Goal: Information Seeking & Learning: Learn about a topic

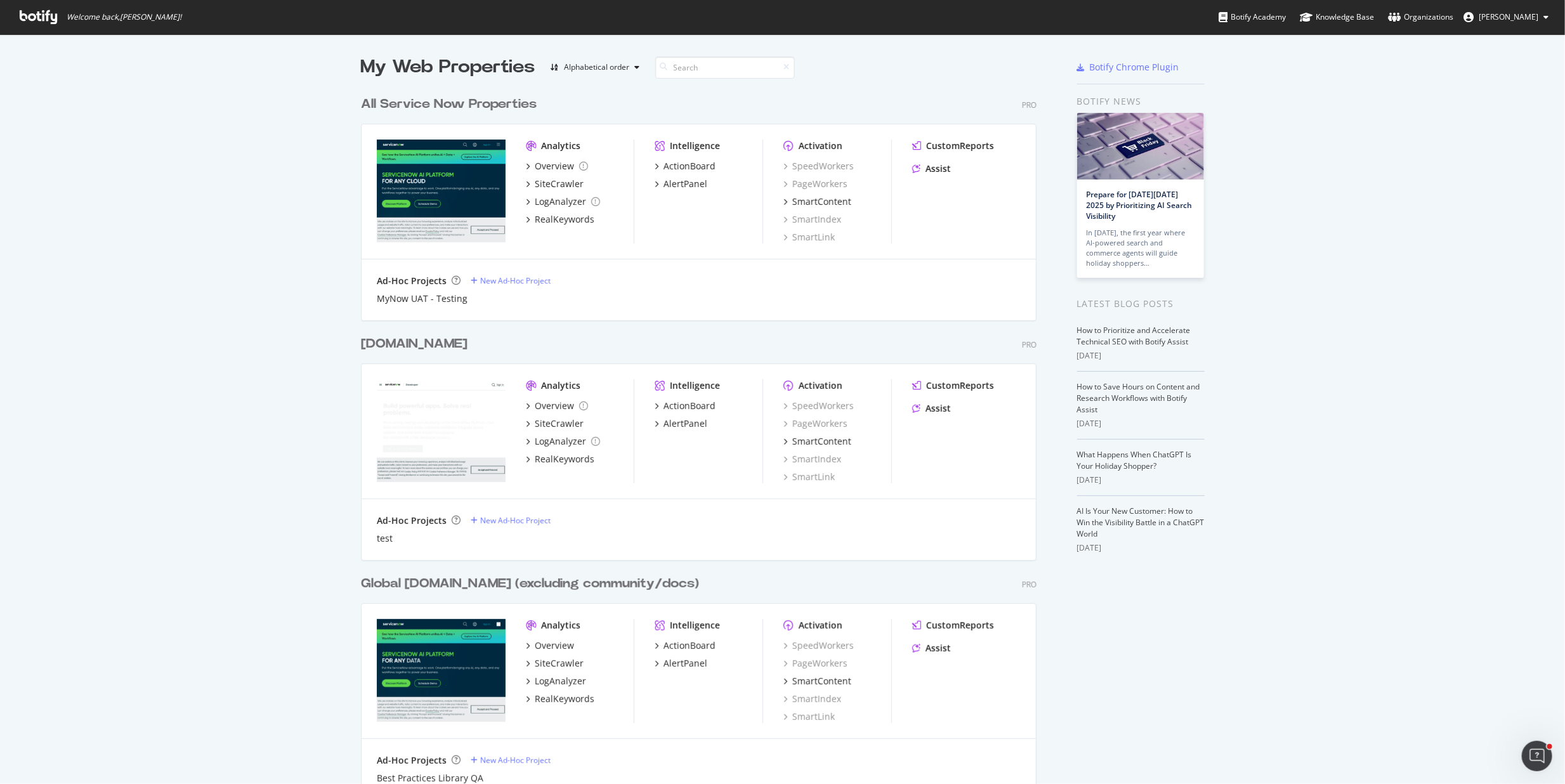
click at [818, 356] on div "developer.servicenow.com Pro Analytics Overview SiteCrawler LogAnalyzer RealKey…" at bounding box center [704, 440] width 686 height 240
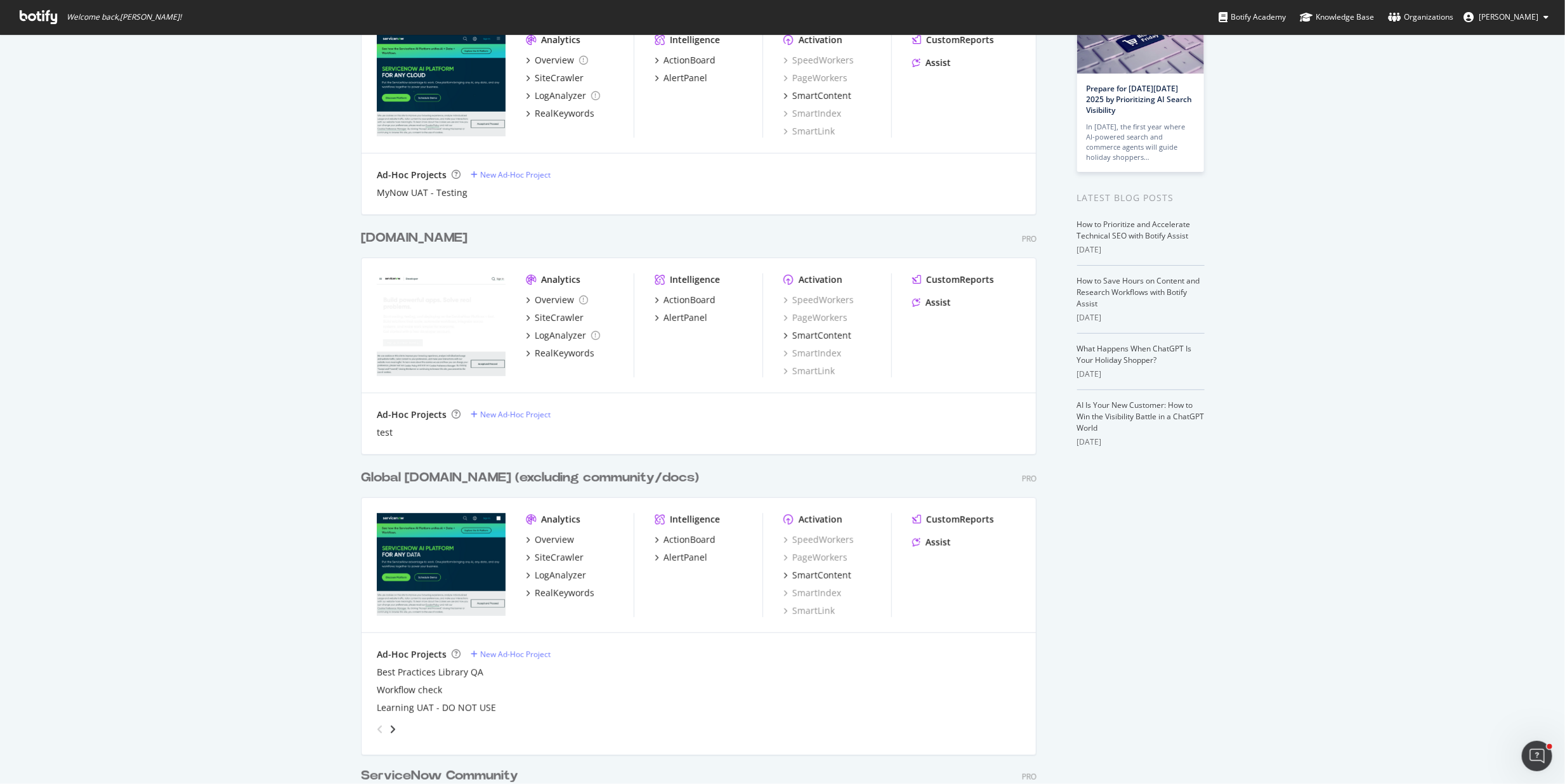
scroll to position [240, 0]
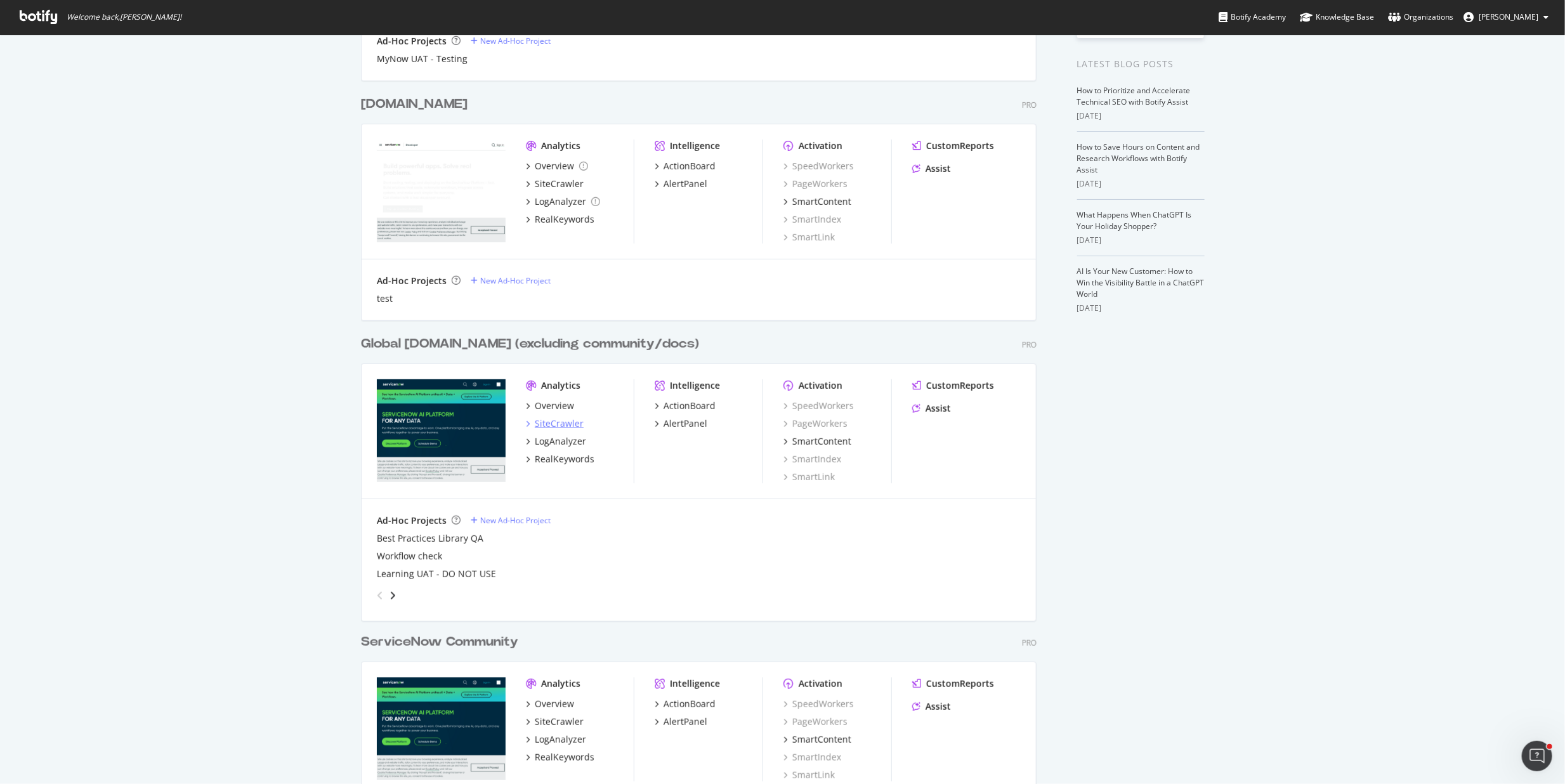
click at [564, 423] on div "SiteCrawler" at bounding box center [560, 423] width 49 height 13
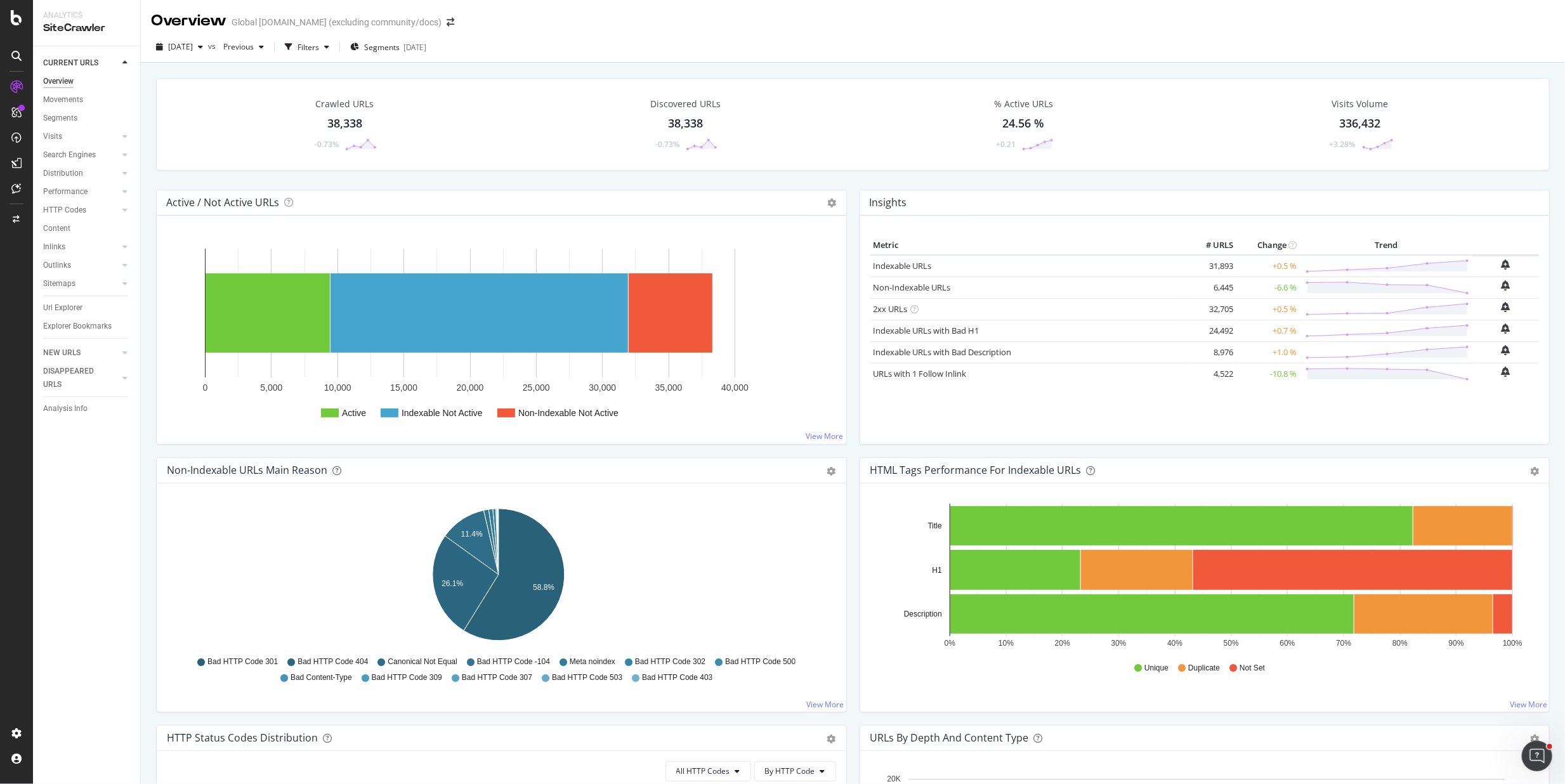
click at [80, 162] on div "Search Engines" at bounding box center [91, 154] width 97 height 18
click at [88, 150] on div "Search Engines" at bounding box center [69, 155] width 52 height 14
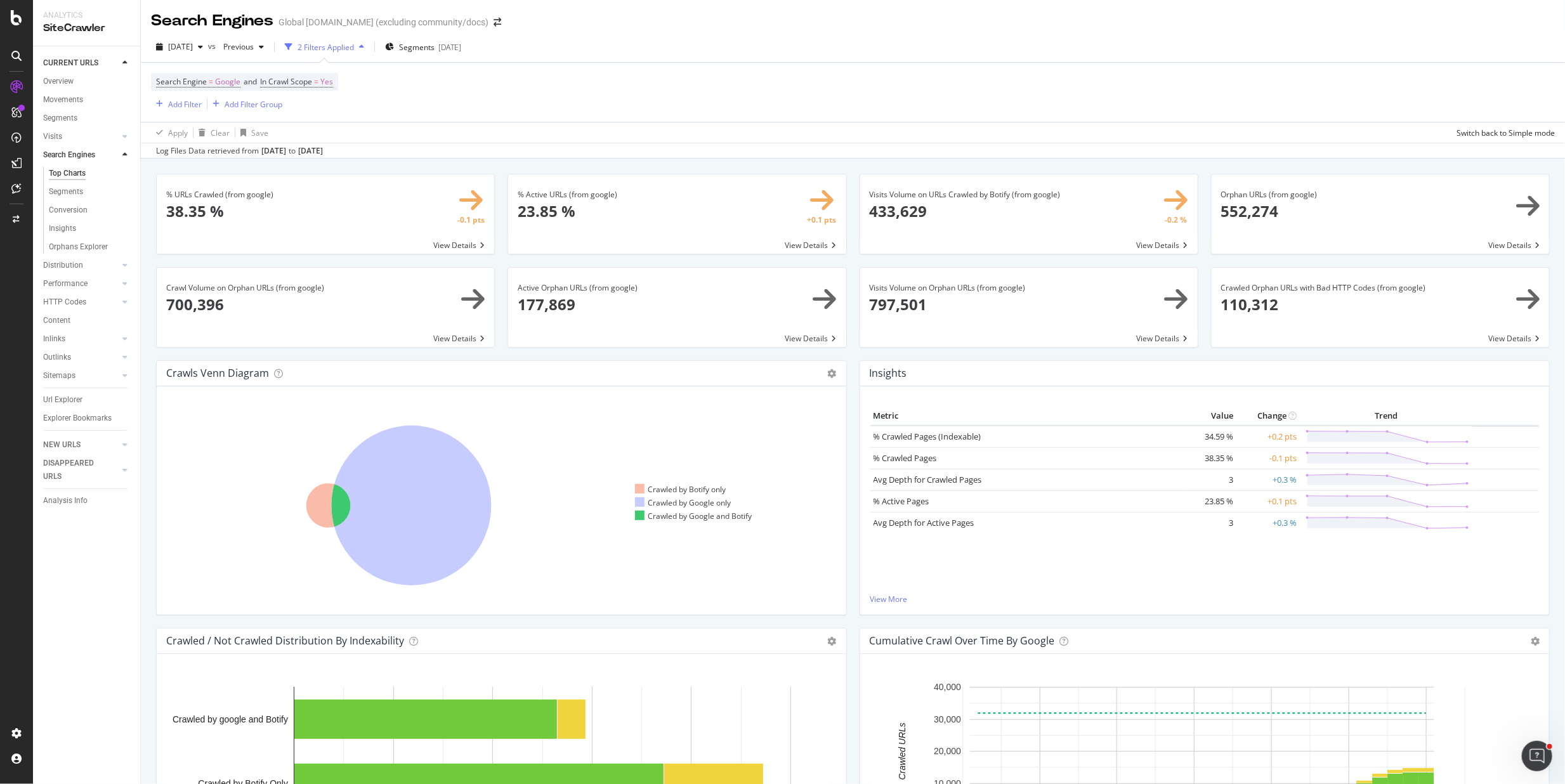
drag, startPoint x: 167, startPoint y: 375, endPoint x: 253, endPoint y: 374, distance: 86.0
click at [253, 374] on div "Crawls Venn Diagram Chart (by Value) Table Expand Export as CSV" at bounding box center [501, 373] width 690 height 25
click at [555, 546] on icon at bounding box center [401, 505] width 468 height 198
click at [325, 508] on icon at bounding box center [328, 505] width 44 height 44
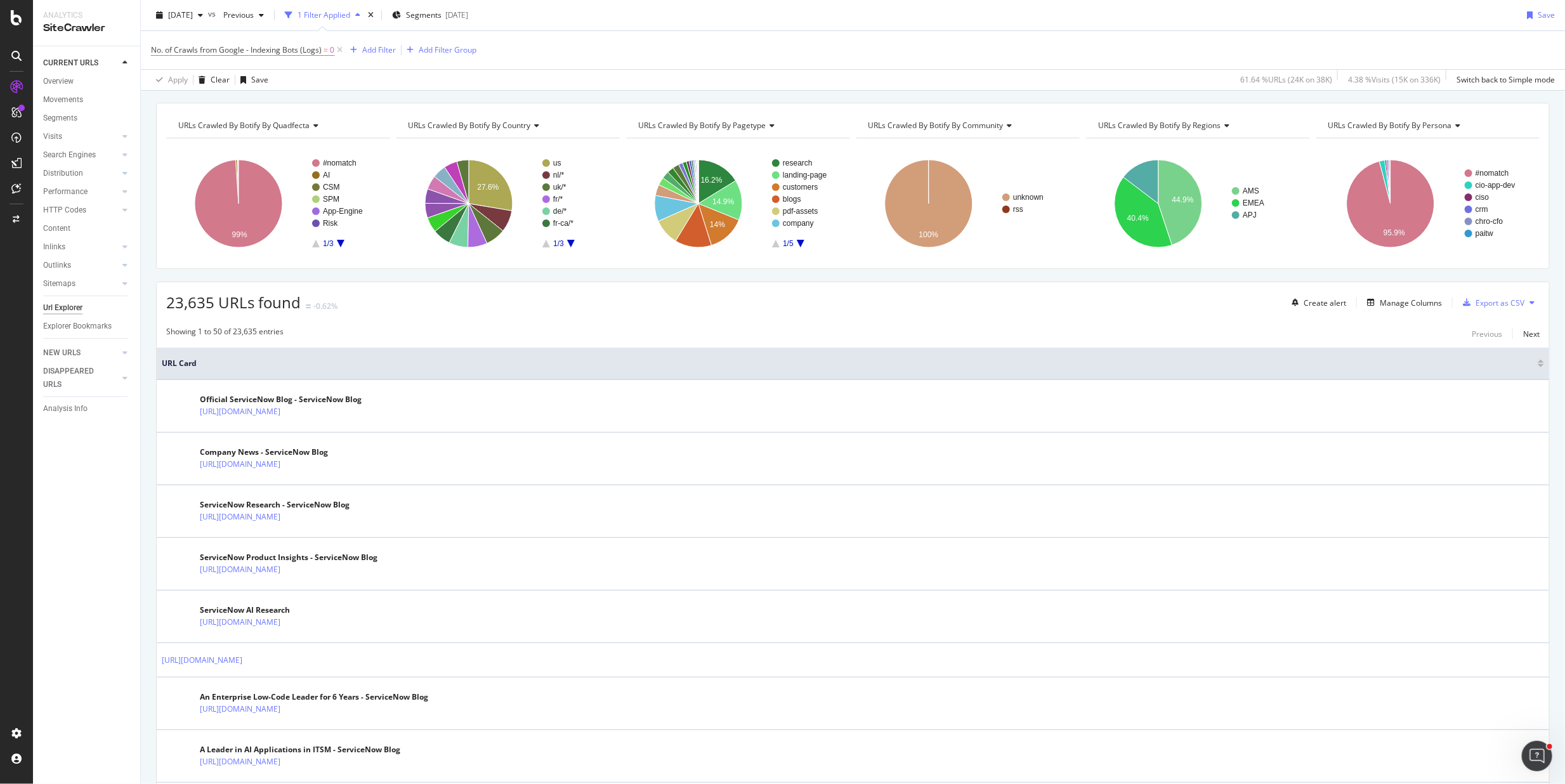
scroll to position [42, 0]
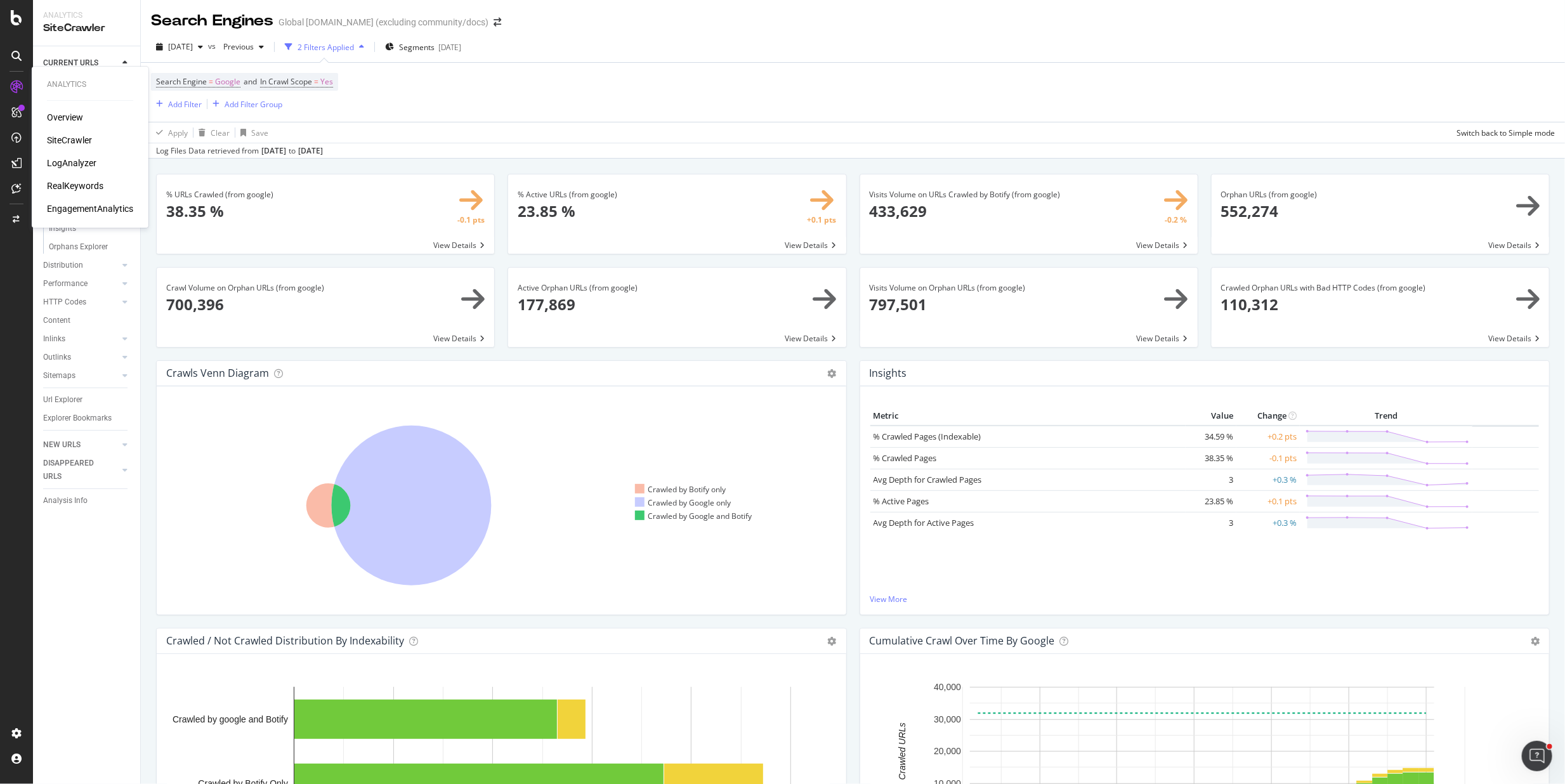
click at [66, 163] on div "LogAnalyzer" at bounding box center [71, 163] width 50 height 13
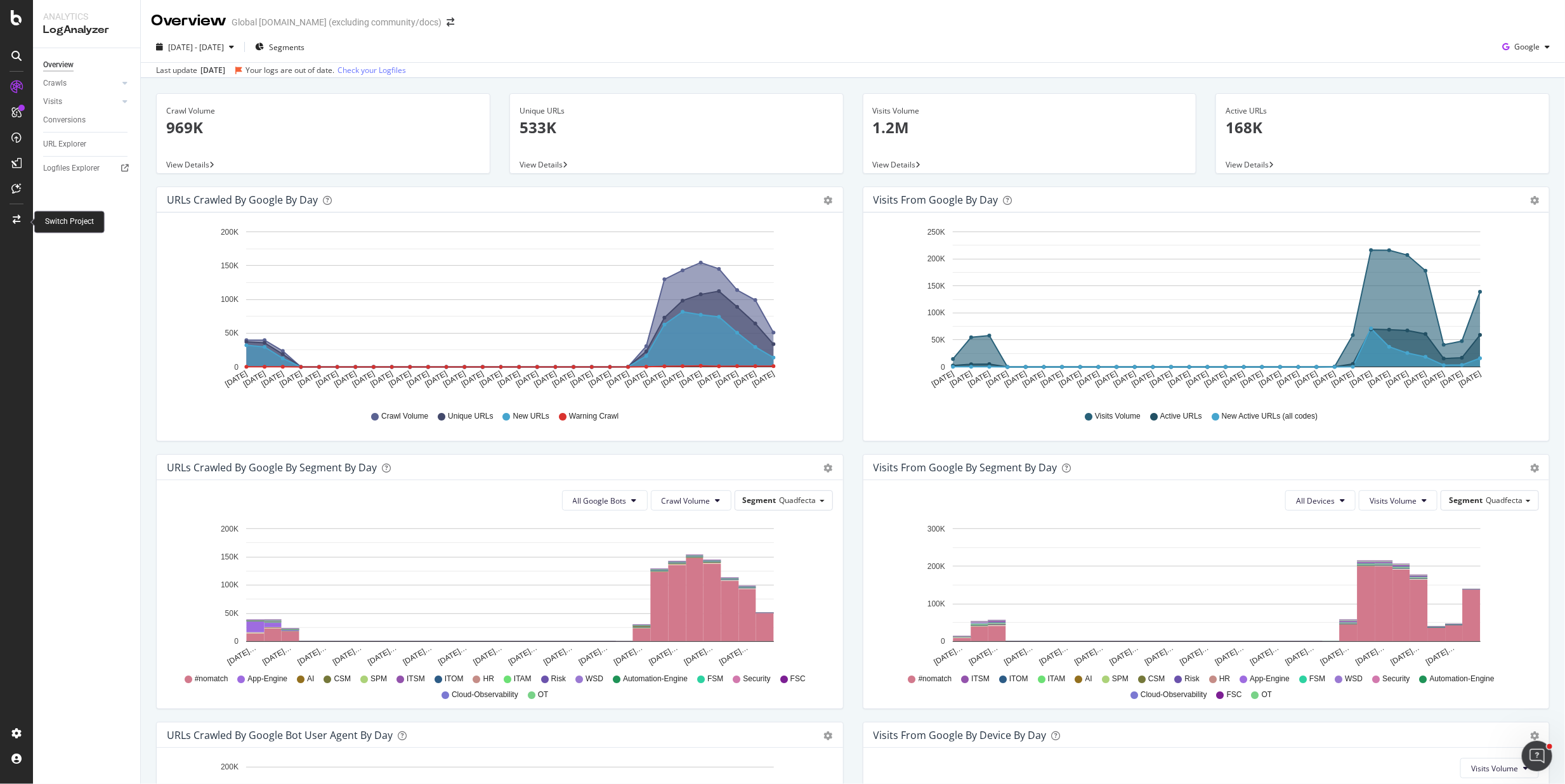
click at [15, 223] on icon at bounding box center [16, 219] width 7 height 9
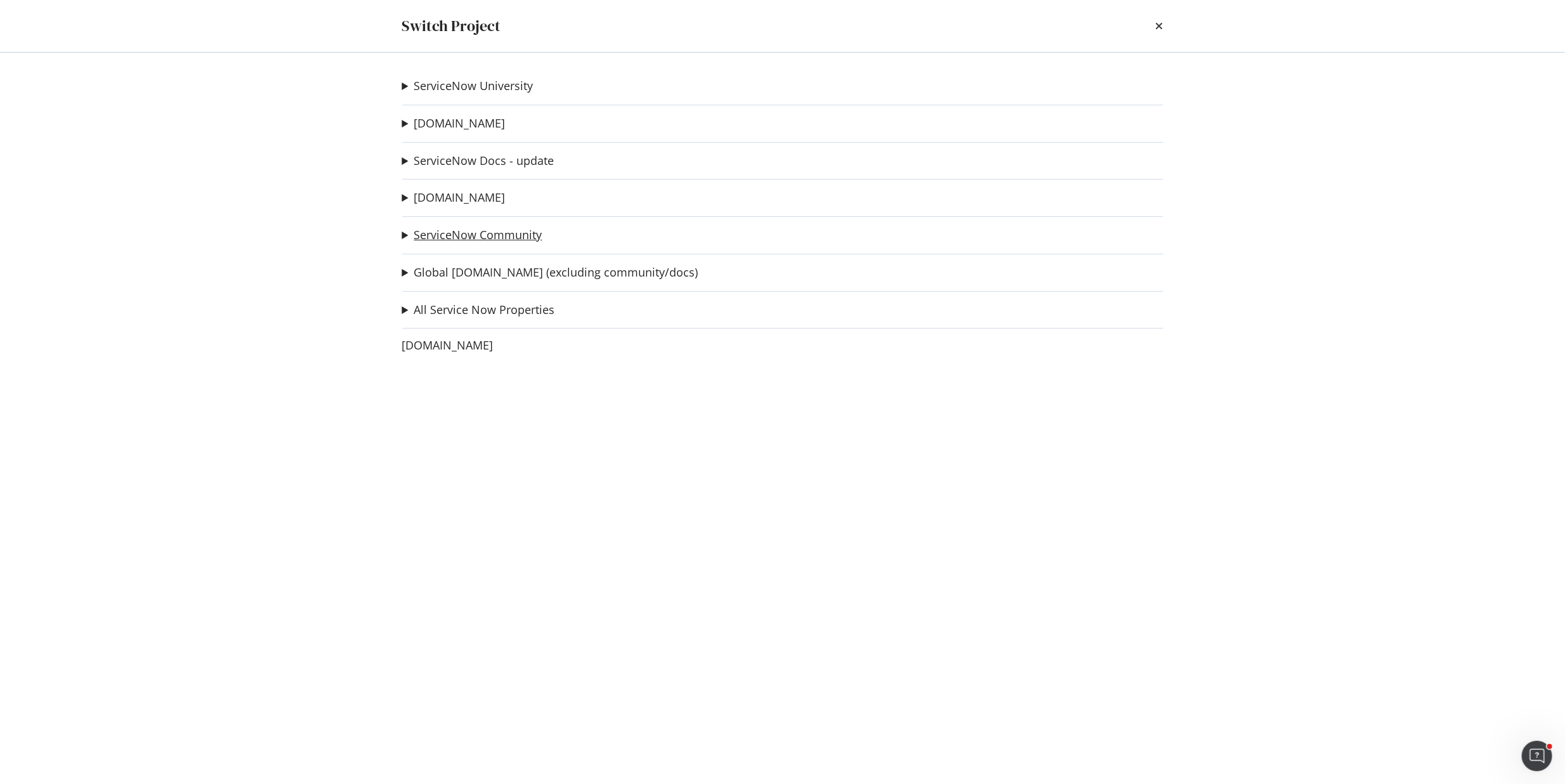
click at [502, 238] on link "ServiceNow Community" at bounding box center [479, 235] width 128 height 14
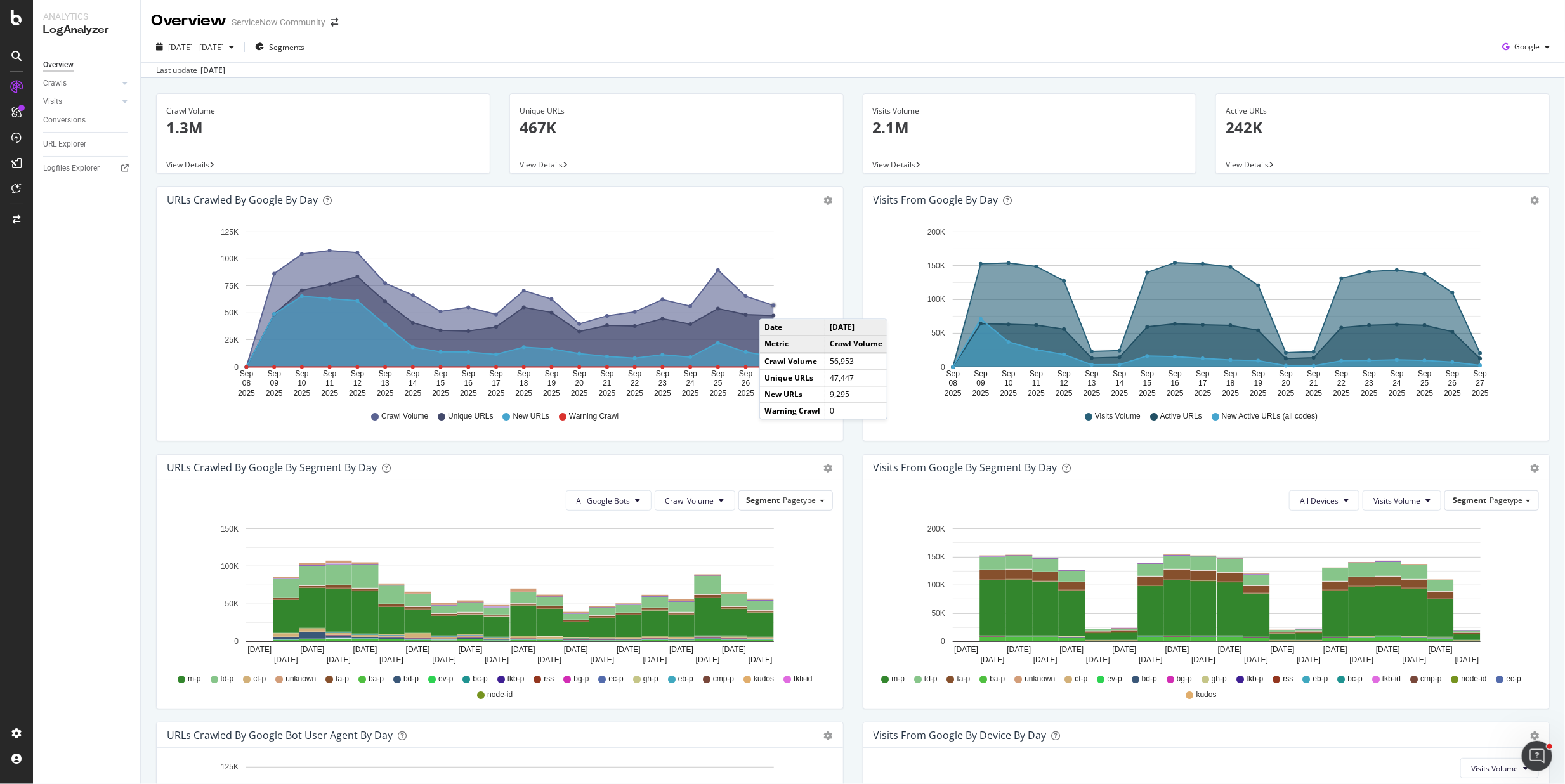
click at [772, 306] on circle "A chart." at bounding box center [774, 306] width 4 height 4
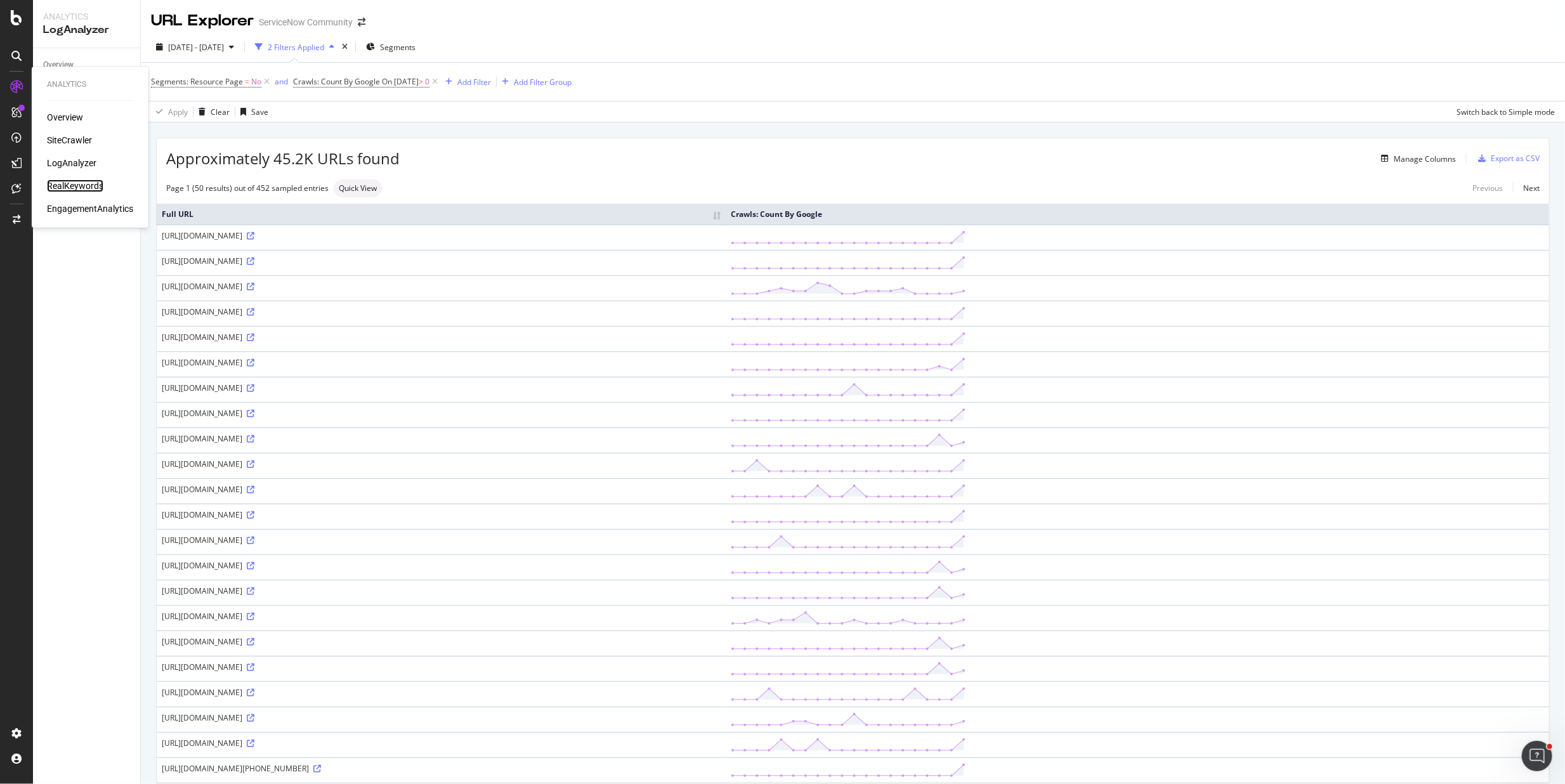
click at [81, 184] on div "RealKeywords" at bounding box center [75, 186] width 57 height 13
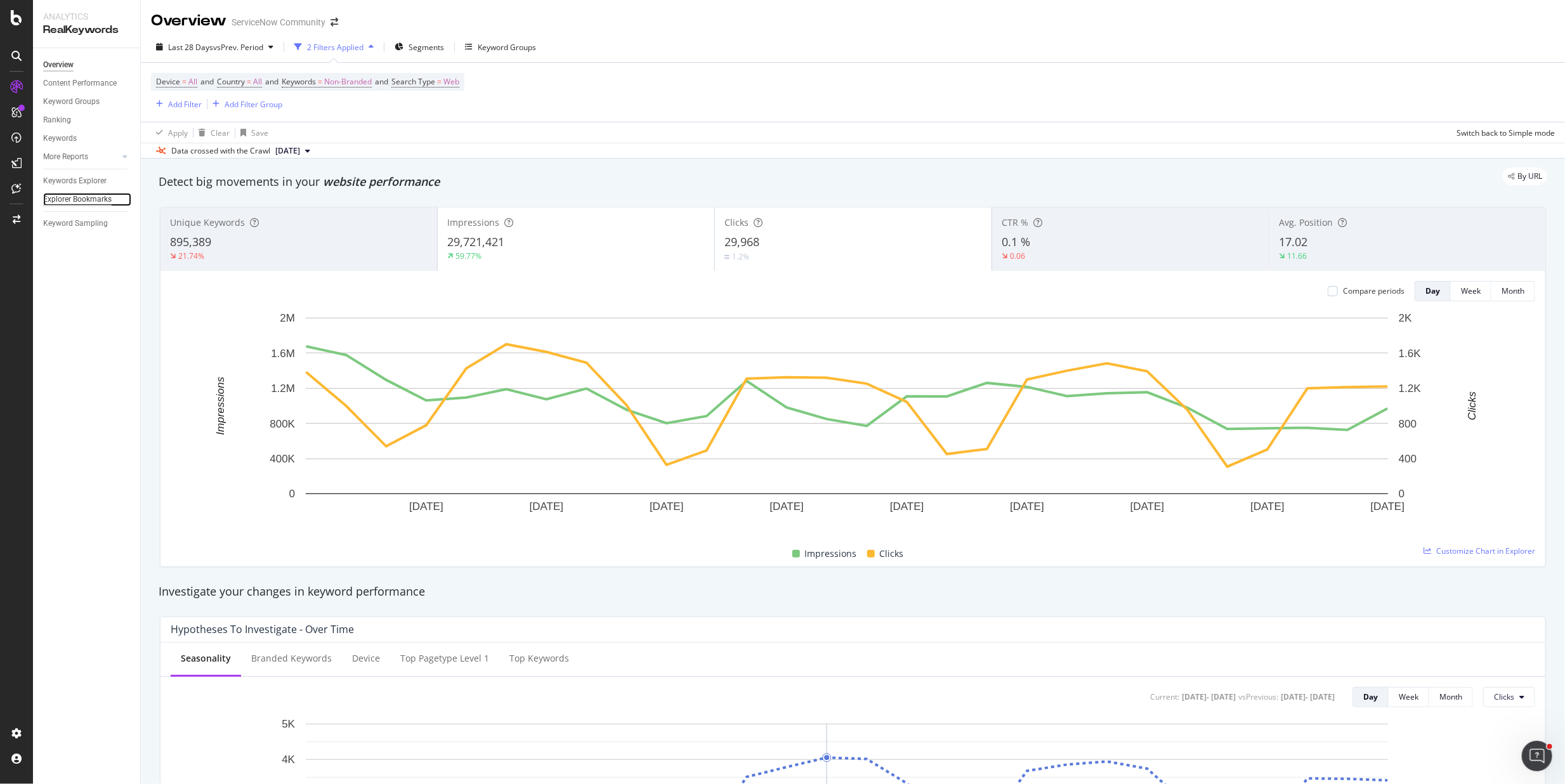
click at [69, 199] on div "Explorer Bookmarks" at bounding box center [77, 199] width 69 height 14
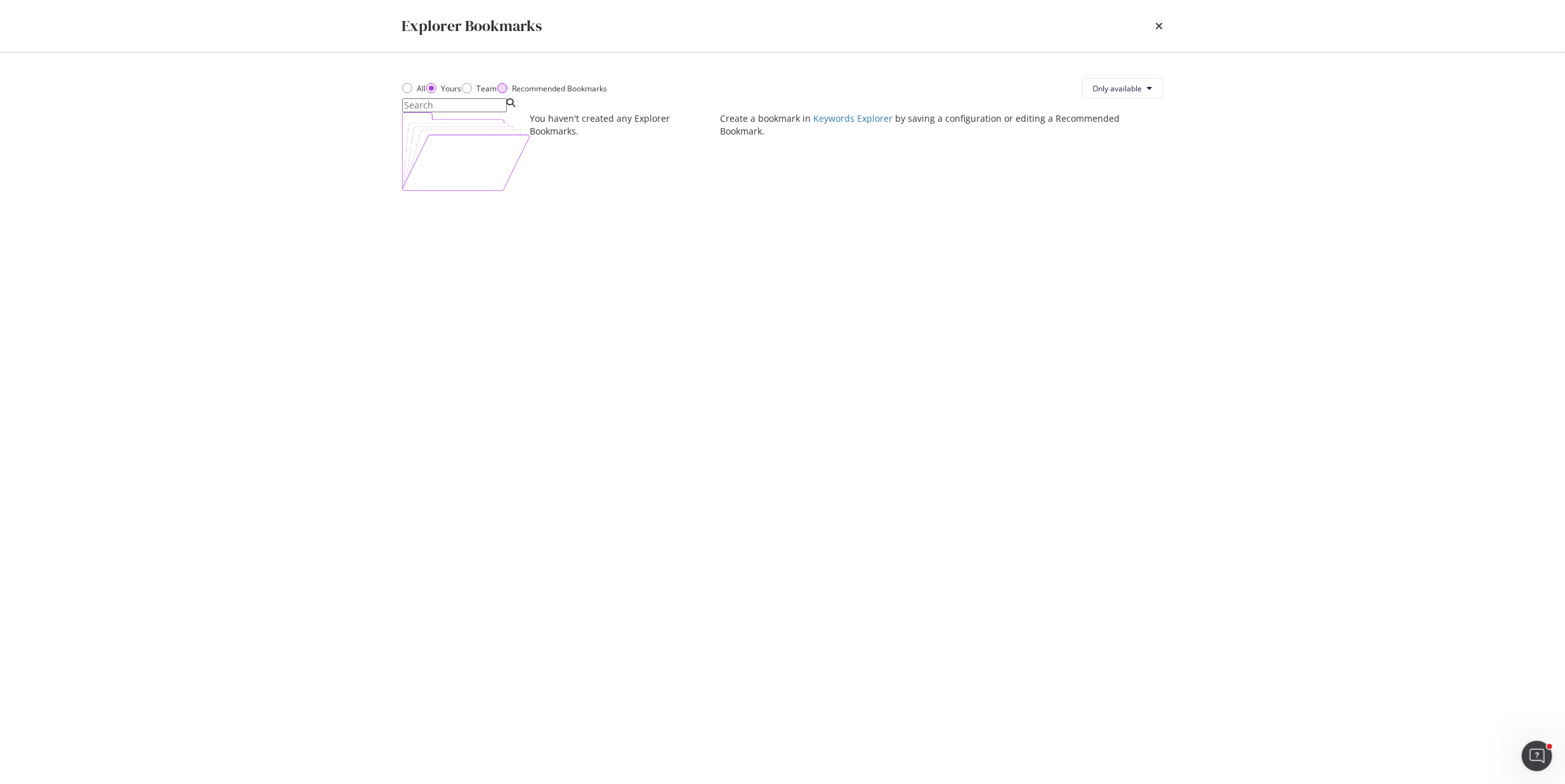
click at [556, 94] on div "Recommended Bookmarks" at bounding box center [560, 88] width 95 height 11
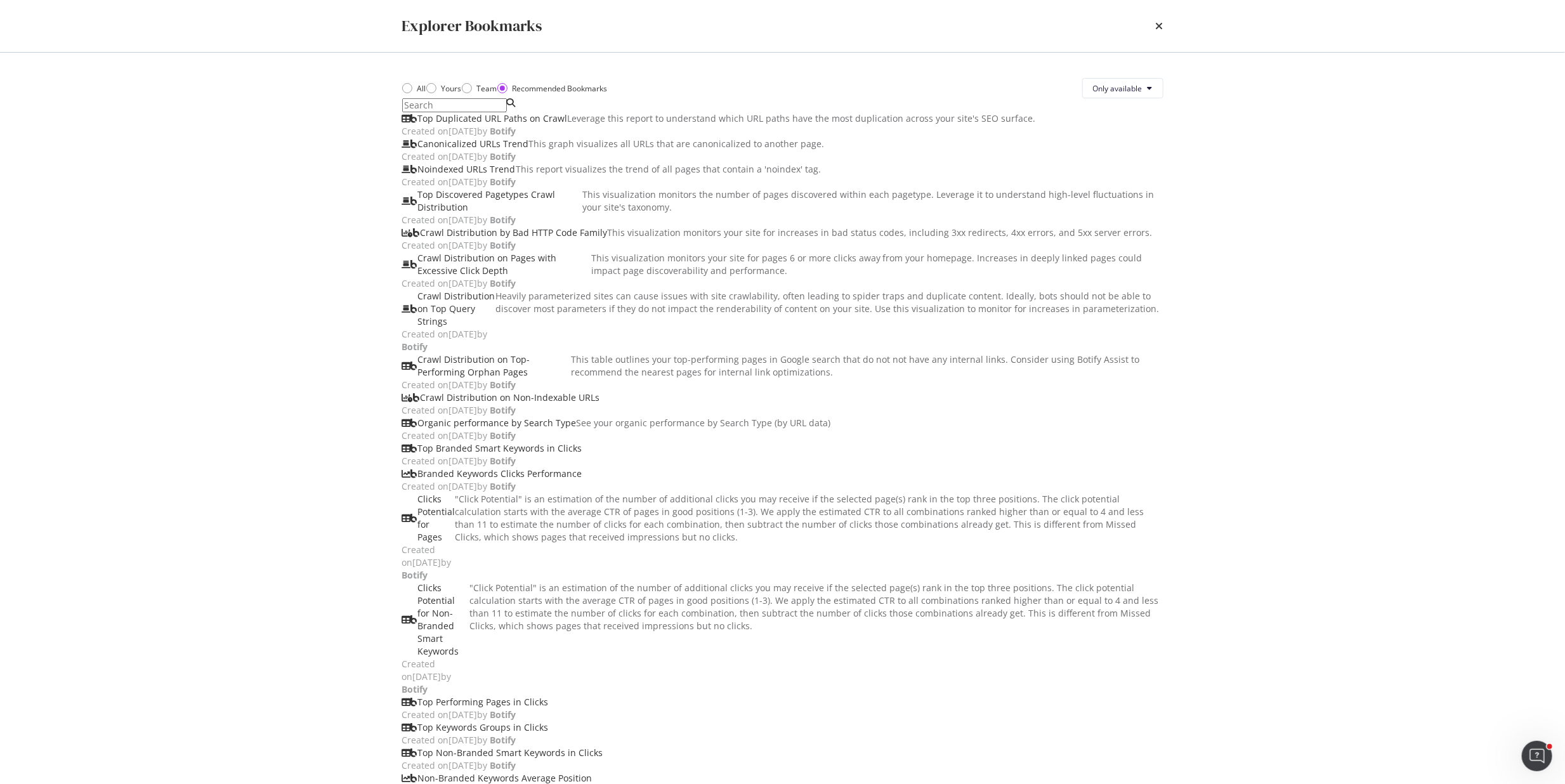
click at [400, 99] on div "All Yours Team Recommended Bookmarks Only available Top Duplicated URL Paths on…" at bounding box center [783, 418] width 812 height 732
click at [406, 93] on div "All" at bounding box center [407, 88] width 10 height 10
click at [472, 93] on div "Team" at bounding box center [467, 88] width 10 height 10
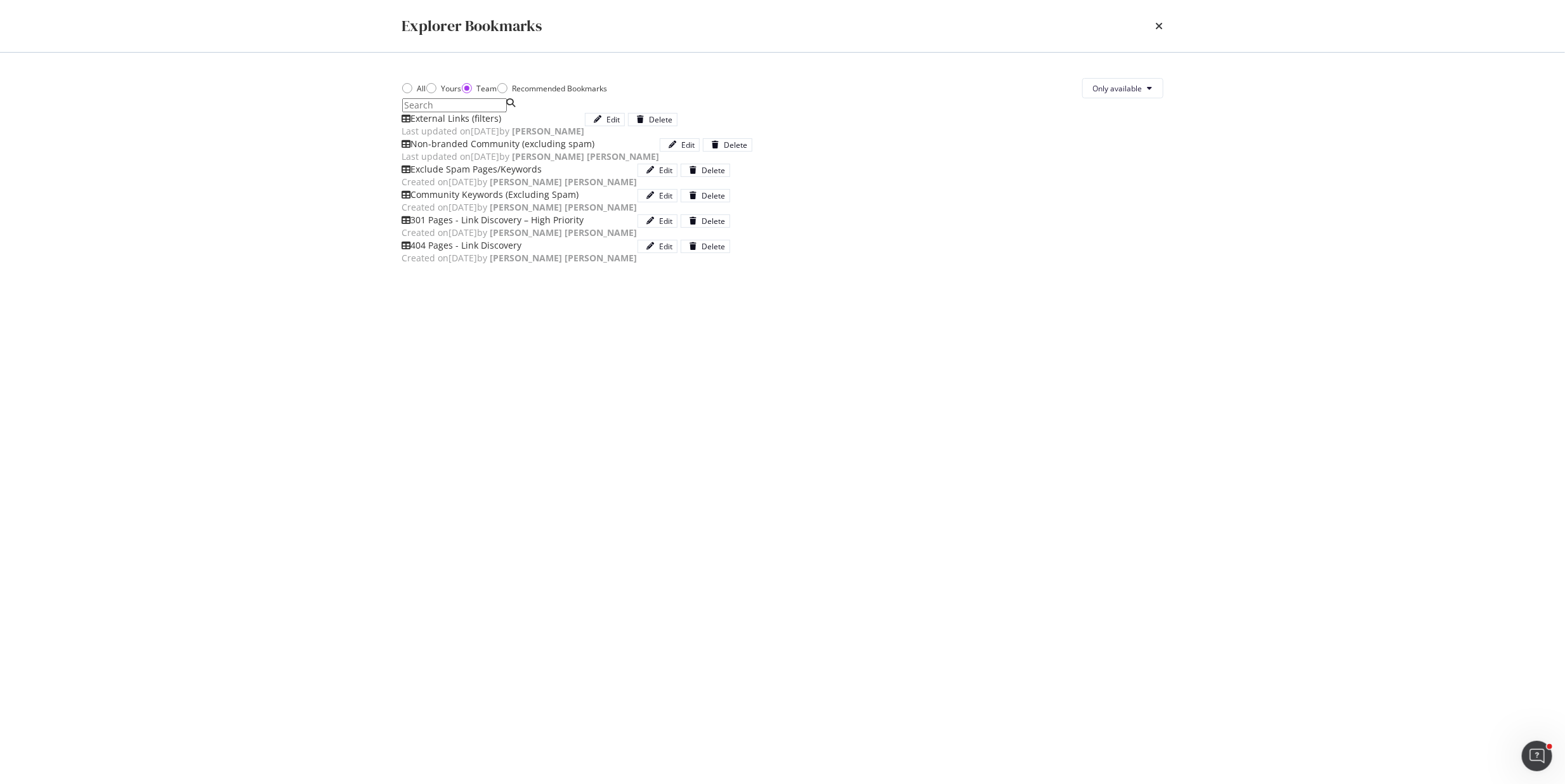
click at [624, 150] on div "Non-branded Community (excluding spam)" at bounding box center [531, 144] width 257 height 13
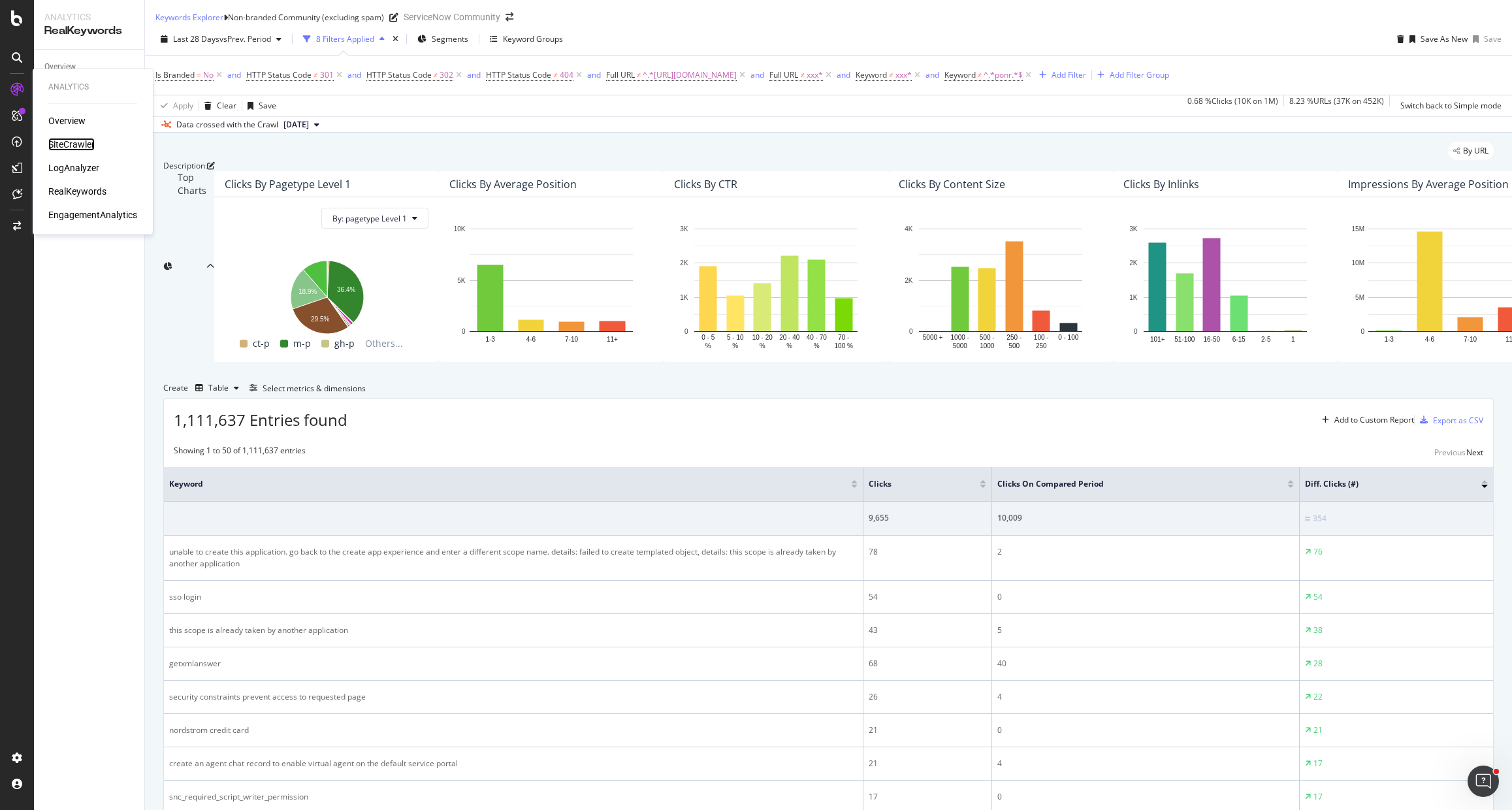
click at [61, 144] on div "SiteCrawler" at bounding box center [71, 144] width 46 height 13
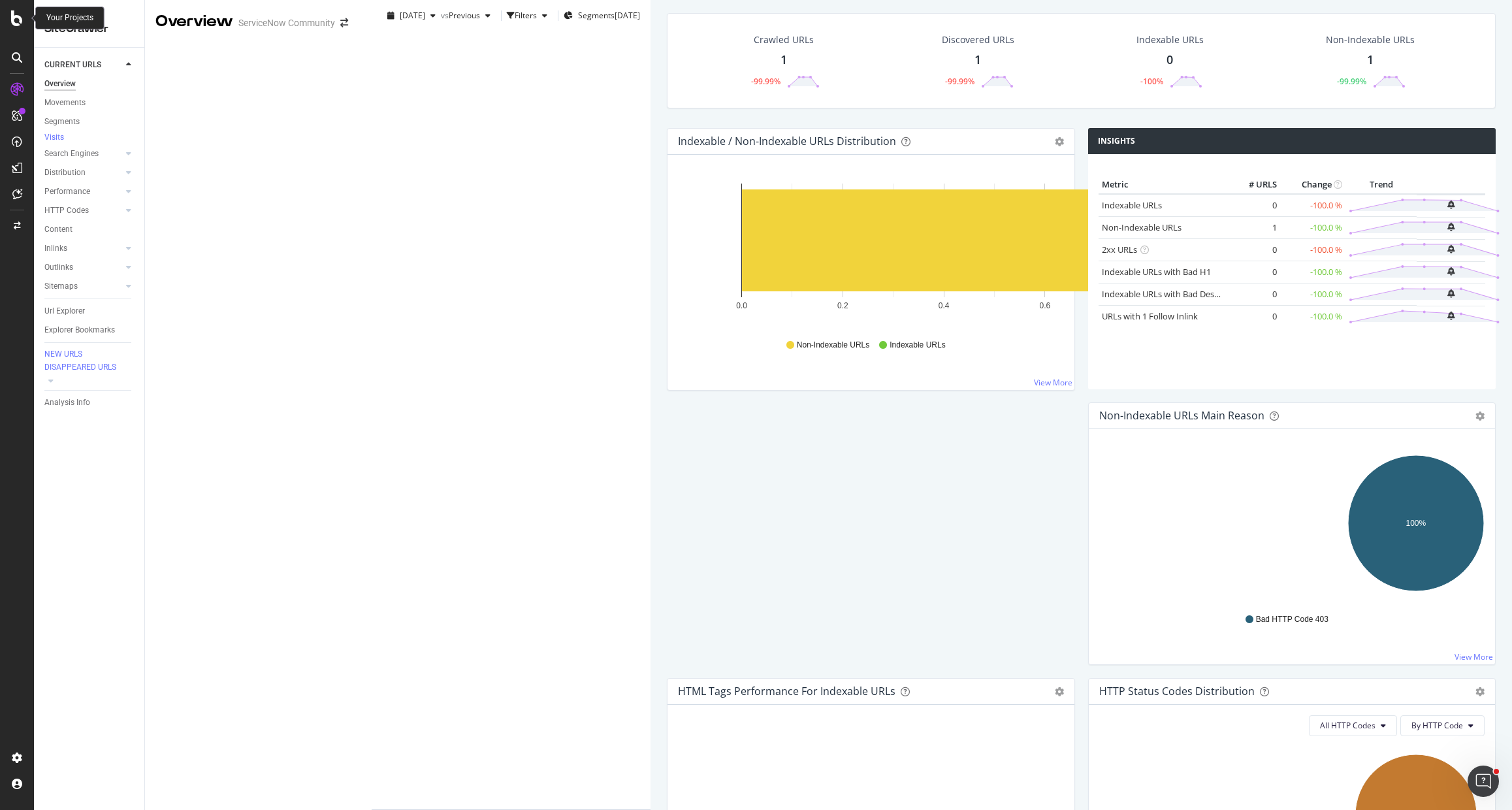
click at [17, 22] on icon at bounding box center [17, 18] width 12 height 15
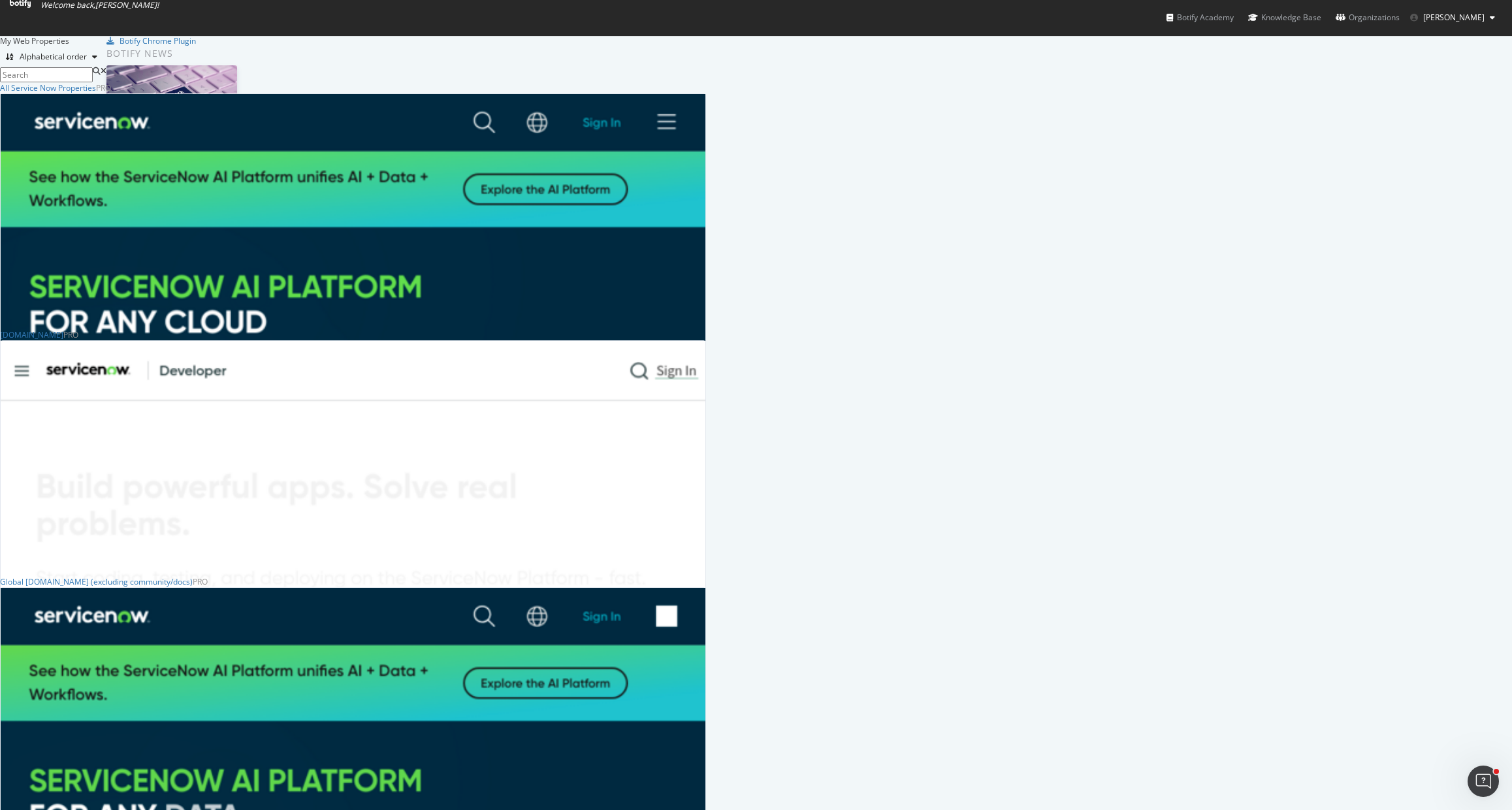
scroll to position [46, 0]
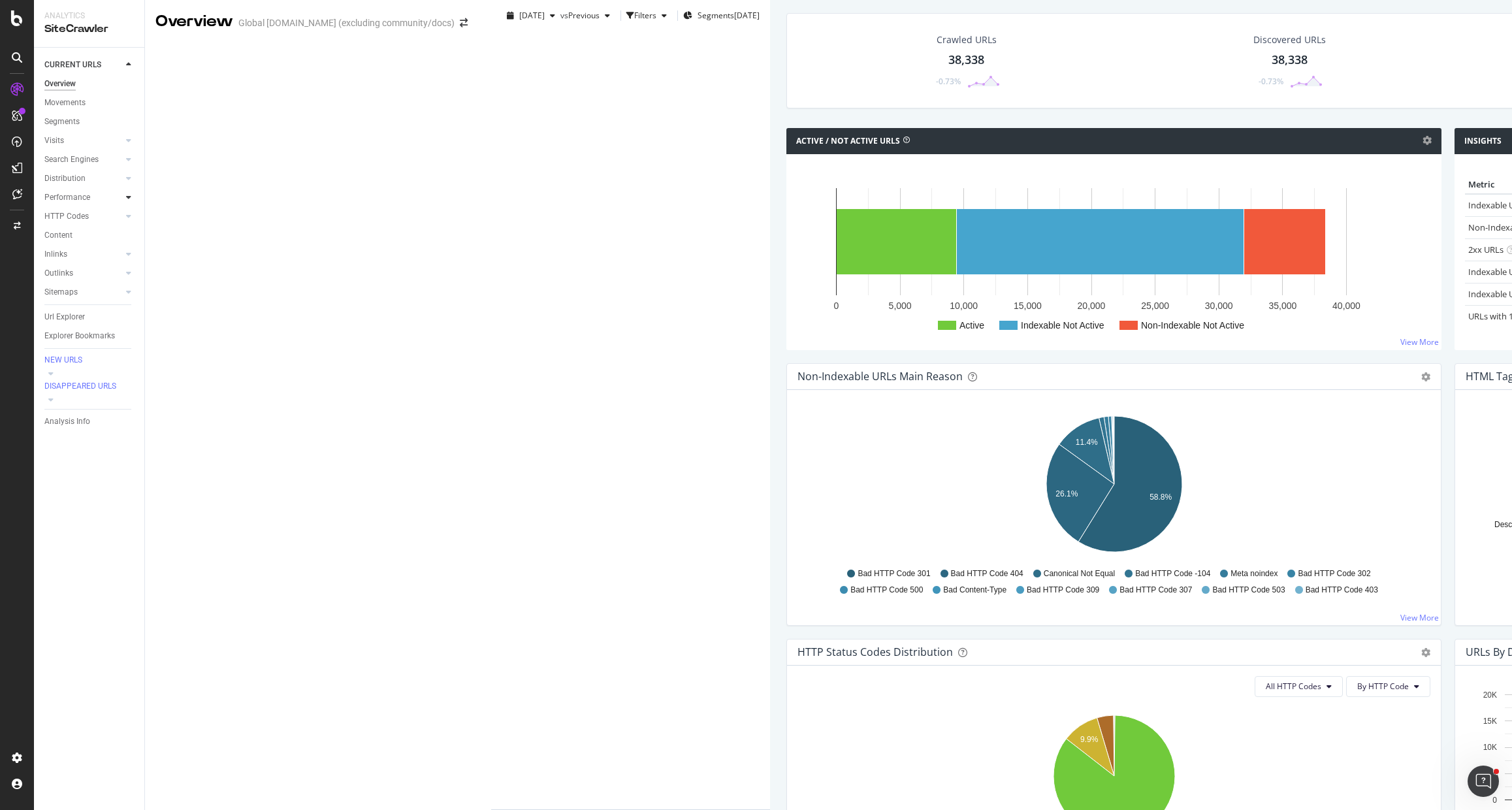
click at [130, 198] on icon at bounding box center [128, 197] width 5 height 8
click at [130, 174] on icon at bounding box center [128, 178] width 5 height 8
click at [68, 312] on div "Content" at bounding box center [58, 311] width 28 height 14
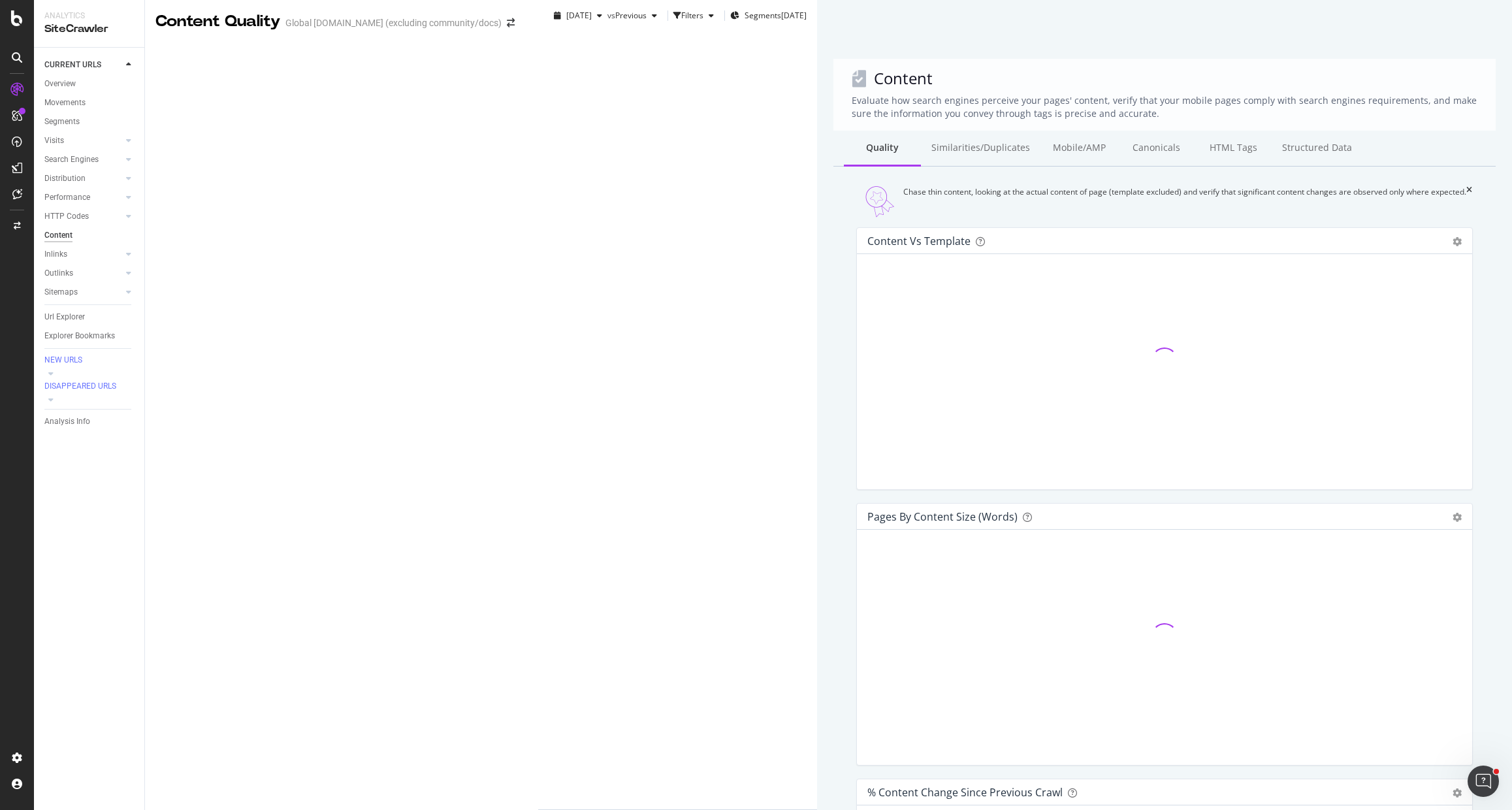
click at [1272, 130] on div "Structured Data" at bounding box center [1317, 148] width 91 height 36
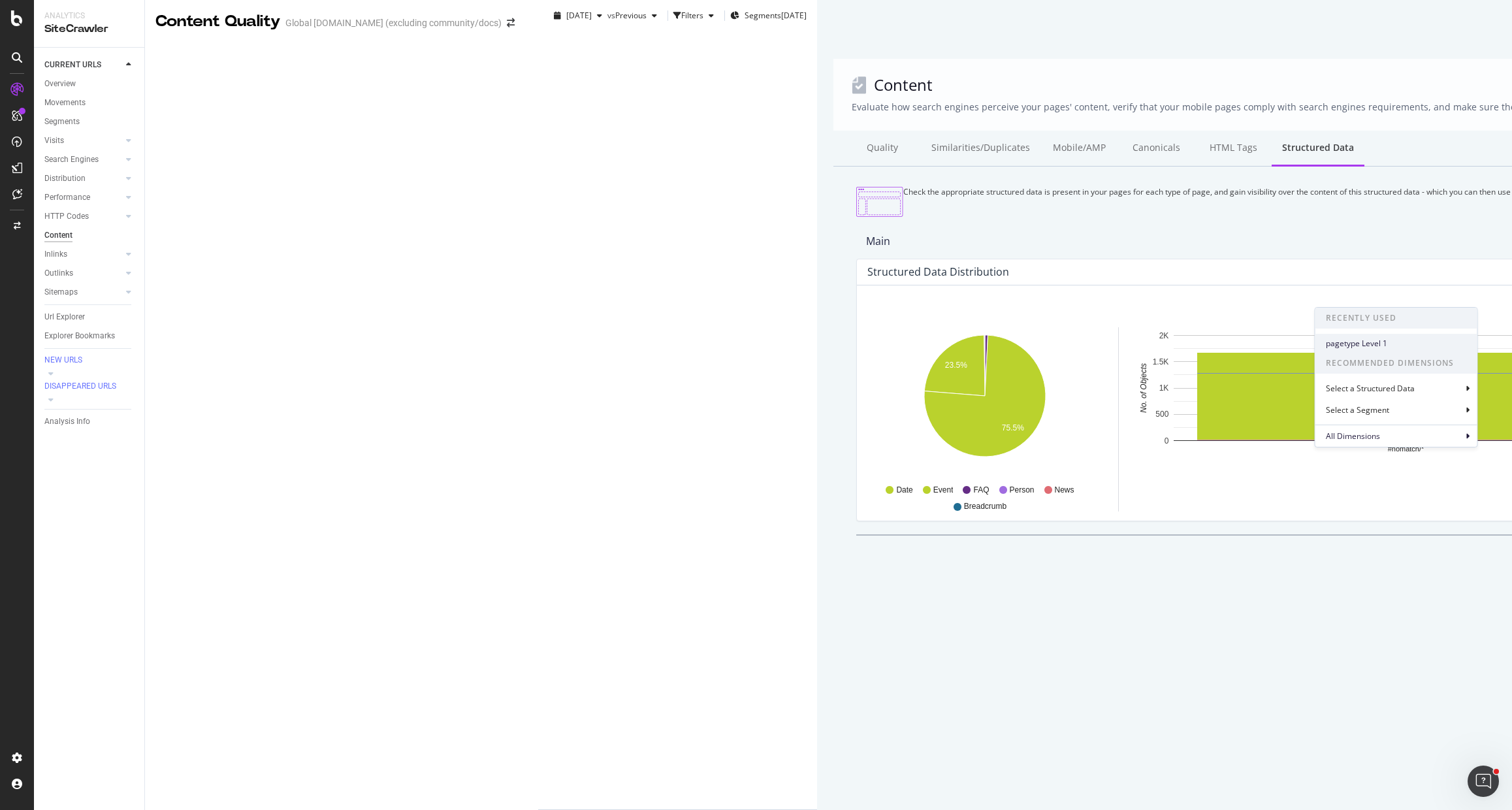
click at [1380, 343] on span "pagetype Level 1" at bounding box center [1396, 343] width 141 height 12
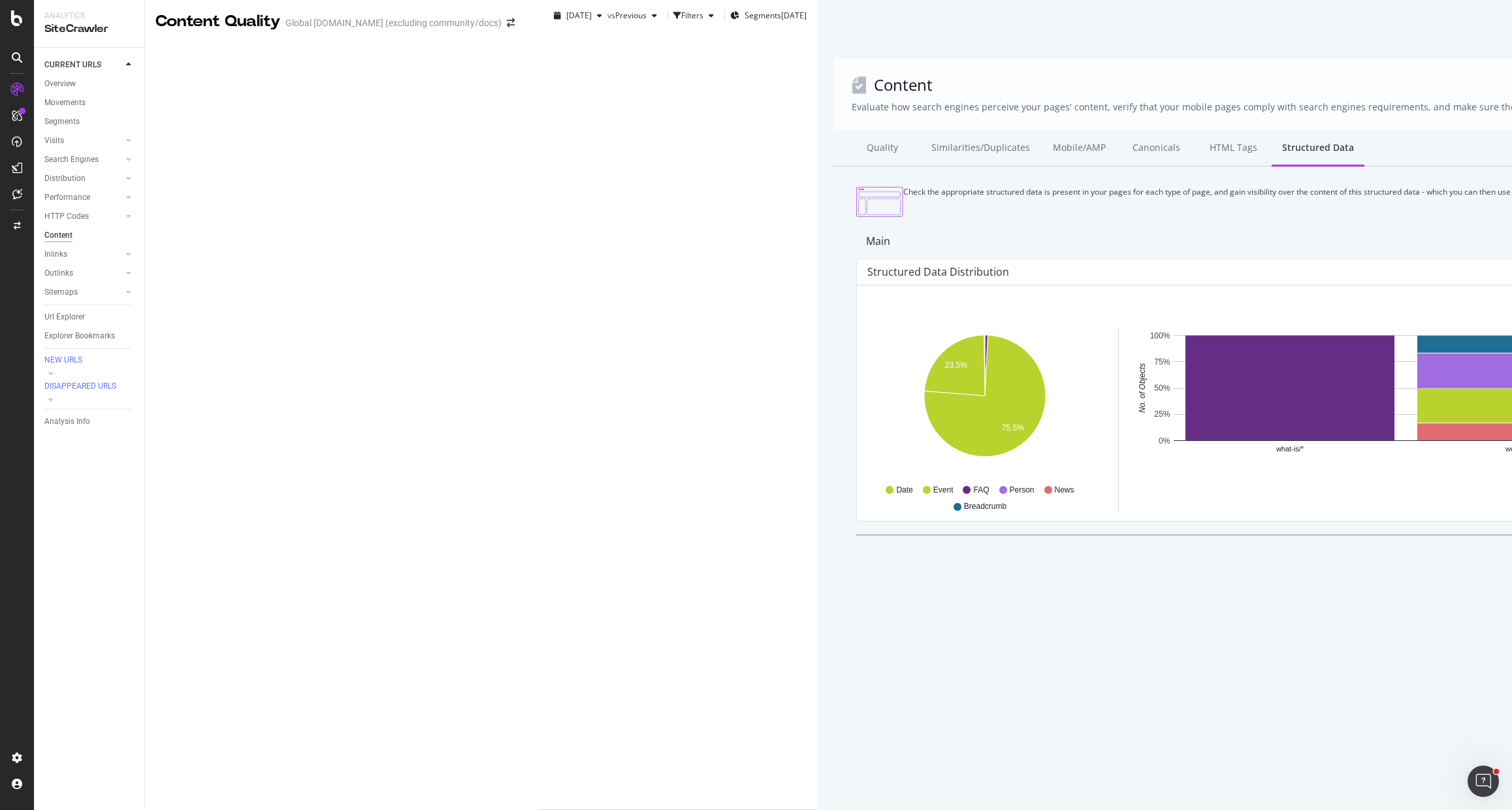
click at [1398, 507] on div "By: pagetype Level 1 Hold CMD (⌘) while clicking to filter the report. 23.5% 75…" at bounding box center [1516, 403] width 1319 height 235
drag, startPoint x: 570, startPoint y: 365, endPoint x: 1071, endPoint y: 311, distance: 503.9
click at [1185, 365] on rect "A chart." at bounding box center [1290, 387] width 209 height 104
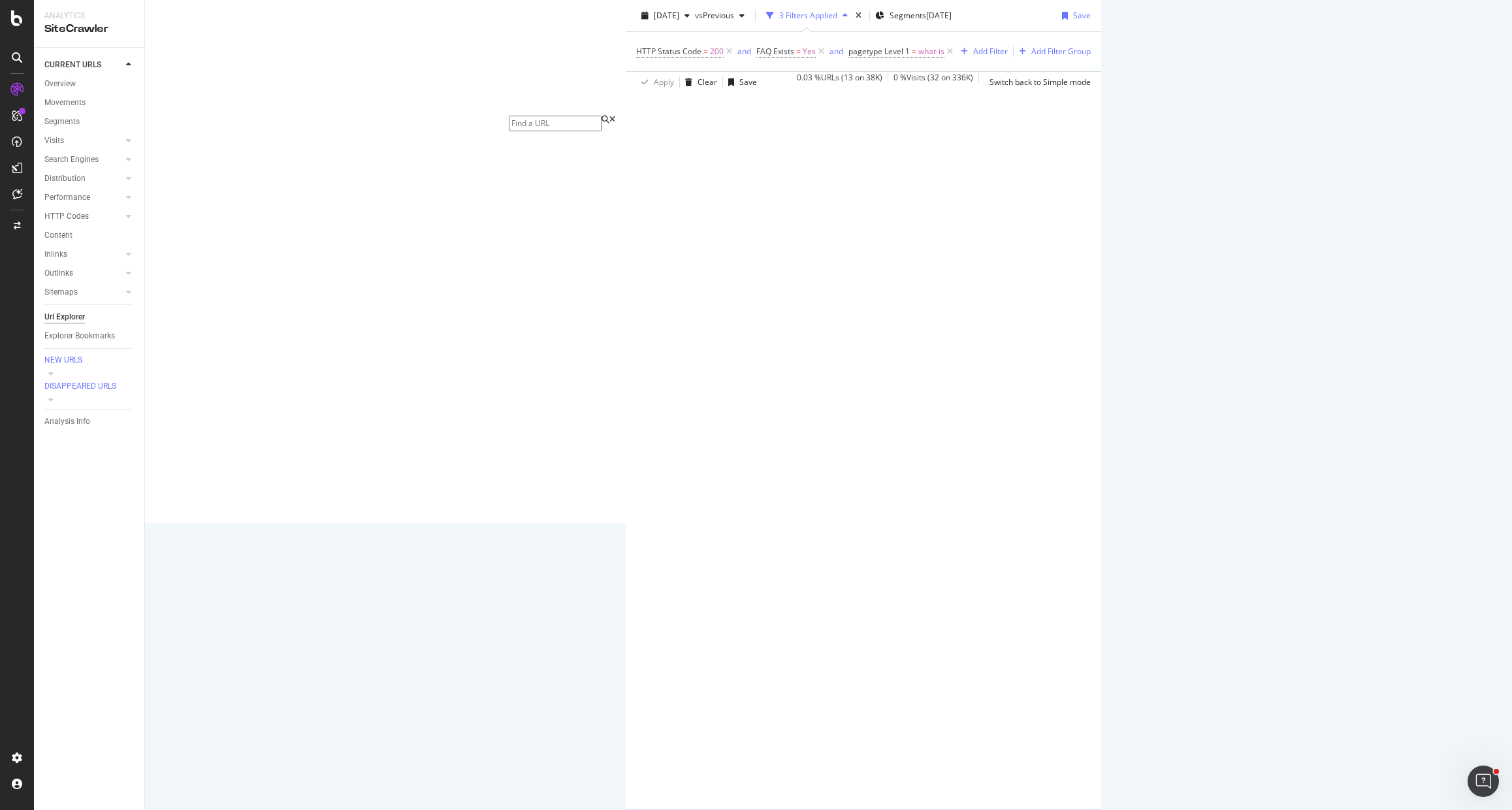
scroll to position [36, 0]
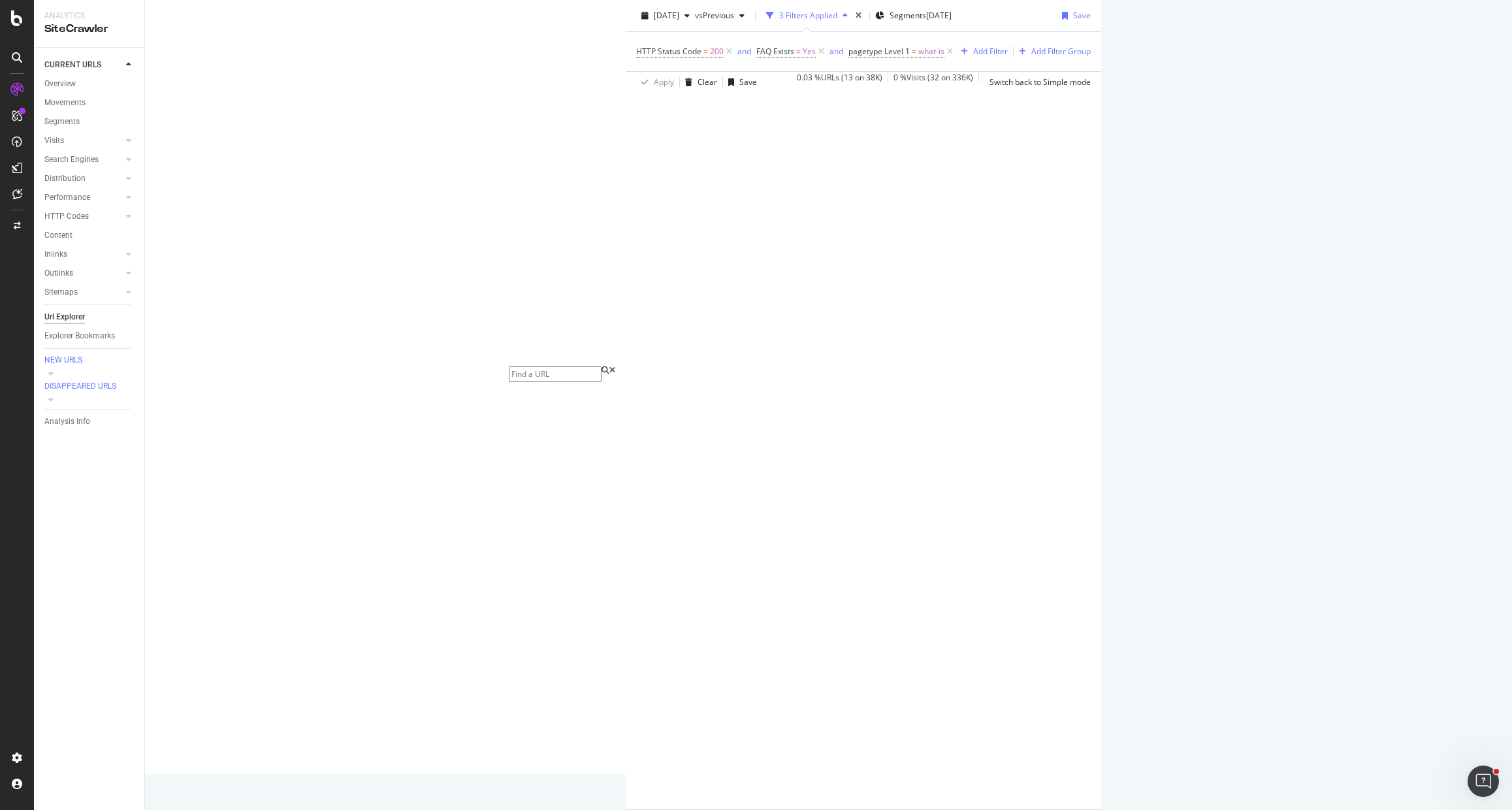
click at [1264, 378] on icon at bounding box center [1267, 373] width 8 height 8
click at [80, 170] on div "LogAnalyzer" at bounding box center [74, 167] width 51 height 13
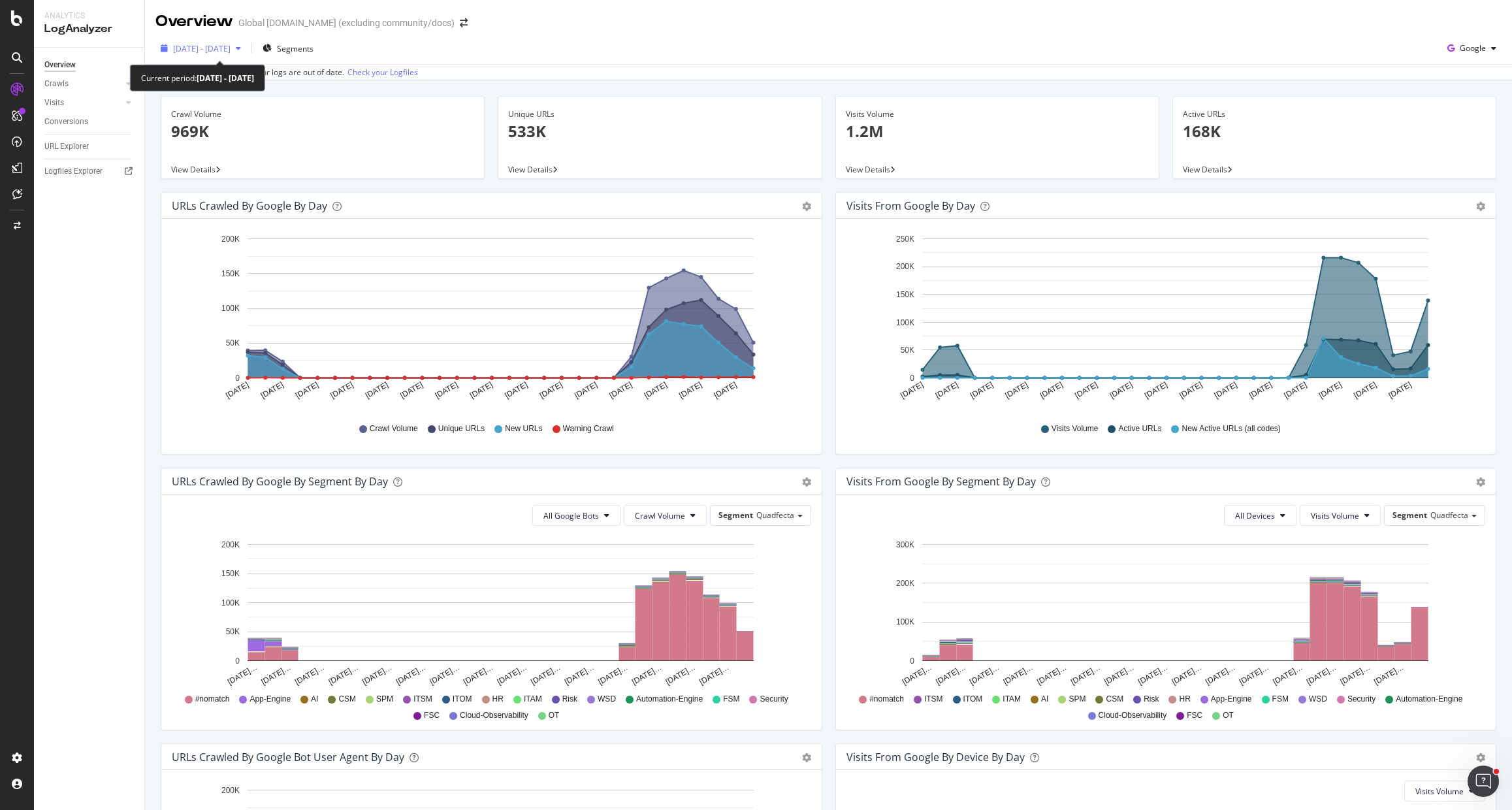
click at [216, 48] on span "2025 Aug. 17th - Sep. 15th" at bounding box center [202, 49] width 57 height 11
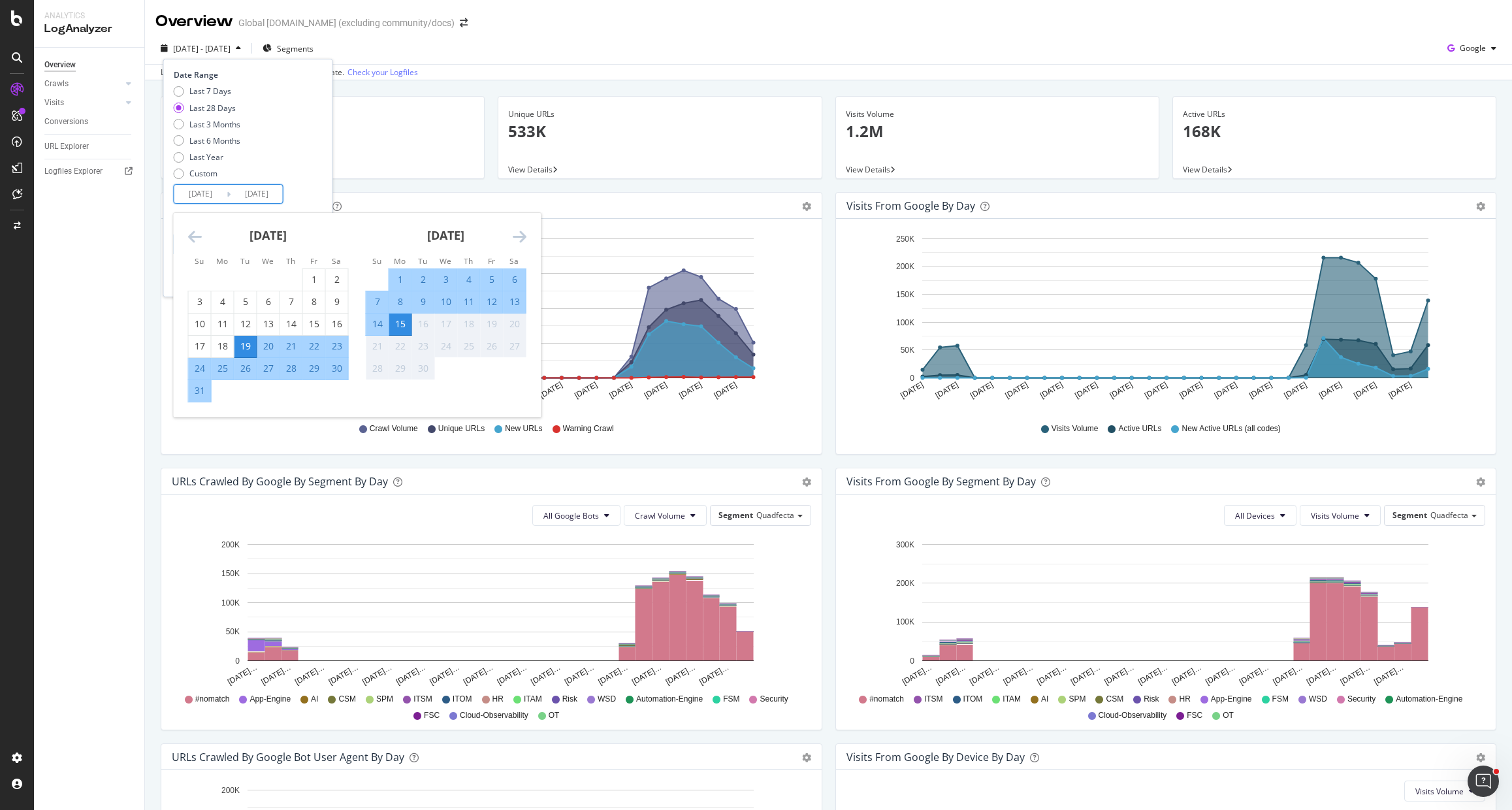
click at [205, 186] on input "2025/08/19" at bounding box center [200, 194] width 53 height 18
click at [199, 238] on icon "Move backward to switch to the previous month." at bounding box center [195, 236] width 14 height 15
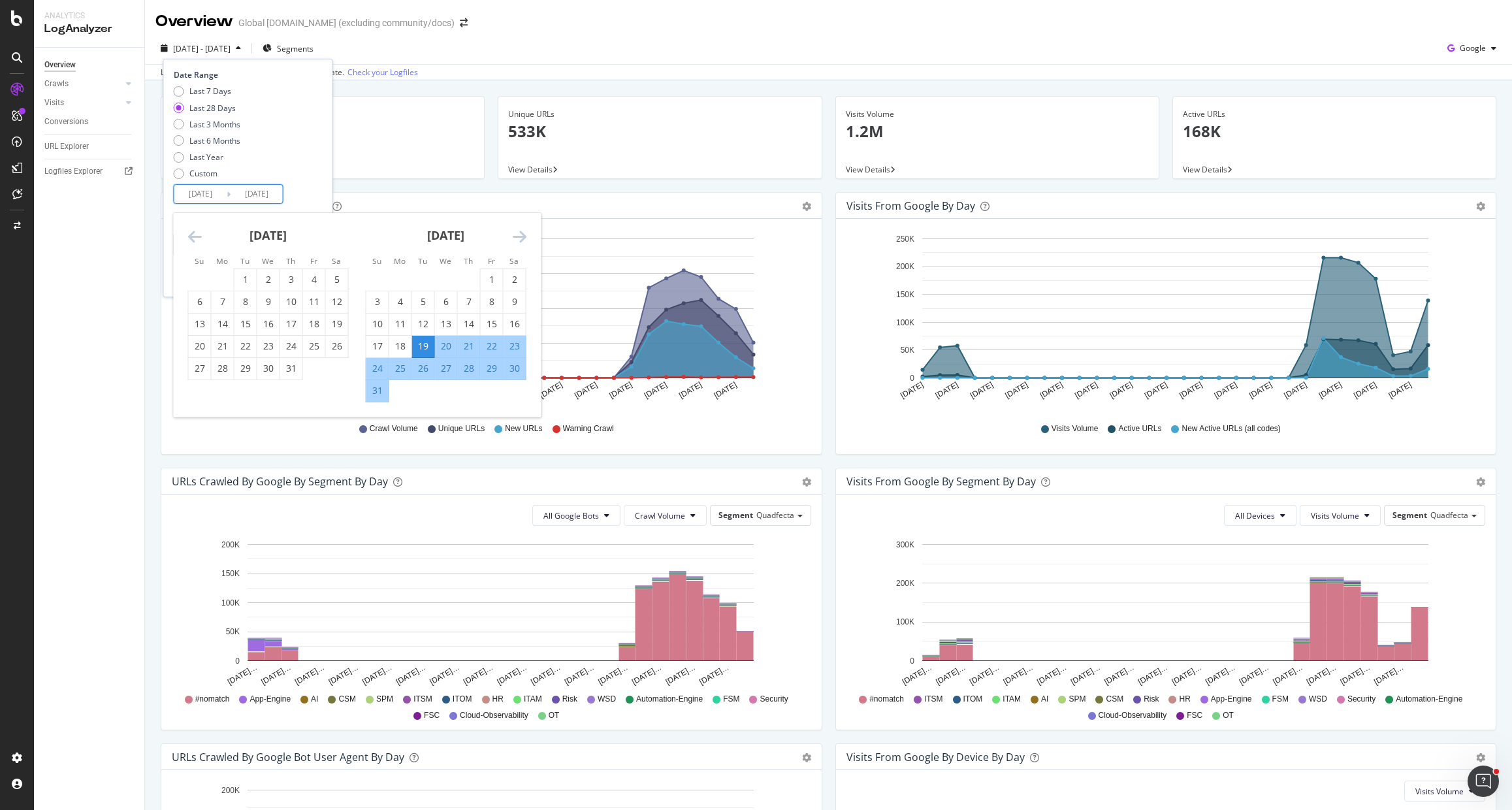
click at [198, 238] on icon "Move backward to switch to the previous month." at bounding box center [195, 236] width 14 height 15
click at [197, 238] on icon "Move backward to switch to the previous month." at bounding box center [195, 236] width 14 height 15
click at [237, 277] on div "1" at bounding box center [246, 280] width 22 height 13
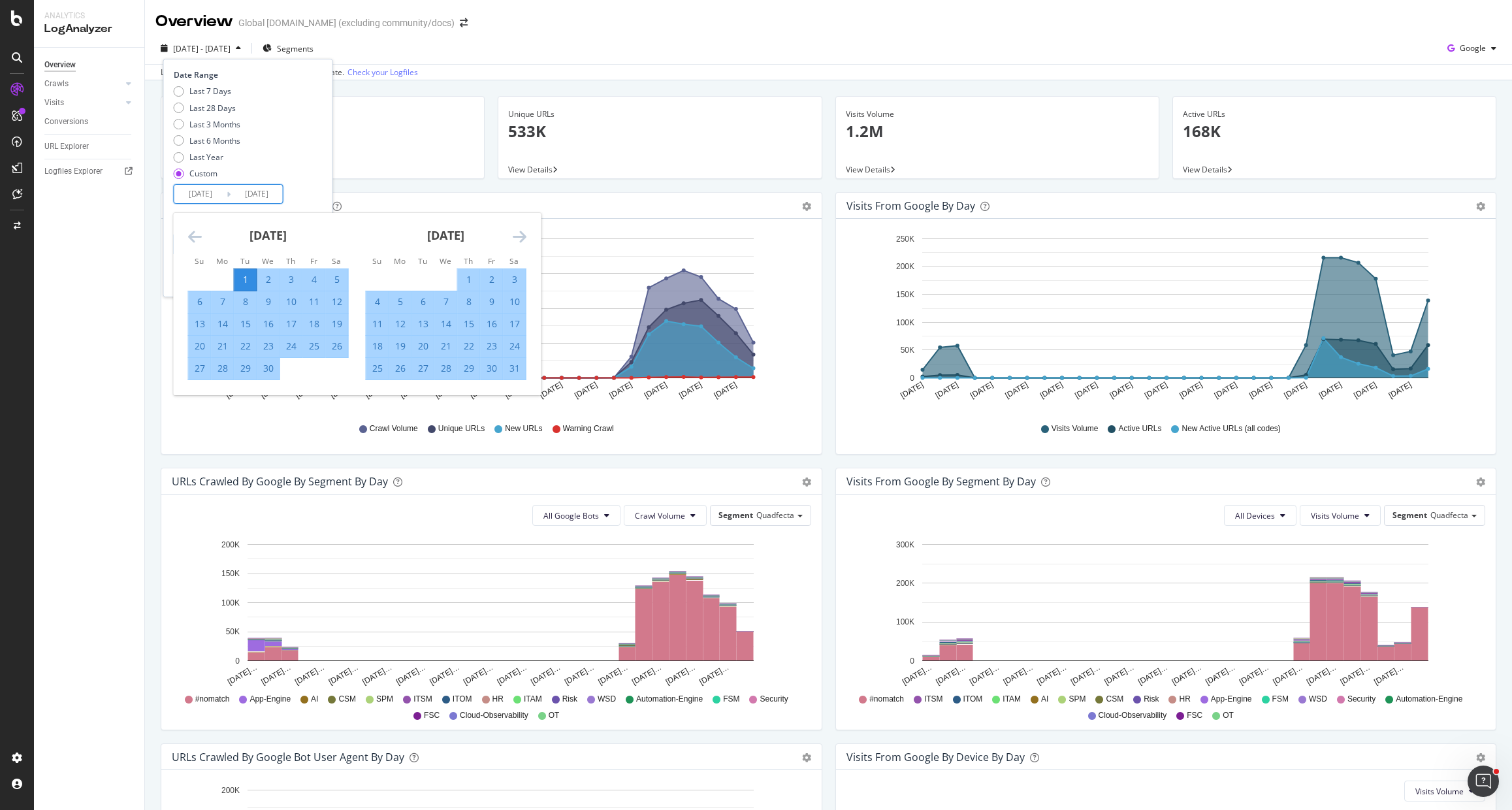
type input "2025/04/01"
click at [516, 237] on icon "Move forward to switch to the next month." at bounding box center [520, 236] width 14 height 15
click at [396, 371] on div "30" at bounding box center [401, 368] width 22 height 13
type input "2025/06/30"
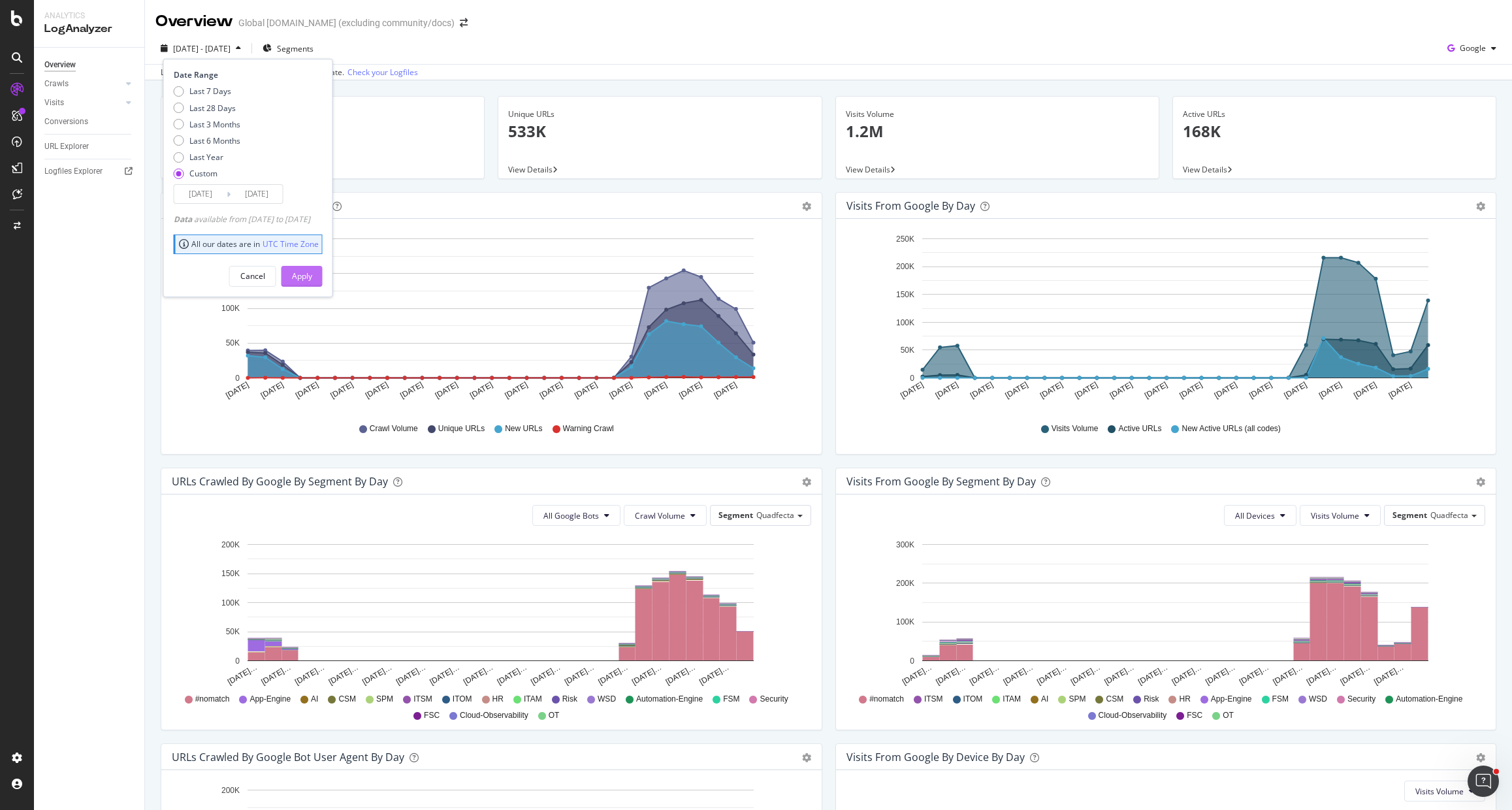
click at [312, 275] on div "Apply" at bounding box center [302, 276] width 20 height 11
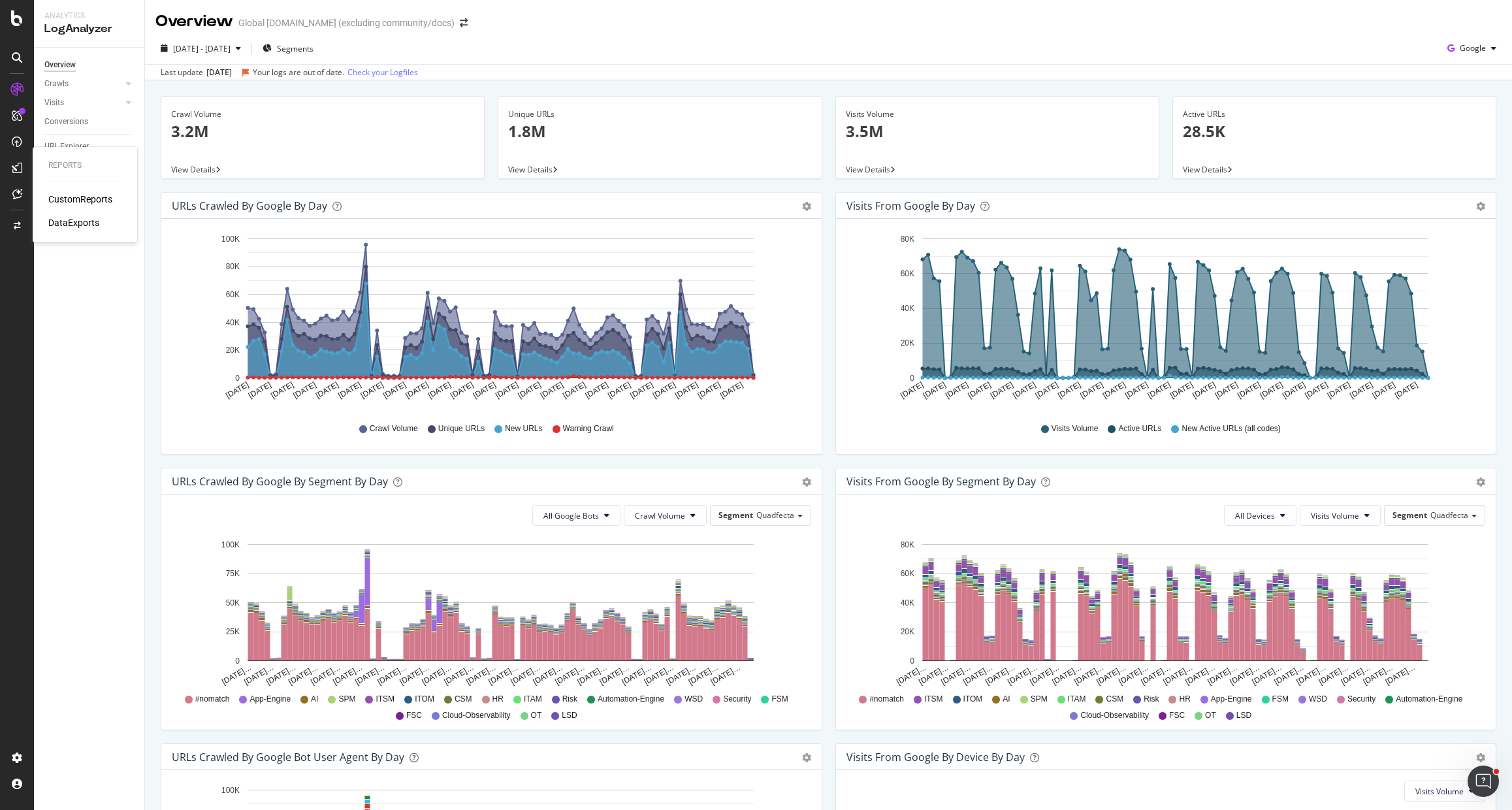
click at [78, 202] on div "CustomReports" at bounding box center [80, 199] width 64 height 13
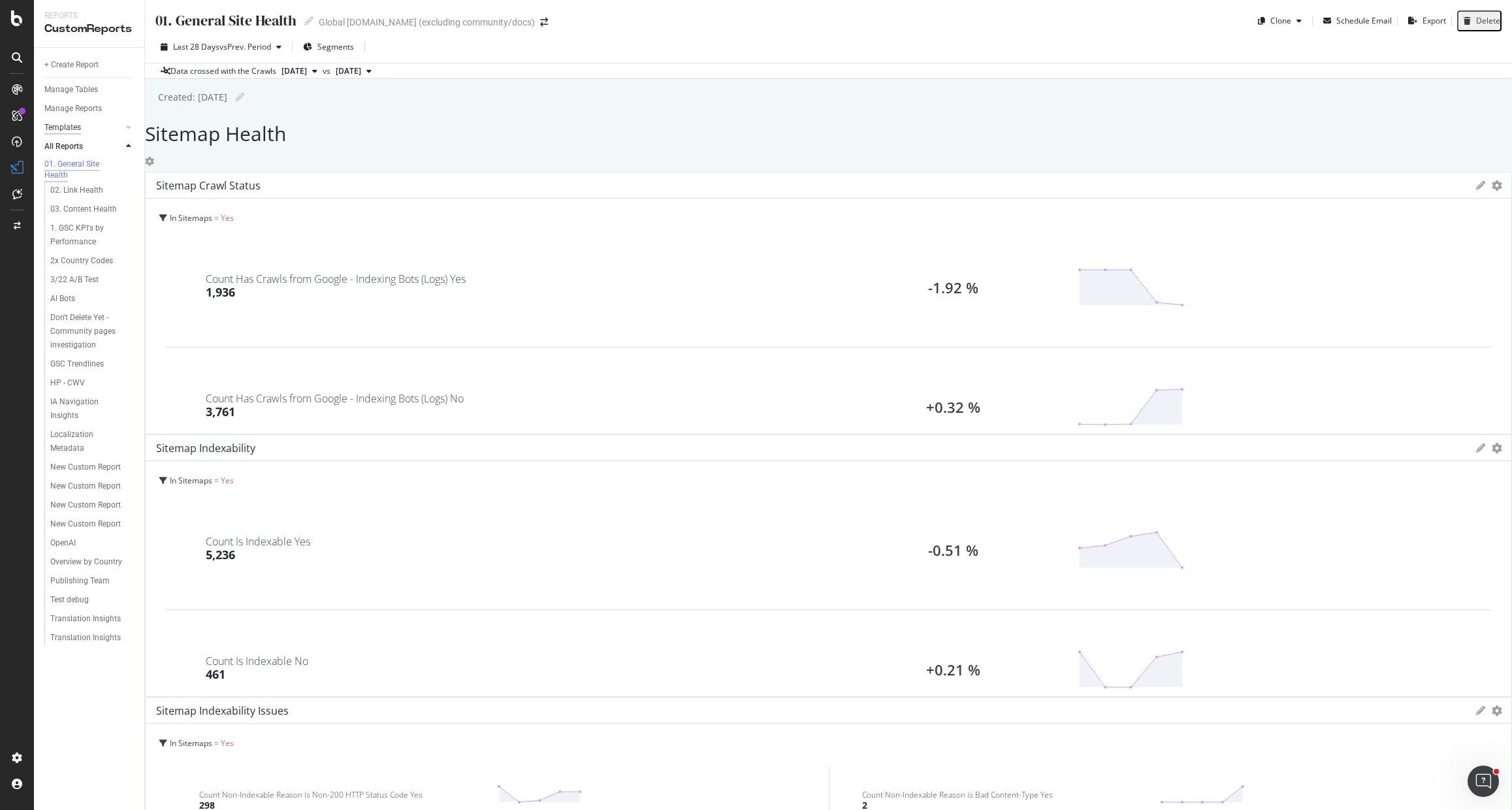
click at [63, 129] on div "Templates" at bounding box center [62, 128] width 36 height 14
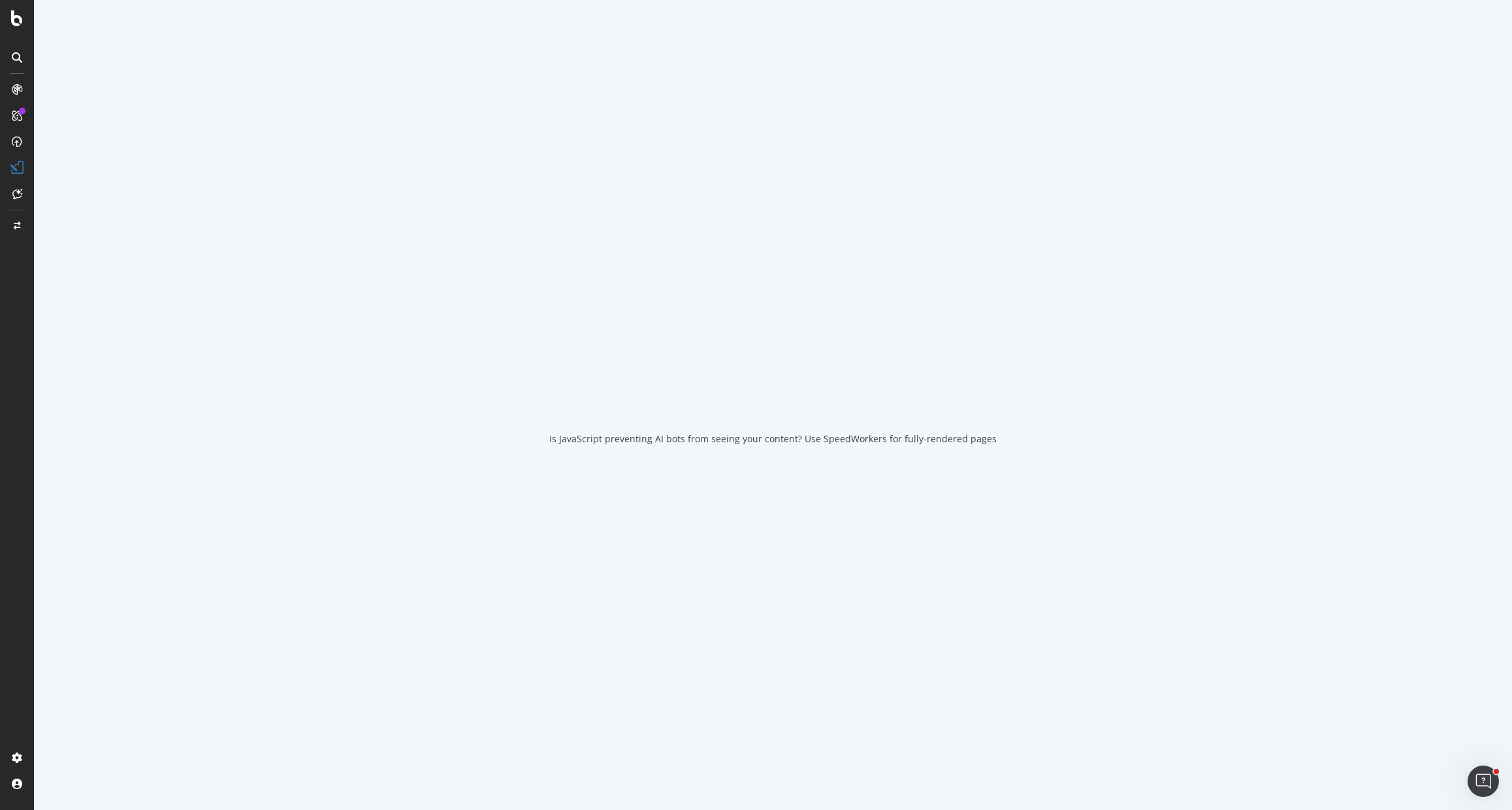
drag, startPoint x: 63, startPoint y: 129, endPoint x: 131, endPoint y: 129, distance: 68.0
click at [131, 129] on div "Is JavaScript preventing AI bots from seeing your content? Use SpeedWorkers for…" at bounding box center [772, 405] width 1478 height 810
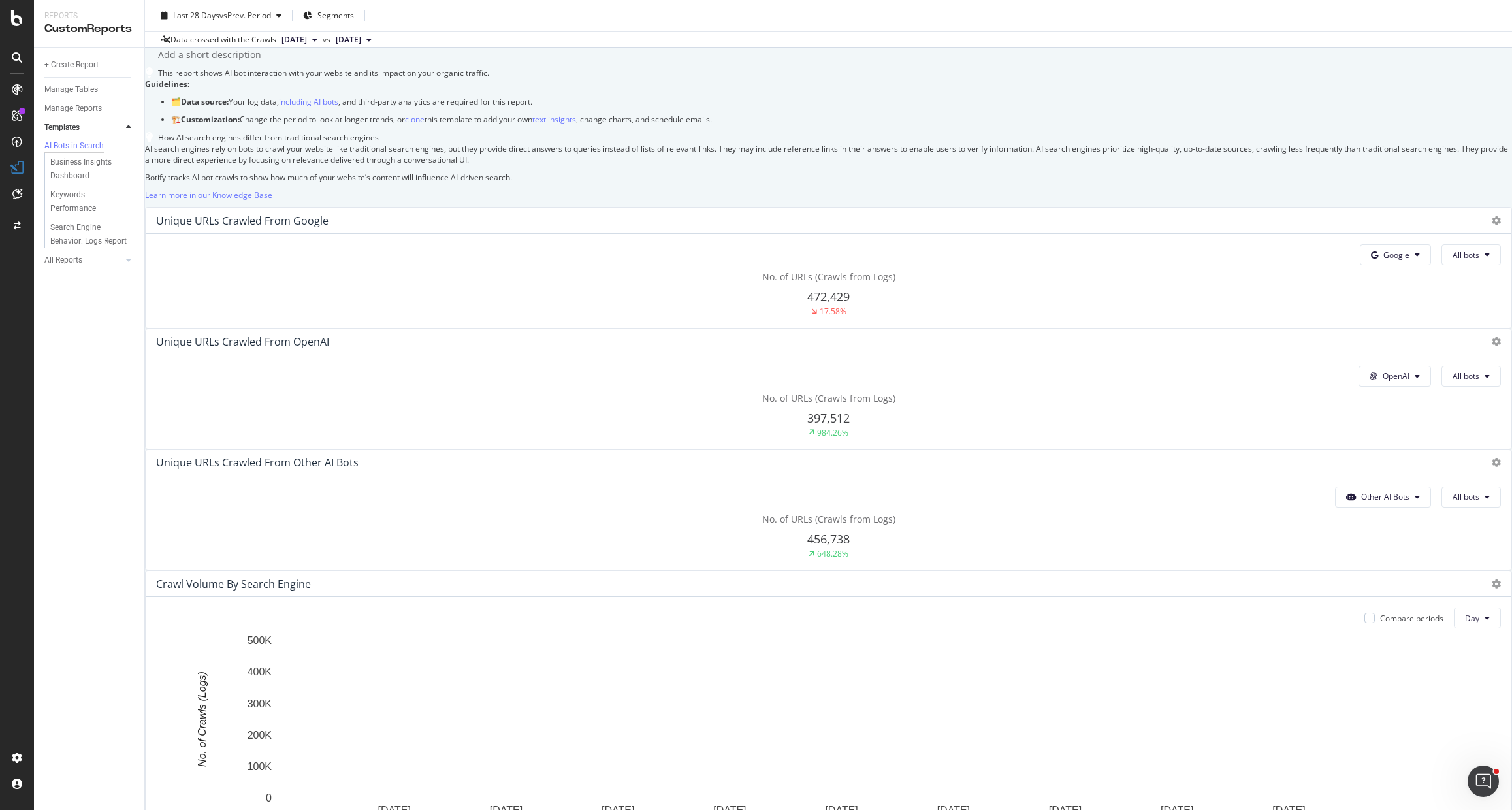
scroll to position [49, 0]
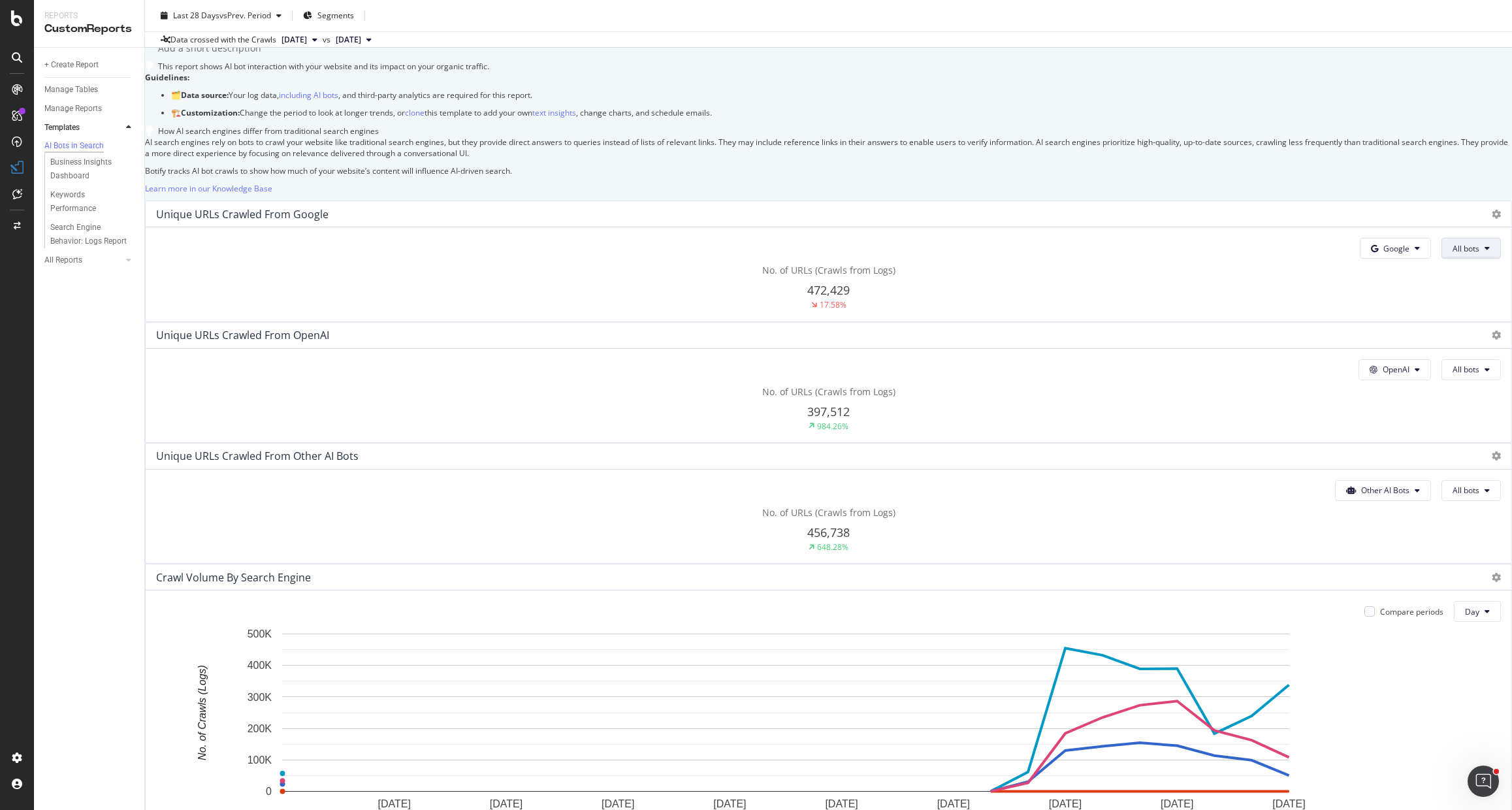
click at [1485, 252] on icon at bounding box center [1487, 248] width 5 height 8
click at [957, 177] on p "Botify tracks AI bot crawls to show how much of your website’s content will inf…" at bounding box center [828, 171] width 1367 height 11
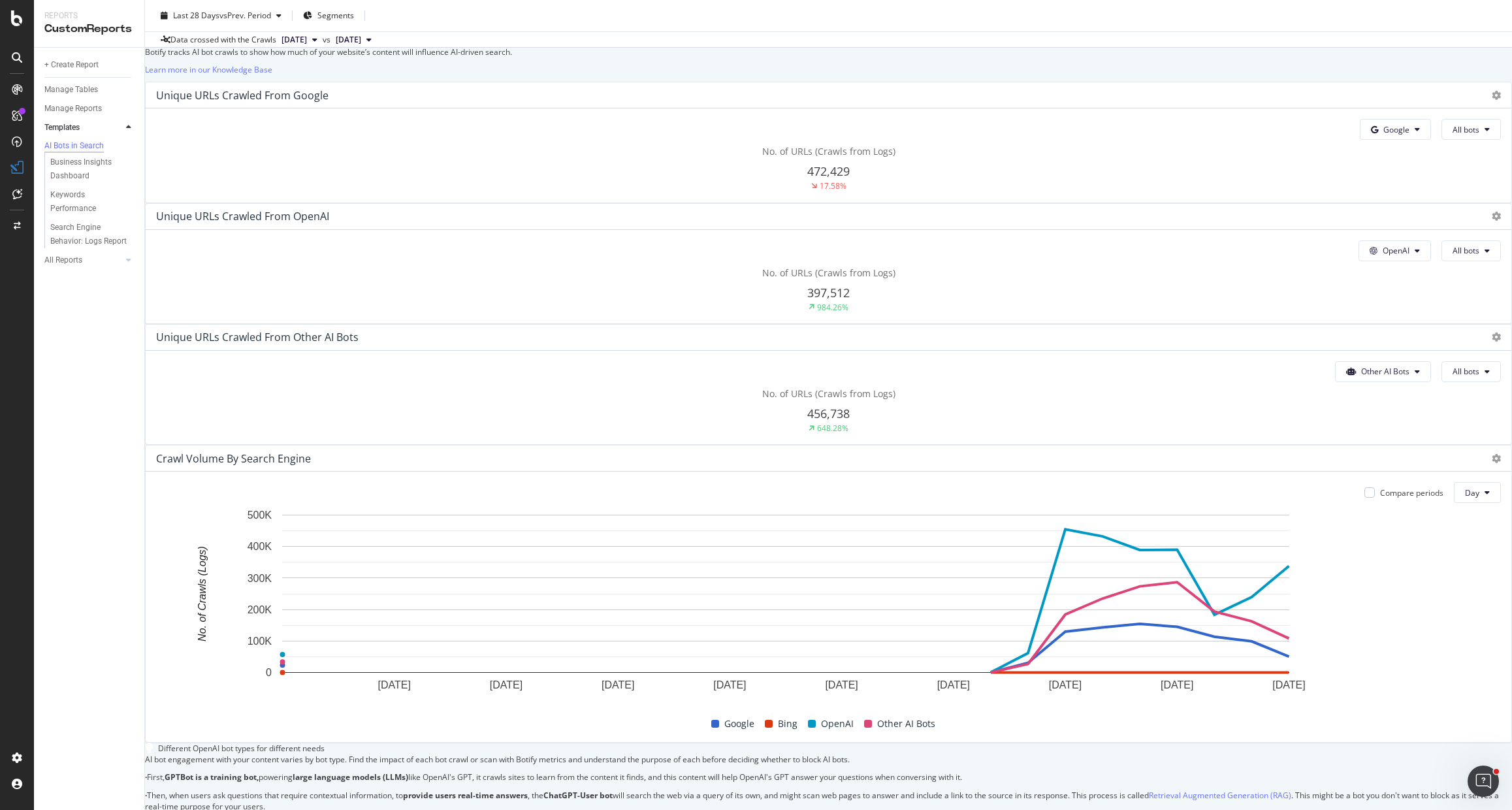
scroll to position [0, 0]
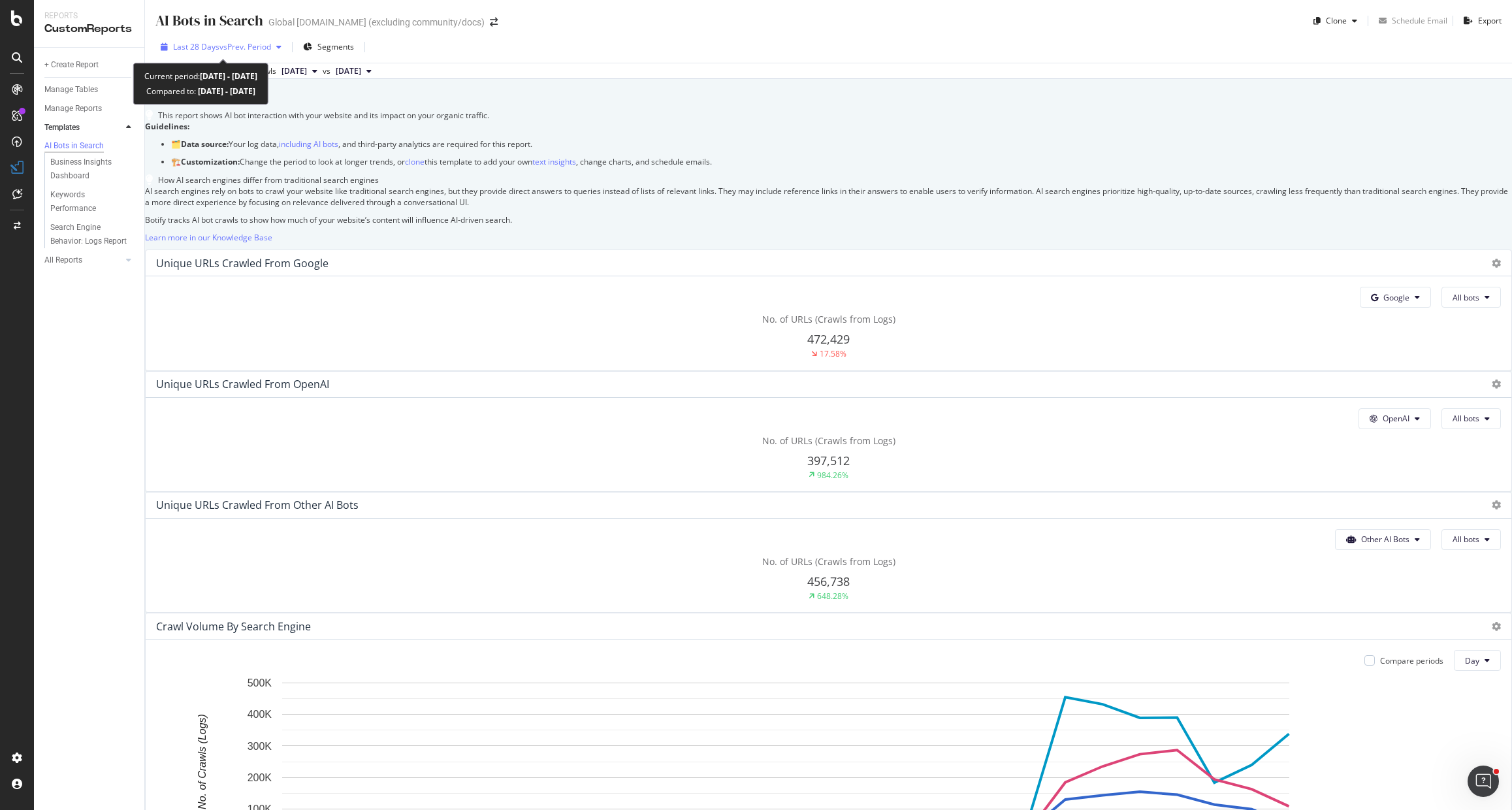
click at [205, 44] on span "Last 28 Days" at bounding box center [196, 47] width 46 height 11
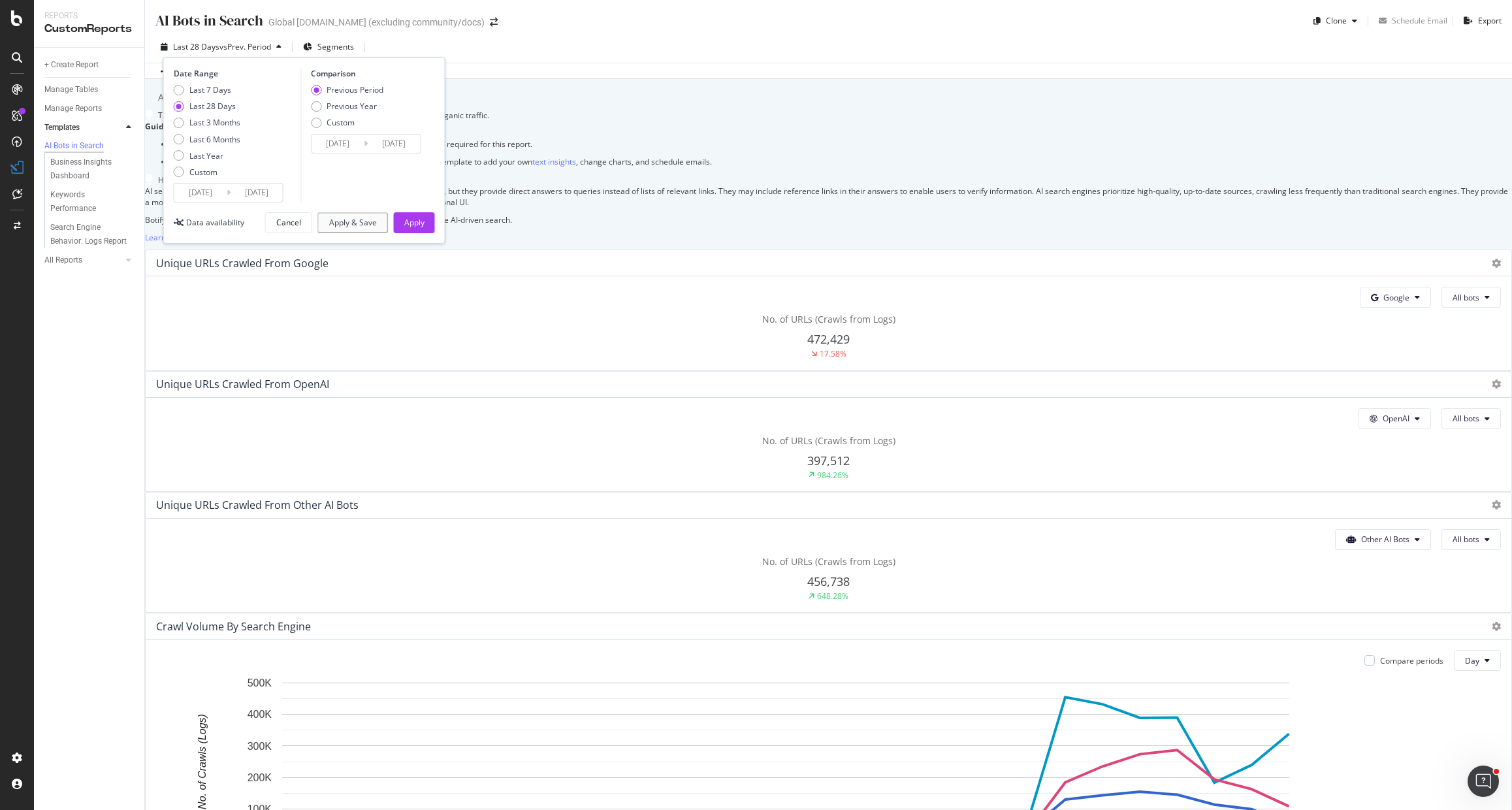
click at [204, 191] on input "2025/08/19" at bounding box center [200, 193] width 53 height 18
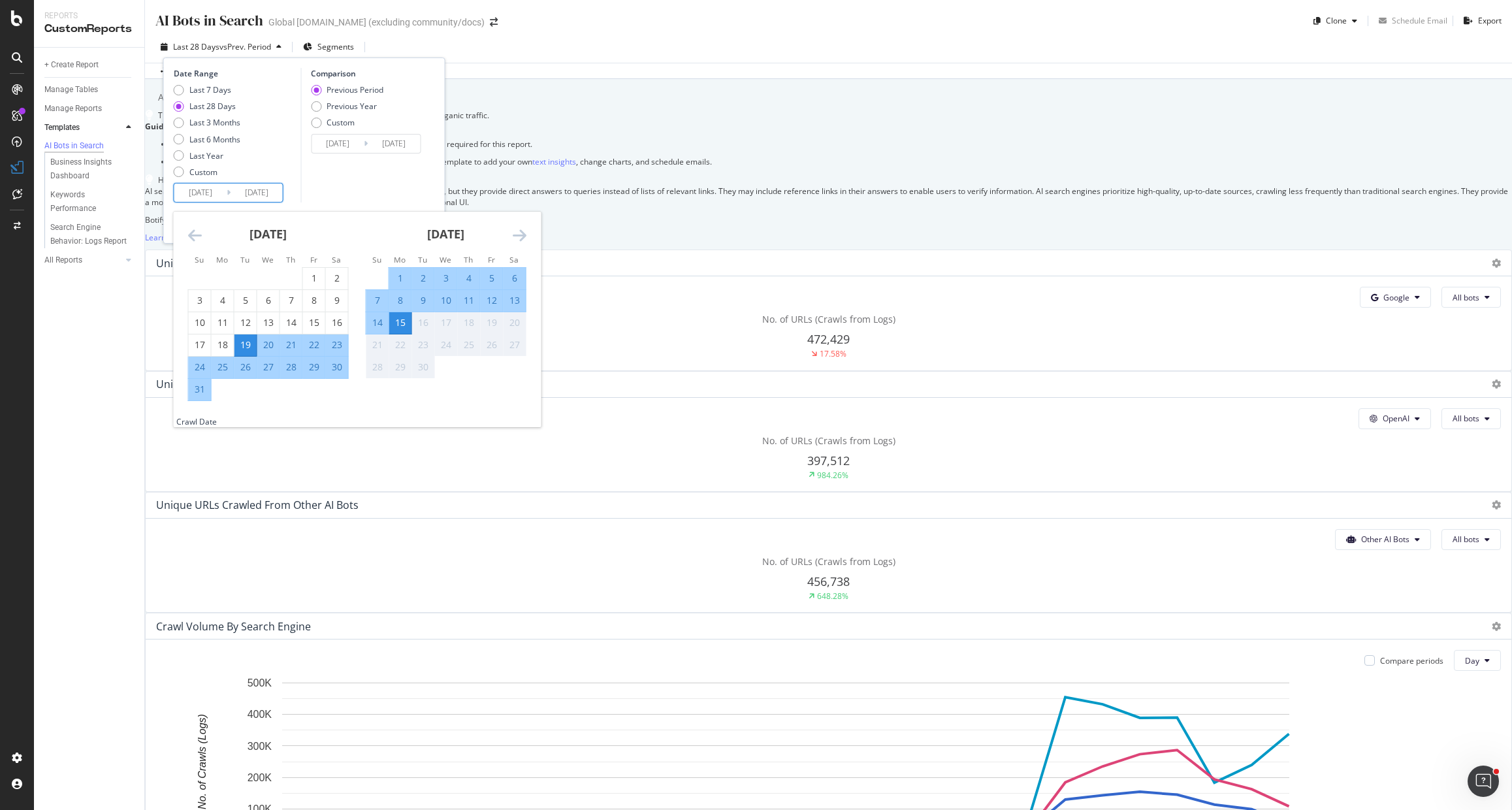
click at [191, 227] on icon "Move backward to switch to the previous month." at bounding box center [195, 235] width 14 height 15
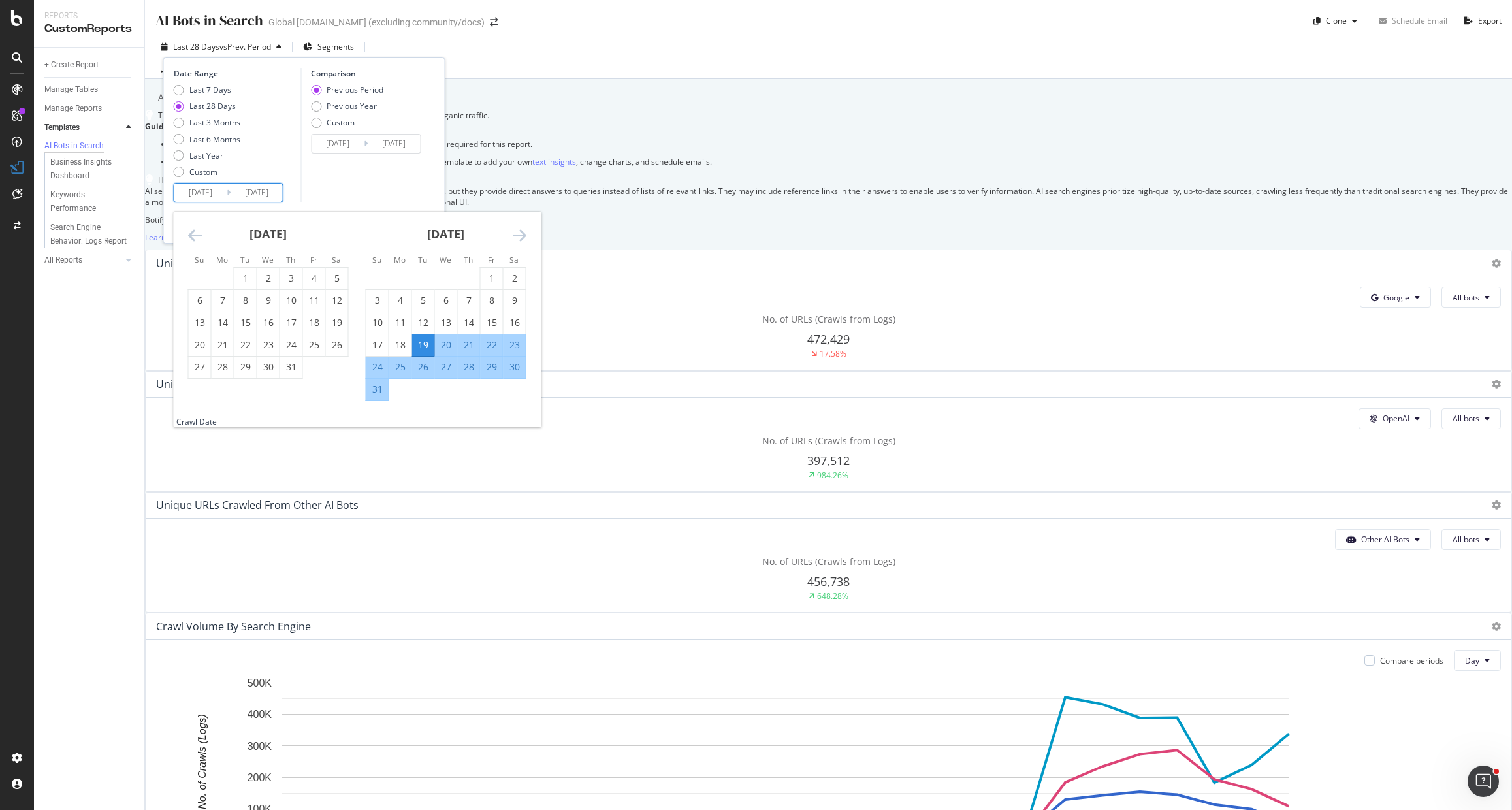
click at [191, 227] on icon "Move backward to switch to the previous month." at bounding box center [195, 235] width 14 height 15
click at [238, 274] on div "1" at bounding box center [246, 278] width 22 height 13
type input "2025/04/01"
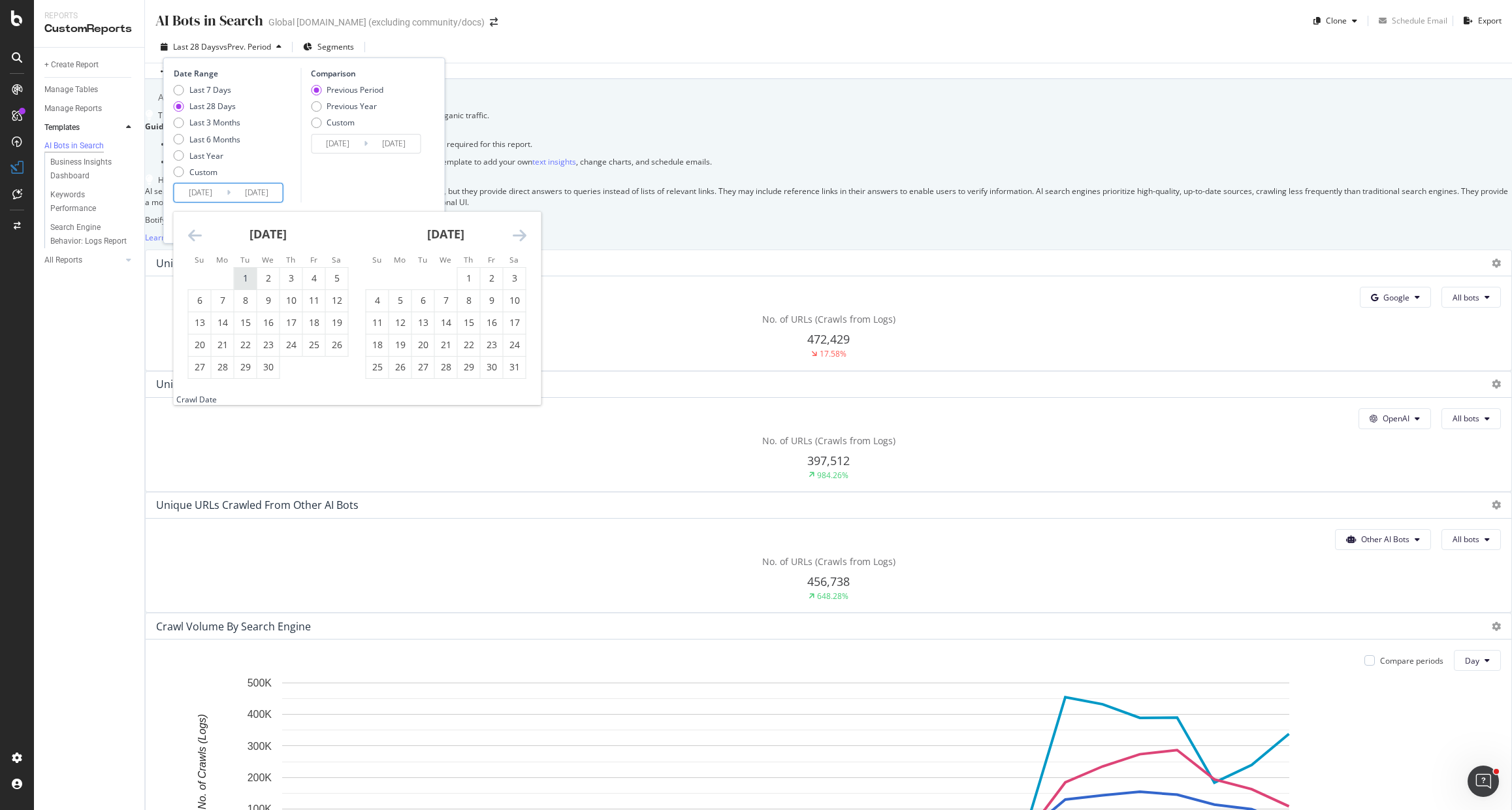
type input "2024/10/15"
type input "2025/03/31"
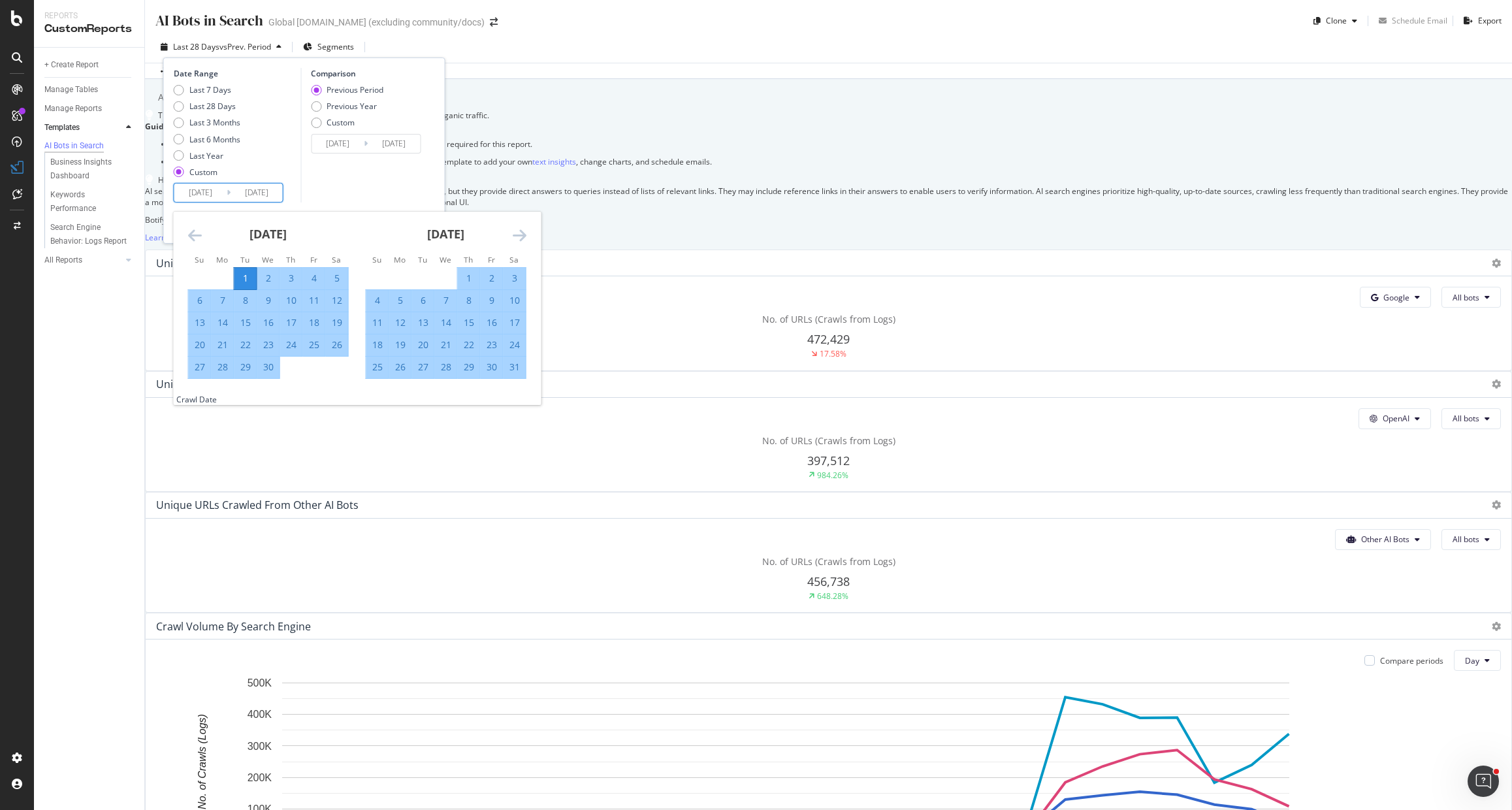
click at [522, 235] on icon "Move forward to switch to the next month." at bounding box center [520, 235] width 14 height 15
click at [401, 371] on div "30" at bounding box center [401, 367] width 22 height 13
type input "2025/06/30"
type input "2024/12/31"
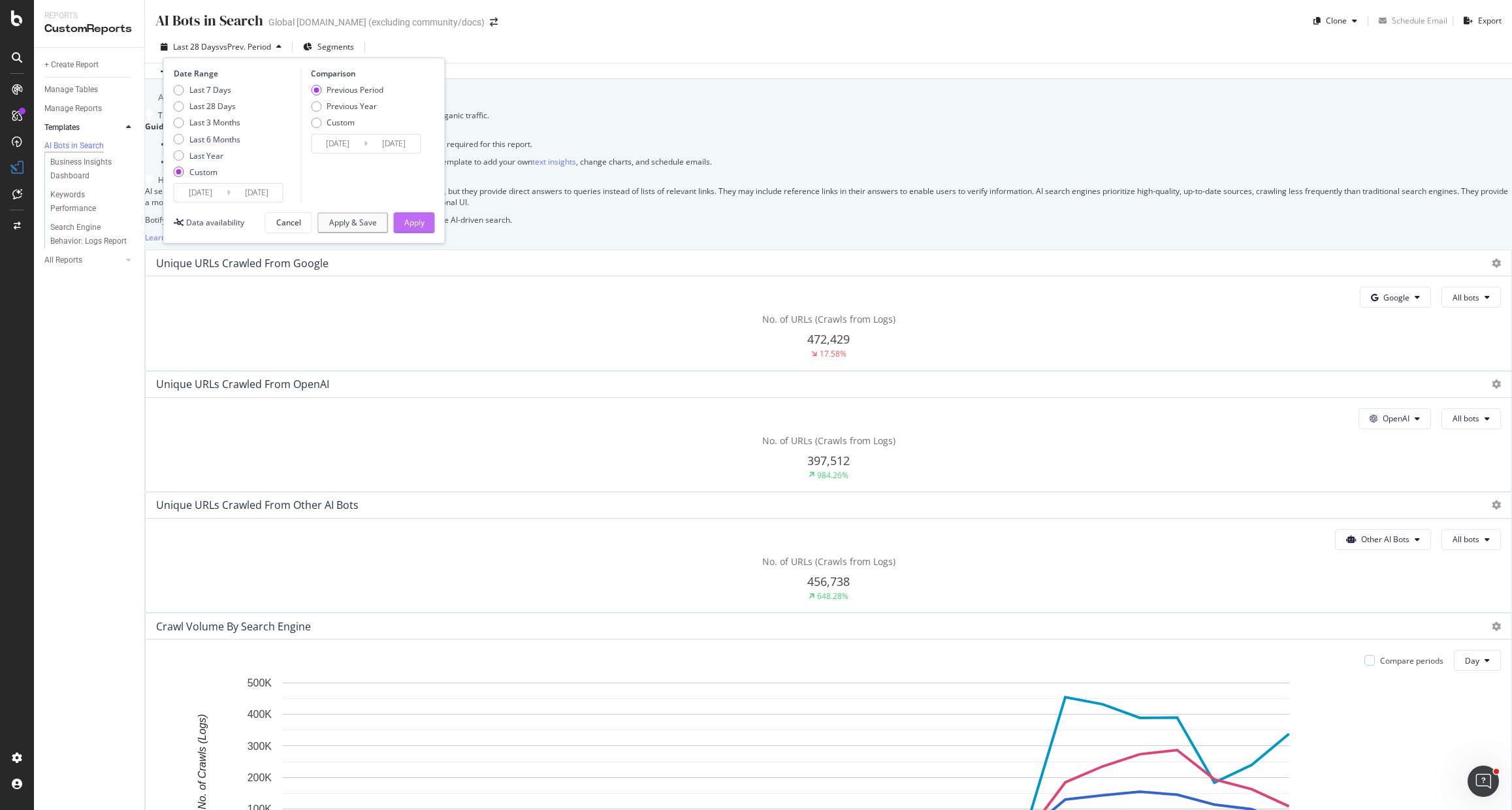
click at [418, 219] on div "Apply" at bounding box center [414, 222] width 20 height 11
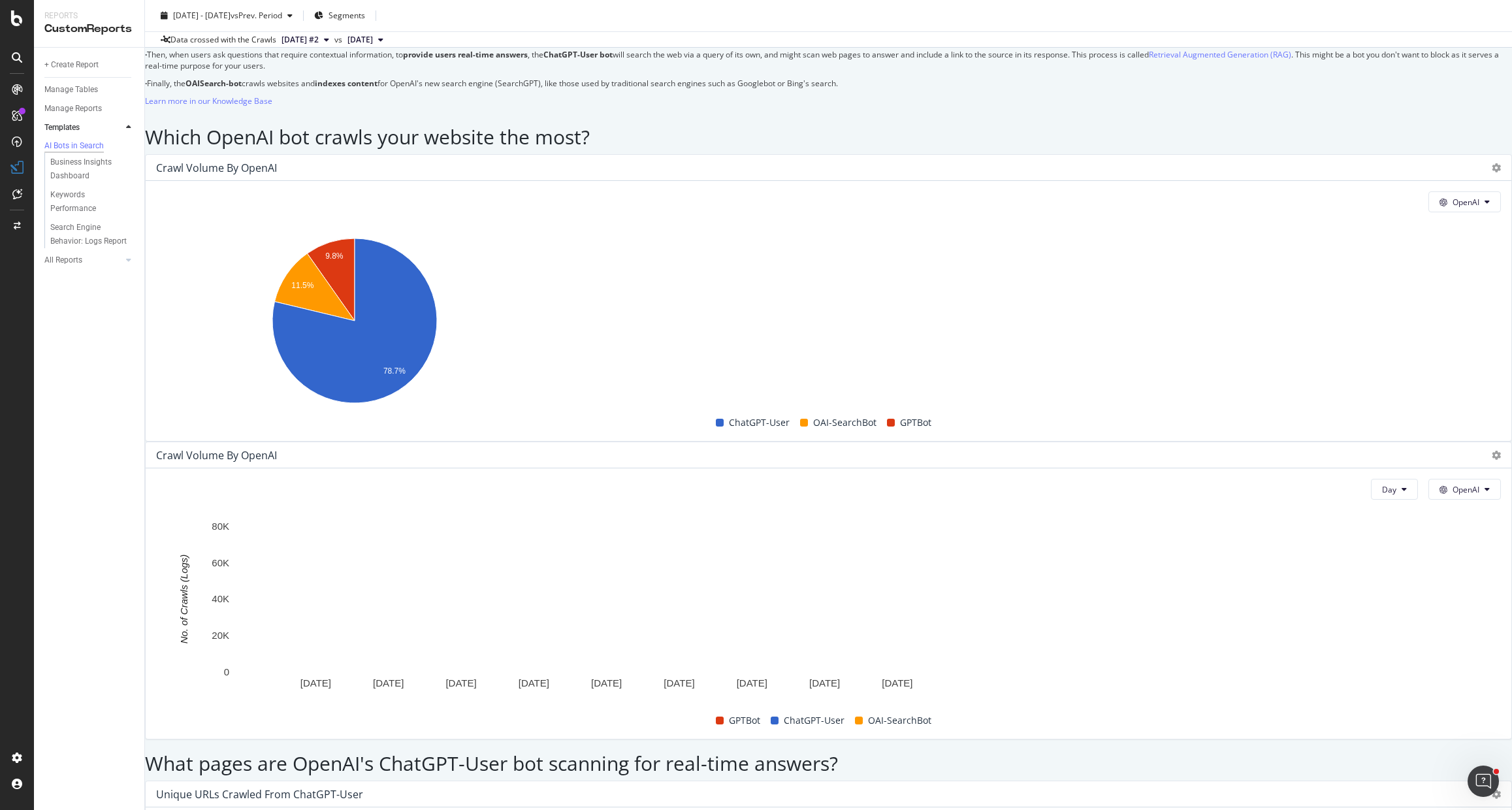
scroll to position [967, 0]
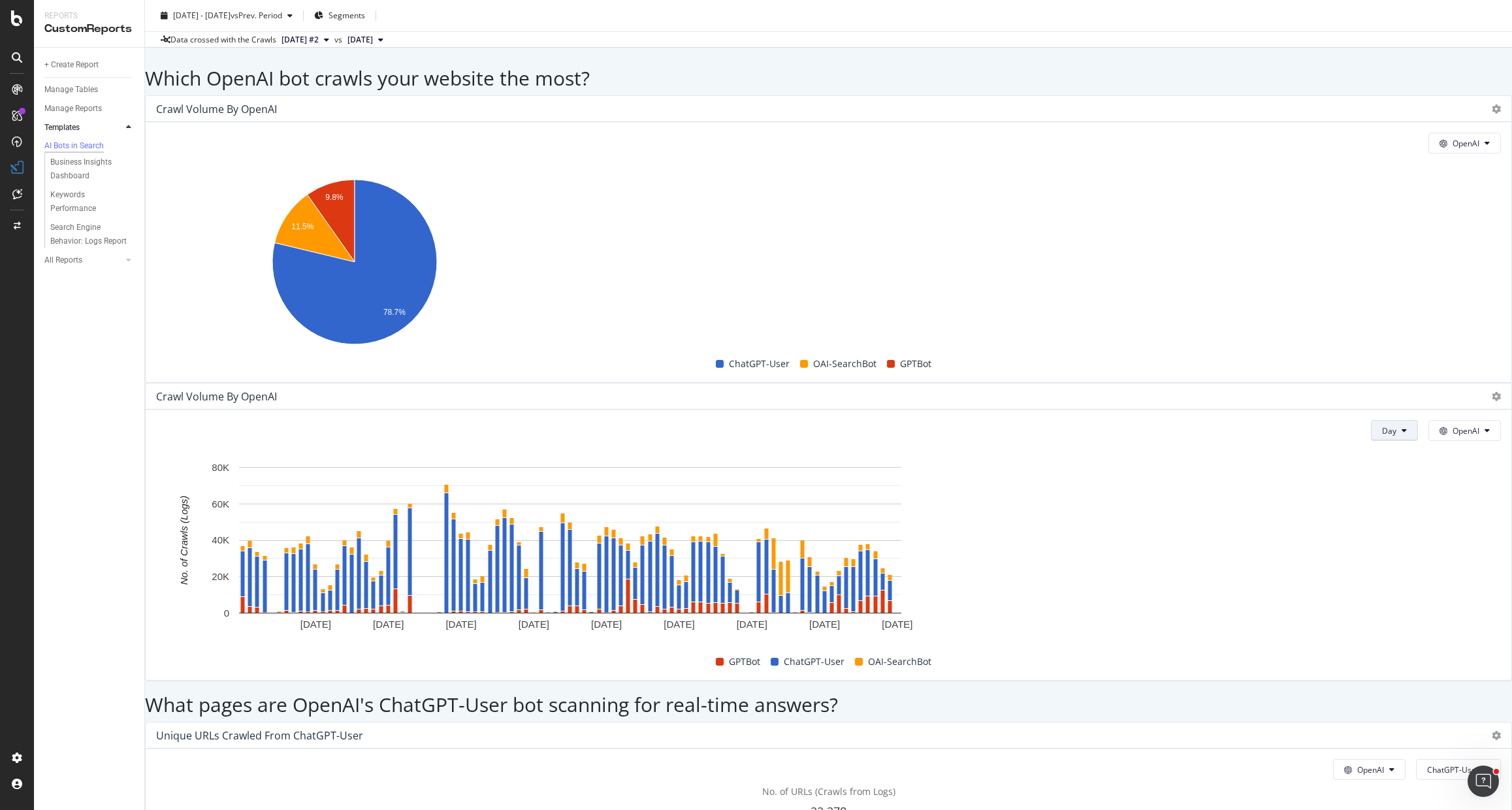
click at [1370, 420] on button "Day" at bounding box center [1394, 430] width 47 height 21
click at [1347, 356] on span "Month" at bounding box center [1345, 355] width 24 height 12
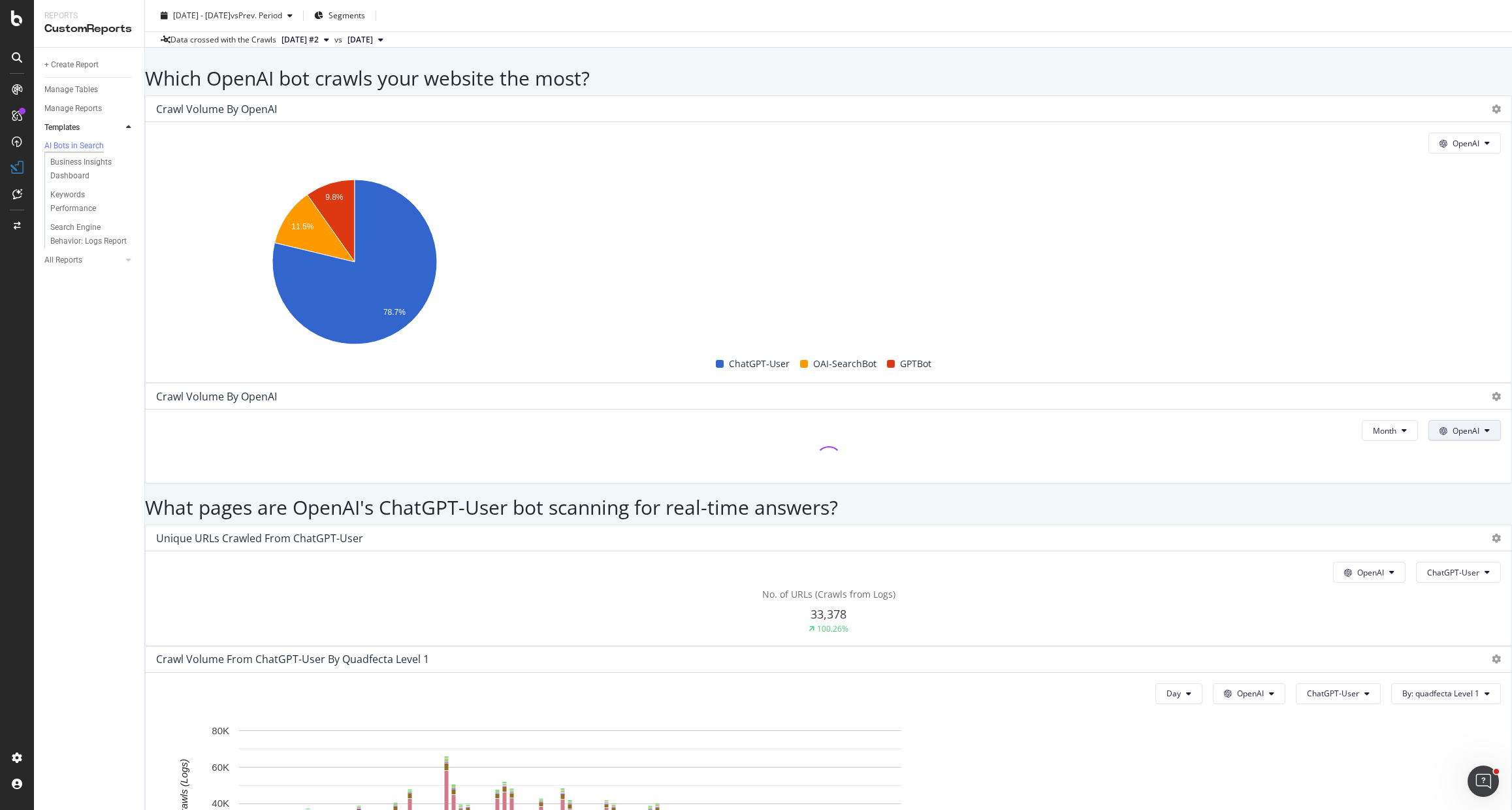
click at [1441, 420] on button "OpenAI" at bounding box center [1464, 430] width 72 height 21
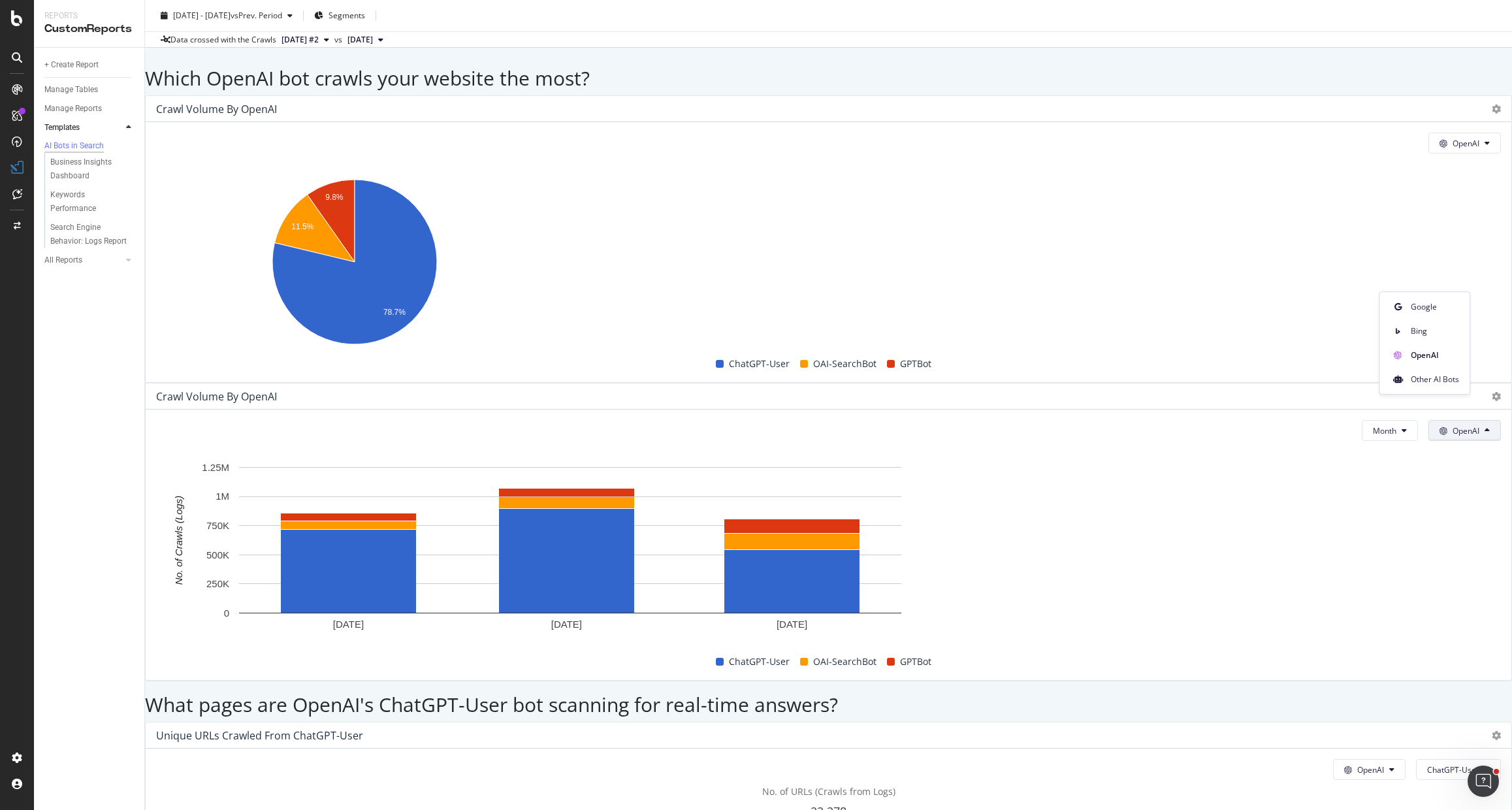
click at [1382, 390] on div "Crawl Volume by OpenAI" at bounding box center [817, 396] width 1322 height 13
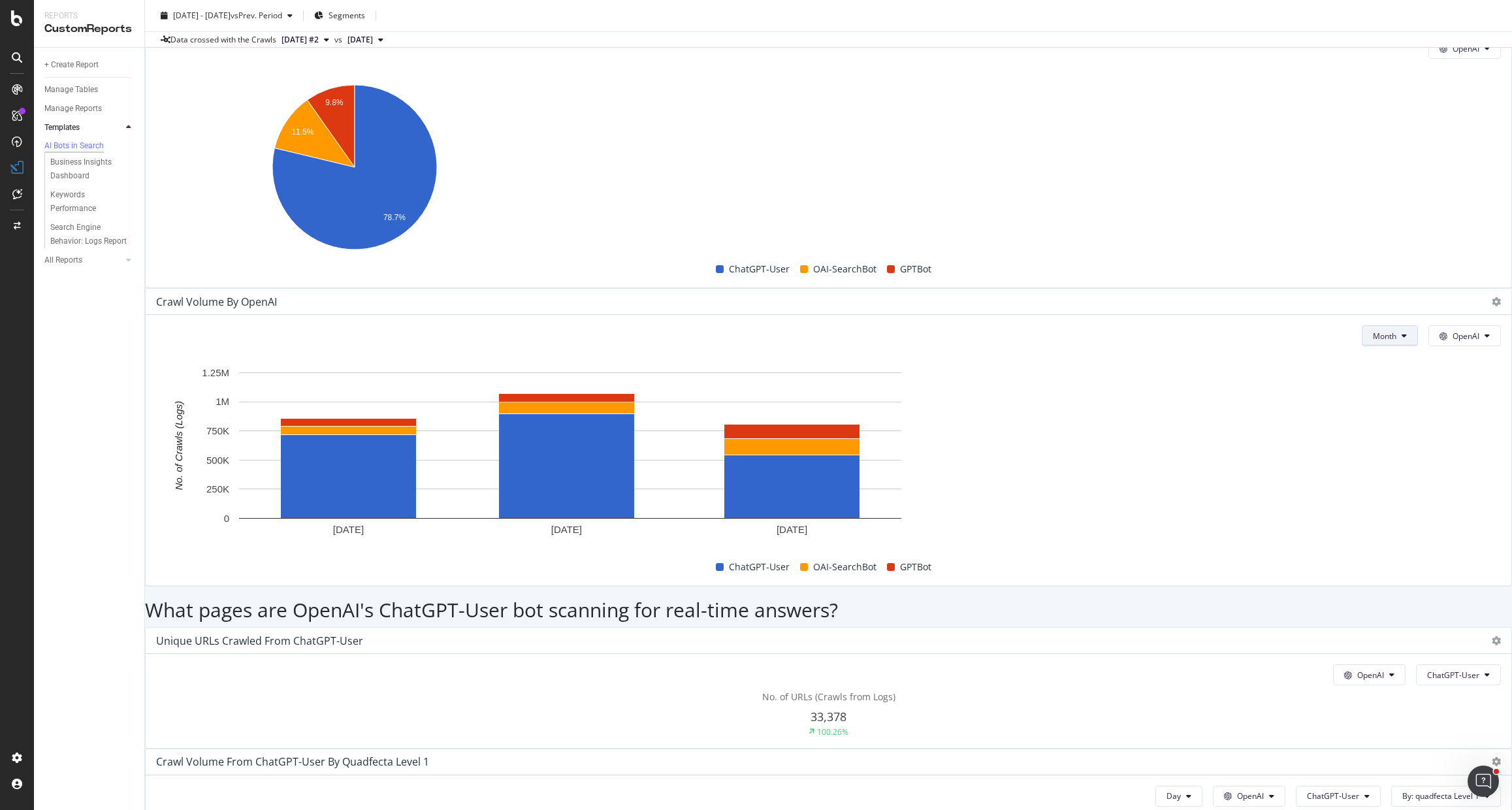
scroll to position [1253, 0]
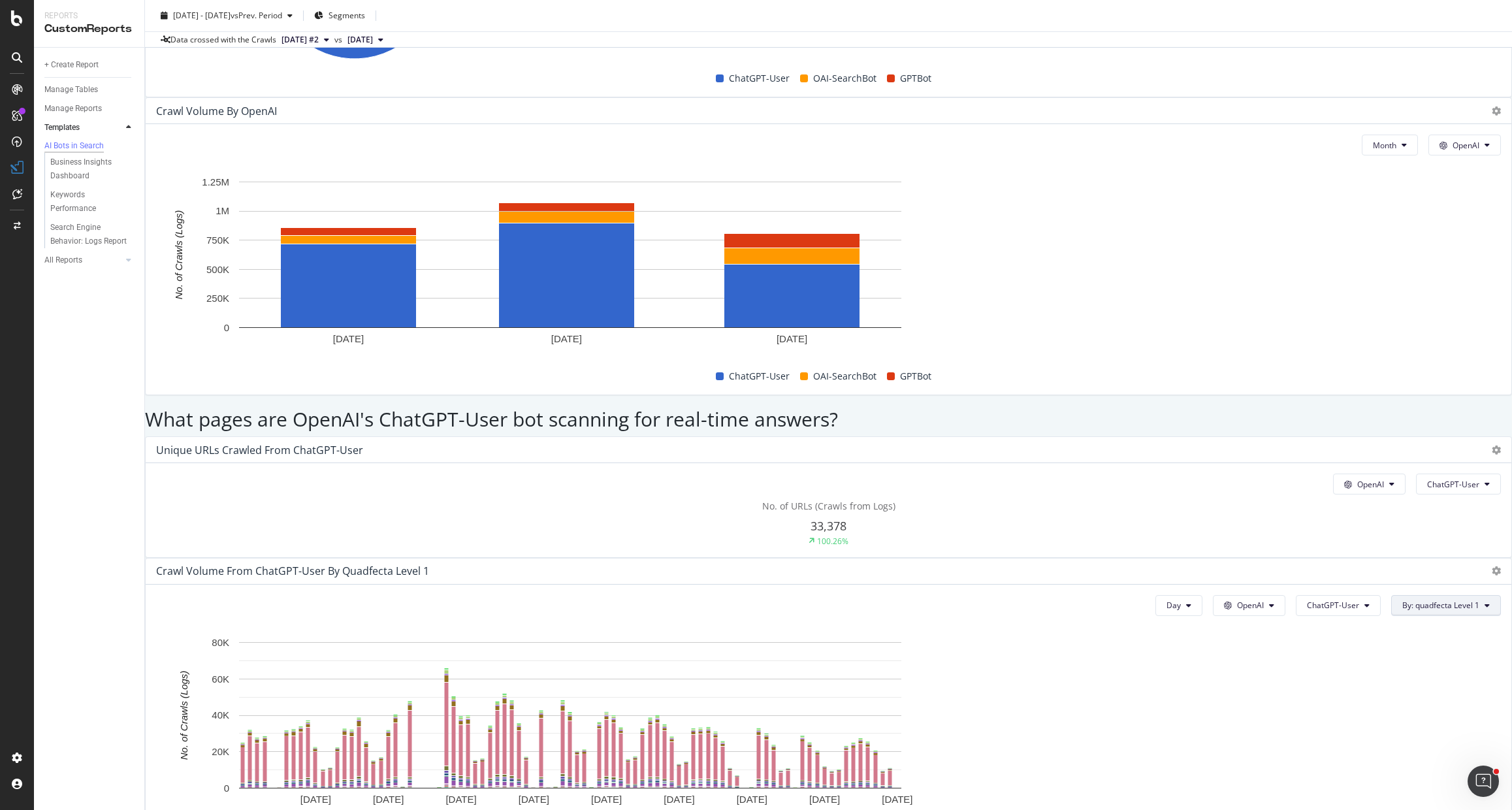
click at [1402, 600] on span "By: quadfecta Level 1" at bounding box center [1441, 605] width 77 height 11
click at [1451, 420] on div "Select a Segment" at bounding box center [1423, 423] width 162 height 22
click at [1382, 376] on span "Segments" at bounding box center [1368, 370] width 36 height 11
click at [1415, 423] on div "pagetype Level" at bounding box center [1378, 417] width 72 height 11
click at [1447, 369] on div "Validate" at bounding box center [1433, 364] width 29 height 11
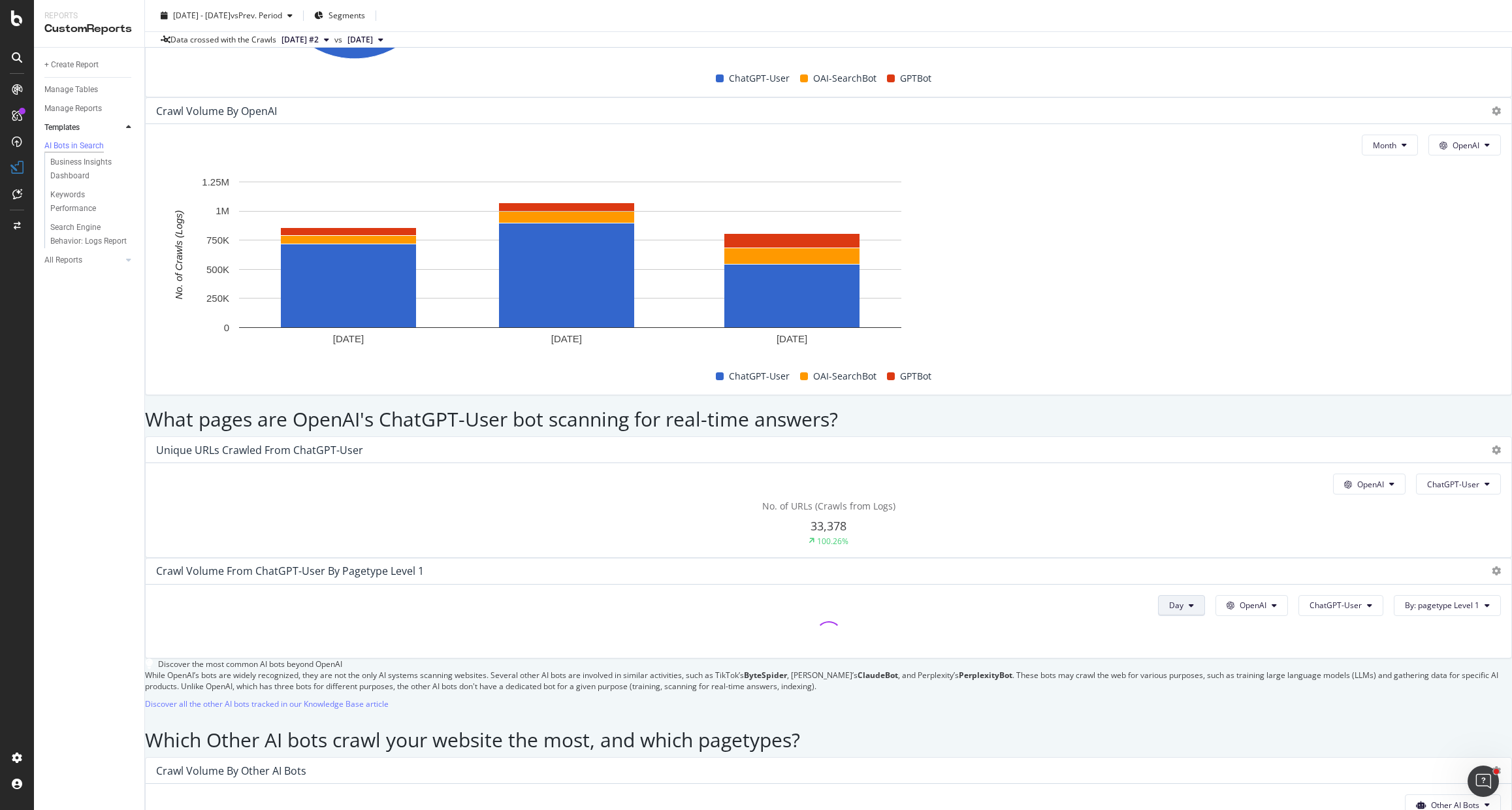
click at [1169, 600] on span "Day" at bounding box center [1176, 605] width 15 height 11
click at [1137, 405] on span "Month" at bounding box center [1133, 404] width 24 height 12
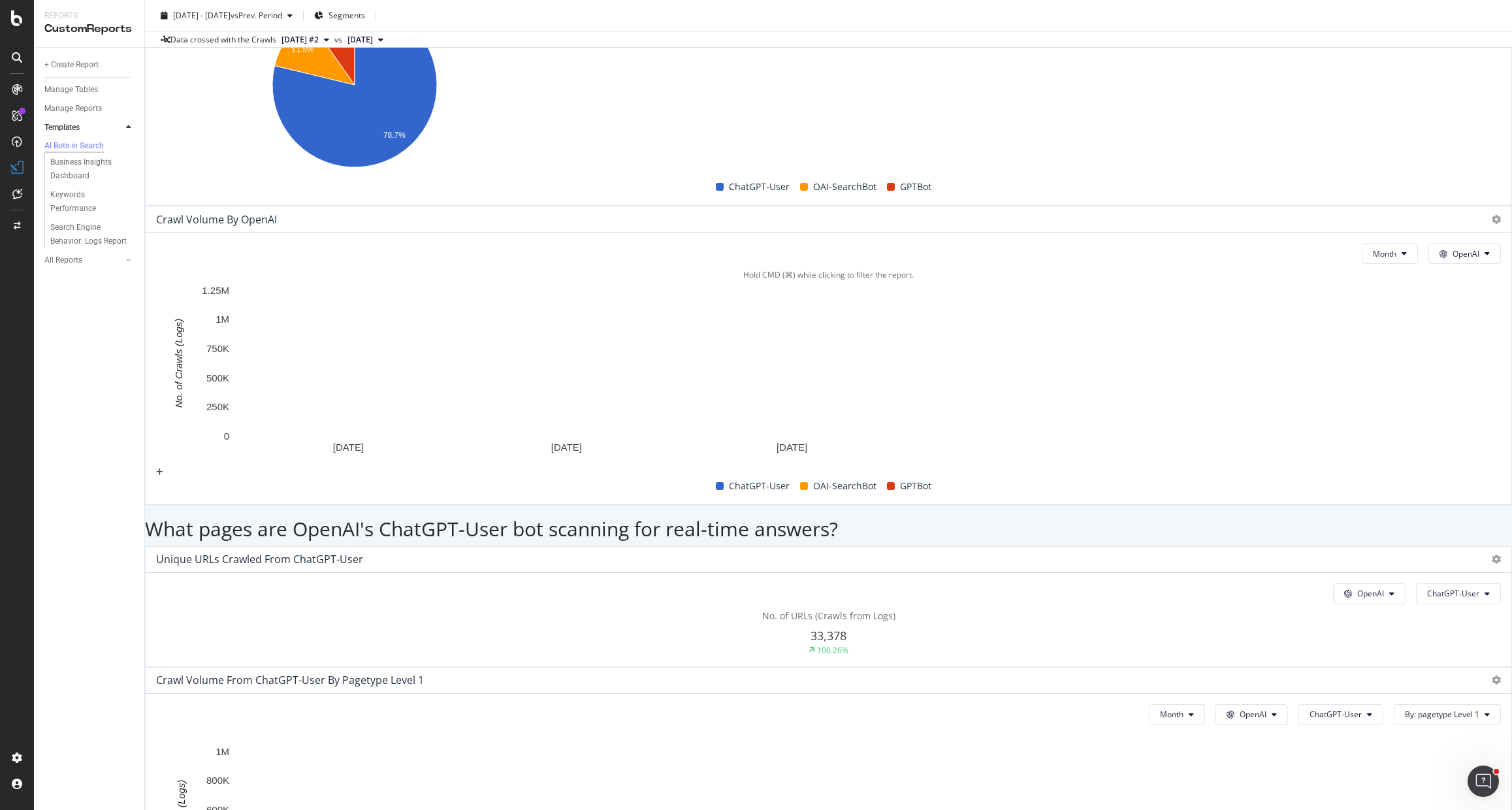
scroll to position [1303, 0]
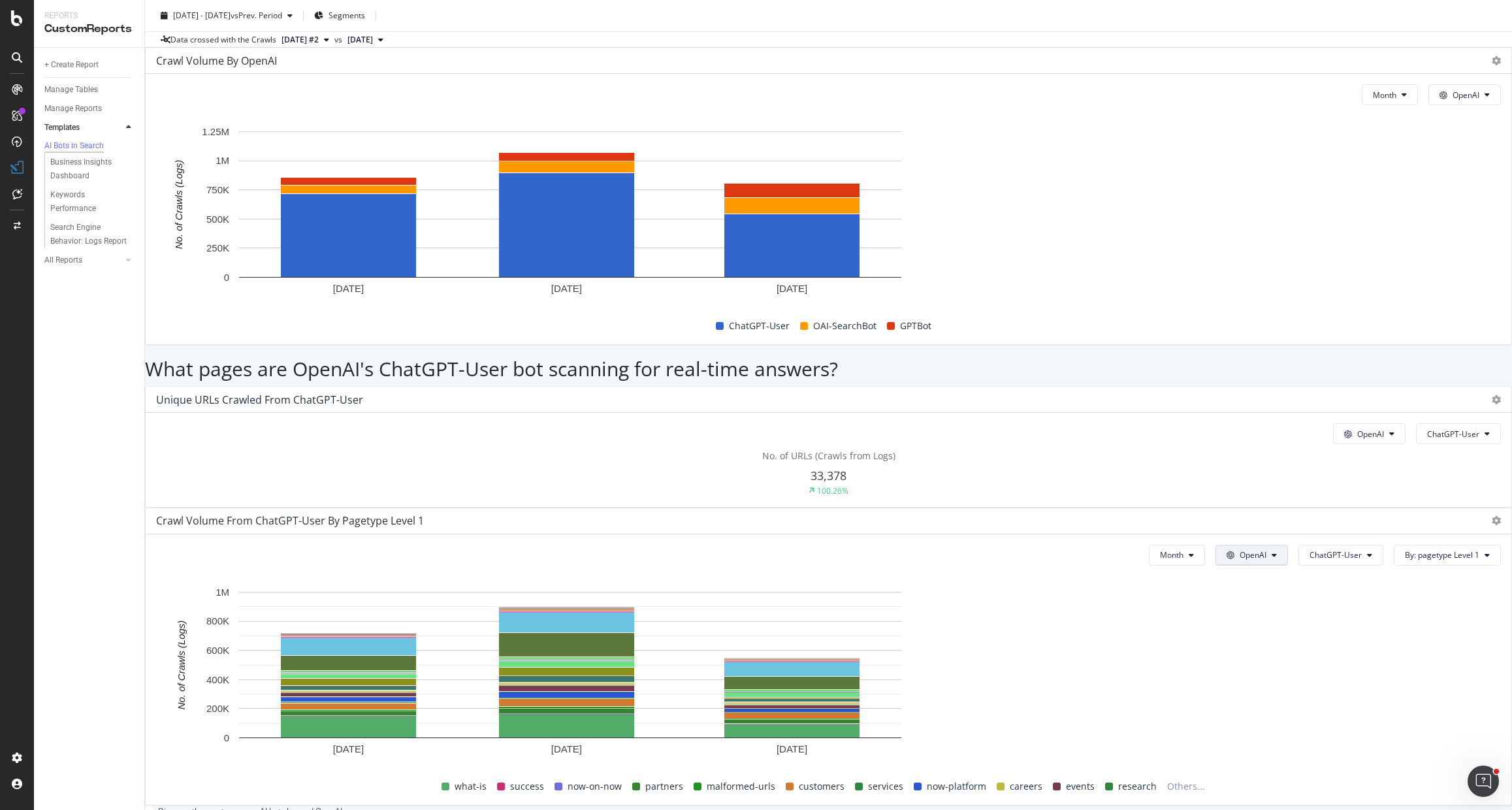
click at [1239, 549] on span "OpenAI" at bounding box center [1253, 555] width 27 height 11
click at [1225, 313] on span "Google" at bounding box center [1223, 307] width 48 height 12
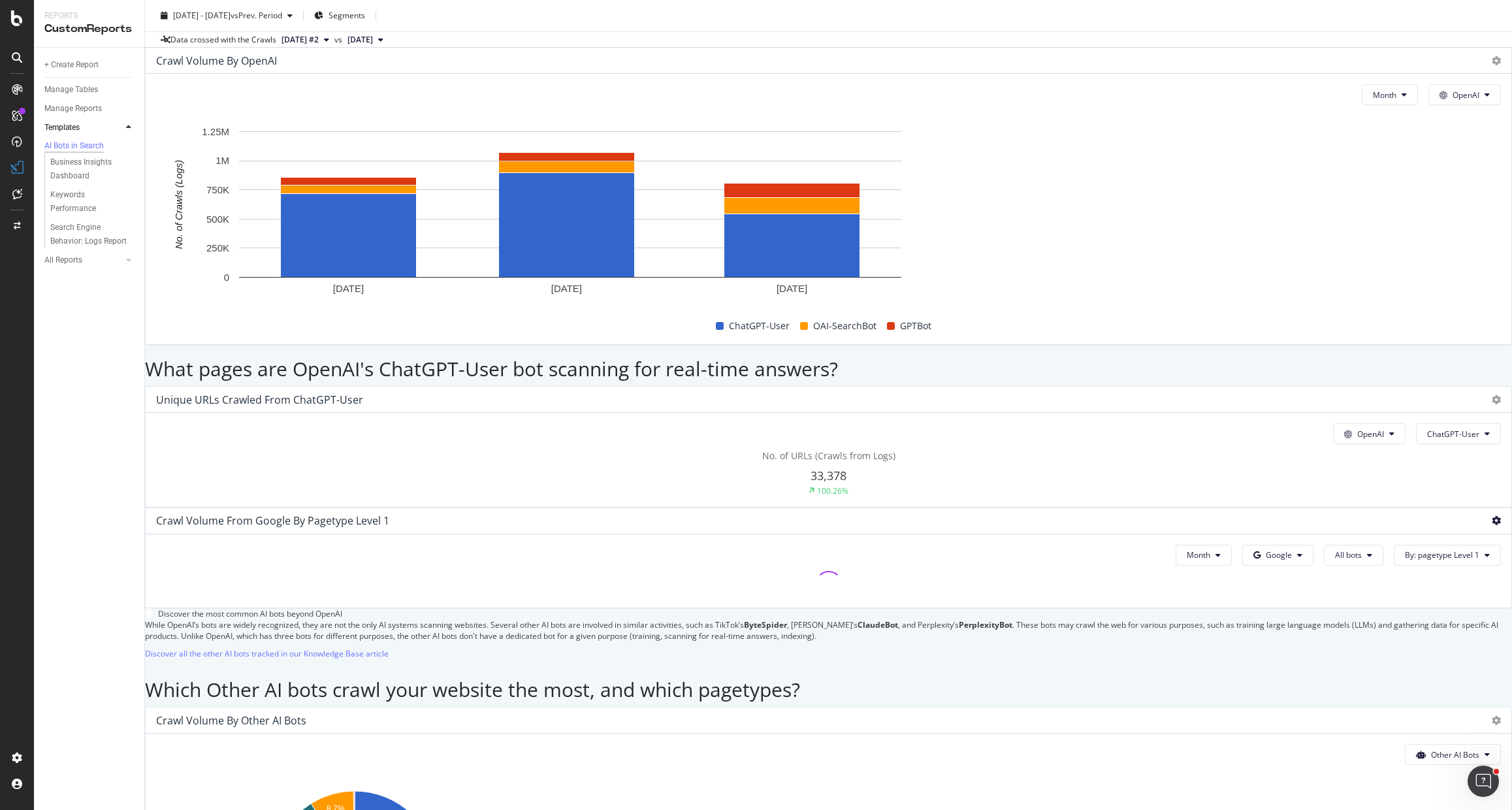
click at [1492, 516] on icon at bounding box center [1496, 520] width 9 height 9
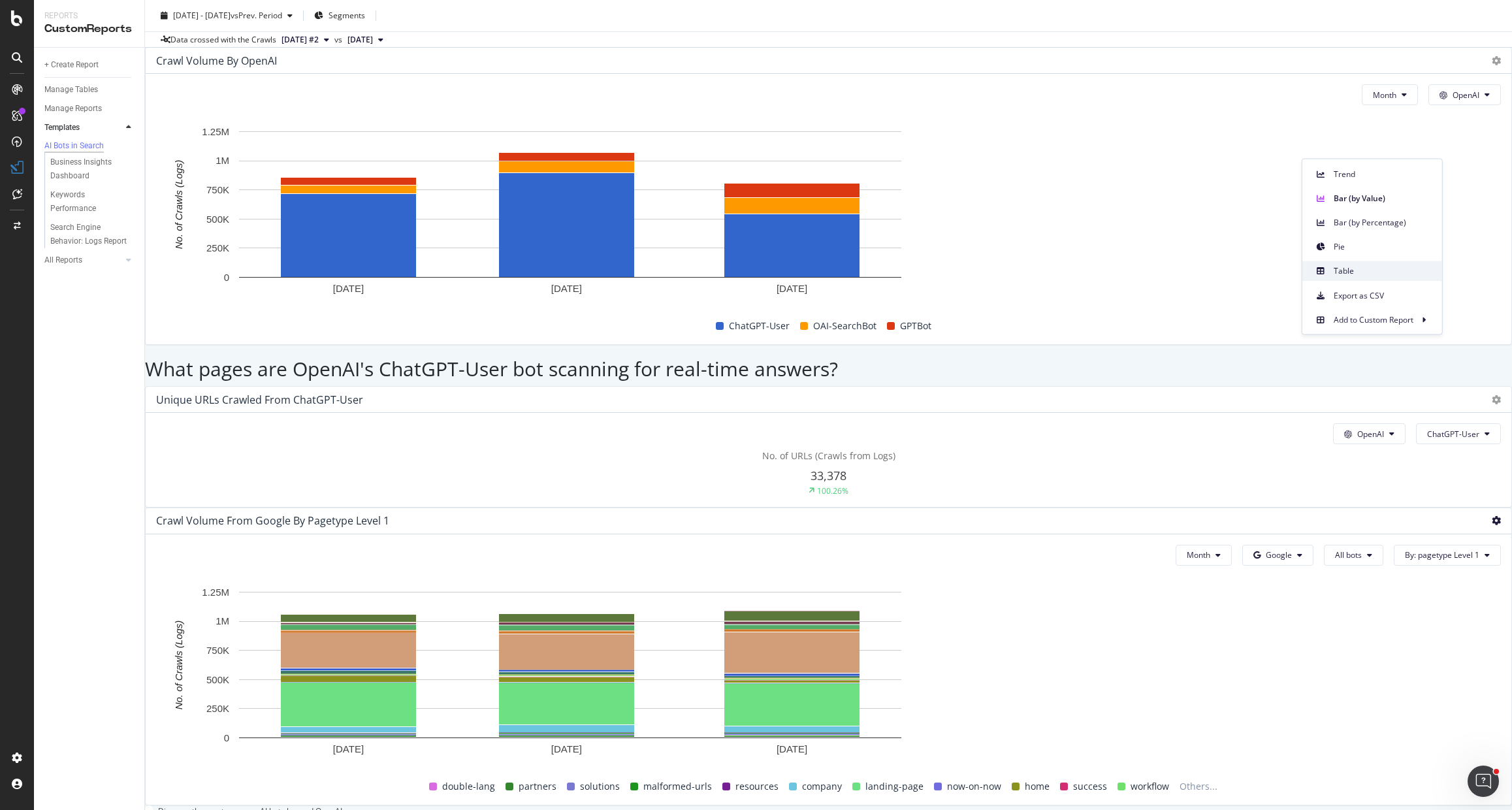
click at [1376, 268] on span "Table" at bounding box center [1382, 270] width 98 height 12
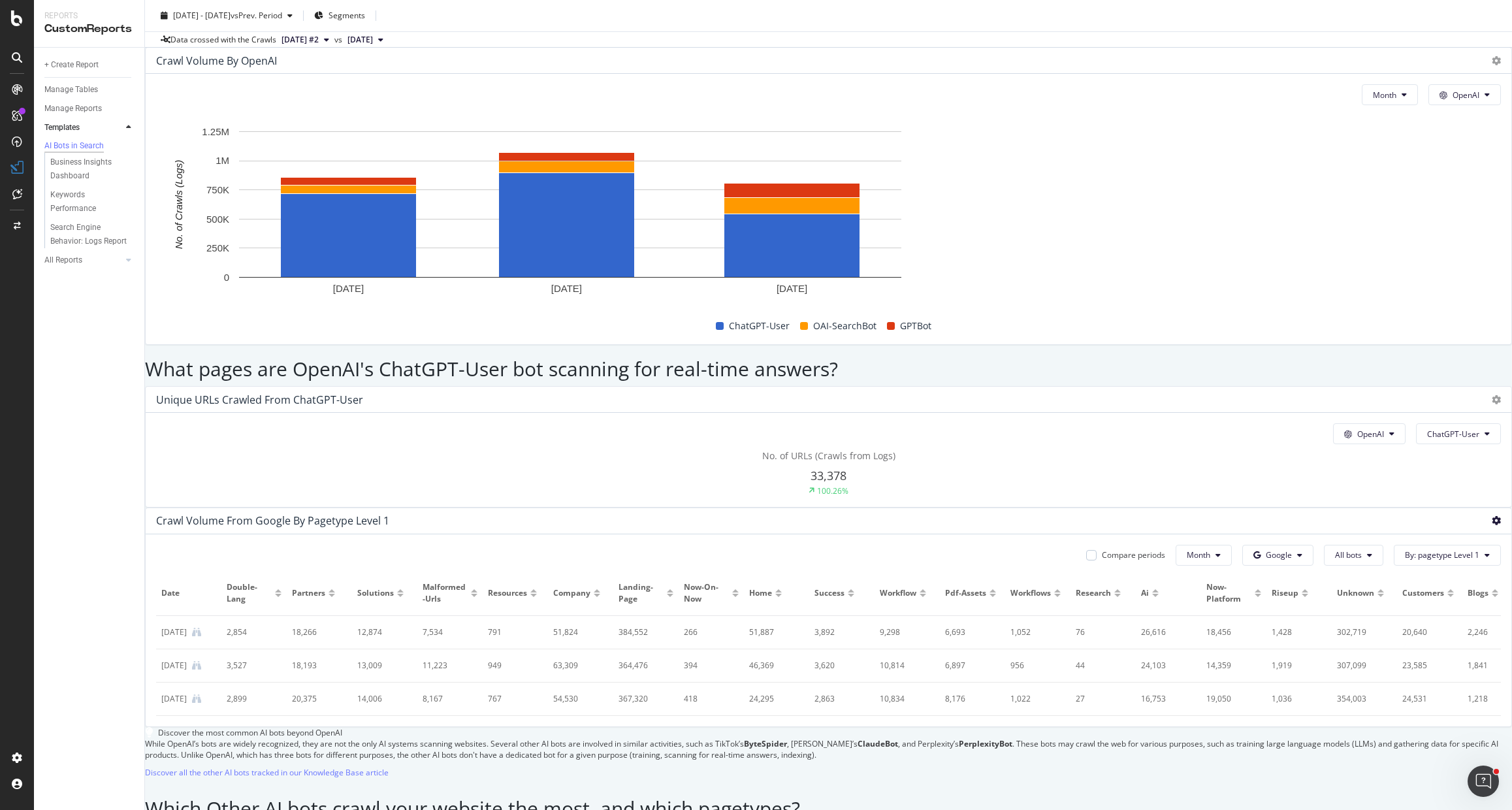
click at [1492, 516] on icon at bounding box center [1496, 520] width 9 height 9
click at [1363, 177] on span "Trend" at bounding box center [1382, 174] width 98 height 12
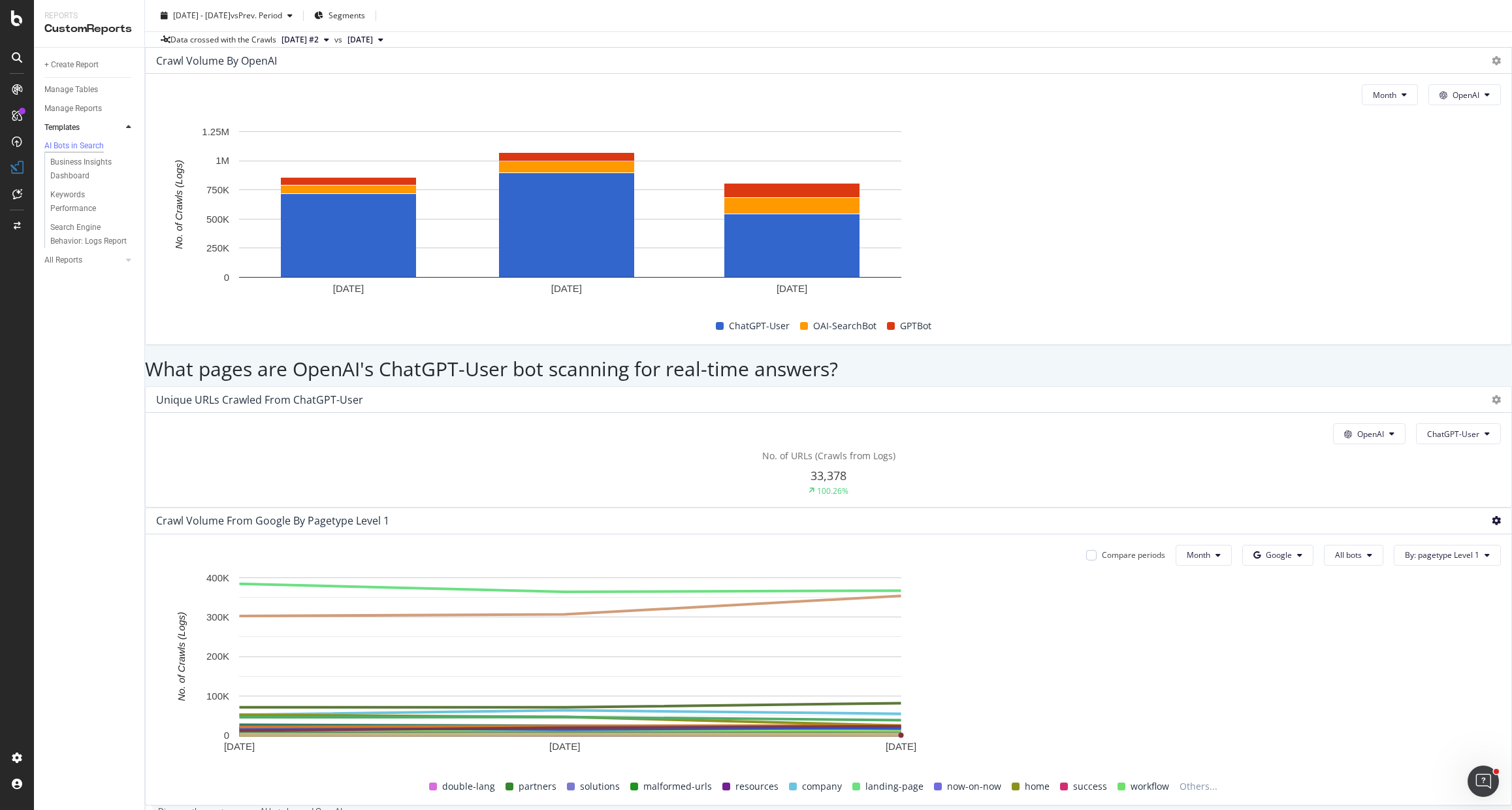
click at [1492, 516] on icon at bounding box center [1496, 520] width 9 height 9
drag, startPoint x: 1378, startPoint y: 202, endPoint x: 1465, endPoint y: 270, distance: 110.4
click at [1378, 202] on span "Bar (by Value)" at bounding box center [1382, 198] width 98 height 12
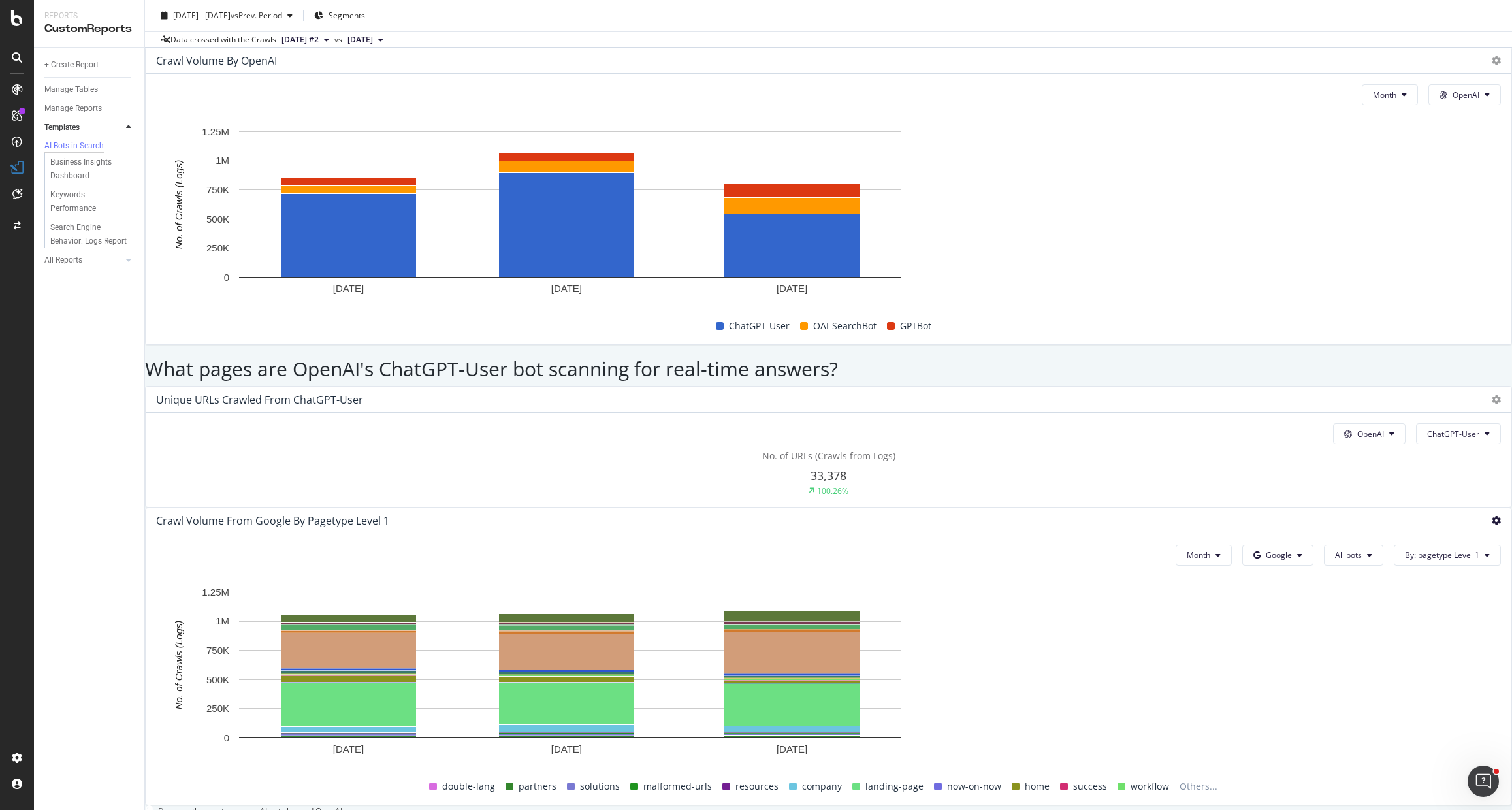
click at [1492, 516] on icon at bounding box center [1496, 520] width 9 height 9
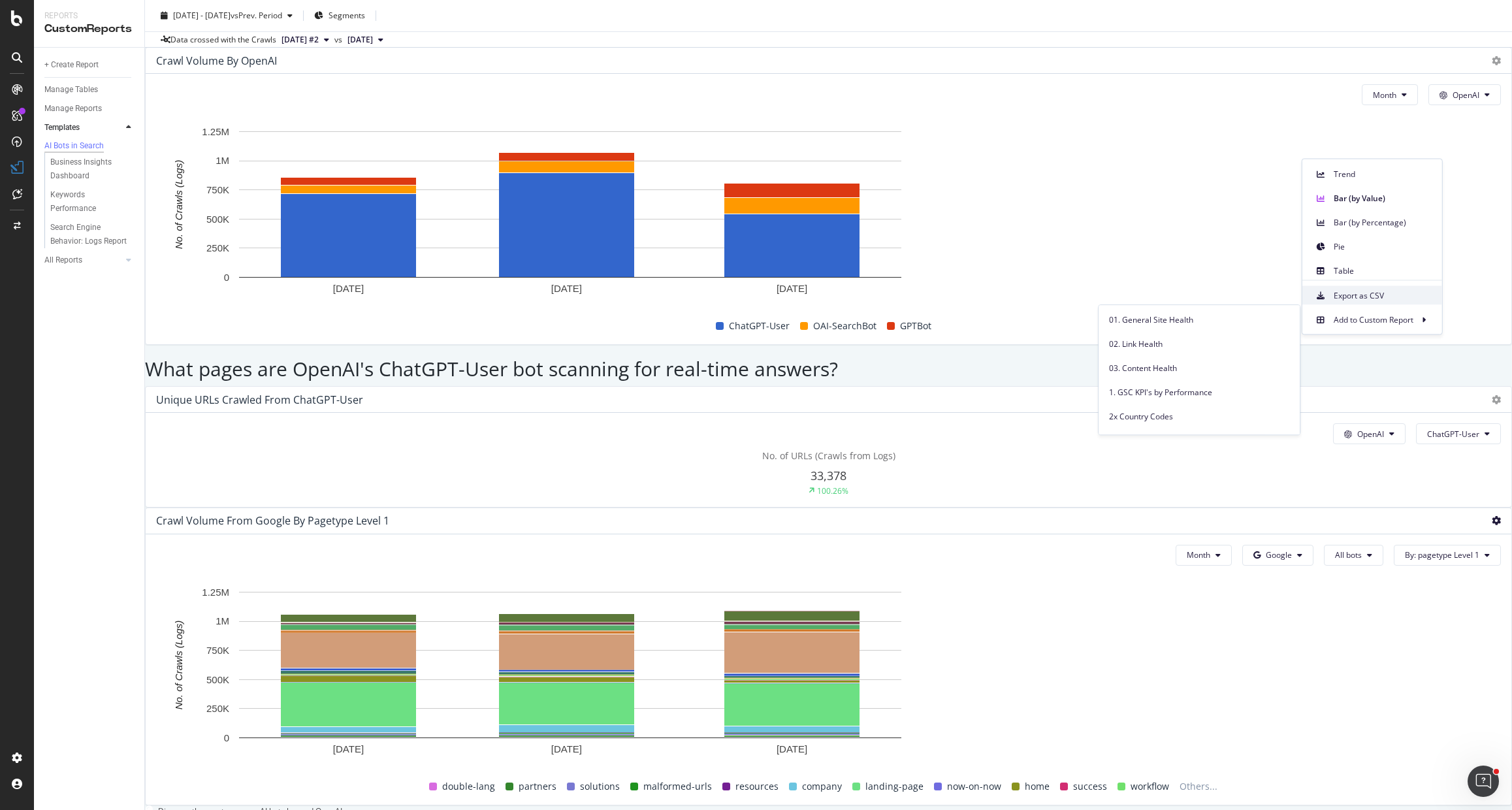
click at [1401, 300] on span "Export as CSV" at bounding box center [1382, 295] width 98 height 12
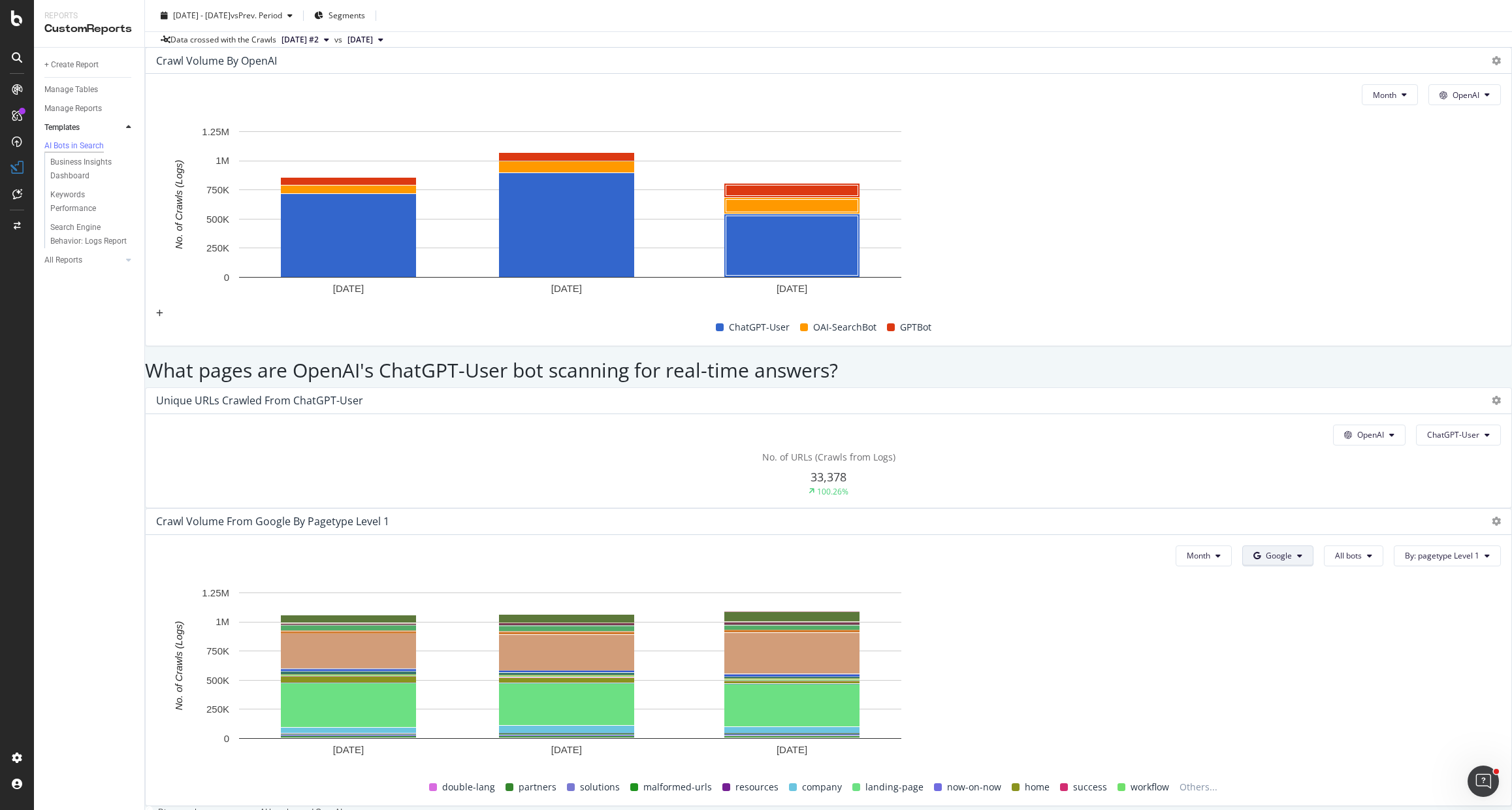
click at [1246, 545] on button "Google" at bounding box center [1278, 556] width 71 height 21
click at [1256, 378] on span "Other AI Bots" at bounding box center [1249, 379] width 48 height 12
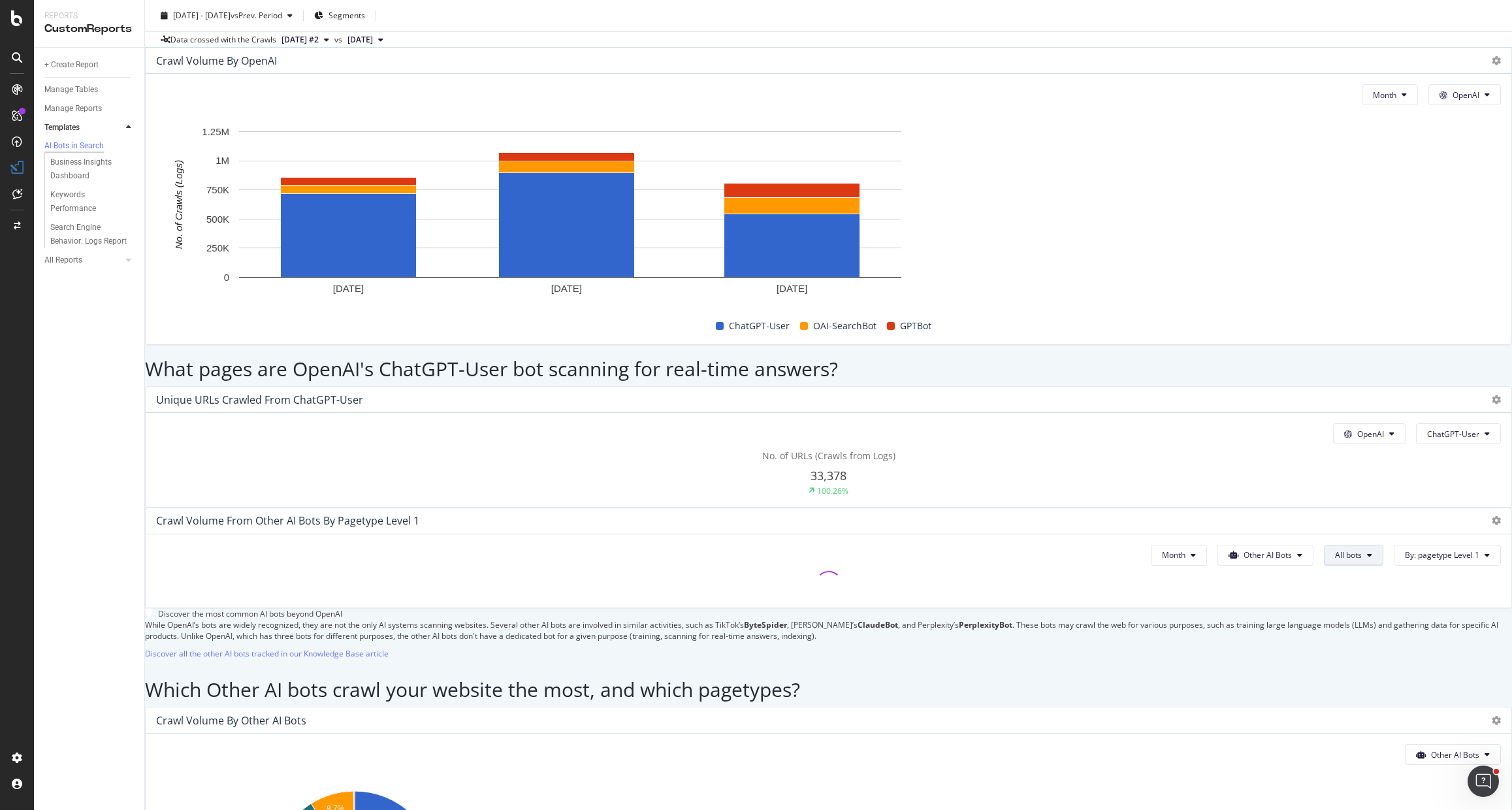
click at [1335, 549] on span "All bots" at bounding box center [1348, 555] width 27 height 11
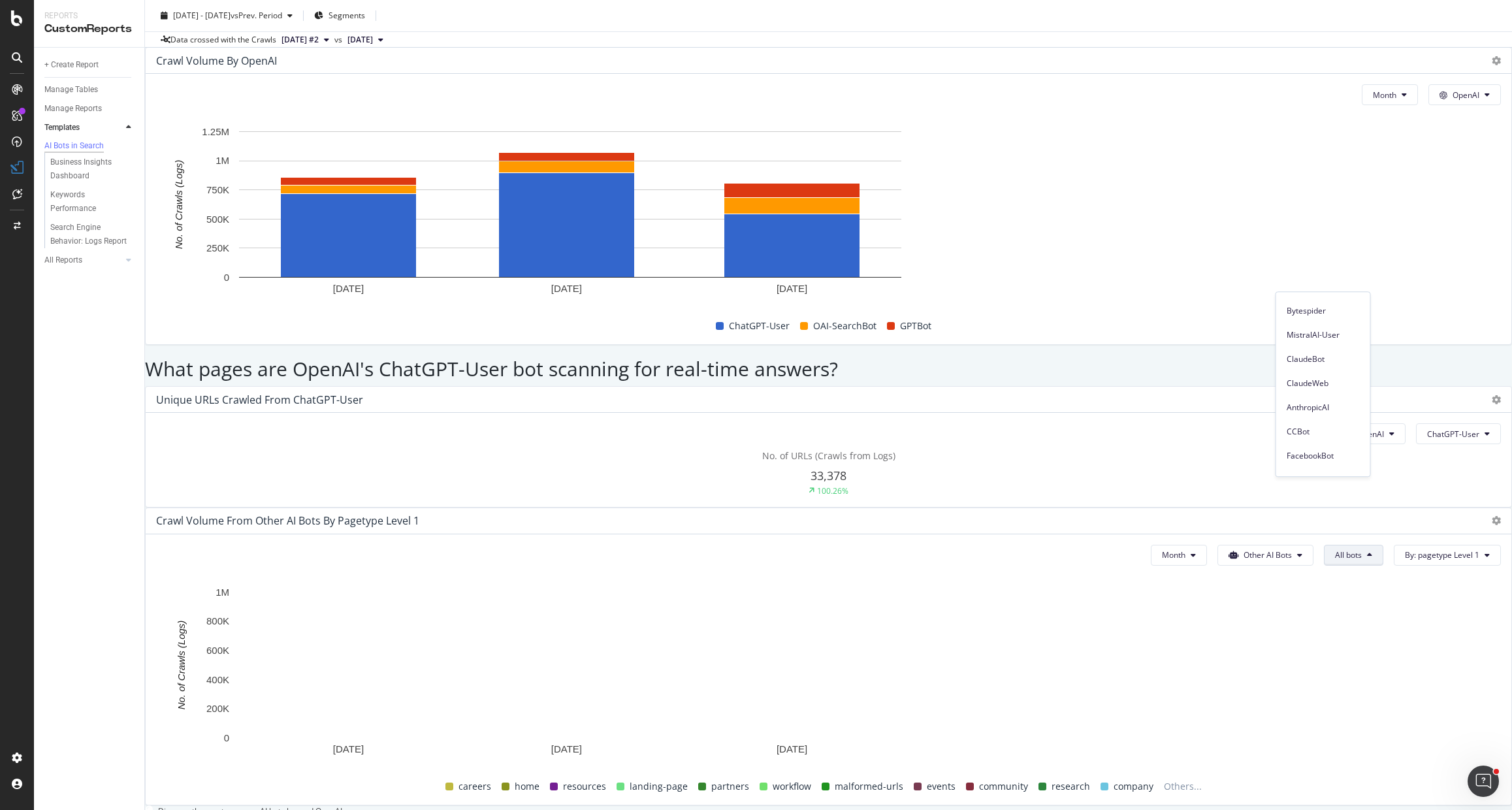
scroll to position [184, 0]
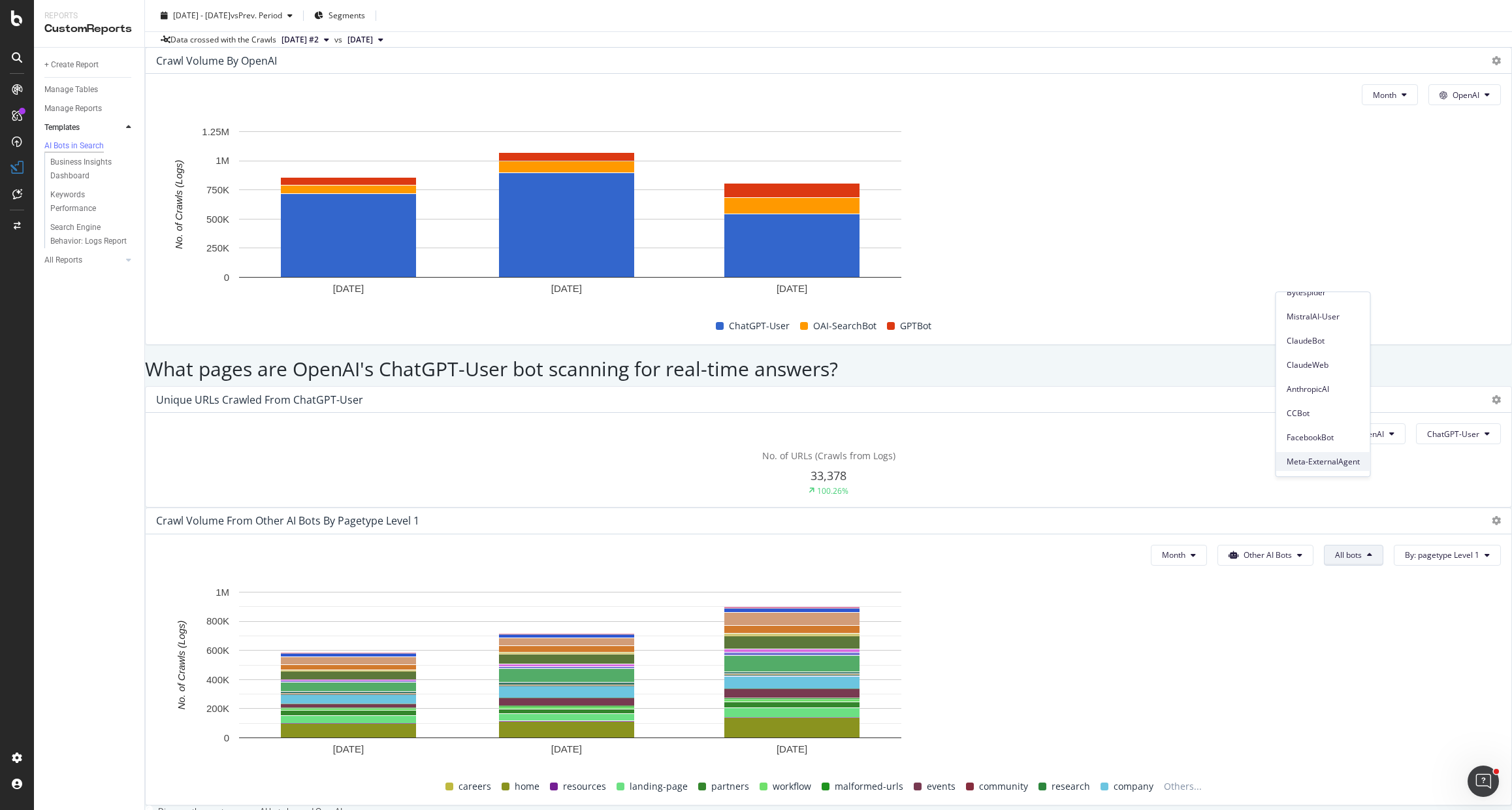
click at [1324, 457] on span "Meta-ExternalAgent" at bounding box center [1323, 462] width 73 height 12
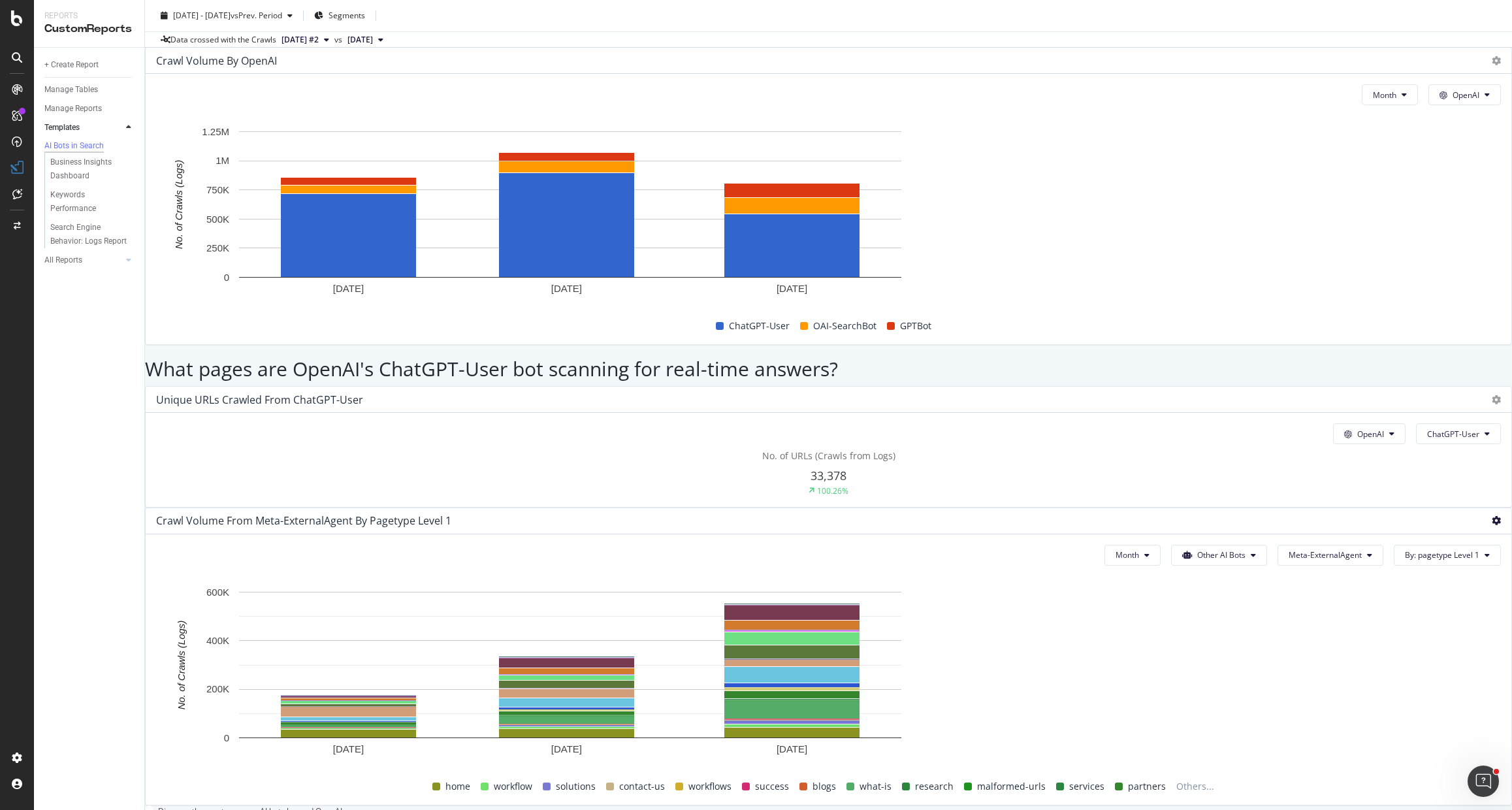
click at [1492, 516] on icon at bounding box center [1496, 520] width 9 height 9
click at [1378, 295] on span "Export as CSV" at bounding box center [1382, 295] width 98 height 12
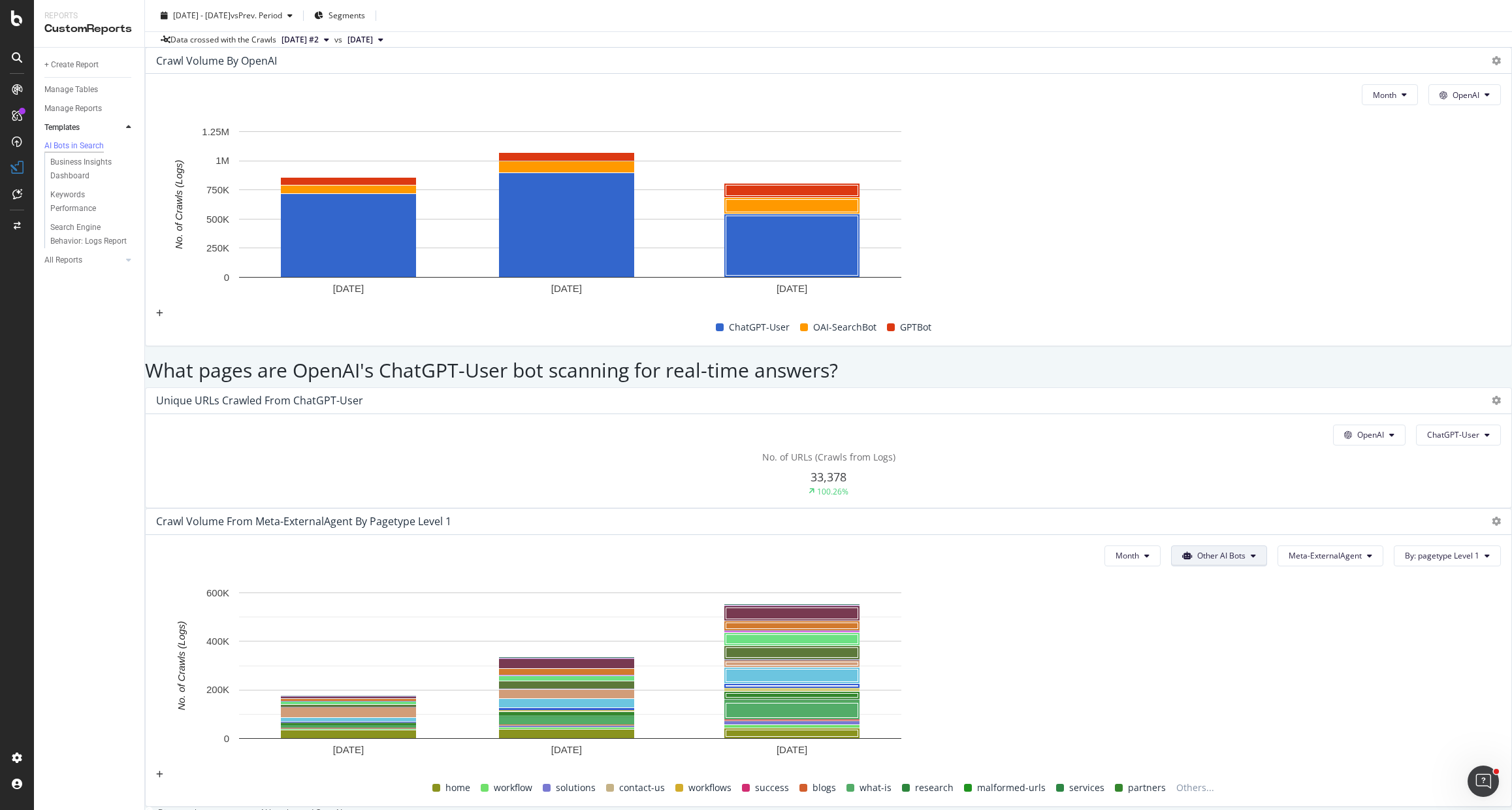
click at [1251, 552] on icon at bounding box center [1253, 556] width 5 height 8
click at [1223, 226] on div "This report shows AI bot interaction with your website and its impact on your o…" at bounding box center [828, 306] width 1367 height 2999
click at [1197, 550] on span "Other AI Bots" at bounding box center [1221, 556] width 48 height 11
click at [1288, 550] on span "Meta-ExternalAgent" at bounding box center [1325, 556] width 73 height 11
click at [1264, 308] on span "All bots" at bounding box center [1279, 307] width 77 height 12
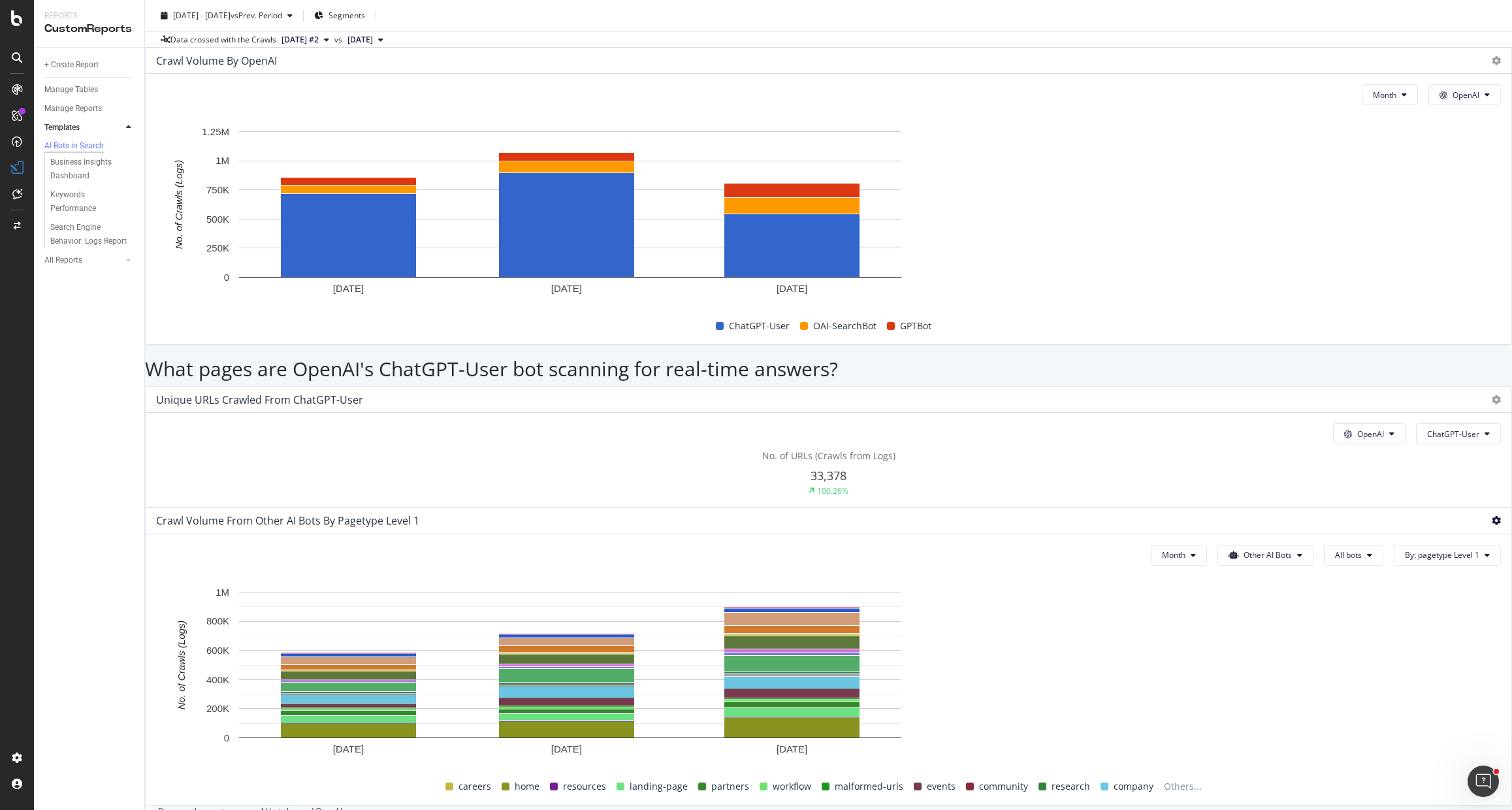
click at [1492, 516] on icon at bounding box center [1496, 520] width 9 height 9
click at [1387, 301] on span "Export as CSV" at bounding box center [1382, 295] width 98 height 12
click at [1244, 550] on span "Other AI Bots" at bounding box center [1267, 556] width 48 height 11
click at [1223, 353] on span "OpenAI" at bounding box center [1225, 355] width 51 height 12
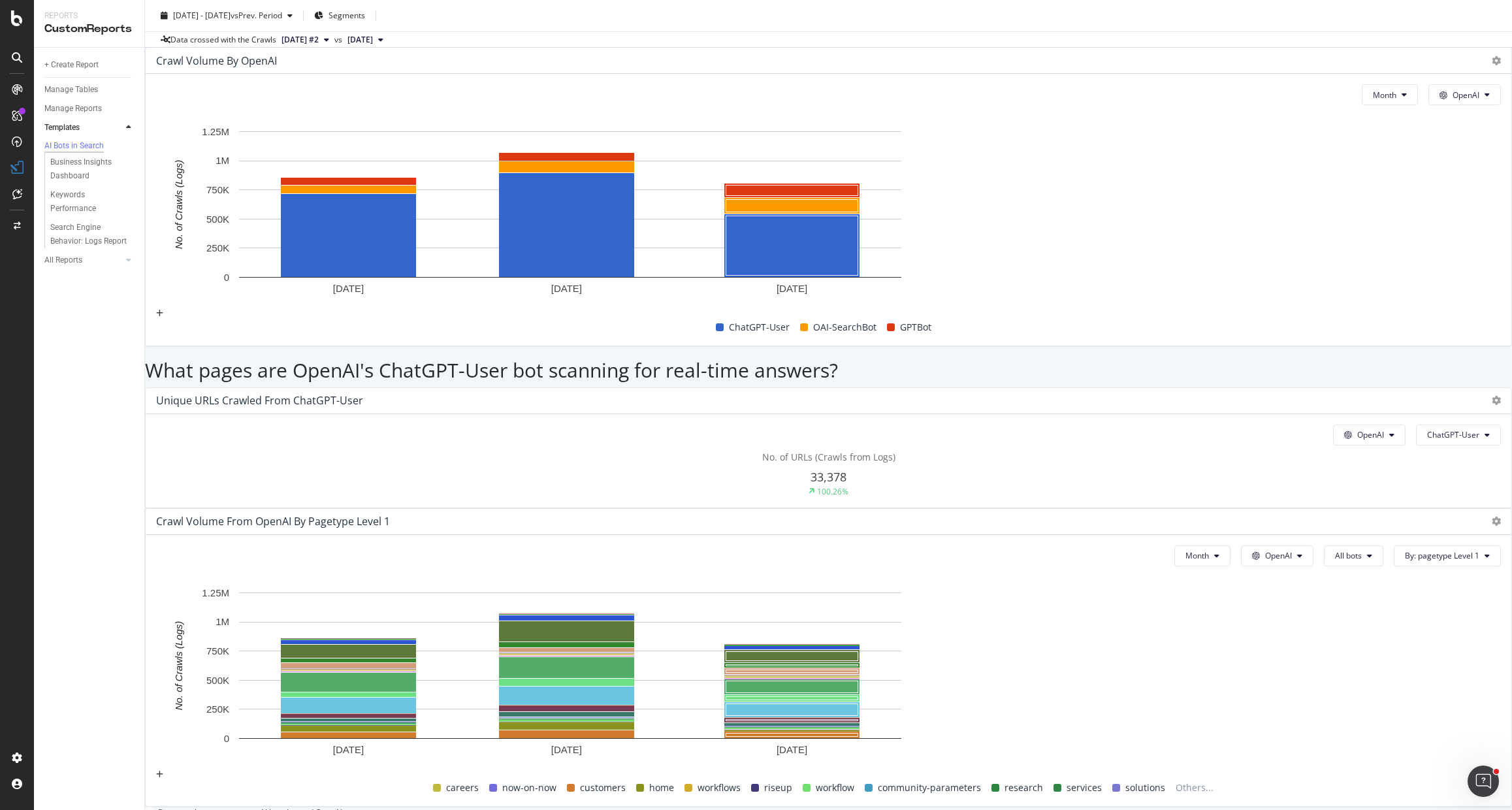
click at [1485, 514] on div at bounding box center [1493, 521] width 15 height 13
click at [1492, 516] on icon at bounding box center [1496, 521] width 9 height 9
click at [1396, 293] on span "Export as CSV" at bounding box center [1382, 295] width 98 height 12
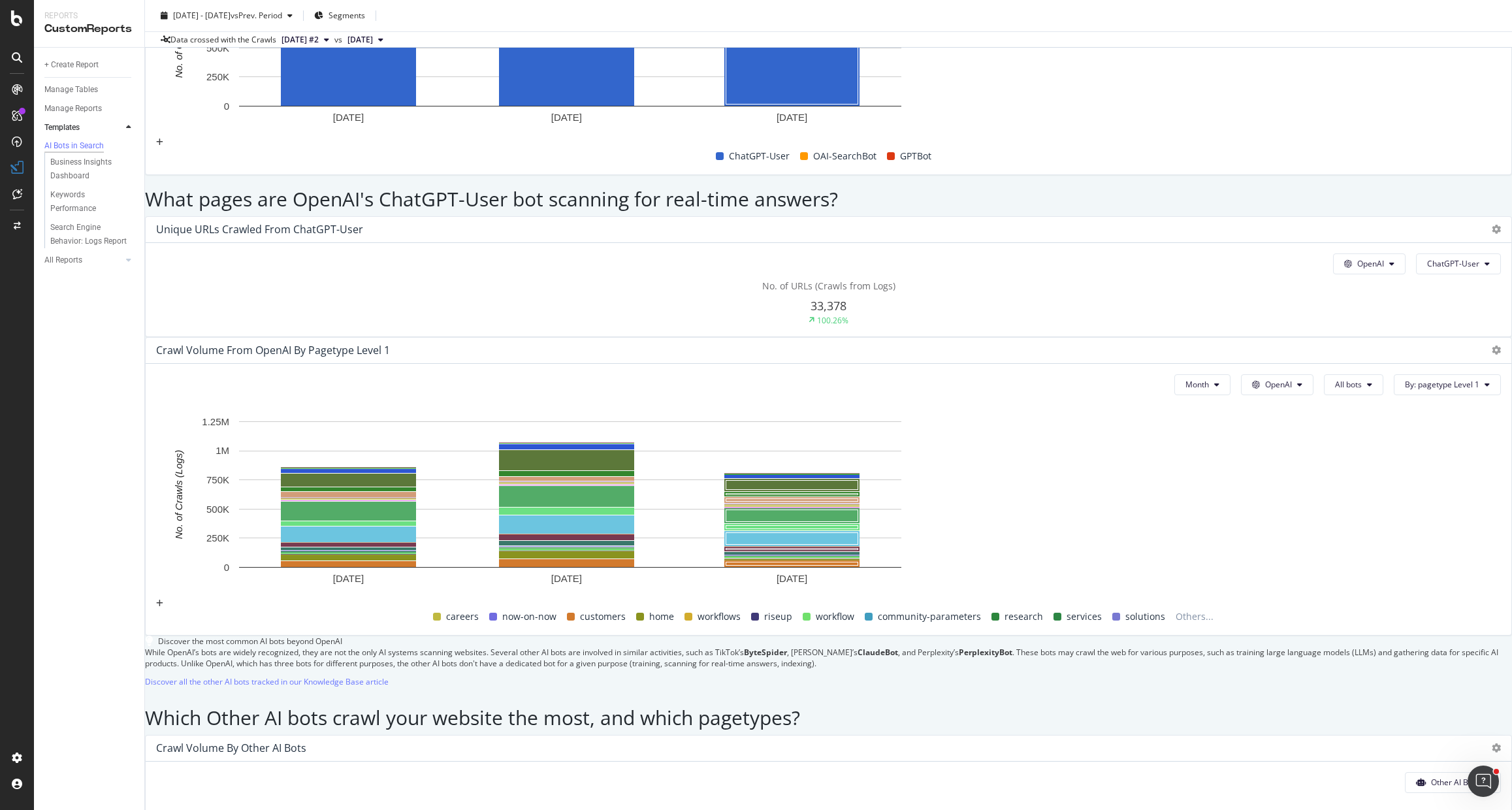
scroll to position [0, 0]
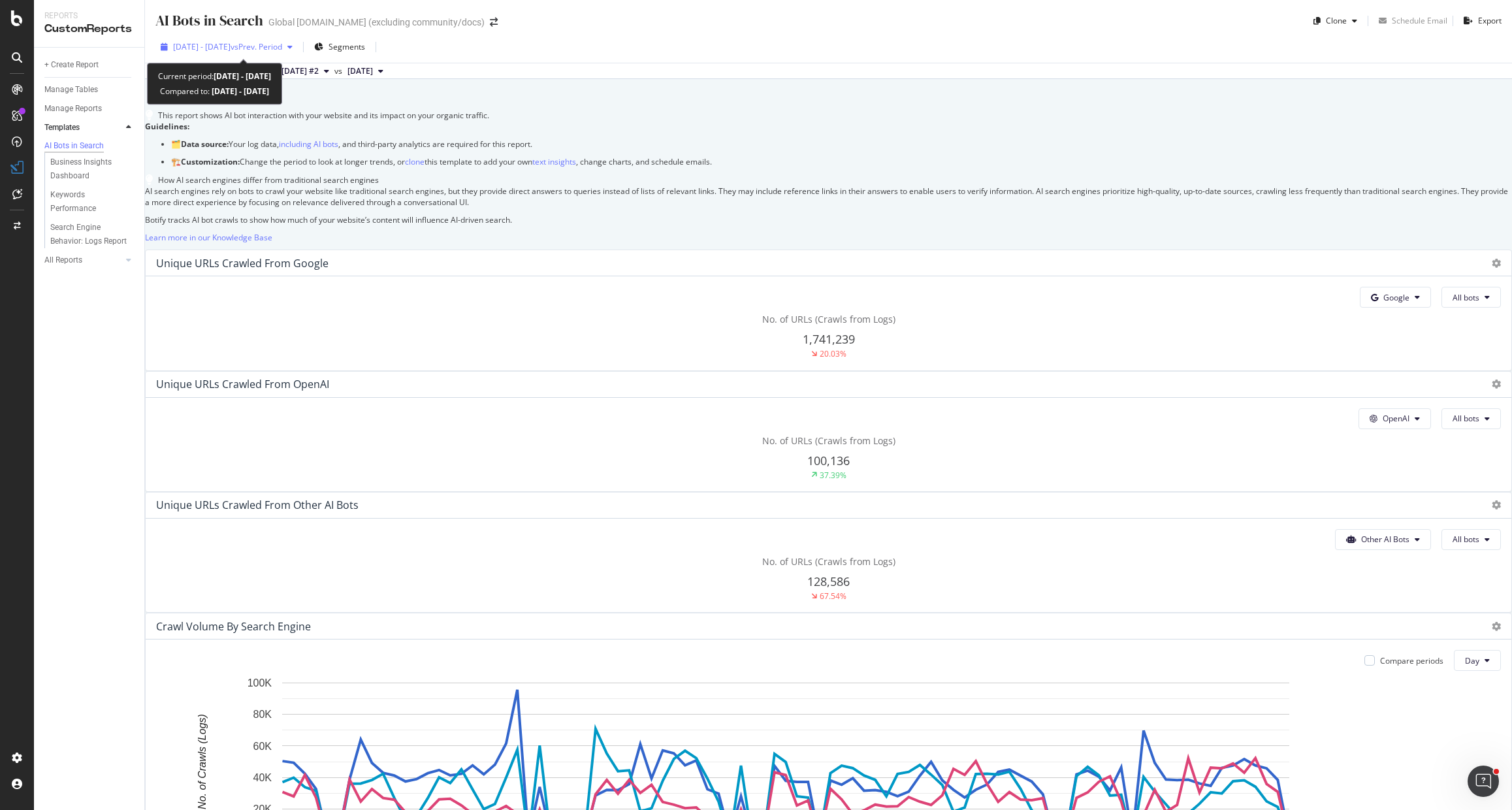
click at [282, 43] on span "vs Prev. Period" at bounding box center [256, 47] width 52 height 11
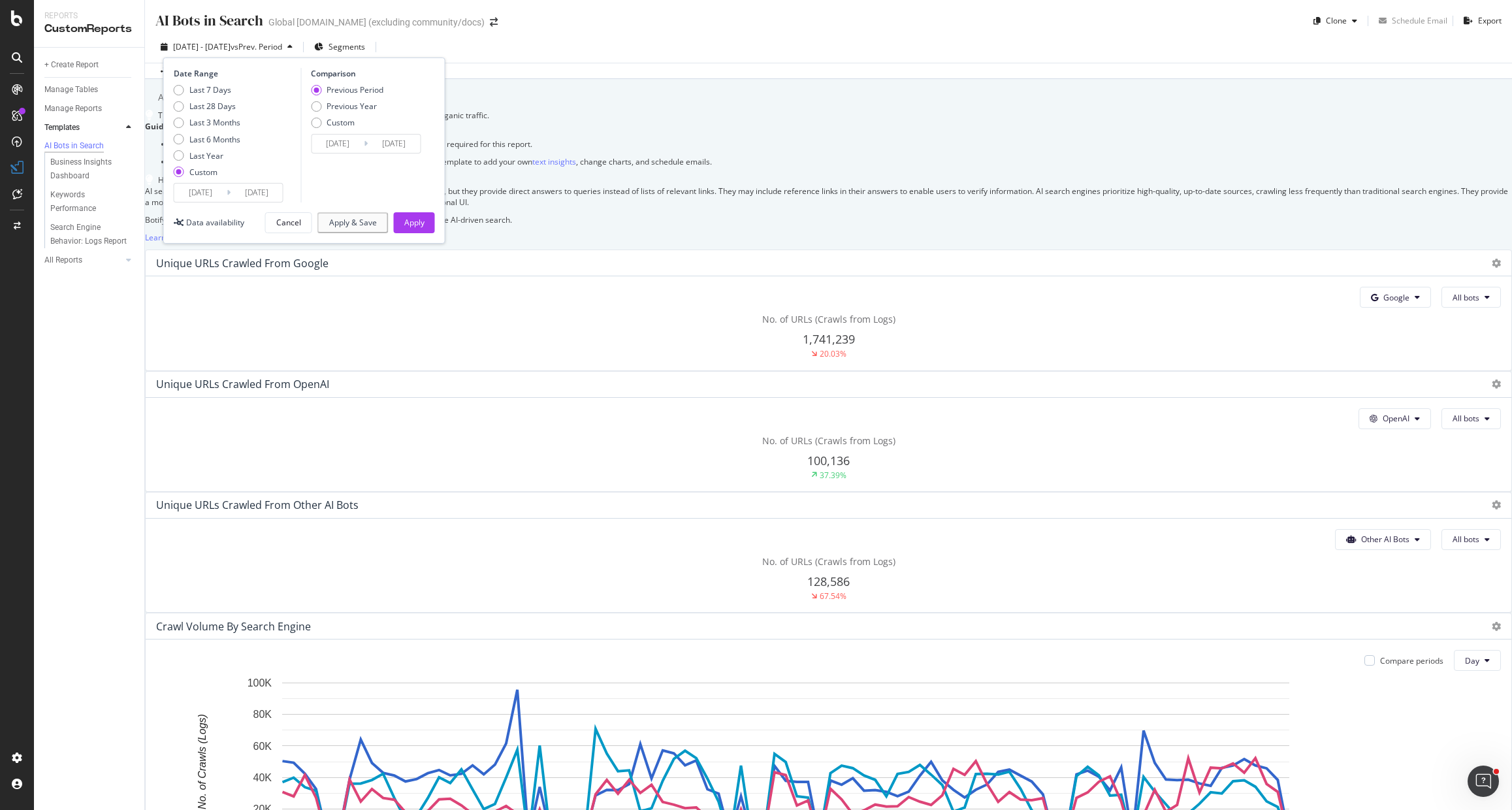
click at [255, 194] on input "2025/06/30" at bounding box center [256, 193] width 53 height 18
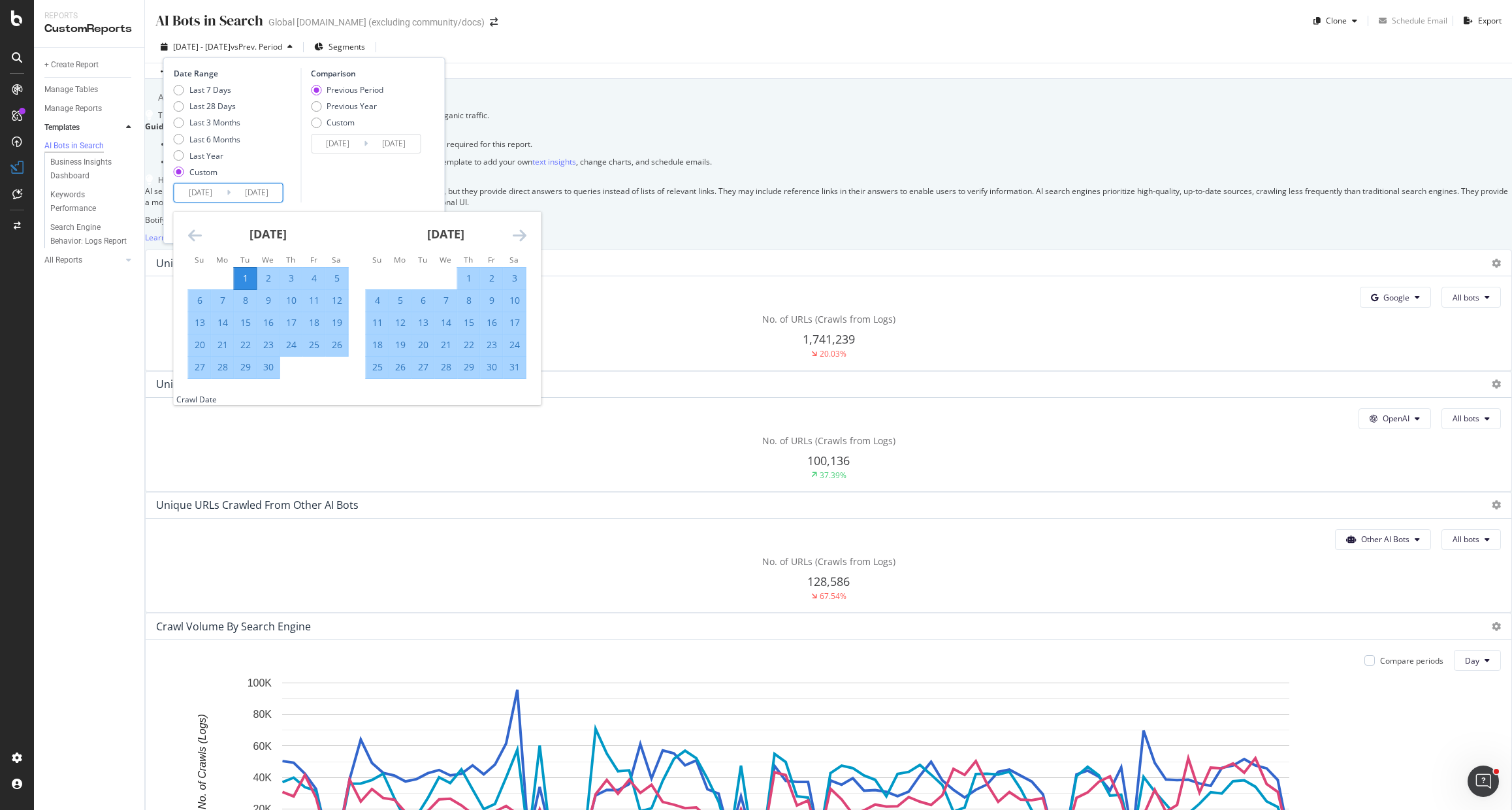
click at [520, 233] on icon "Move forward to switch to the next month." at bounding box center [520, 235] width 14 height 15
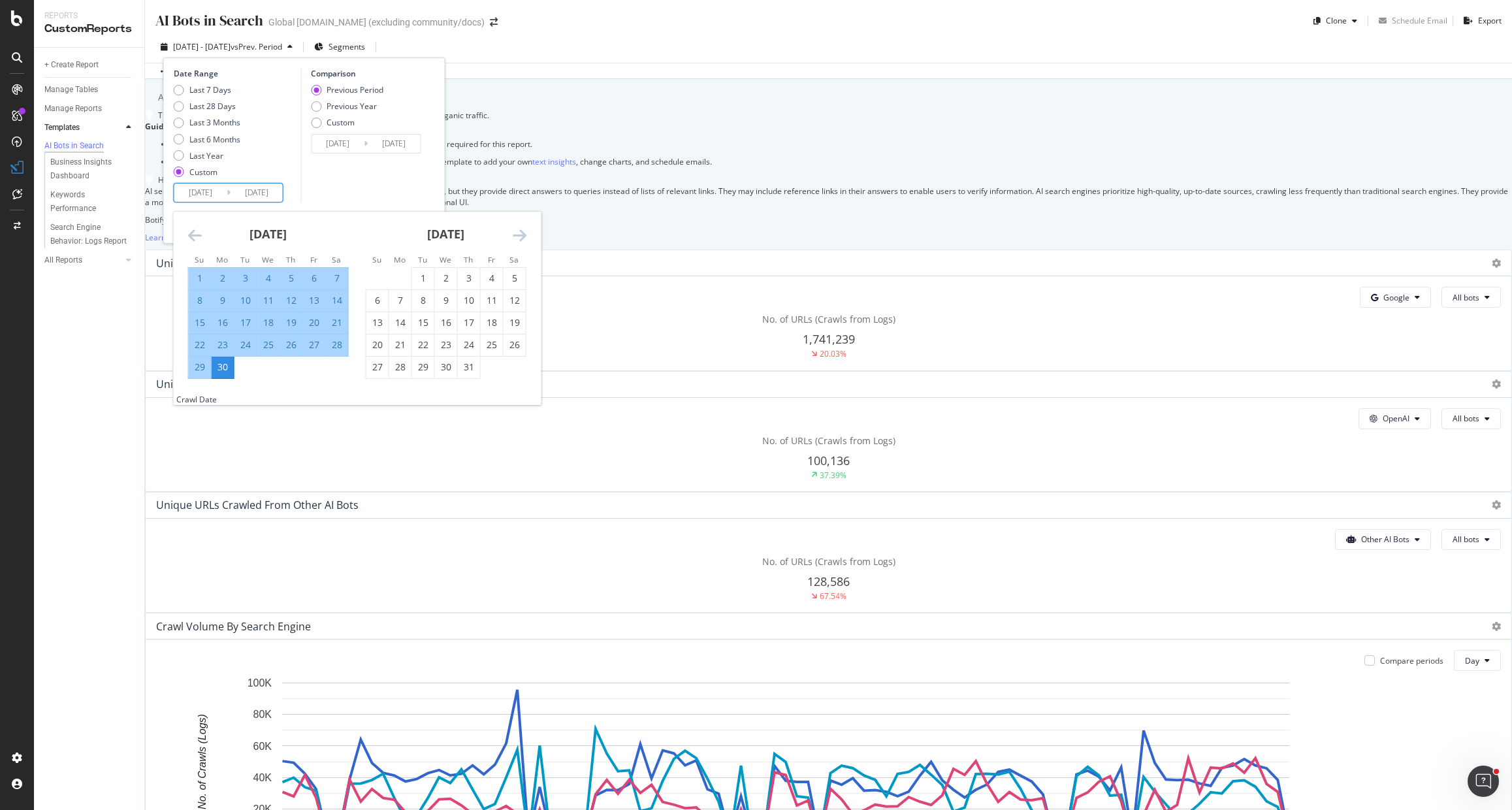
click at [520, 233] on icon "Move forward to switch to the next month." at bounding box center [520, 235] width 14 height 15
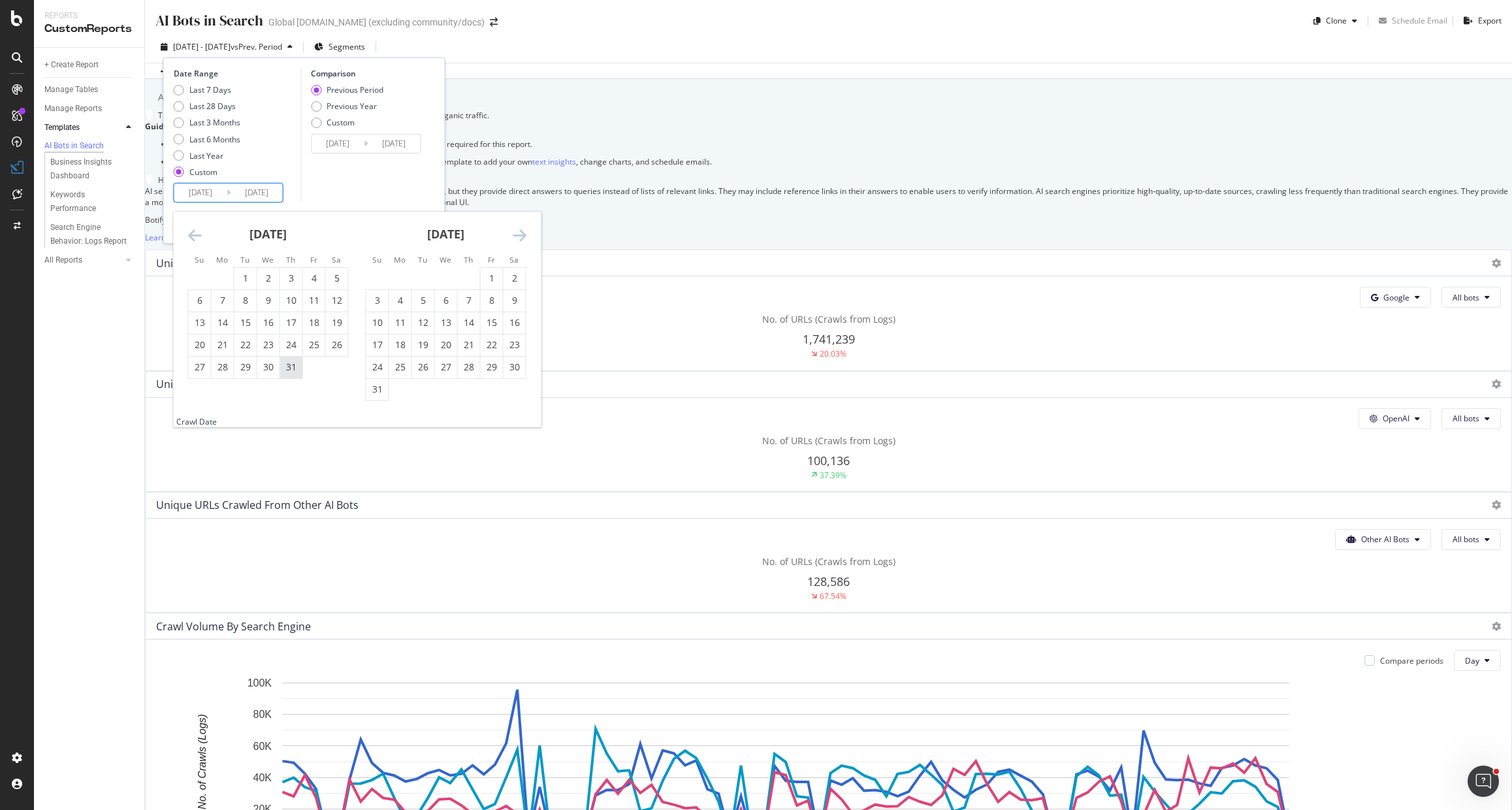
click at [293, 365] on div "31" at bounding box center [291, 367] width 22 height 13
type input "2025/07/31"
type input "2024/11/30"
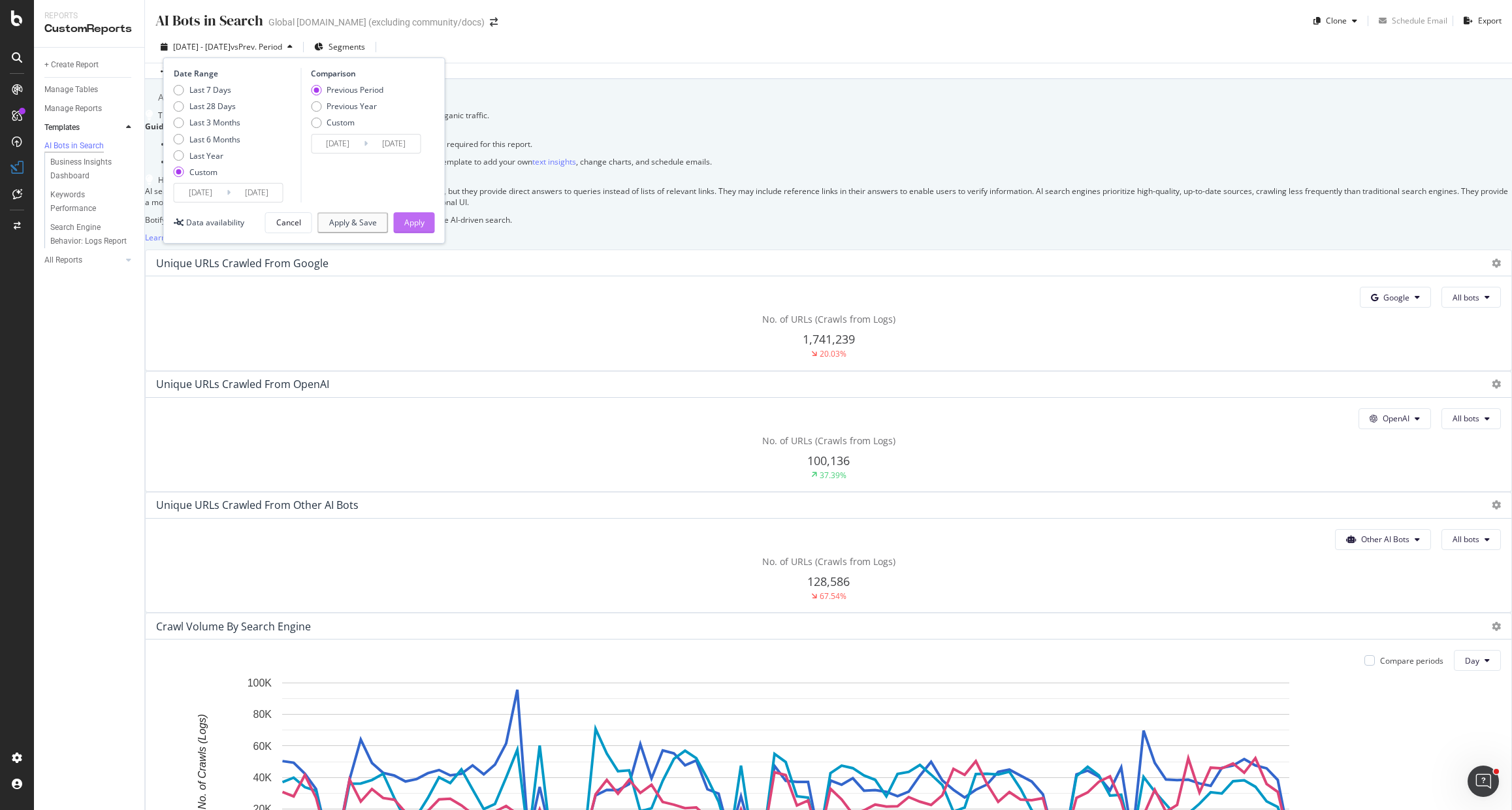
click at [411, 227] on div "Apply" at bounding box center [414, 222] width 20 height 11
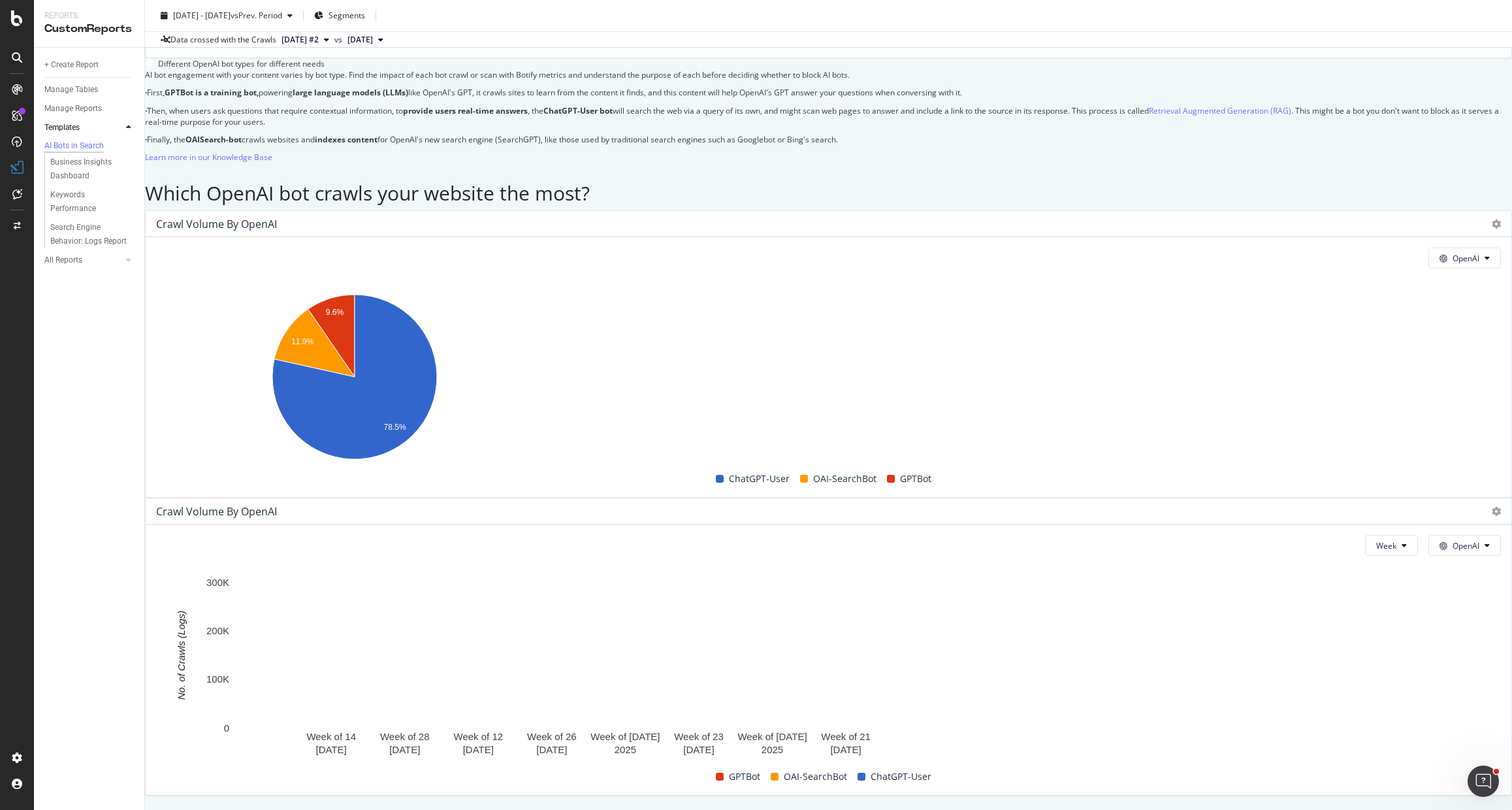
scroll to position [853, 0]
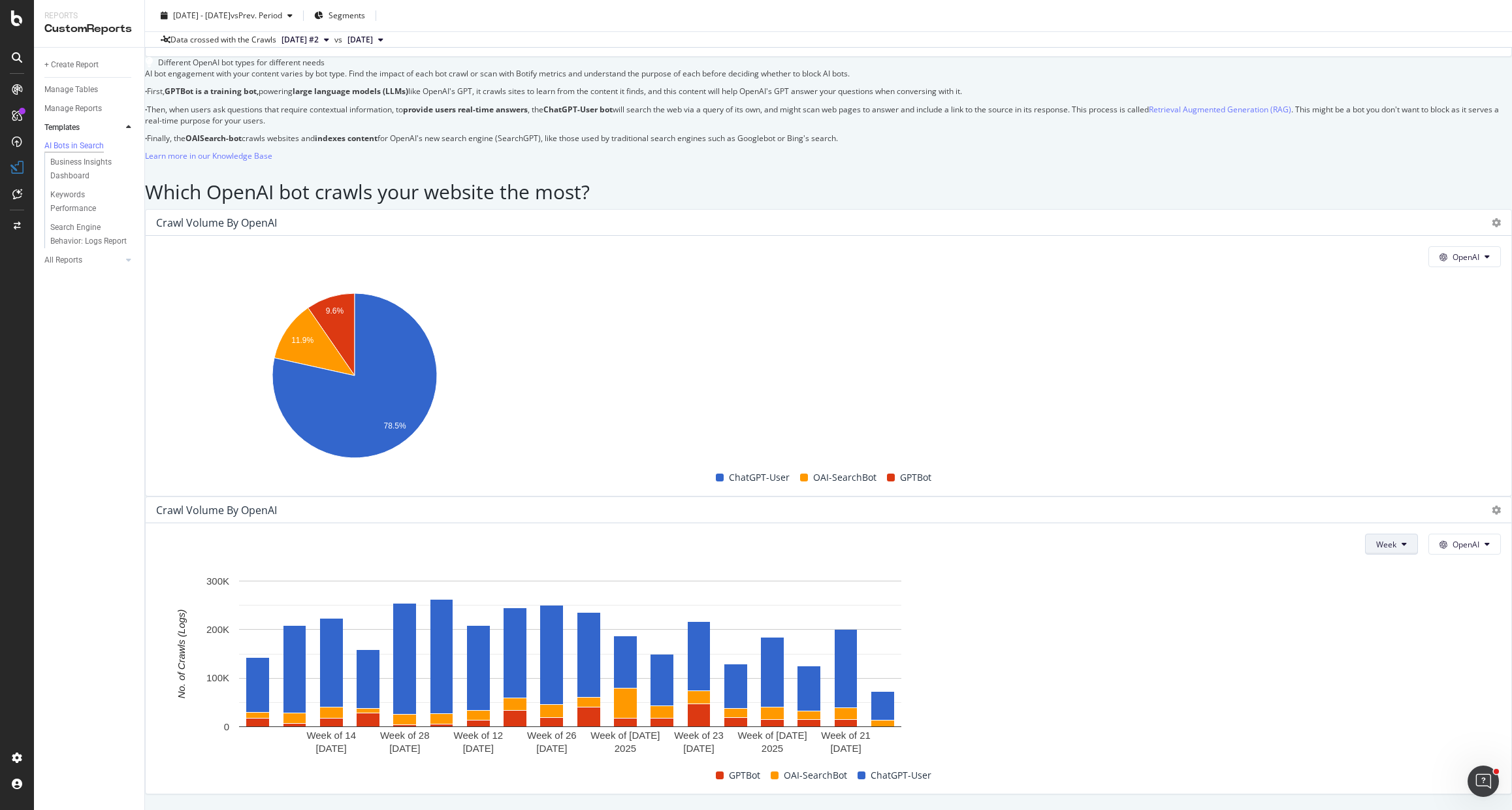
click at [1365, 534] on button "Week" at bounding box center [1391, 544] width 53 height 21
click at [1340, 466] on span "Month" at bounding box center [1339, 469] width 24 height 12
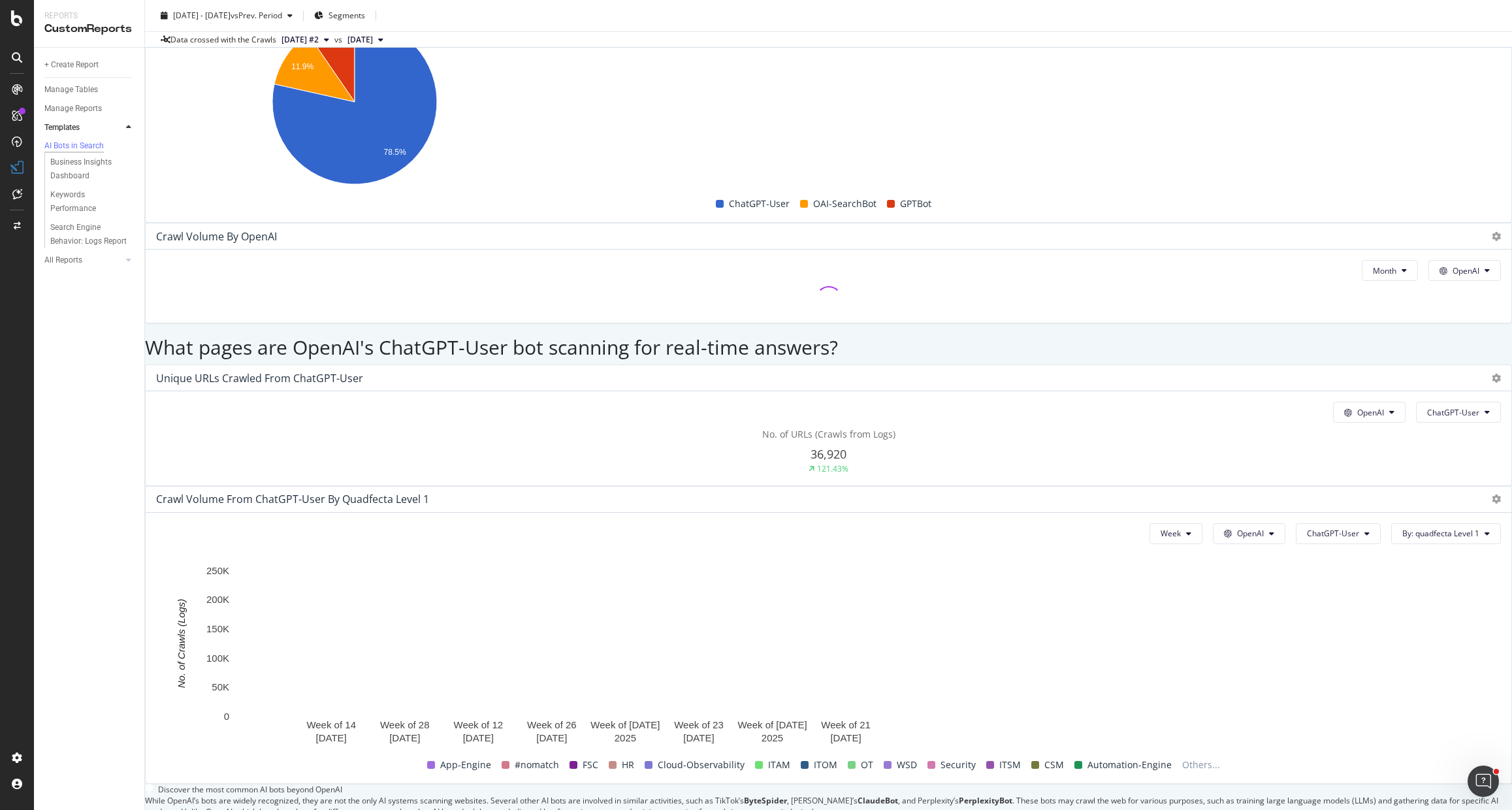
scroll to position [1129, 0]
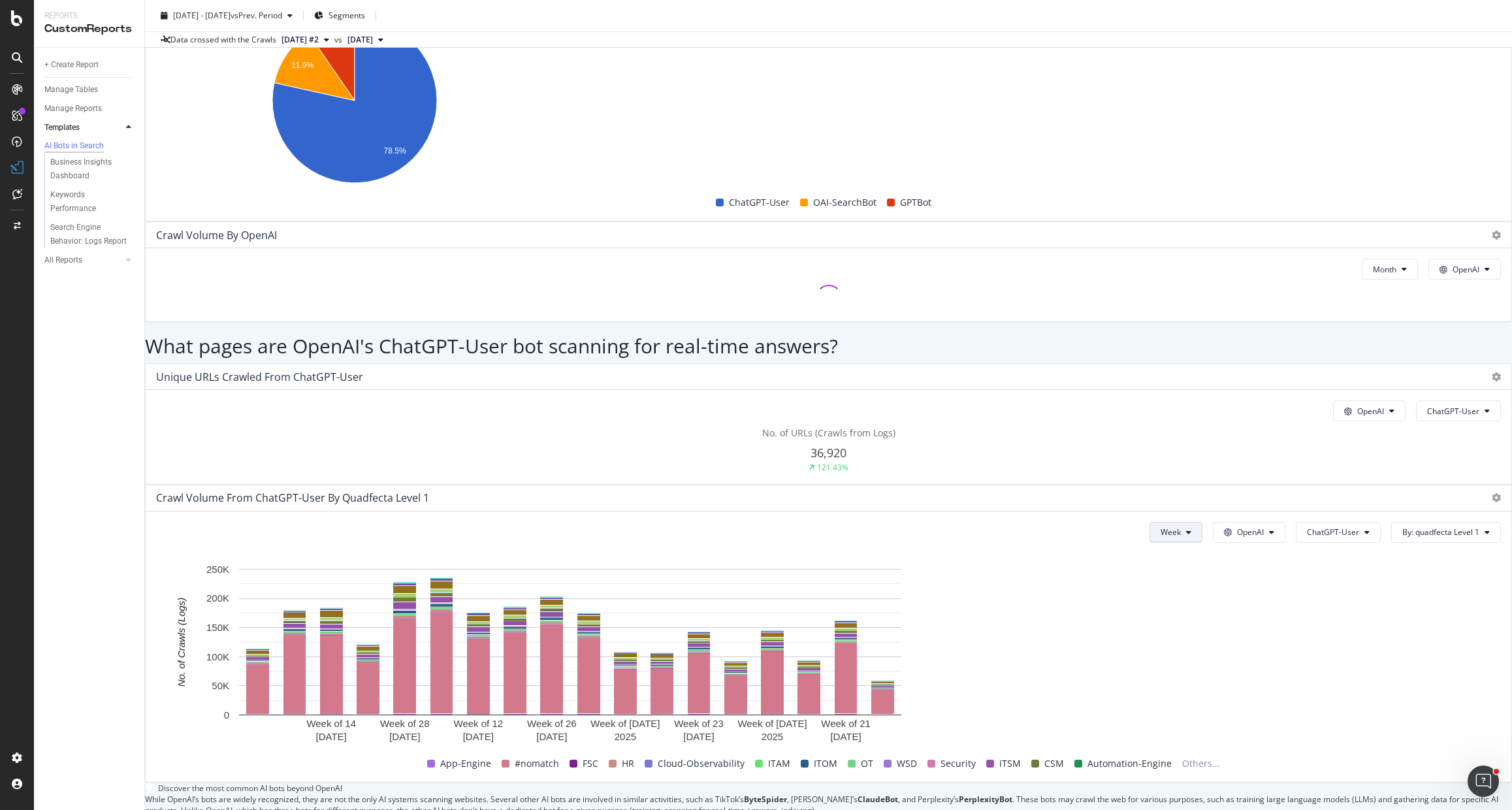
click at [1186, 528] on icon at bounding box center [1188, 532] width 5 height 8
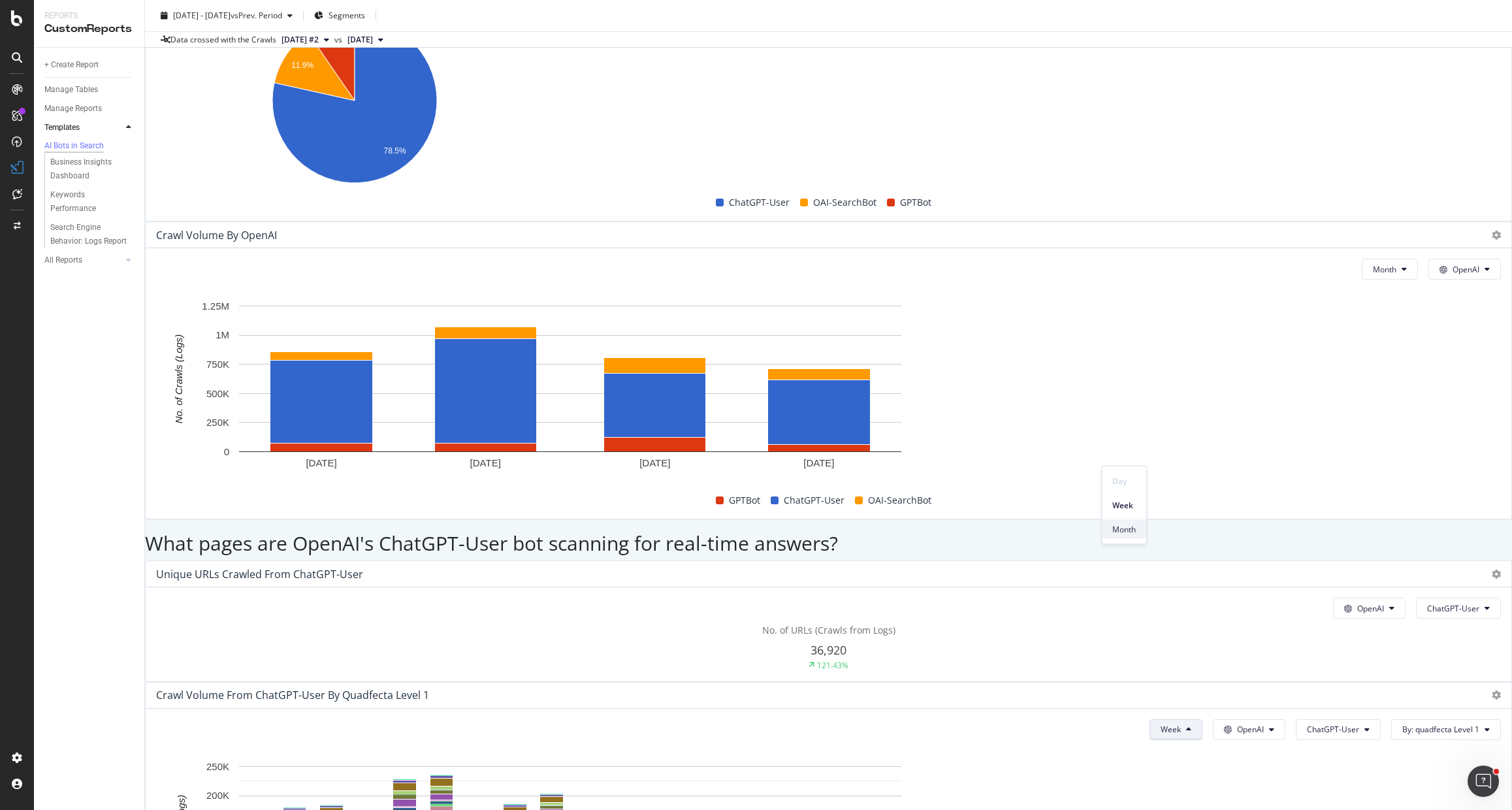
click at [1122, 528] on span "Month" at bounding box center [1124, 529] width 24 height 12
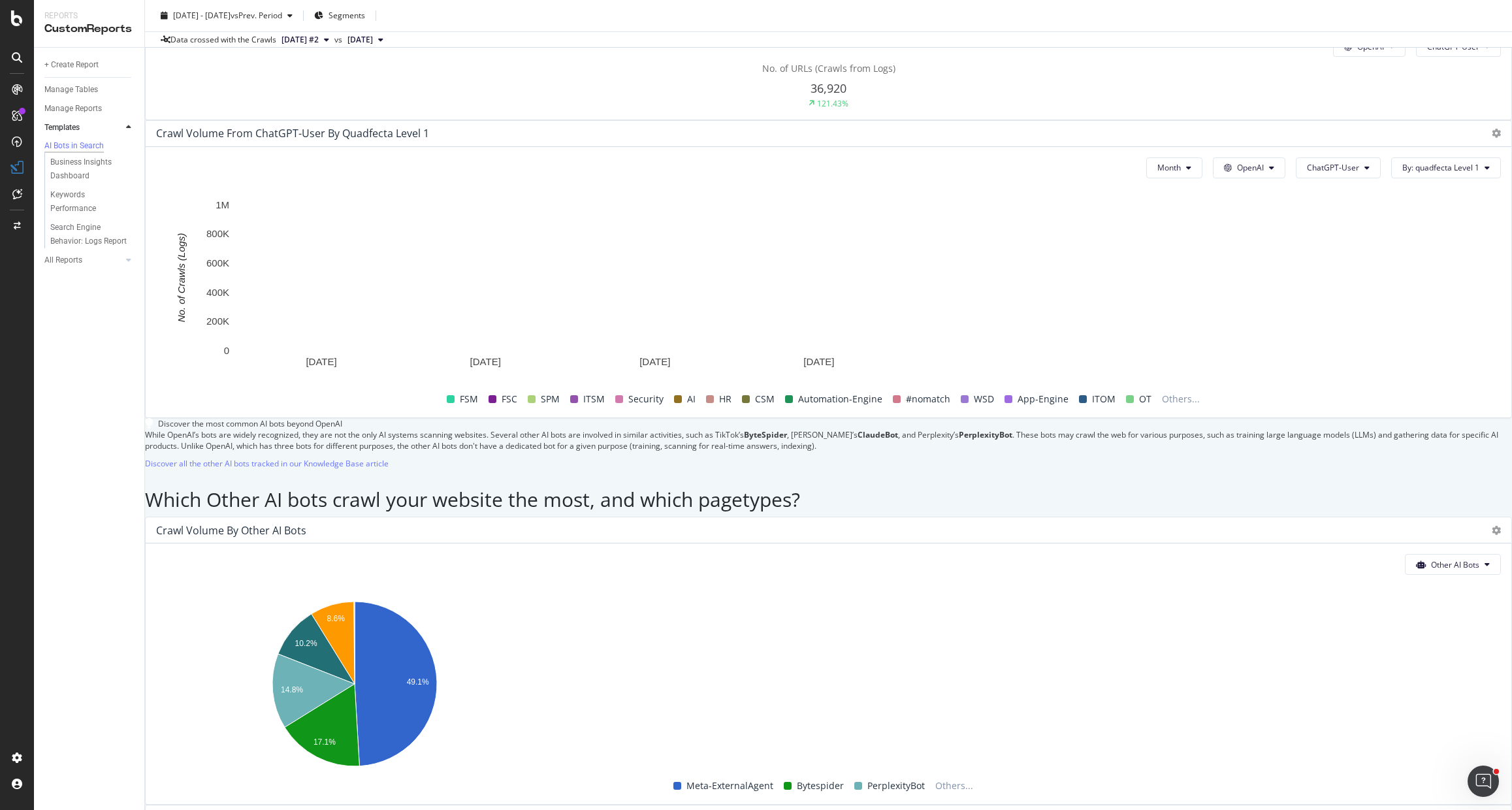
scroll to position [1691, 0]
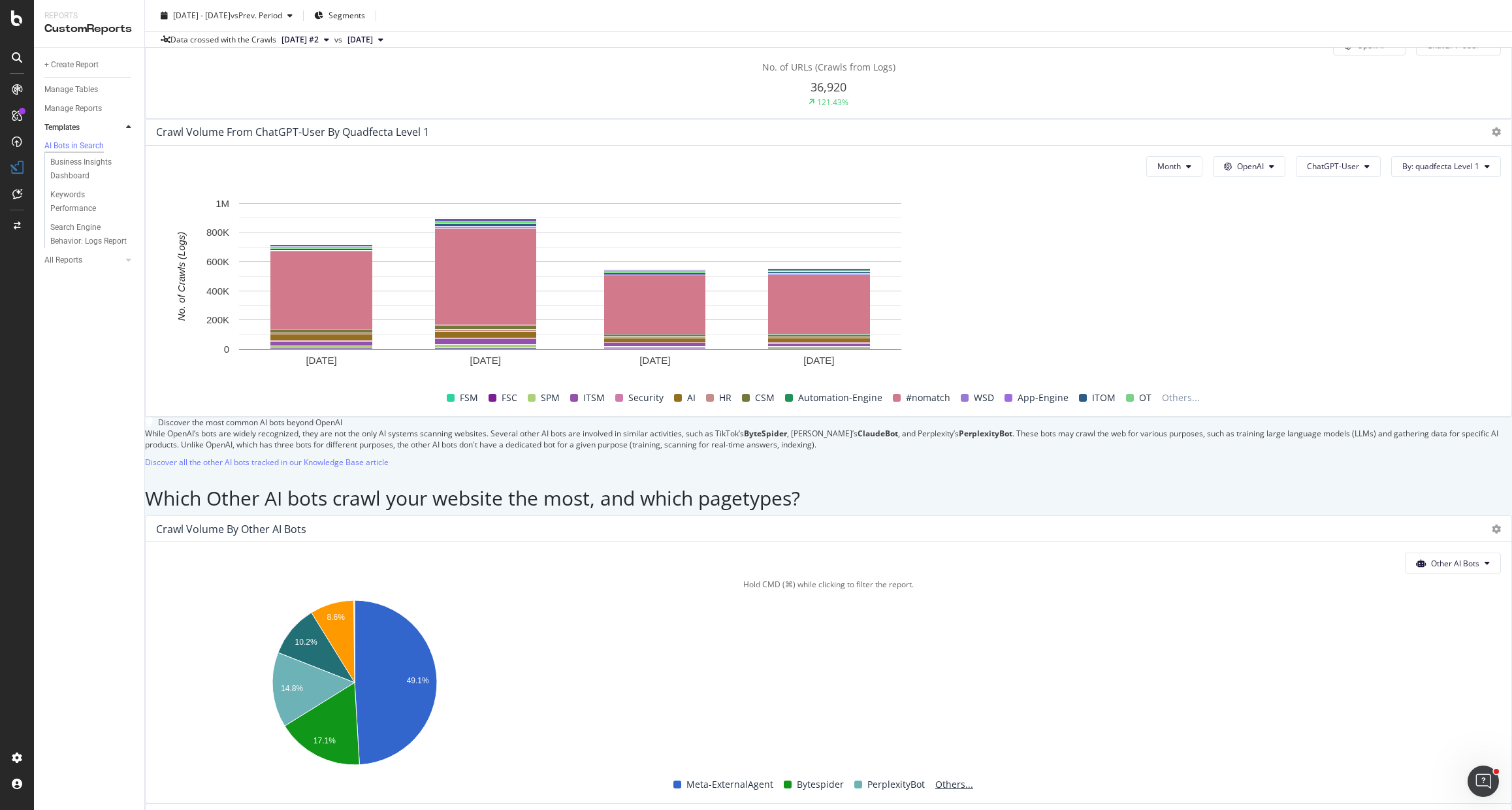
click at [930, 776] on span "Others..." at bounding box center [954, 784] width 48 height 15
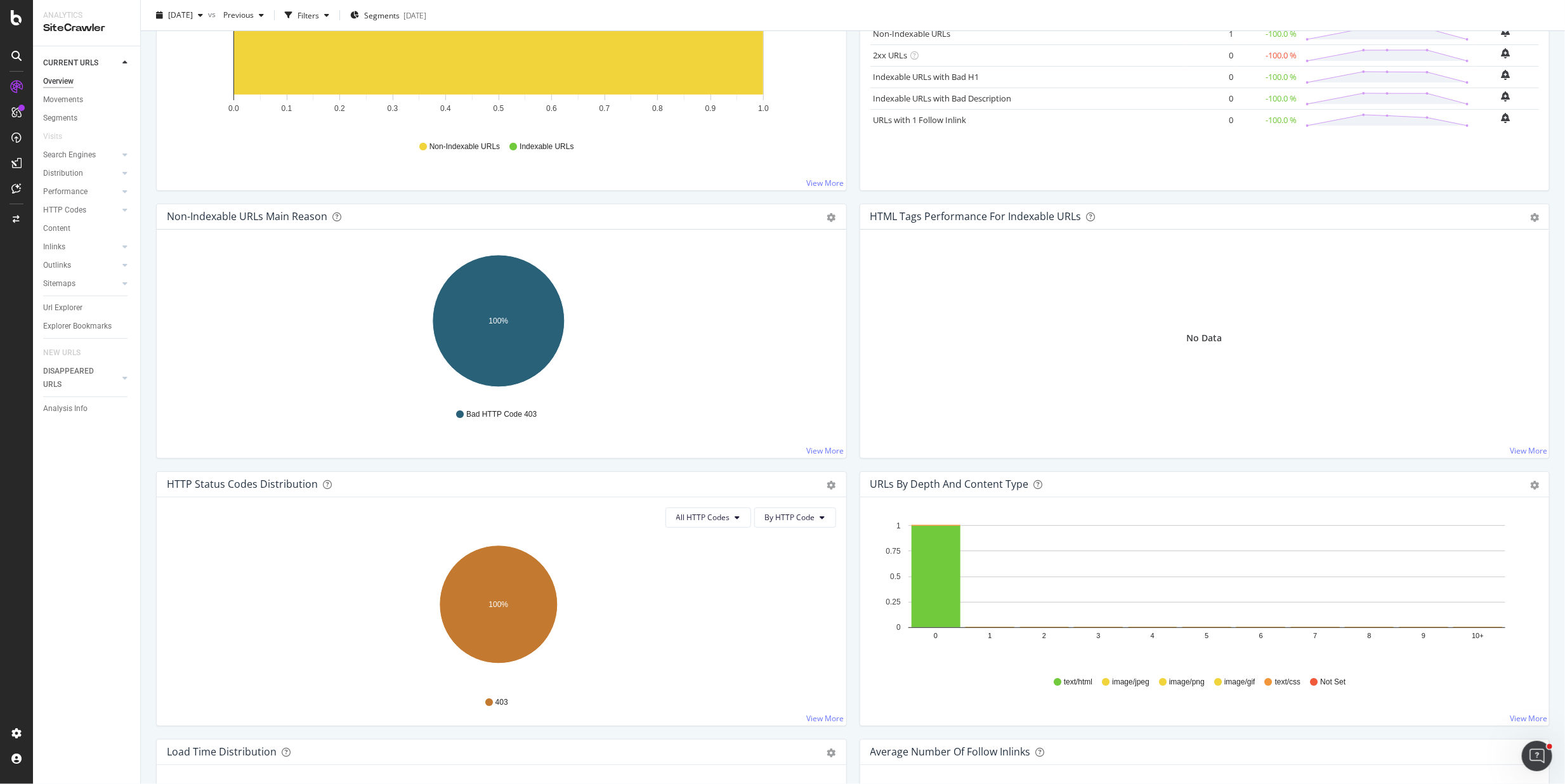
scroll to position [153, 0]
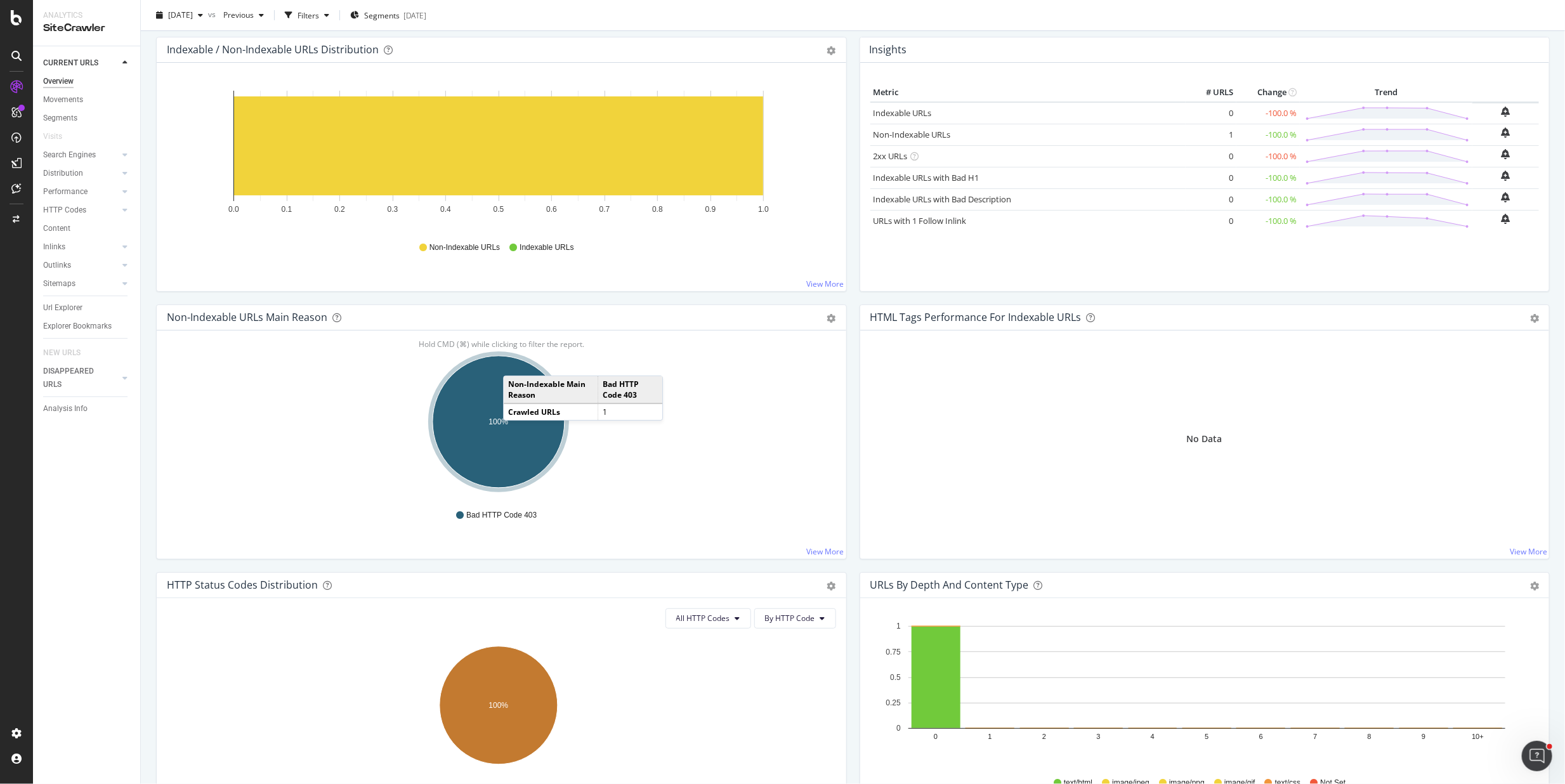
click at [509, 404] on td "Non-Indexable Main Reason" at bounding box center [551, 390] width 94 height 27
click at [479, 379] on ellipse "A chart." at bounding box center [499, 422] width 132 height 132
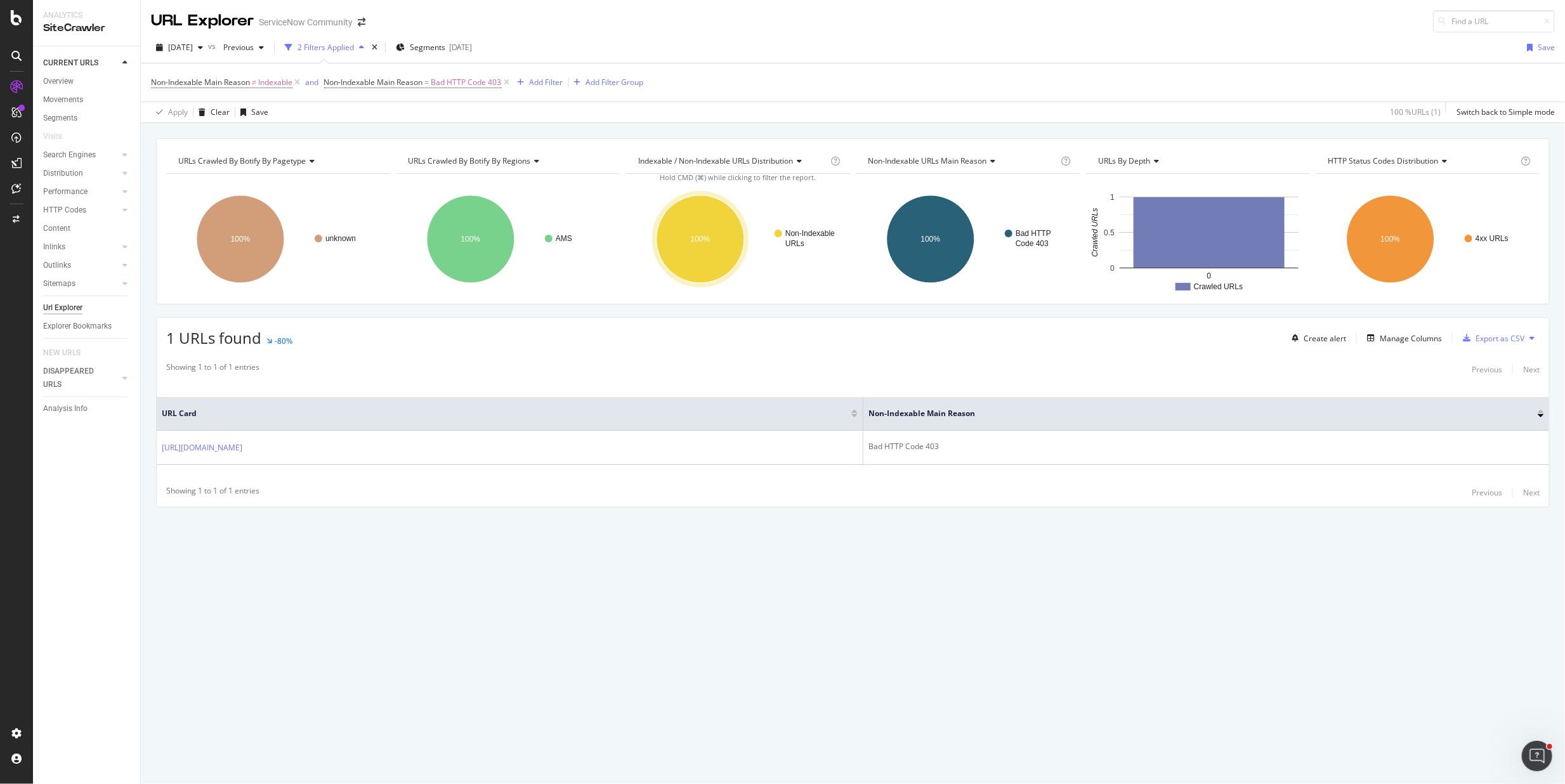
click at [464, 377] on div "Showing 1 to 1 of 1 entries Previous Next" at bounding box center [853, 369] width 1393 height 15
click at [74, 671] on div "Project settings" at bounding box center [66, 676] width 53 height 10
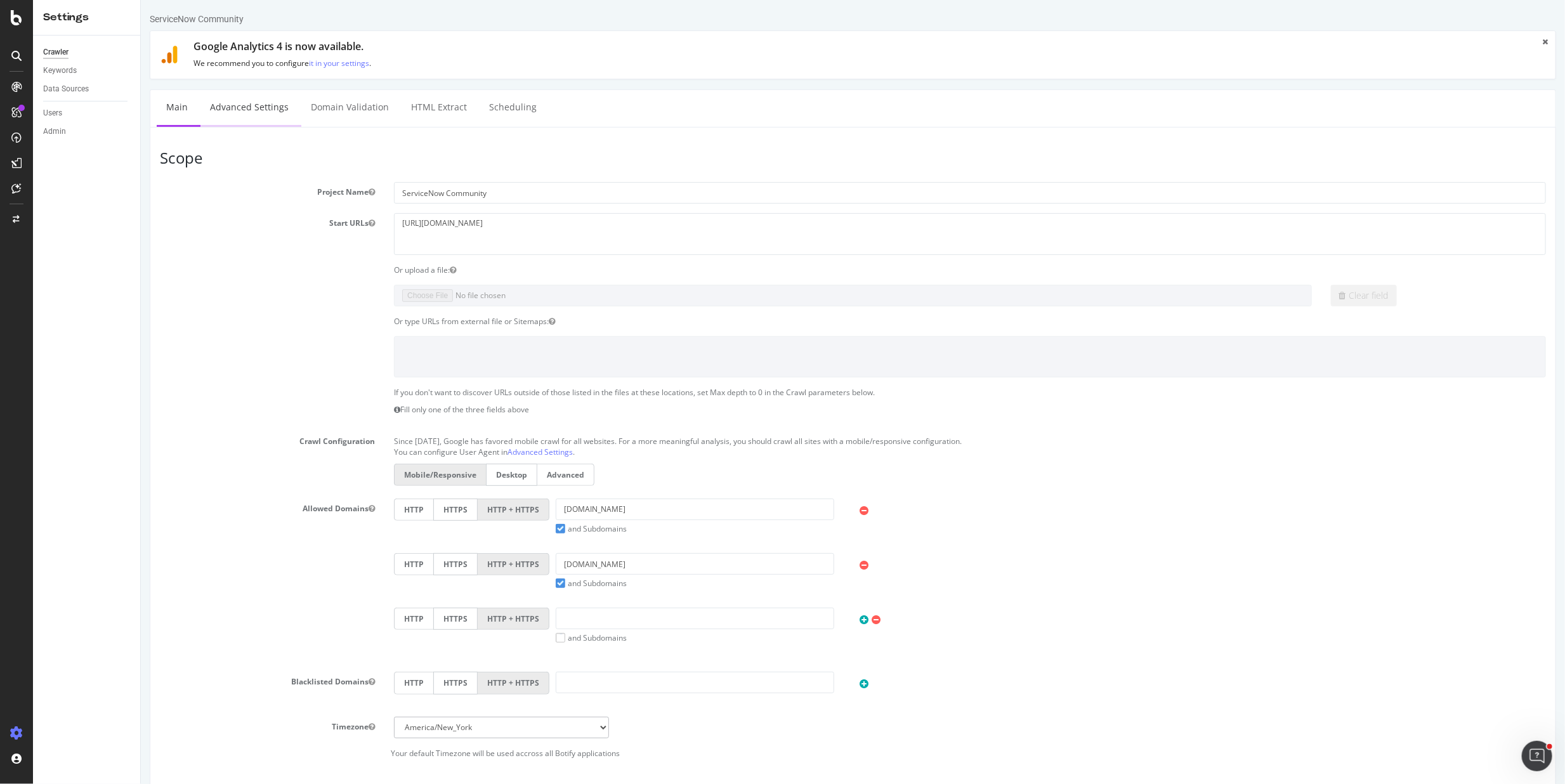
click at [243, 113] on link "Advanced Settings" at bounding box center [249, 107] width 98 height 35
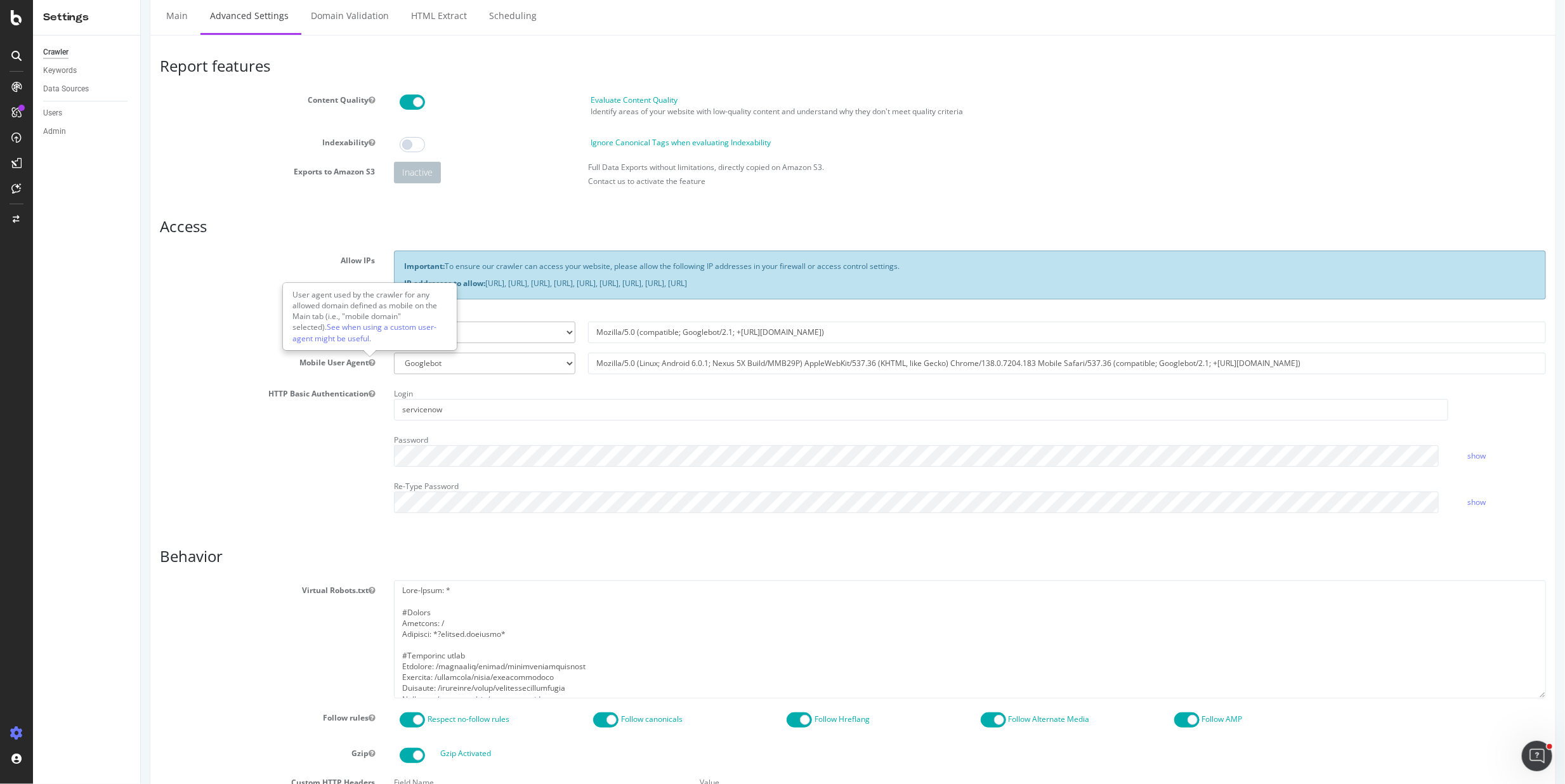
scroll to position [33, 0]
click at [121, 379] on div "Crawler Keywords Data Sources Users Admin" at bounding box center [86, 410] width 108 height 749
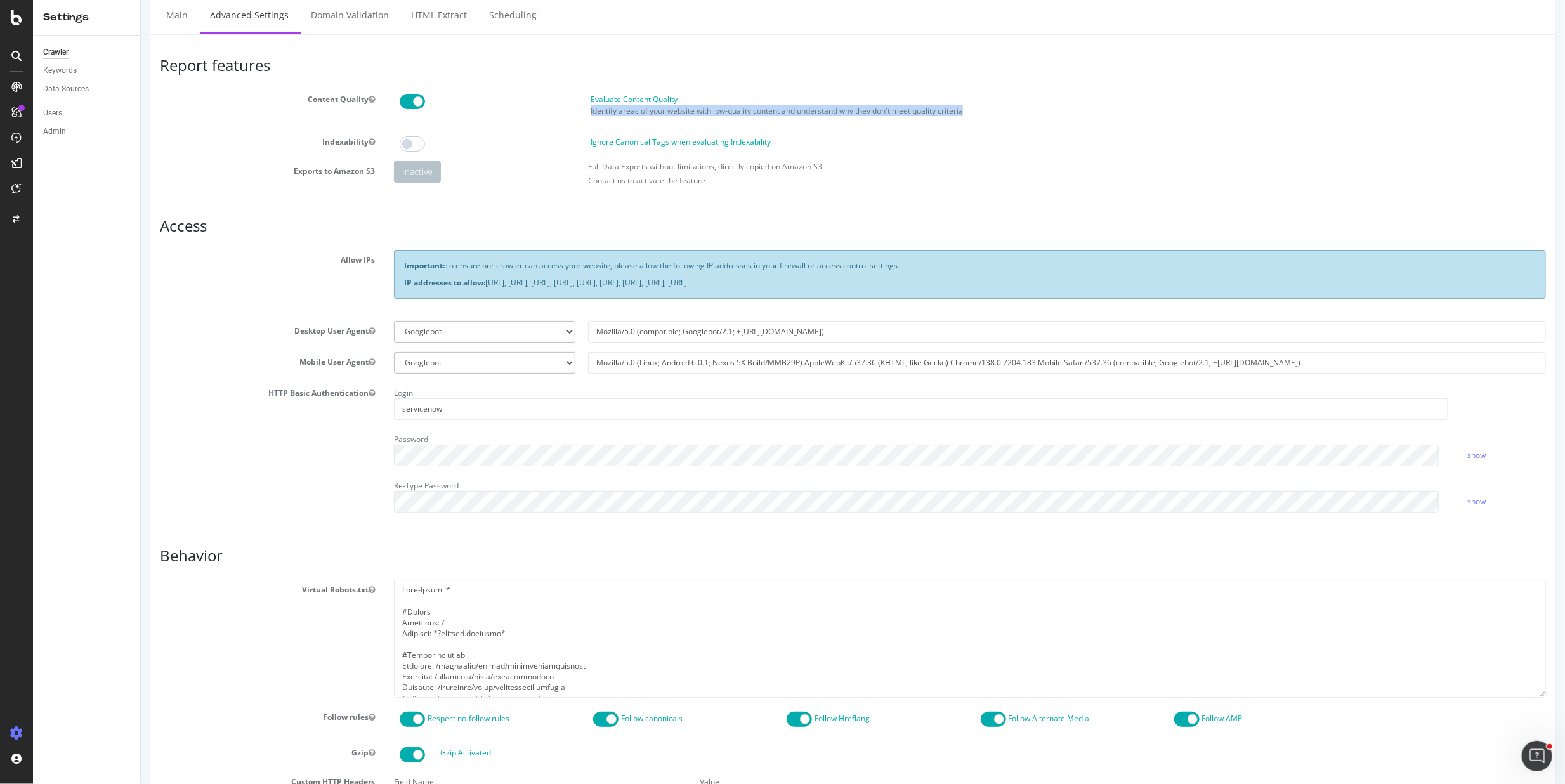
drag, startPoint x: 963, startPoint y: 108, endPoint x: 579, endPoint y: 110, distance: 384.0
click at [579, 110] on div "Evaluate Content Quality Identify areas of your website with low-quality conten…" at bounding box center [971, 108] width 1162 height 28
click at [1065, 117] on div "Evaluate Content Quality Identify areas of your website with low-quality conten…" at bounding box center [1068, 108] width 968 height 28
drag, startPoint x: 990, startPoint y: 113, endPoint x: 583, endPoint y: 108, distance: 407.0
click at [584, 108] on div "Evaluate Content Quality Identify areas of your website with low-quality conten…" at bounding box center [1068, 108] width 968 height 28
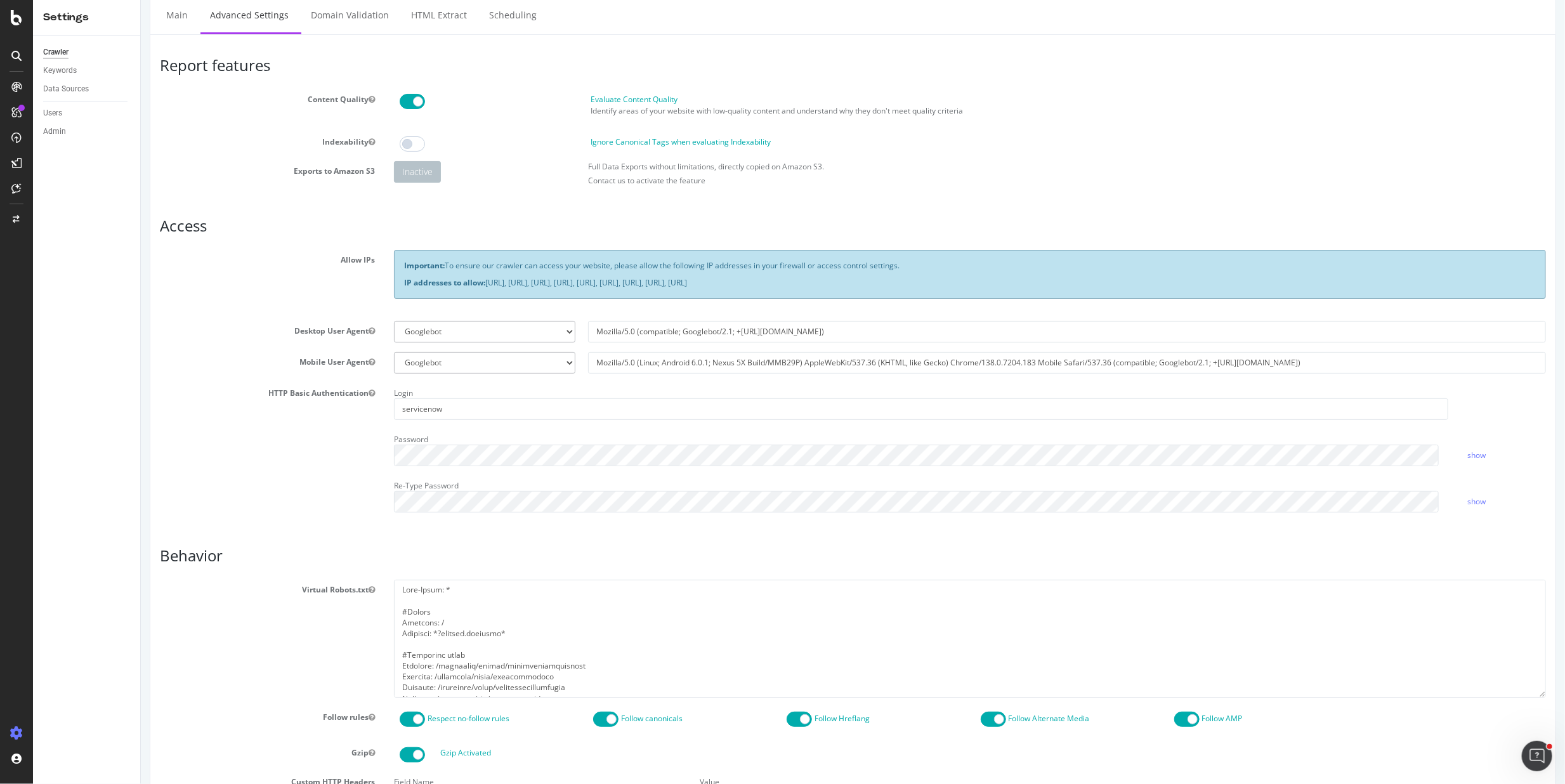
click at [1087, 126] on section "Content Quality Evaluate Content Quality Identify areas of your website with lo…" at bounding box center [852, 140] width 1387 height 103
drag, startPoint x: 685, startPoint y: 179, endPoint x: 572, endPoint y: 167, distance: 113.6
click at [572, 167] on div "Inactive Full Data Exports without limitations, directly copied on Amazon S3. C…" at bounding box center [969, 177] width 1165 height 31
click at [792, 198] on div "Report features Content Quality Evaluate Content Quality Identify areas of your…" at bounding box center [852, 550] width 1387 height 985
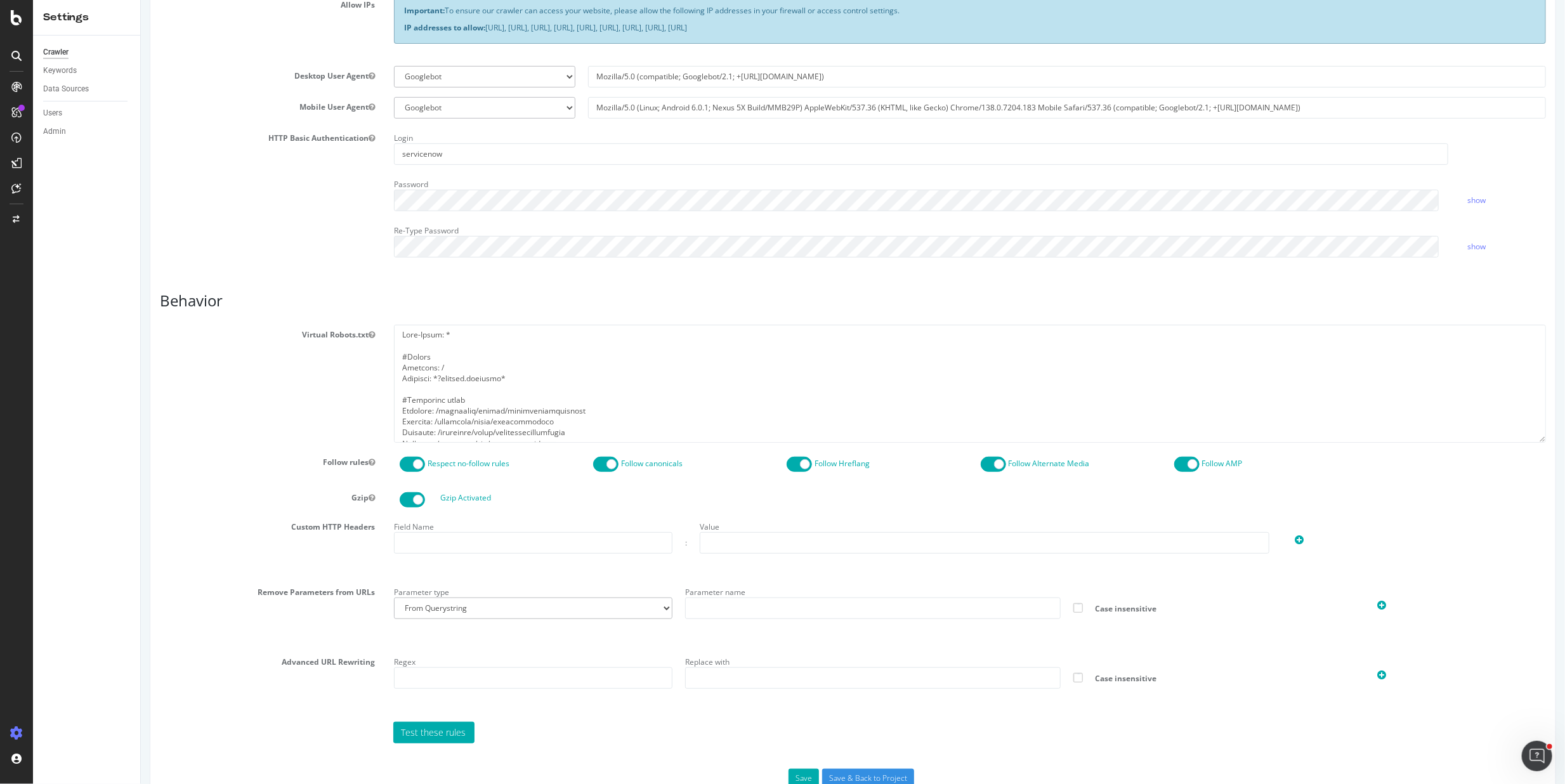
scroll to position [325, 0]
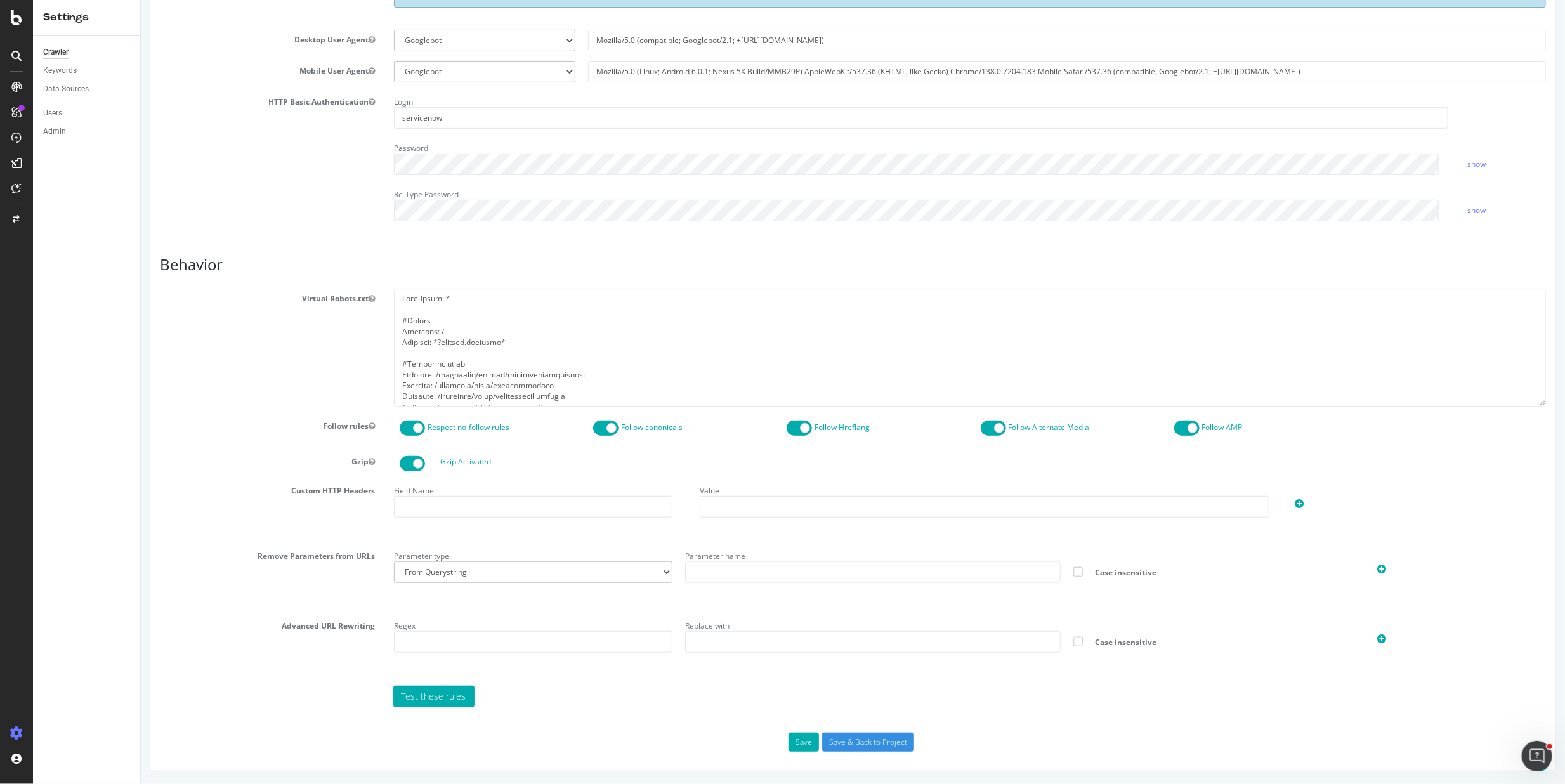
drag, startPoint x: 346, startPoint y: 308, endPoint x: 341, endPoint y: 300, distance: 9.4
click at [346, 308] on div "Virtual Robots.txt" at bounding box center [852, 347] width 1406 height 117
click at [342, 298] on label "Virtual Robots.txt" at bounding box center [267, 296] width 234 height 15
click at [368, 298] on button "Virtual Robots.txt" at bounding box center [371, 299] width 6 height 11
click at [342, 298] on label "Virtual Robots.txt" at bounding box center [267, 296] width 234 height 15
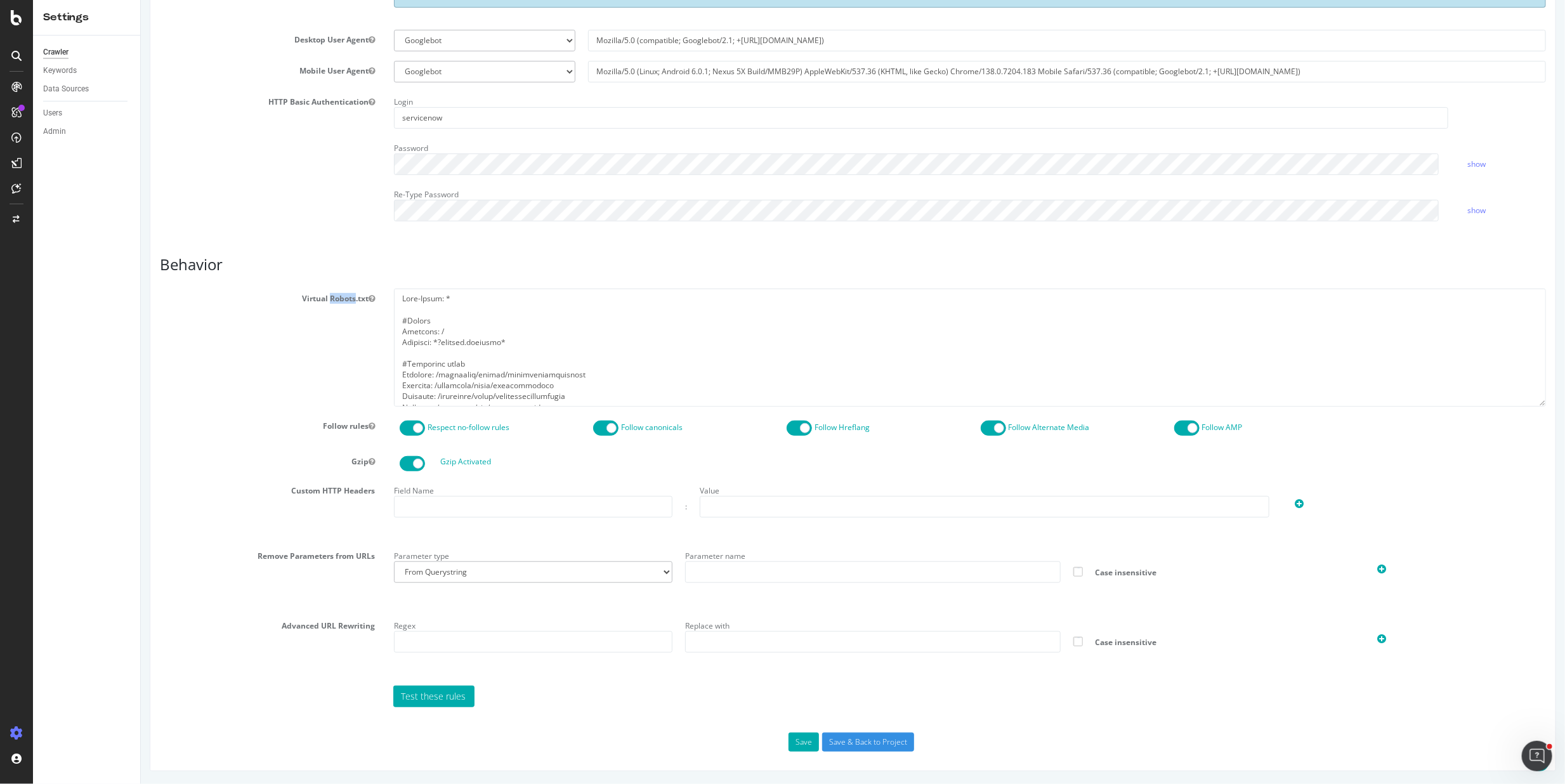
click at [368, 298] on button "Virtual Robots.txt" at bounding box center [371, 299] width 6 height 11
click at [342, 298] on label "Virtual Robots.txt" at bounding box center [267, 296] width 234 height 15
click at [368, 298] on button "Virtual Robots.txt" at bounding box center [371, 299] width 6 height 11
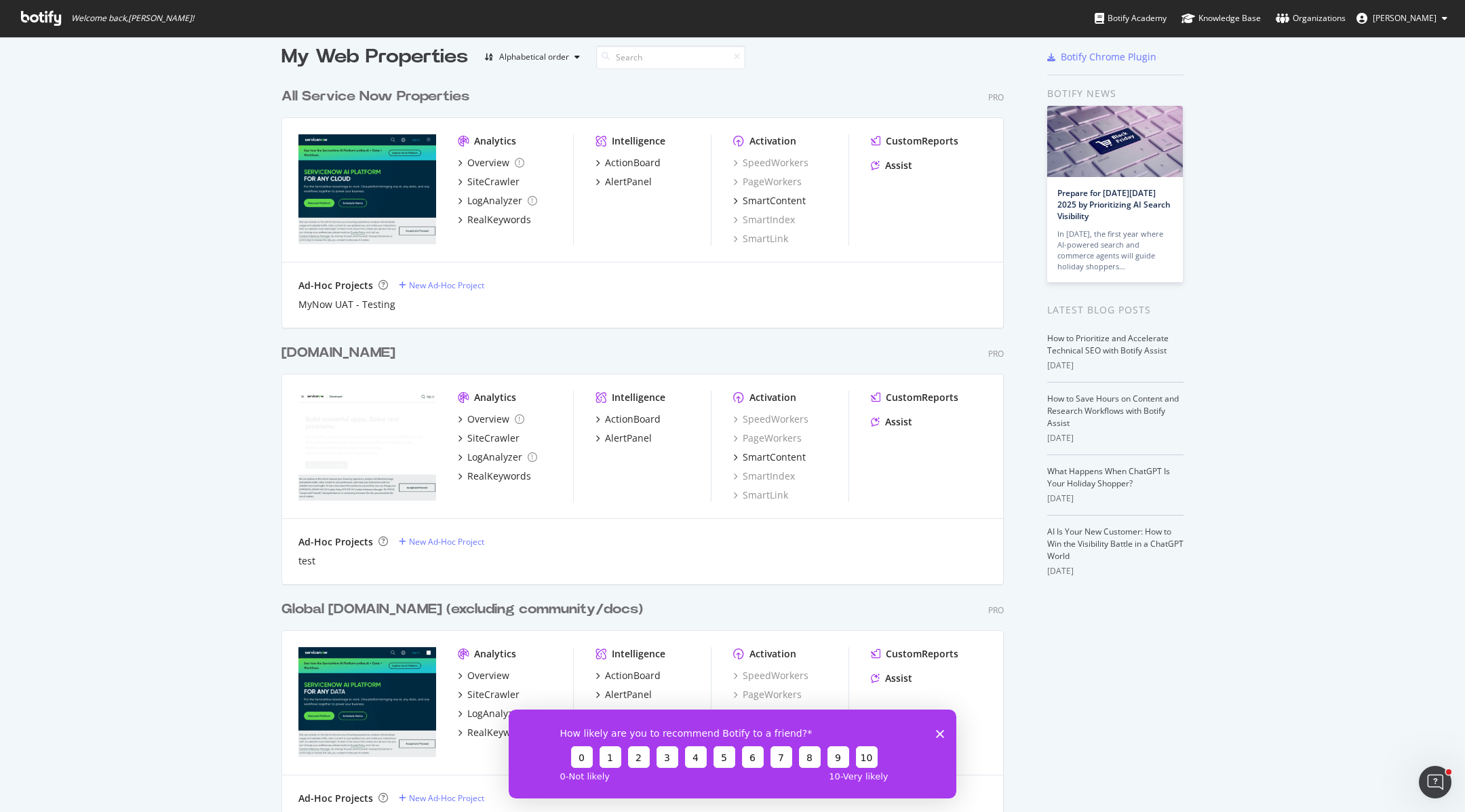
scroll to position [187, 0]
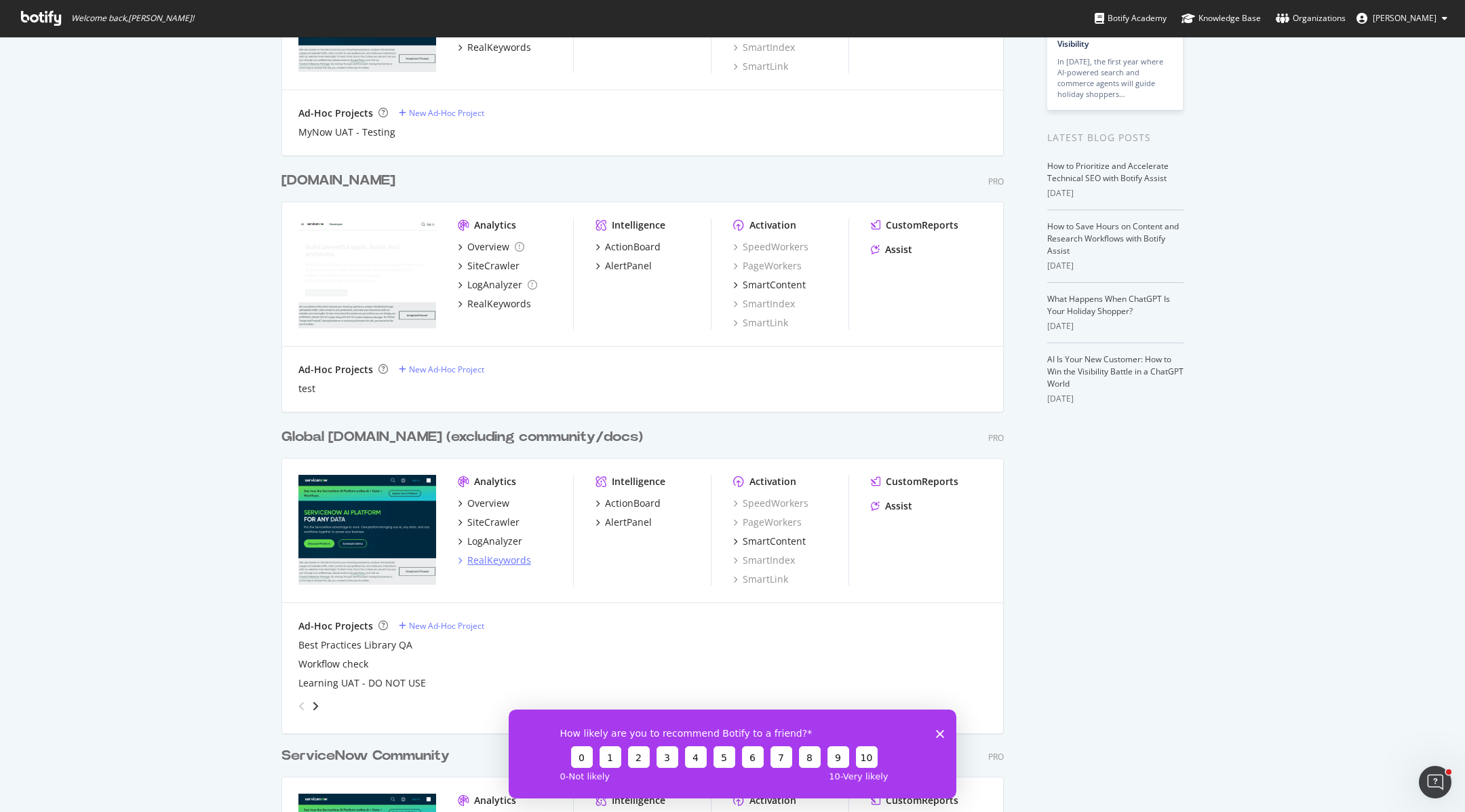
click at [492, 555] on div "RealKeywords" at bounding box center [499, 560] width 64 height 14
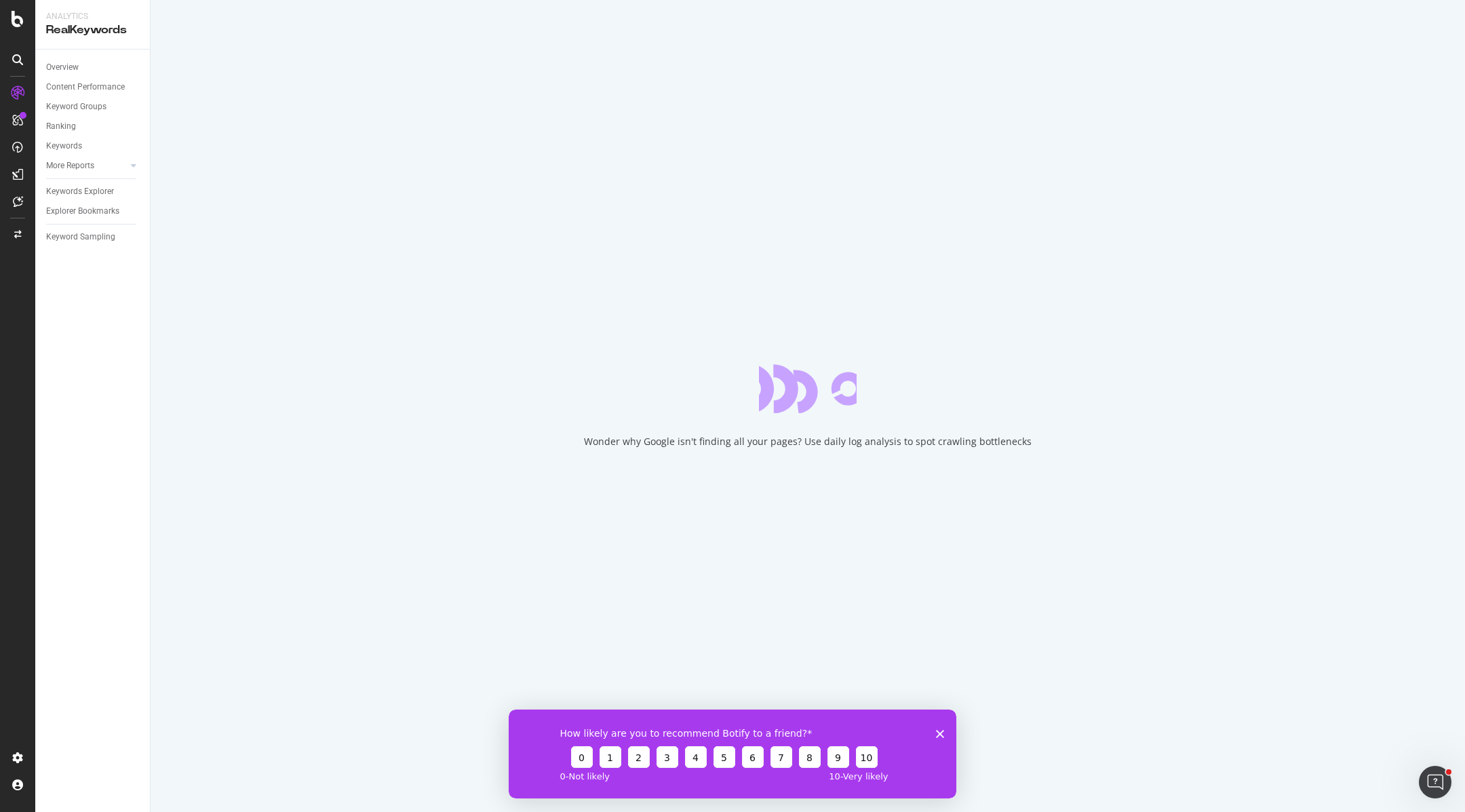
click at [937, 734] on icon "Close survey" at bounding box center [940, 733] width 8 height 8
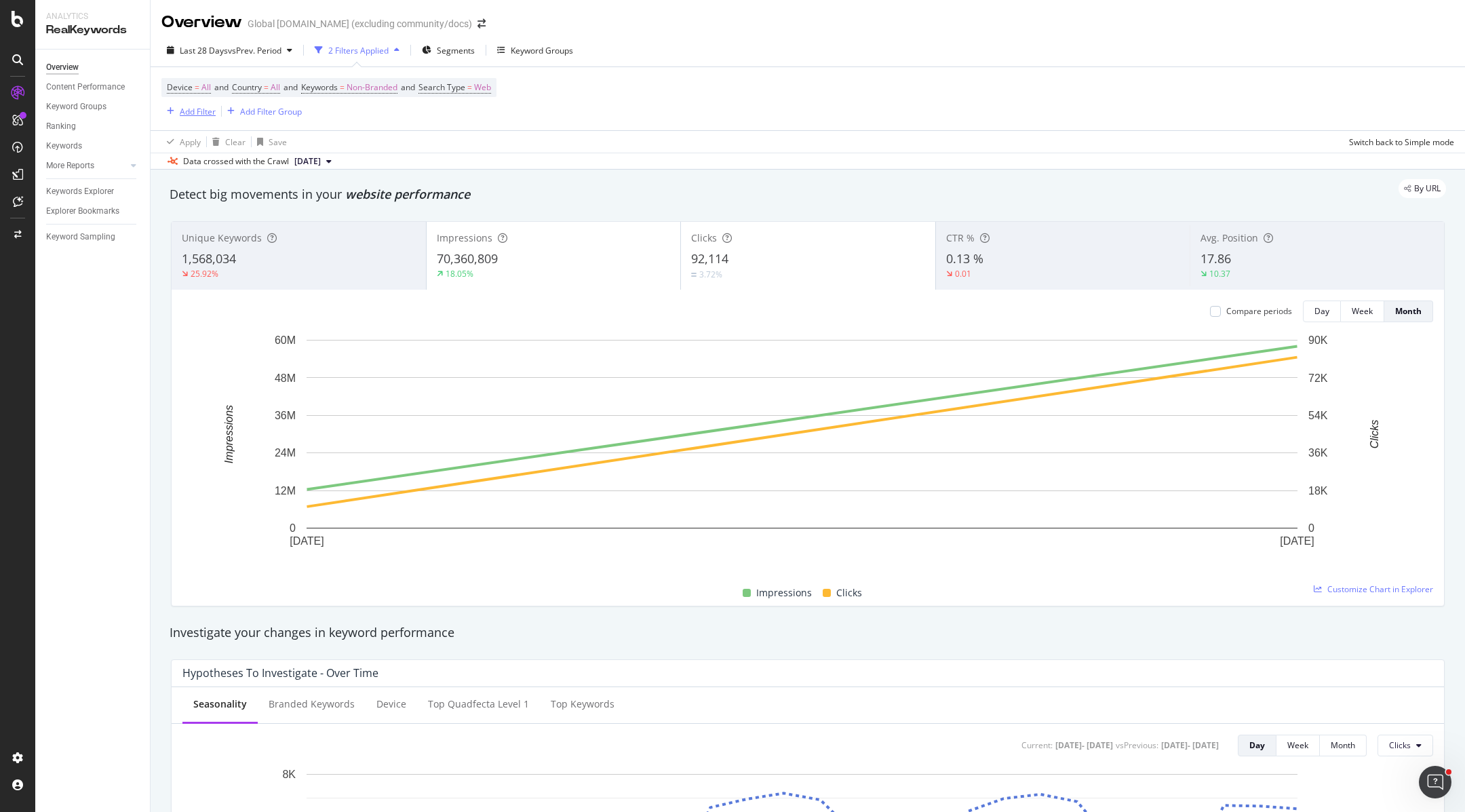
click at [203, 108] on div "Add Filter" at bounding box center [197, 111] width 36 height 12
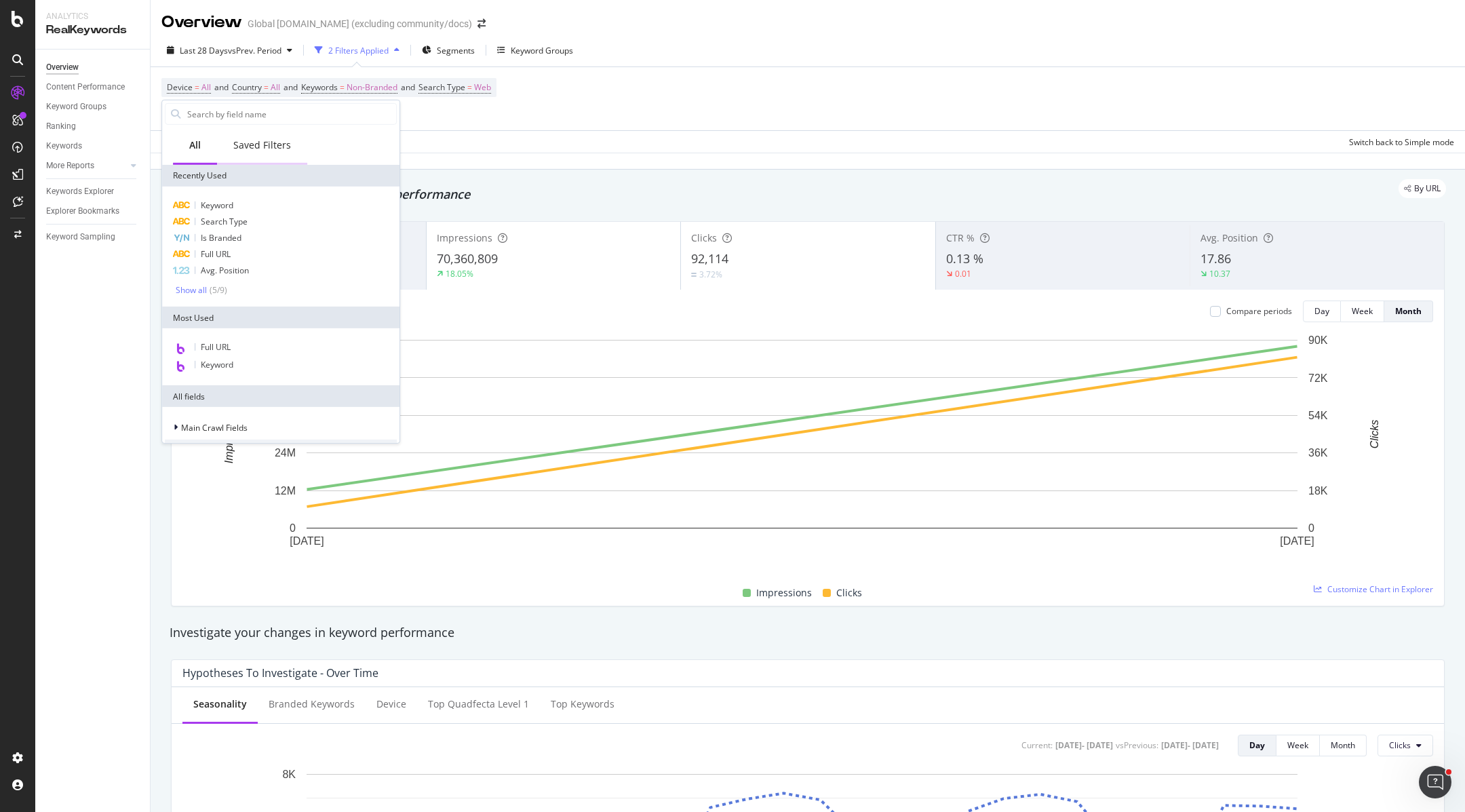
click at [258, 148] on div "Saved Filters" at bounding box center [262, 145] width 57 height 14
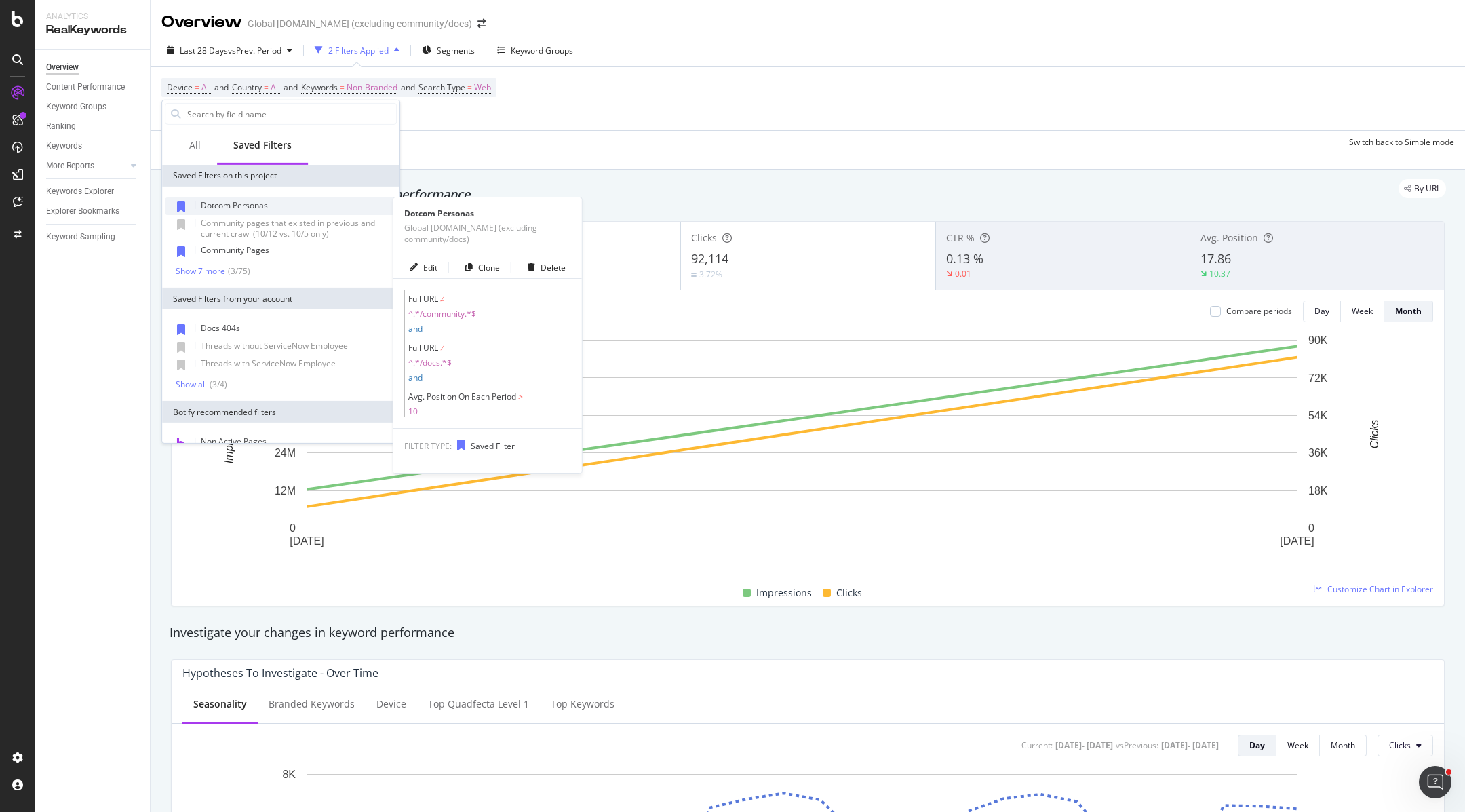
click at [258, 205] on span "Dotcom Personas" at bounding box center [234, 205] width 67 height 12
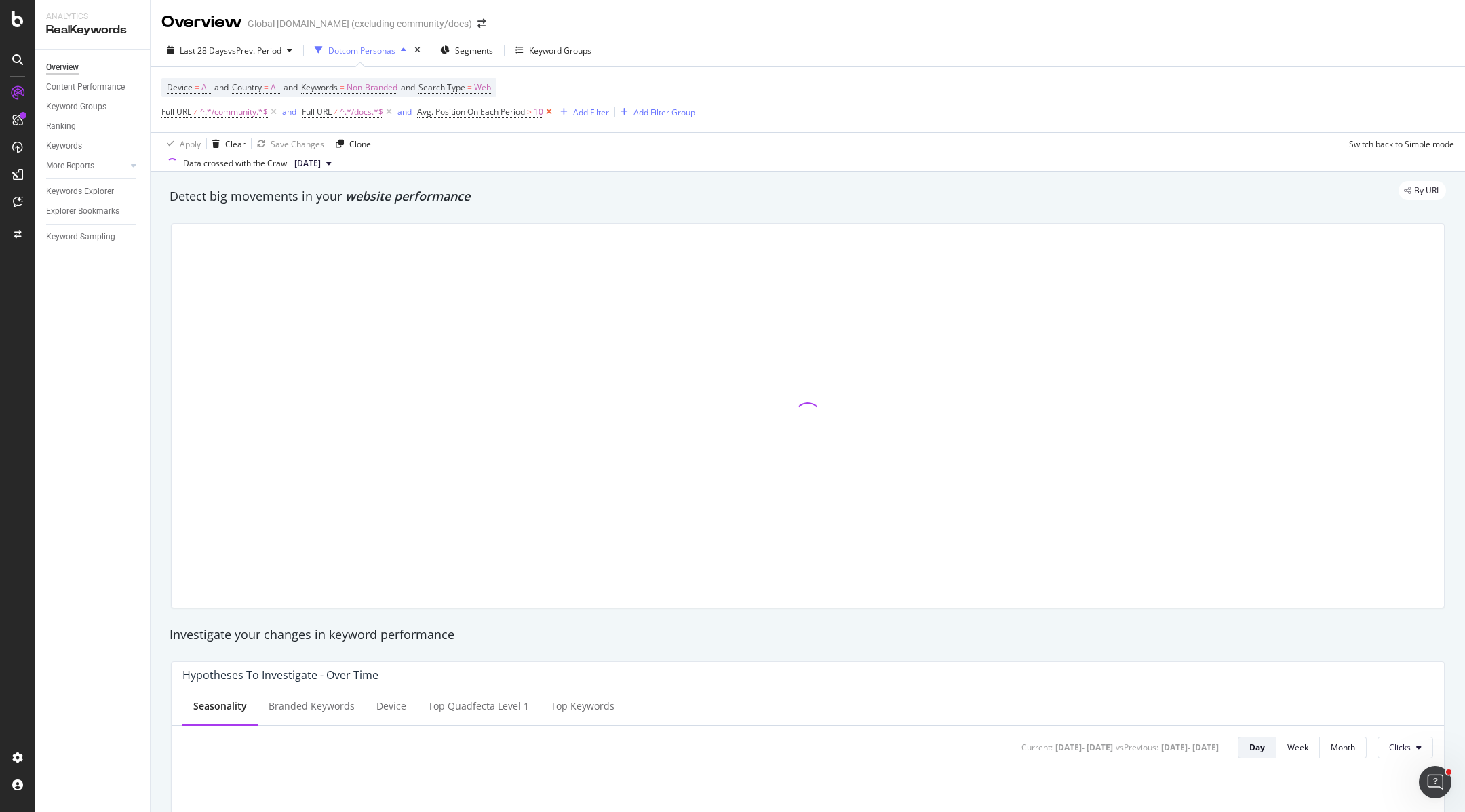
click at [552, 112] on icon at bounding box center [549, 111] width 12 height 14
click at [344, 87] on span "=" at bounding box center [342, 87] width 5 height 12
click at [377, 116] on div "button" at bounding box center [385, 119] width 16 height 8
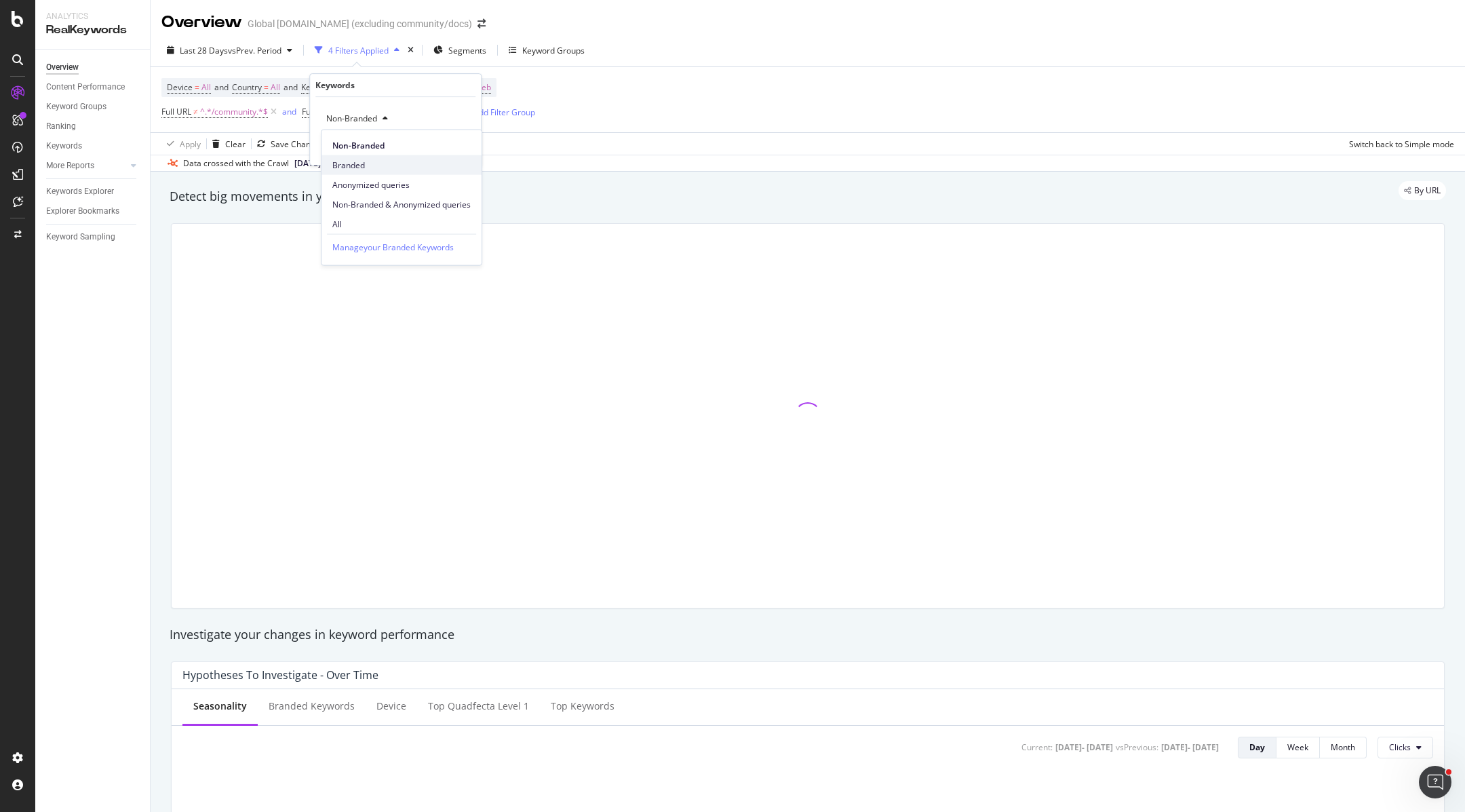
click at [378, 164] on span "Branded" at bounding box center [402, 164] width 138 height 12
click at [459, 147] on div "Apply" at bounding box center [459, 148] width 21 height 12
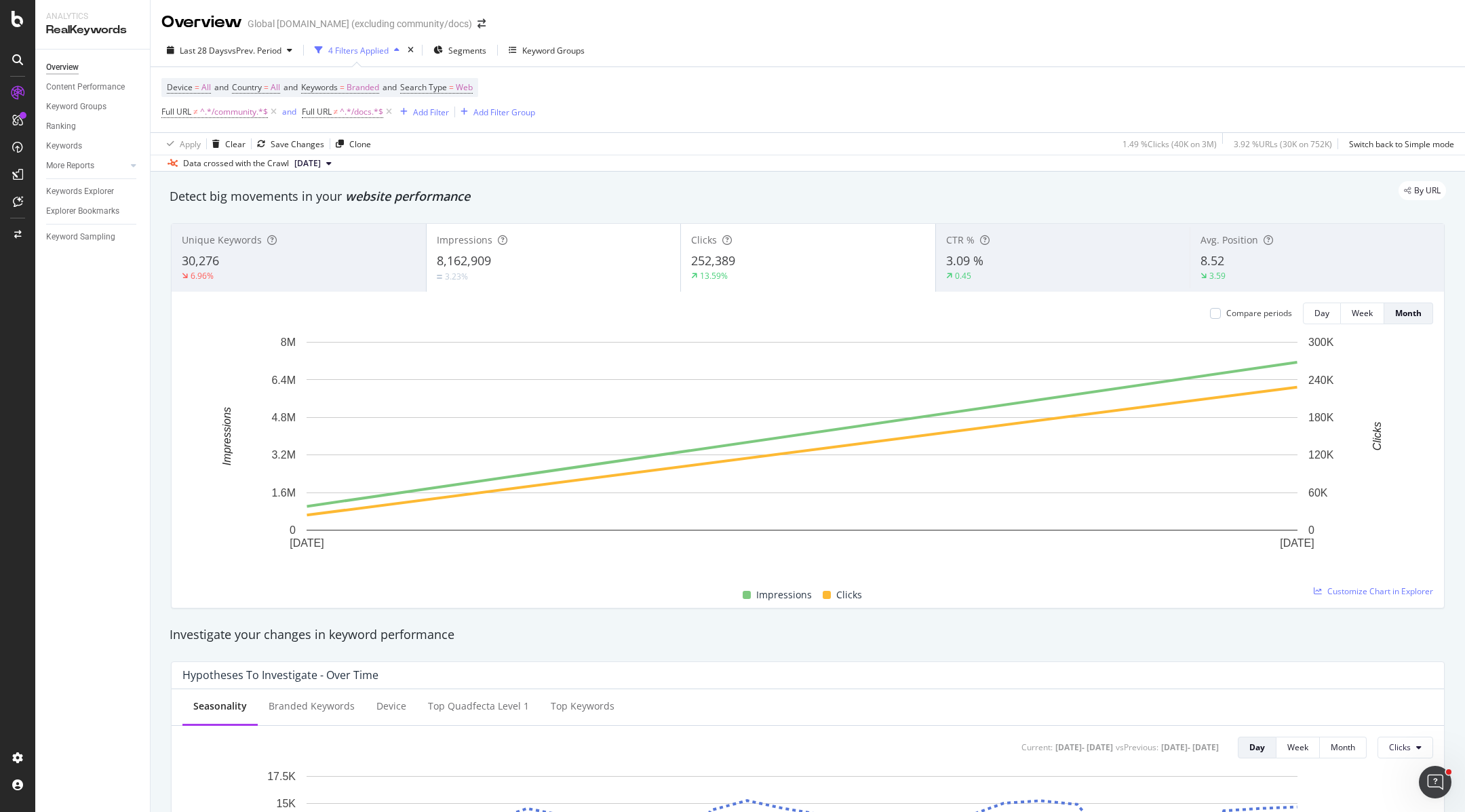
click at [715, 262] on span "252,389" at bounding box center [713, 260] width 44 height 16
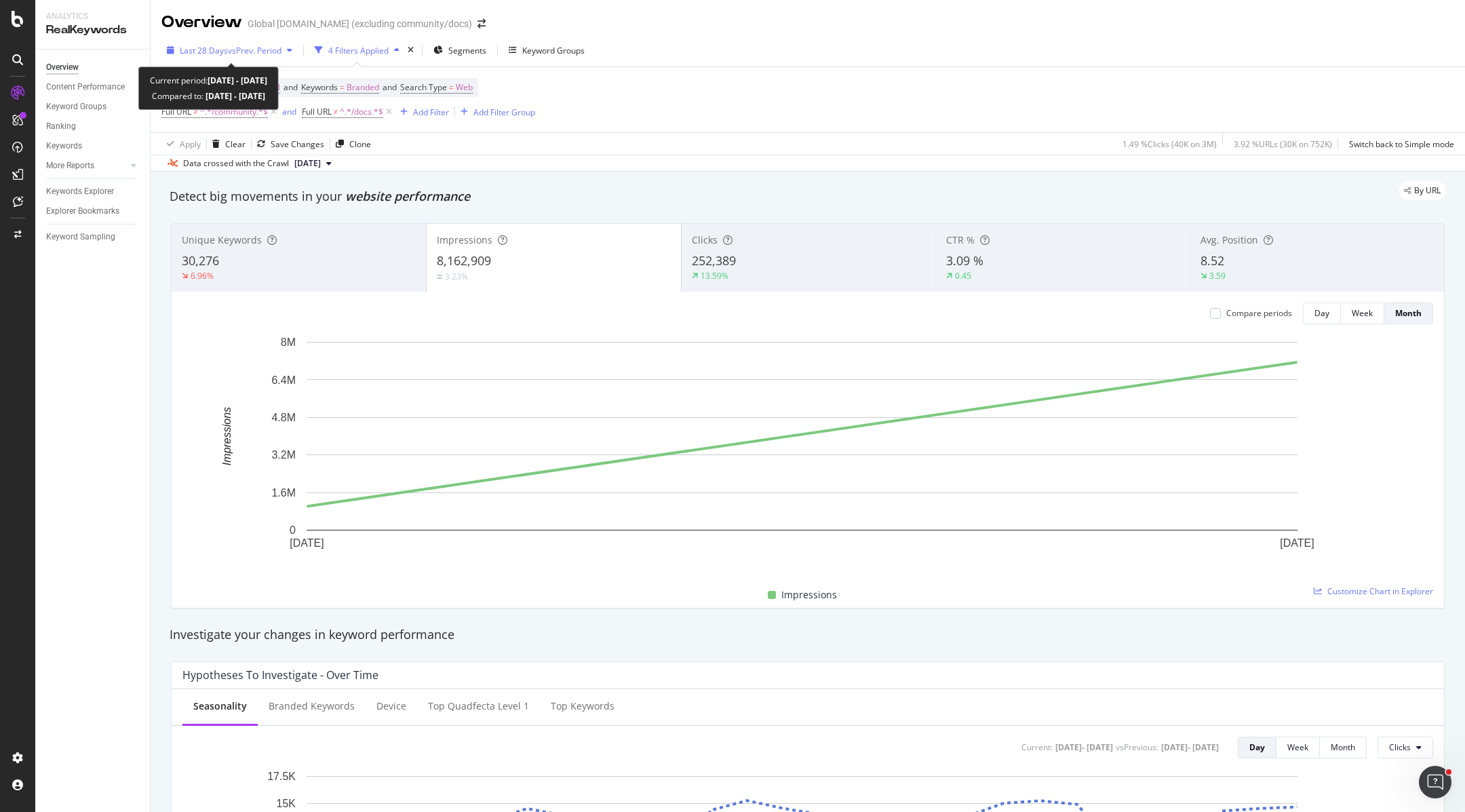
click at [223, 48] on span "Last 28 Days" at bounding box center [204, 51] width 48 height 12
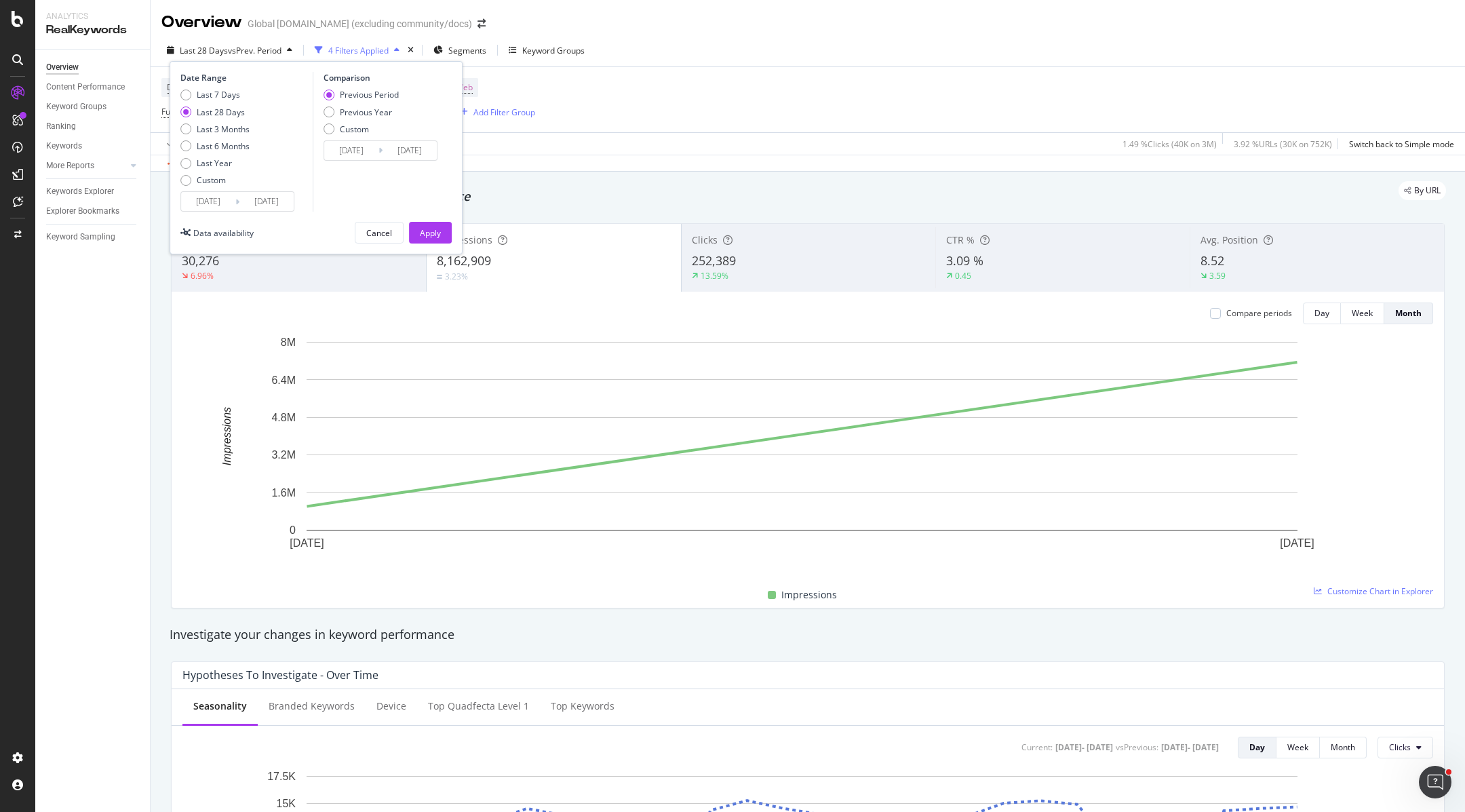
click at [205, 201] on input "[DATE]" at bounding box center [208, 202] width 55 height 19
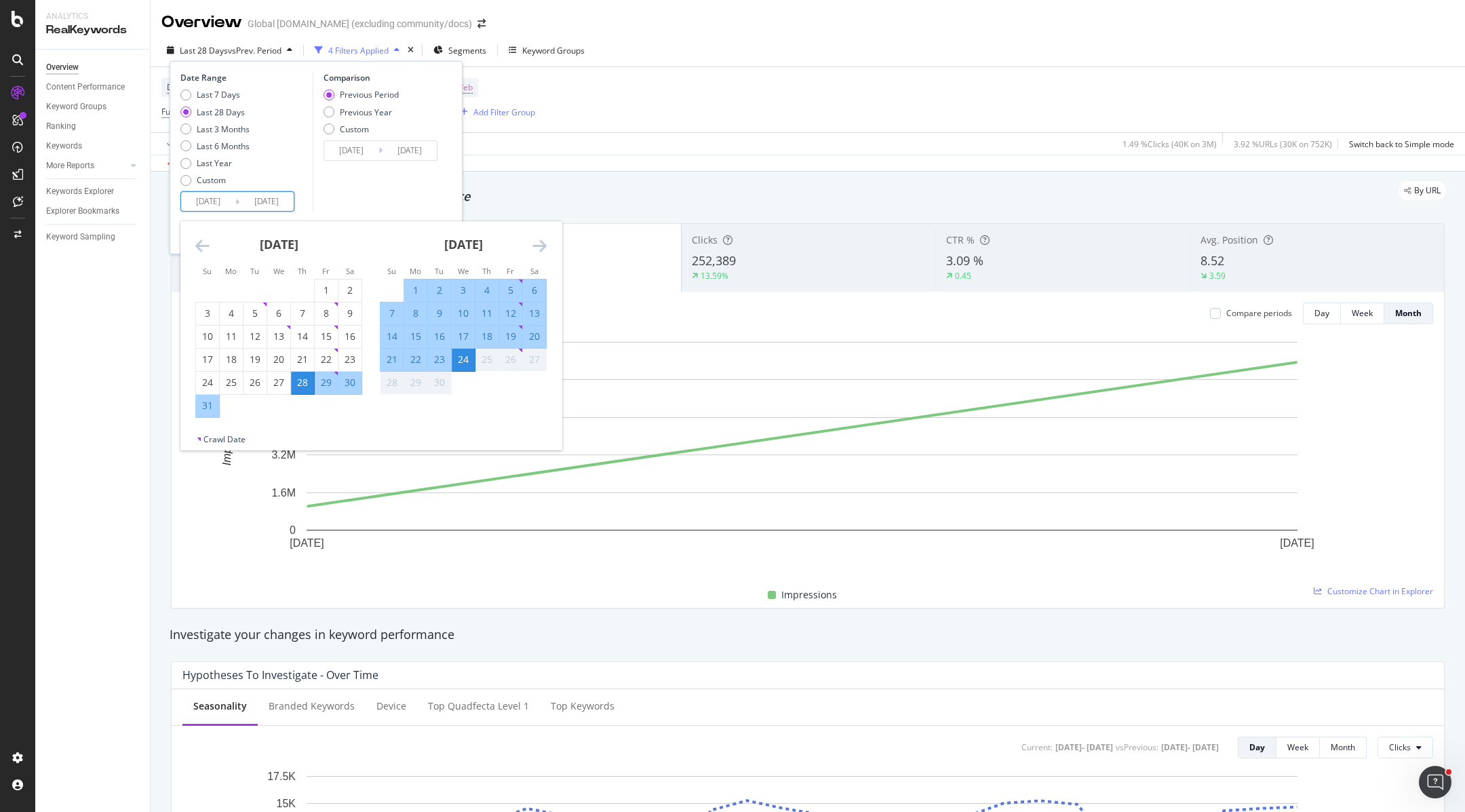
click at [202, 247] on icon "Move backward to switch to the previous month." at bounding box center [202, 245] width 15 height 16
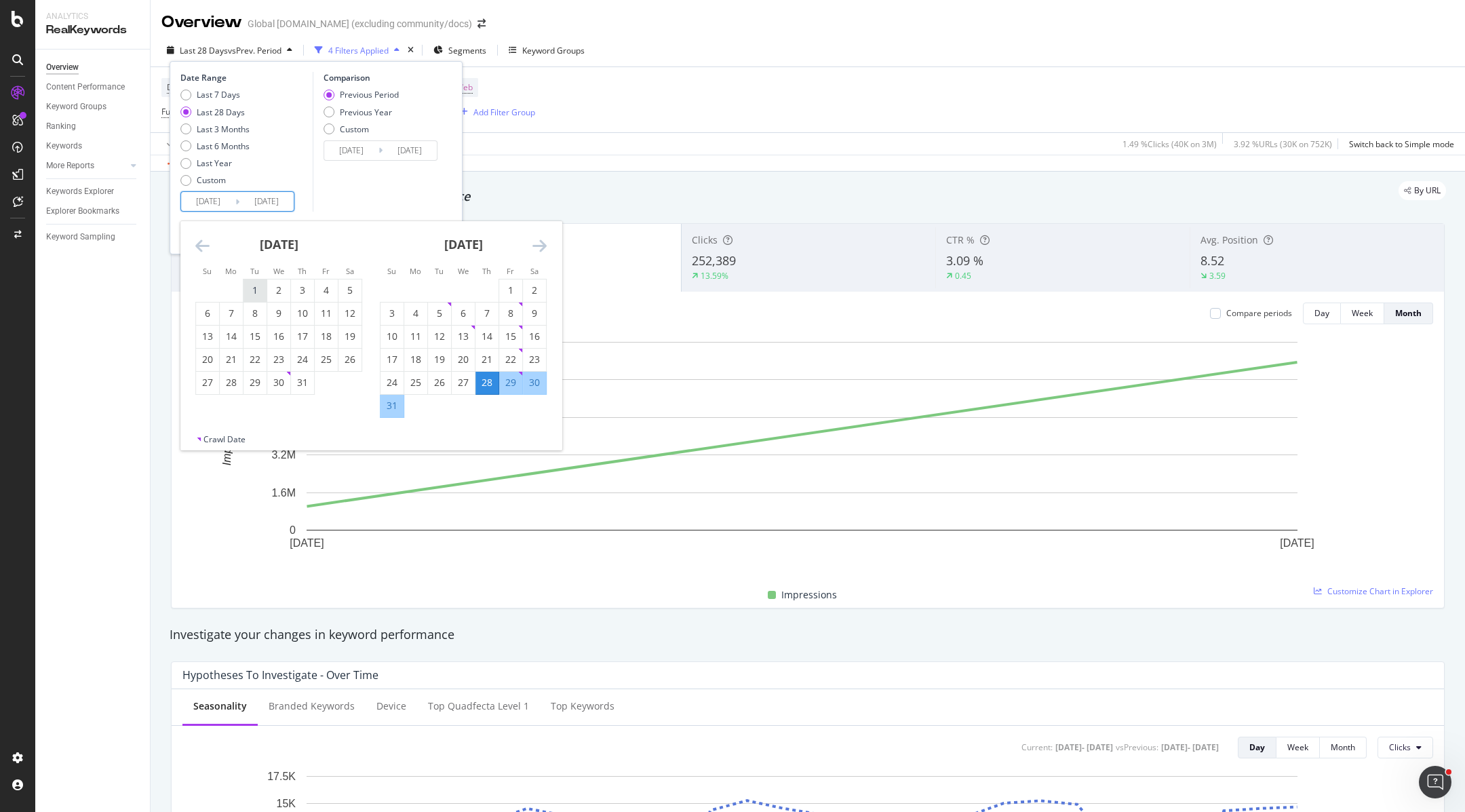
click at [258, 290] on div "1" at bounding box center [255, 290] width 23 height 14
type input "[DATE]"
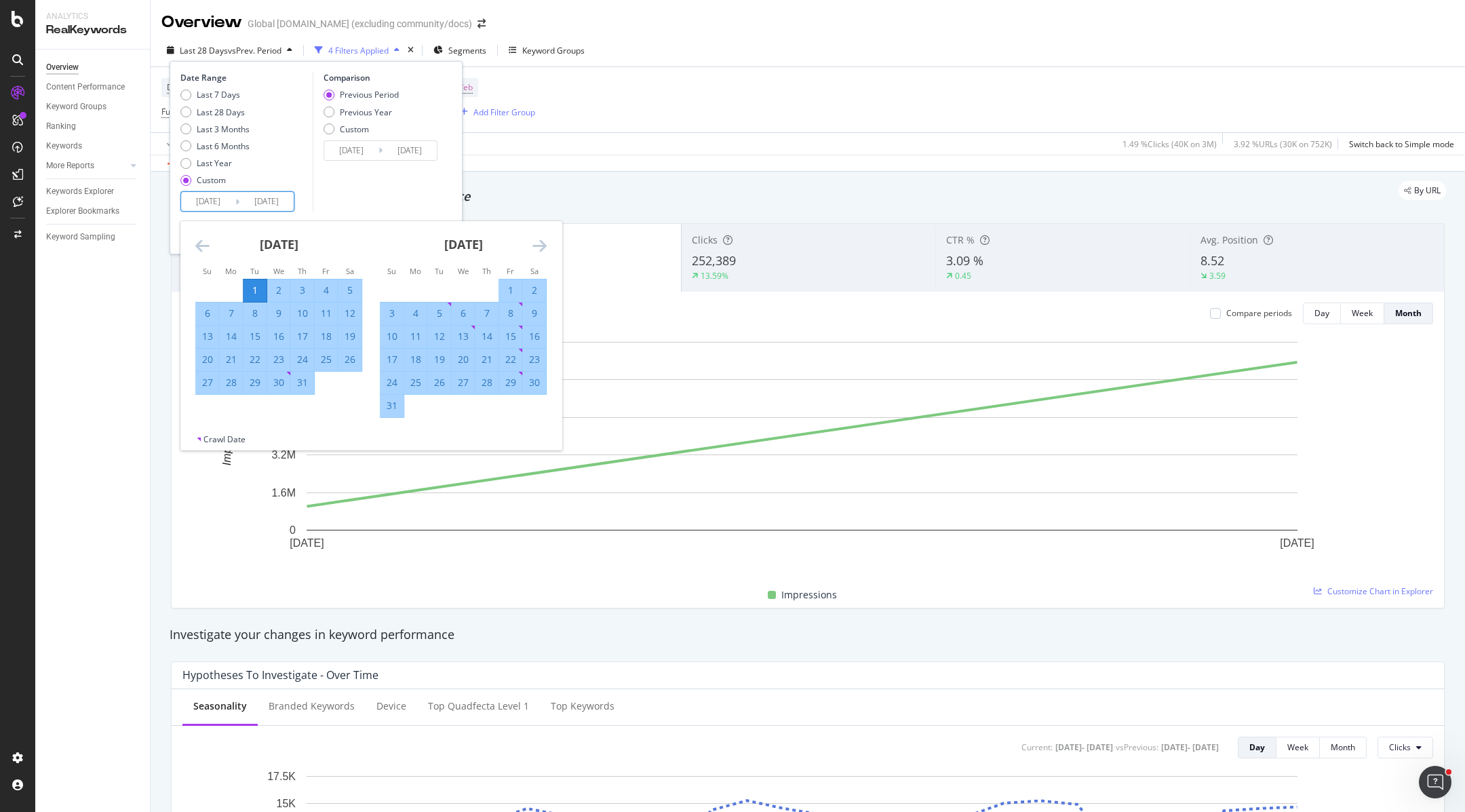
click at [541, 246] on icon "Move forward to switch to the next month." at bounding box center [540, 245] width 15 height 16
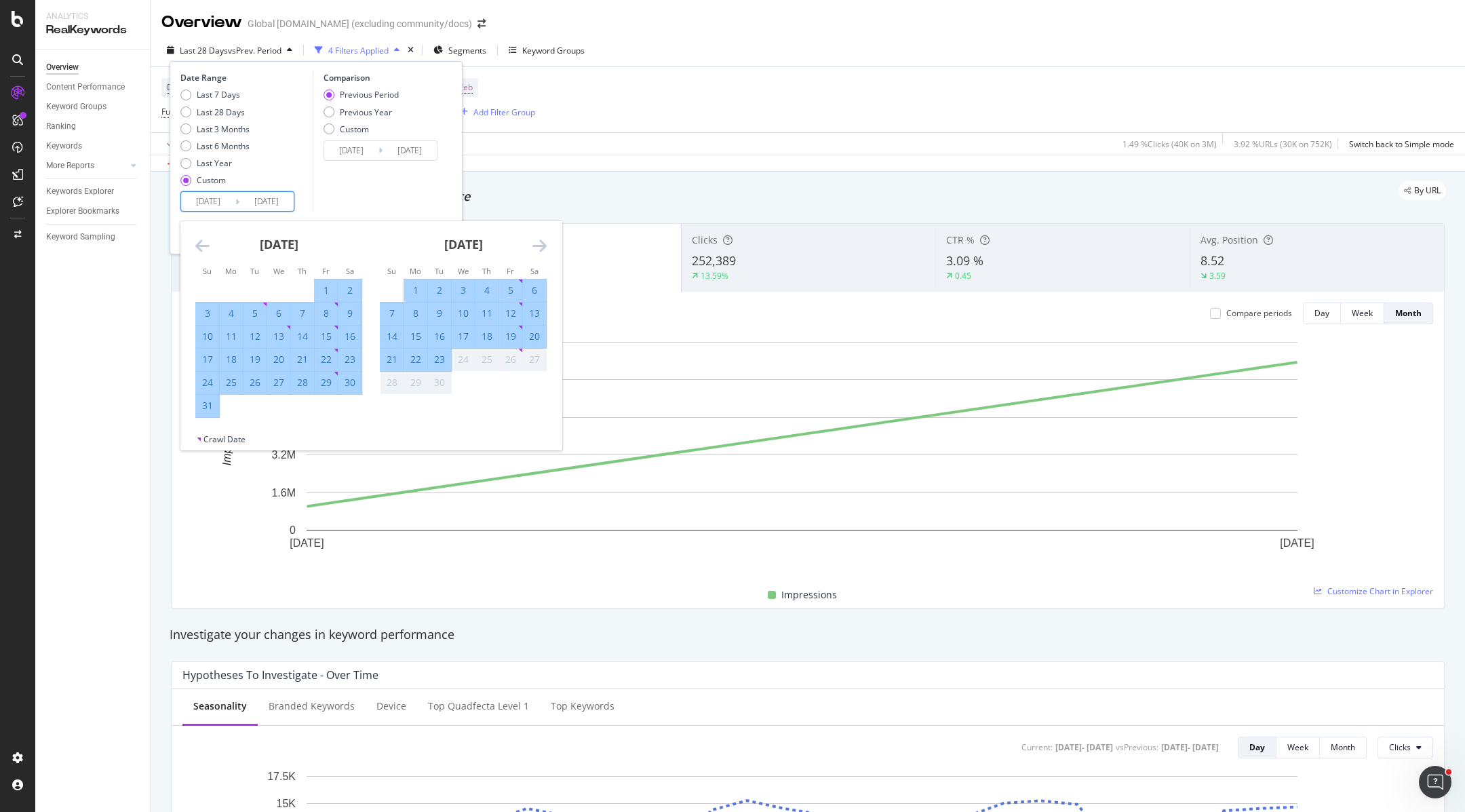
drag, startPoint x: 357, startPoint y: 177, endPoint x: 362, endPoint y: 156, distance: 21.6
click at [357, 177] on div "Comparison Previous Period Previous Year Custom [DATE] Navigate forward to inte…" at bounding box center [377, 142] width 129 height 140
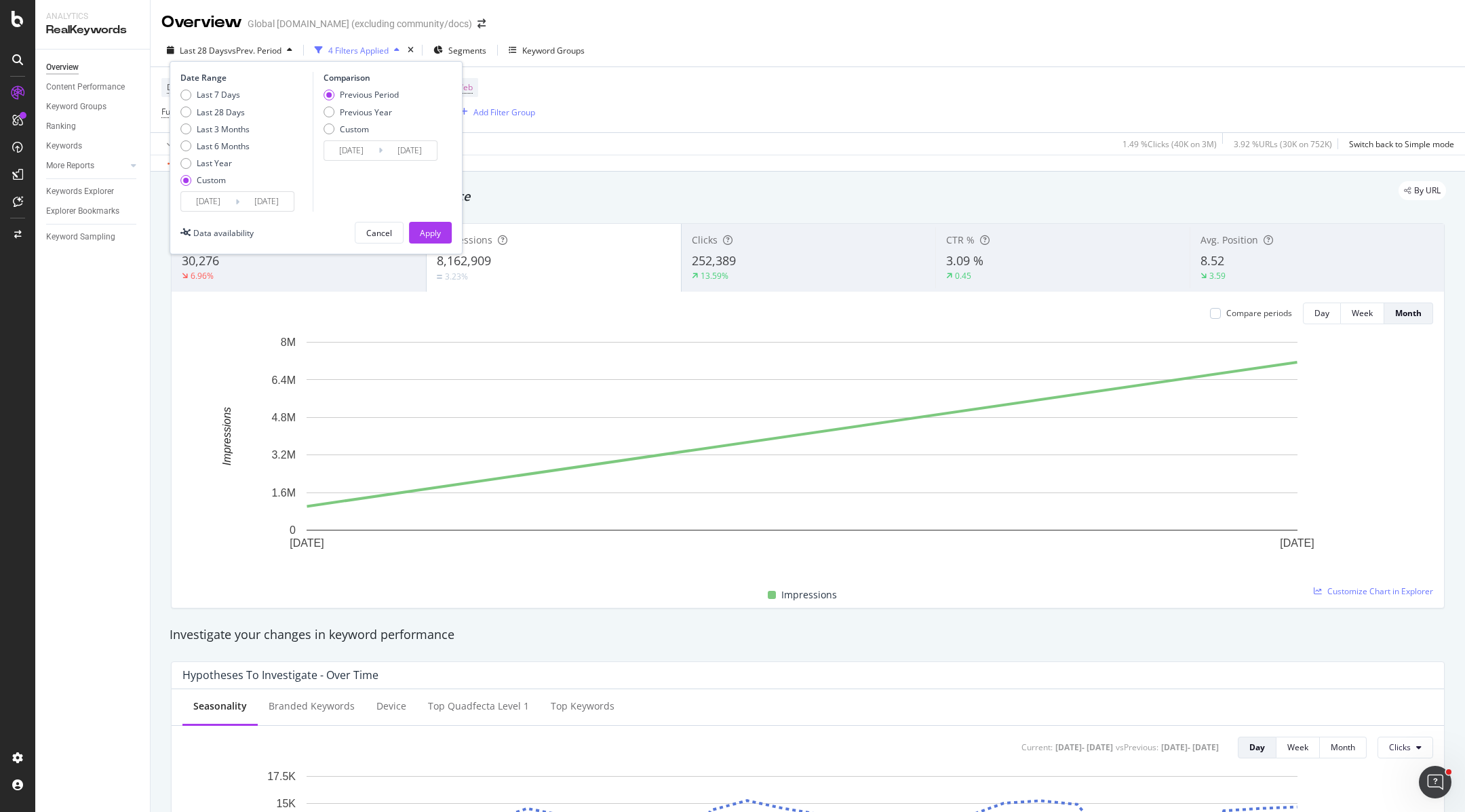
drag, startPoint x: 428, startPoint y: 234, endPoint x: 996, endPoint y: 202, distance: 568.9
click at [428, 234] on div "Apply" at bounding box center [430, 233] width 21 height 12
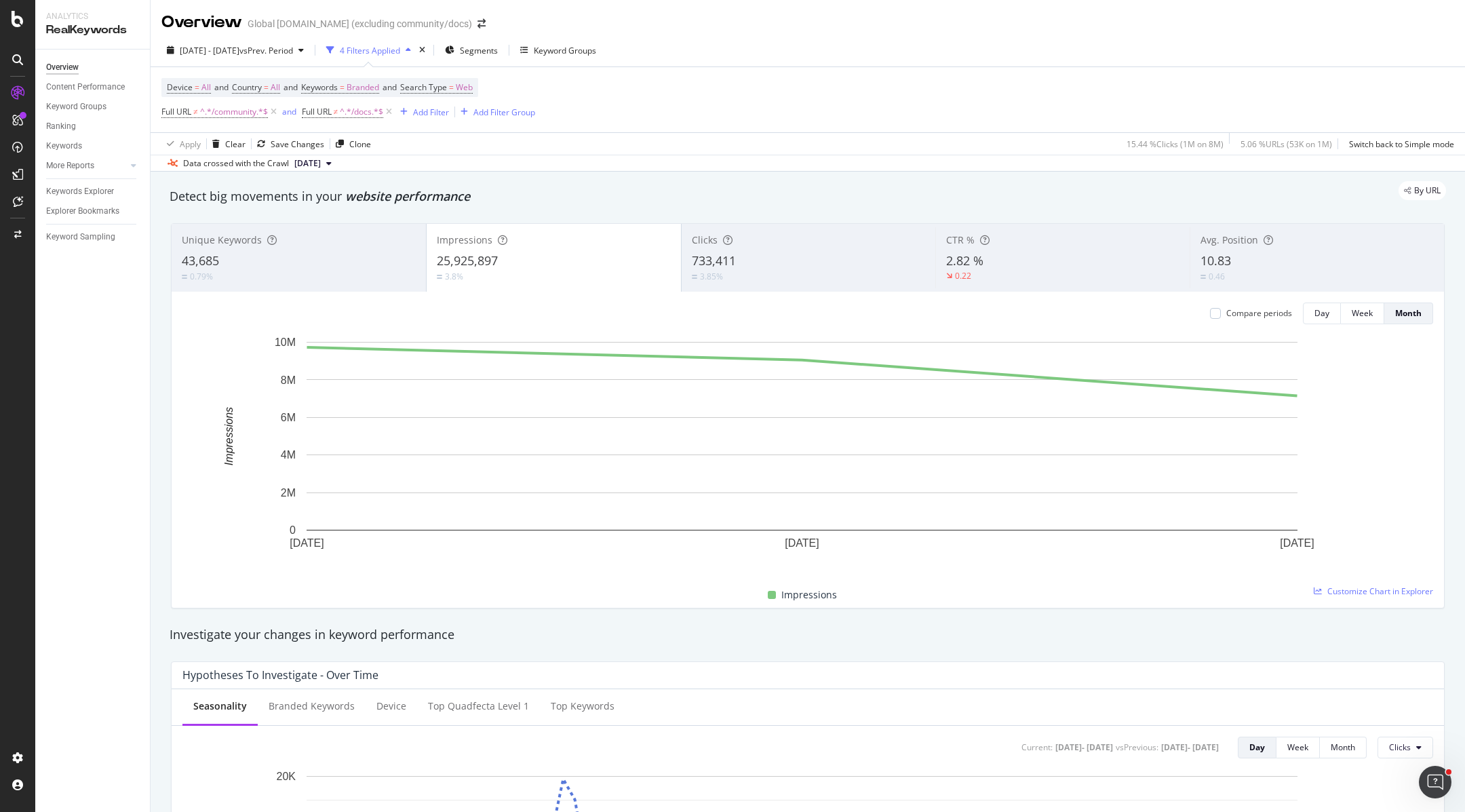
click at [993, 153] on div "Apply Clear Save Changes Clone 15.44 % Clicks ( 1M on 8M ) 5.06 % URLs ( 53K on…" at bounding box center [808, 143] width 1314 height 23
click at [435, 111] on div "Add Filter" at bounding box center [431, 112] width 36 height 12
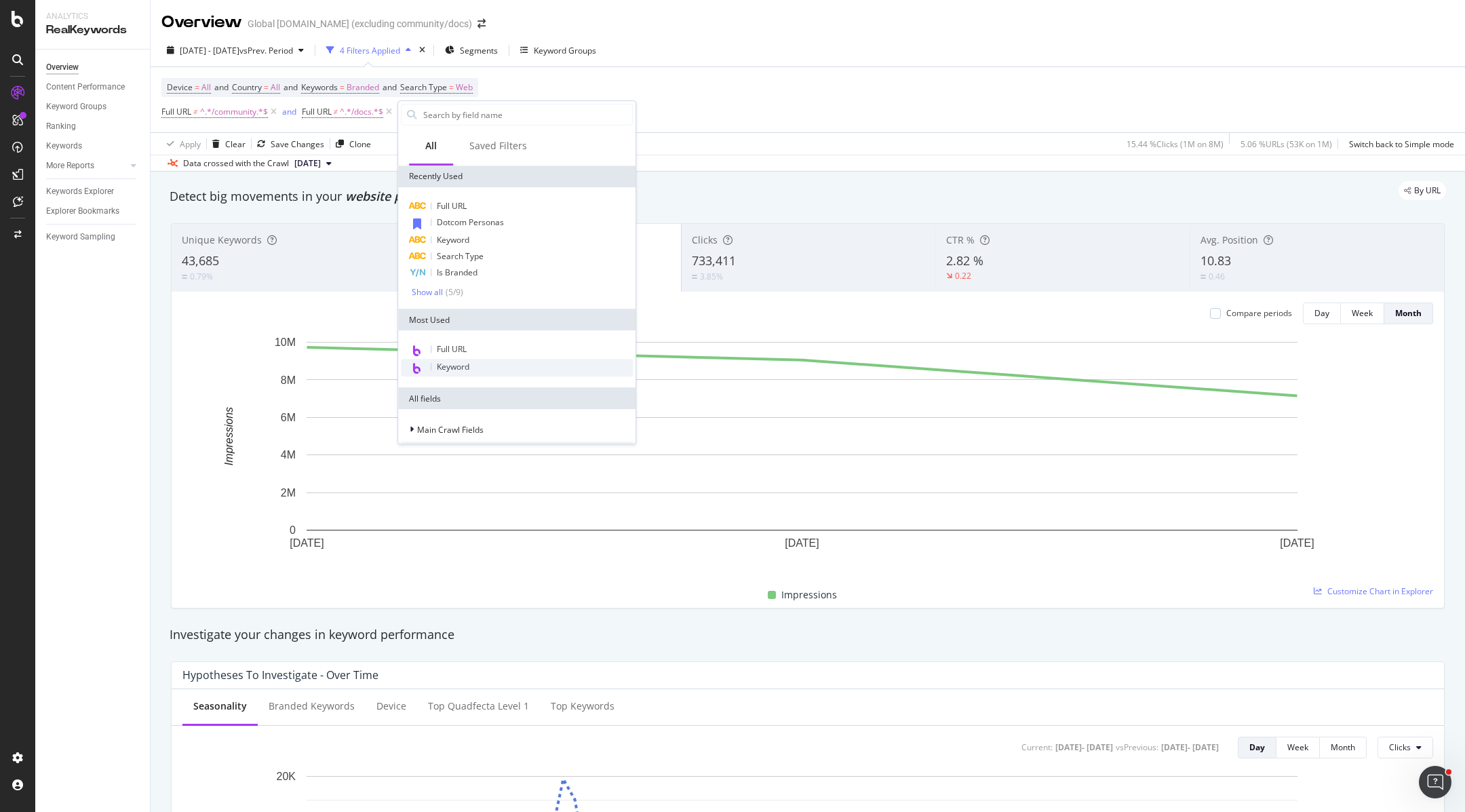
click at [475, 365] on div "Keyword" at bounding box center [517, 367] width 232 height 17
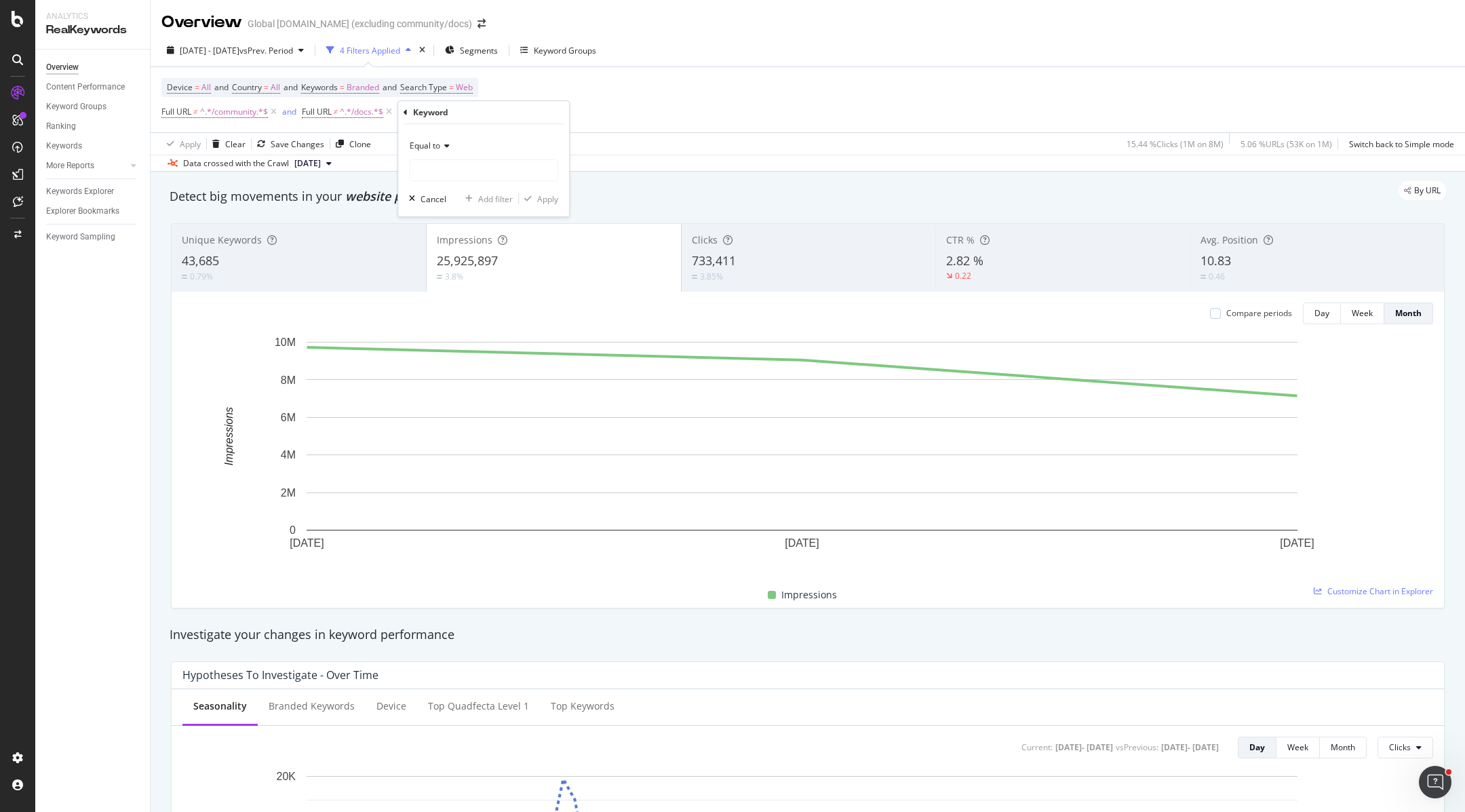
click at [439, 148] on span "Equal to" at bounding box center [425, 146] width 31 height 12
click at [464, 314] on span "Matches regex" at bounding box center [443, 315] width 56 height 12
click at [437, 169] on input "text" at bounding box center [483, 170] width 148 height 22
type input "(servicenow|service now)"
click at [539, 196] on div "Apply" at bounding box center [547, 199] width 21 height 12
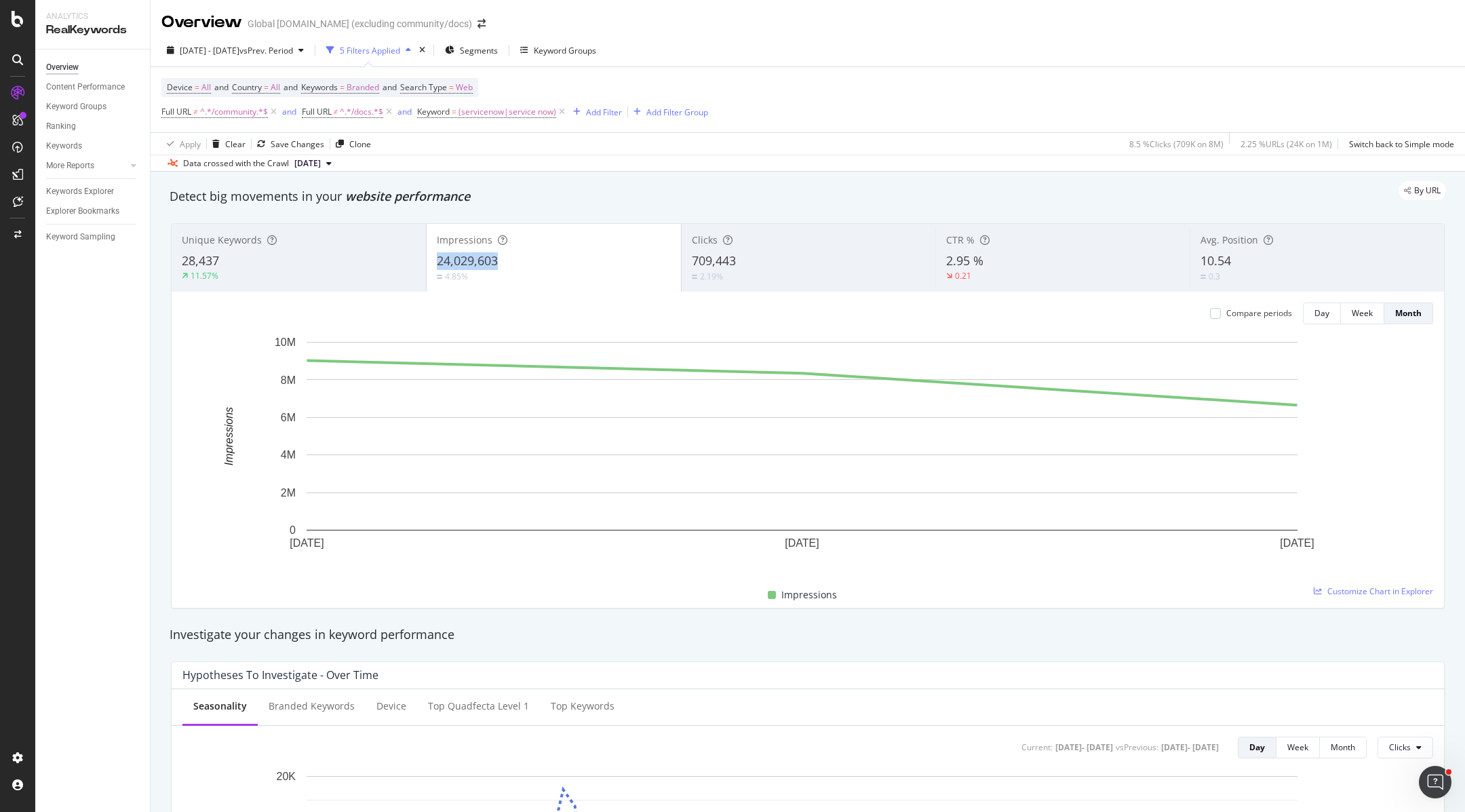
copy span "24,029,603"
drag, startPoint x: 508, startPoint y: 262, endPoint x: 430, endPoint y: 261, distance: 78.0
click at [430, 261] on div "Impressions 24,029,603 4.85%" at bounding box center [554, 258] width 255 height 61
click at [354, 85] on span "Keywords = Branded" at bounding box center [340, 87] width 78 height 12
click at [354, 122] on span "Branded" at bounding box center [340, 119] width 38 height 12
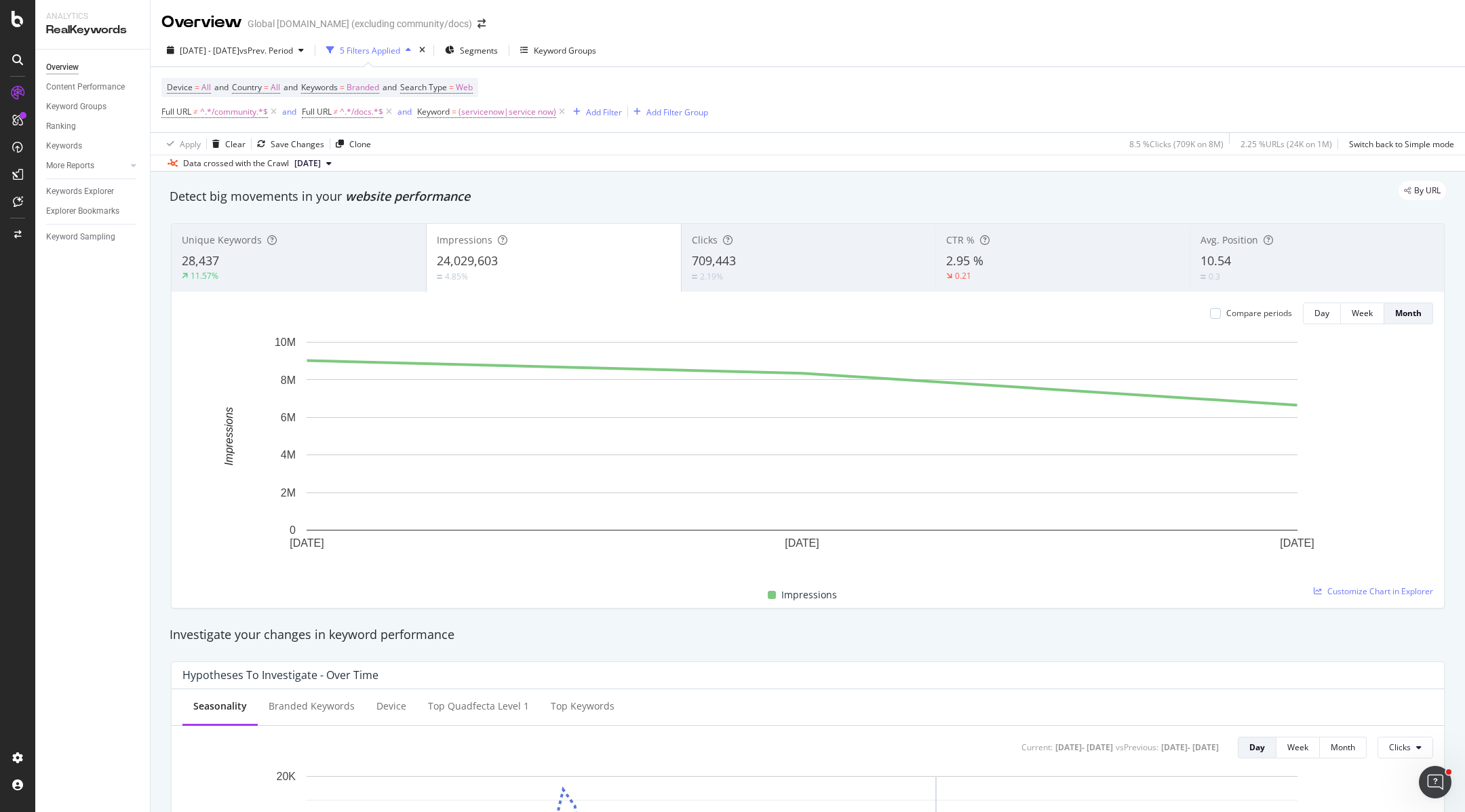
click at [819, 90] on div "Device = All and Country = All and Keywords = Branded and Search Type = Web Ful…" at bounding box center [808, 99] width 1293 height 65
click at [348, 87] on span "Keywords = Branded" at bounding box center [340, 87] width 78 height 12
click at [365, 115] on icon "button" at bounding box center [367, 119] width 5 height 8
click at [354, 220] on span "All" at bounding box center [402, 223] width 138 height 12
click at [469, 148] on div "Apply" at bounding box center [459, 148] width 21 height 12
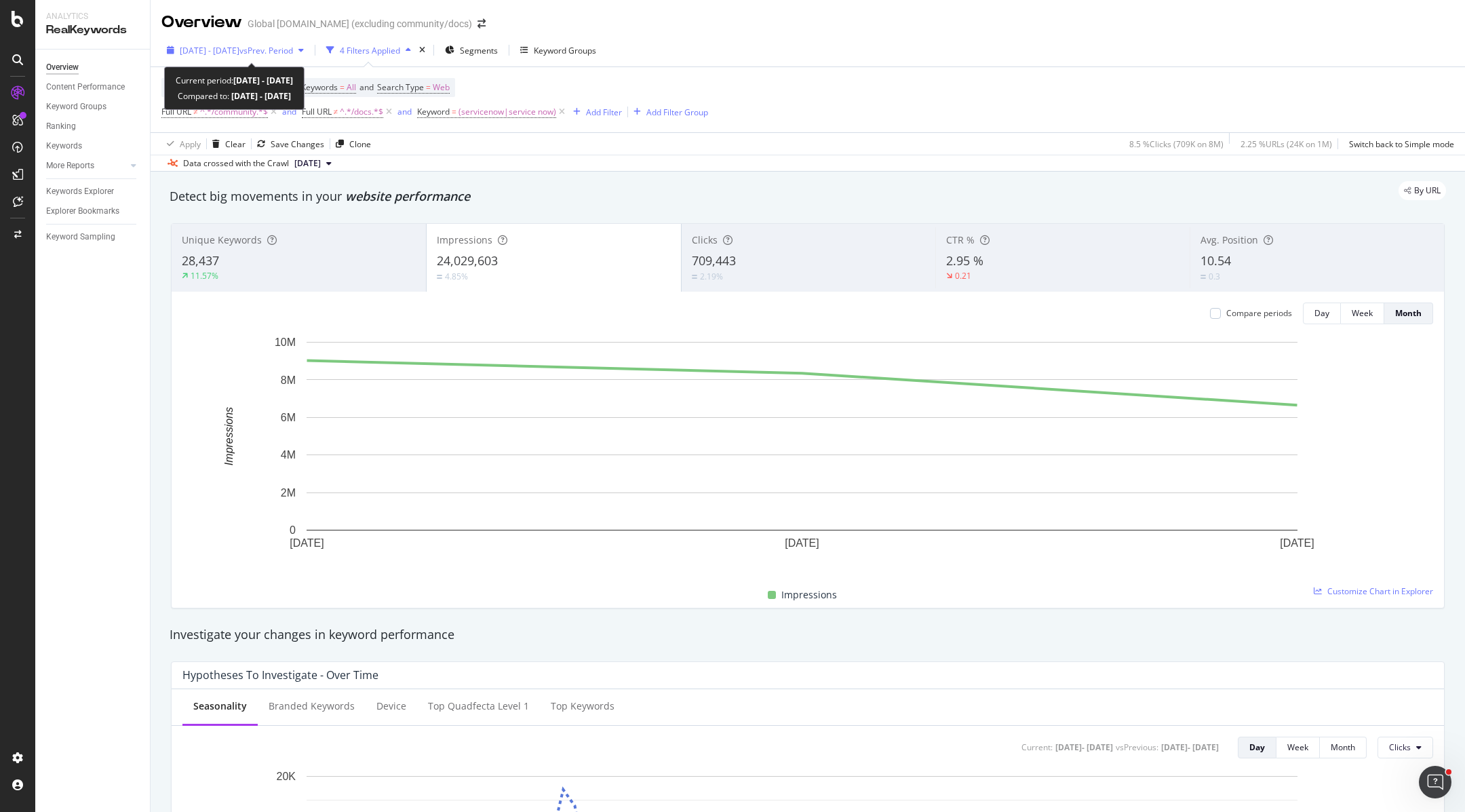
click at [239, 45] on span "[DATE] - [DATE]" at bounding box center [210, 51] width 60 height 12
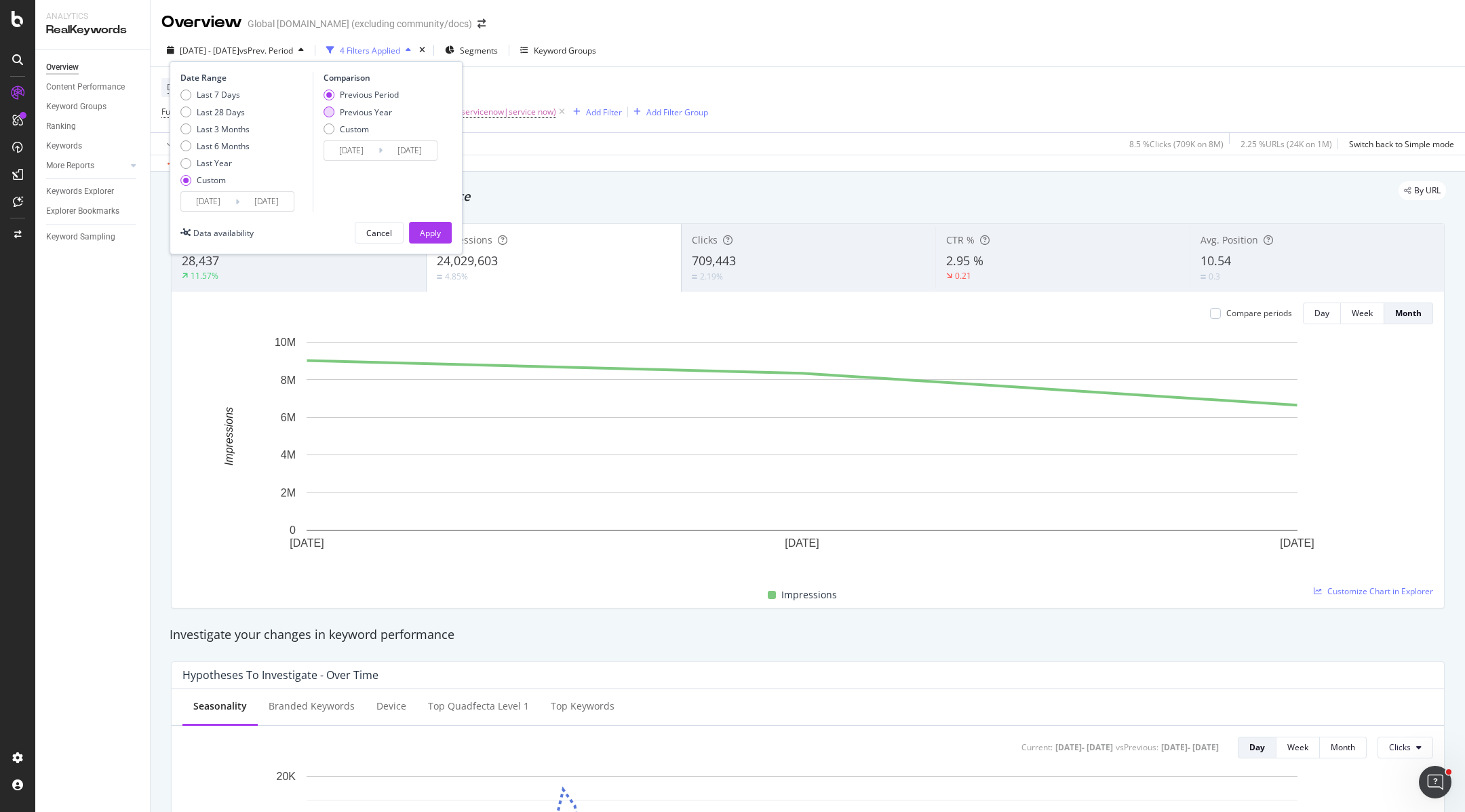
click at [352, 113] on div "Previous Year" at bounding box center [366, 112] width 52 height 12
type input "[DATE]"
click at [424, 229] on div "Apply" at bounding box center [430, 233] width 21 height 12
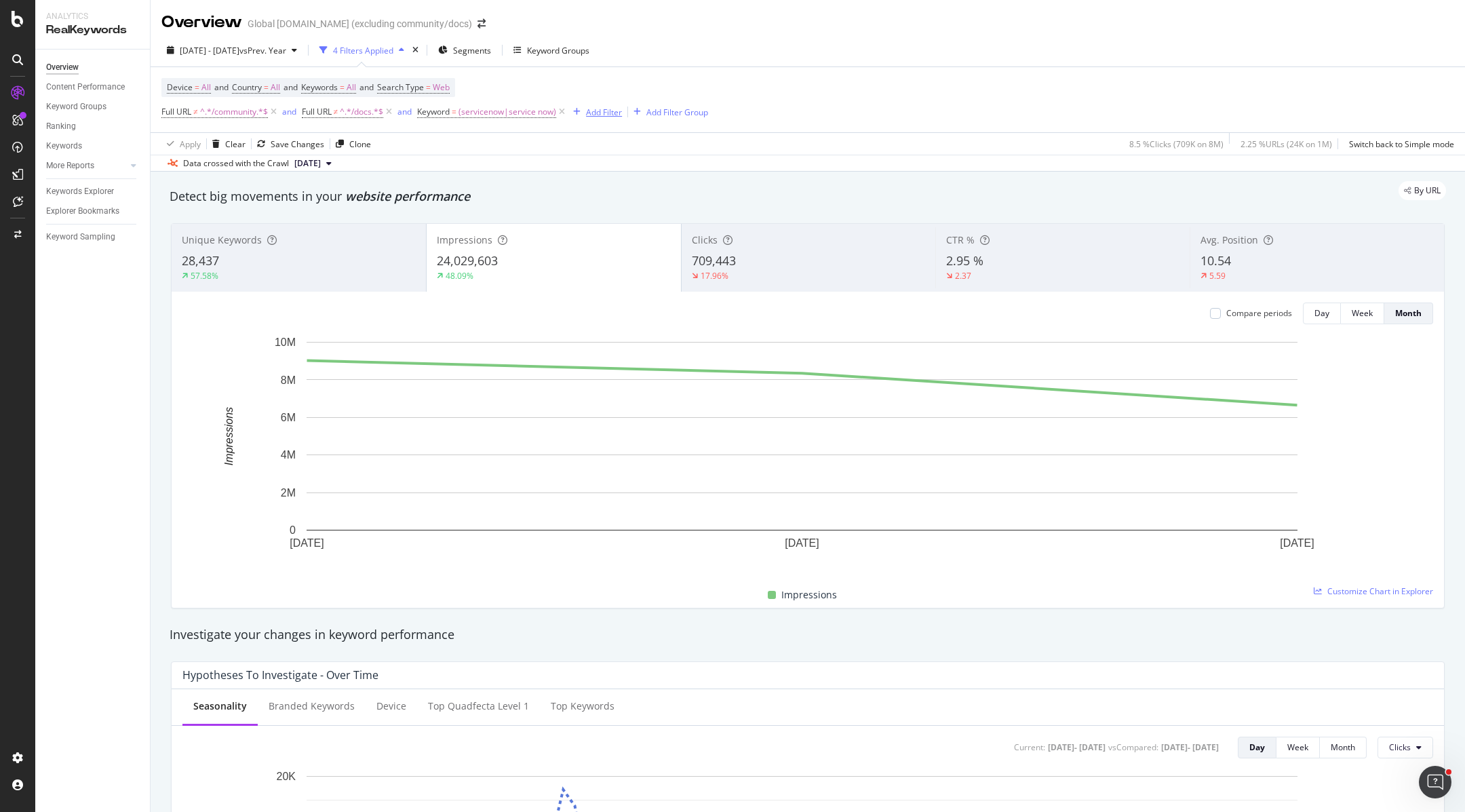
click at [598, 111] on div "Add Filter" at bounding box center [603, 112] width 36 height 12
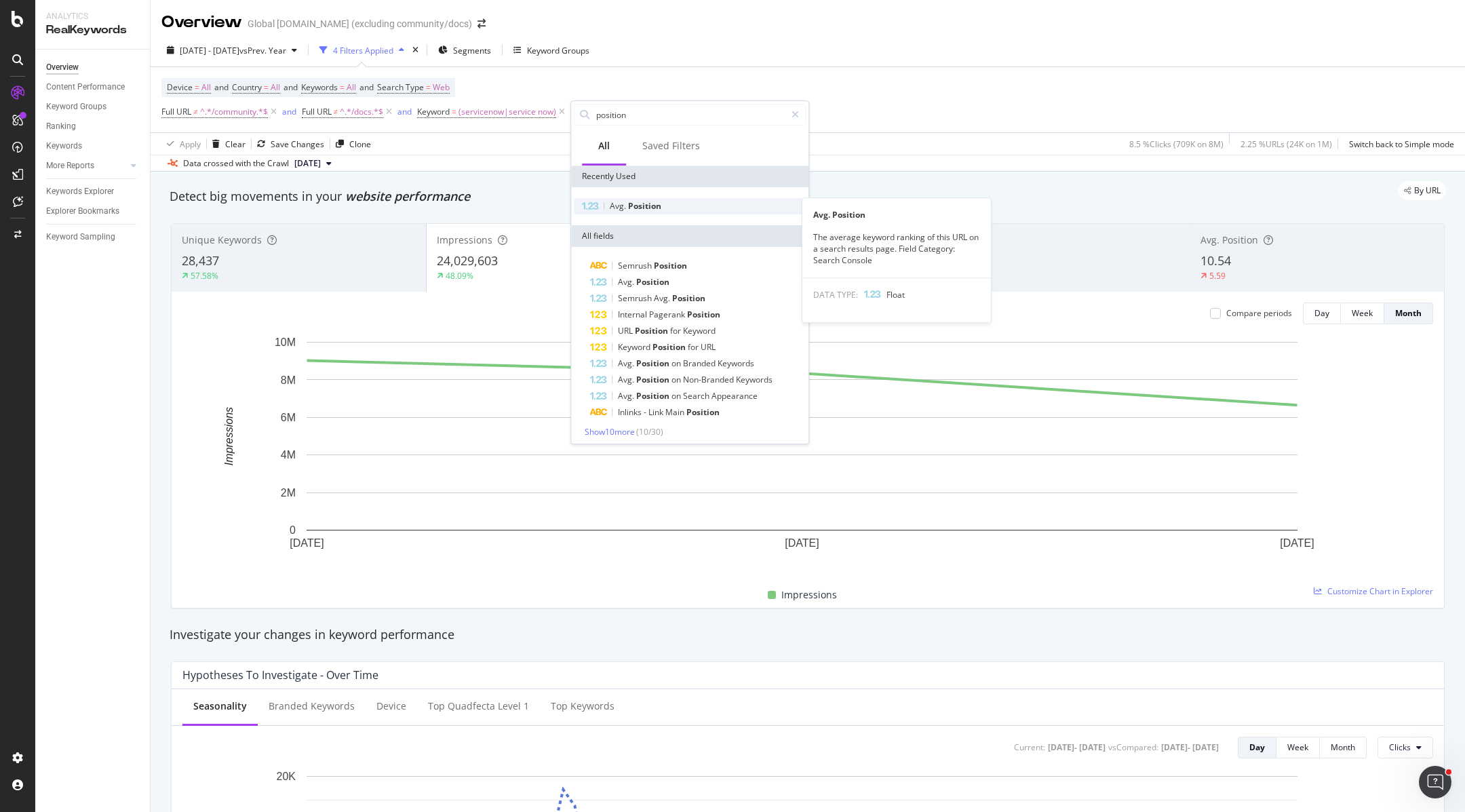
type input "position"
click at [681, 210] on div "Avg. Position" at bounding box center [690, 206] width 232 height 16
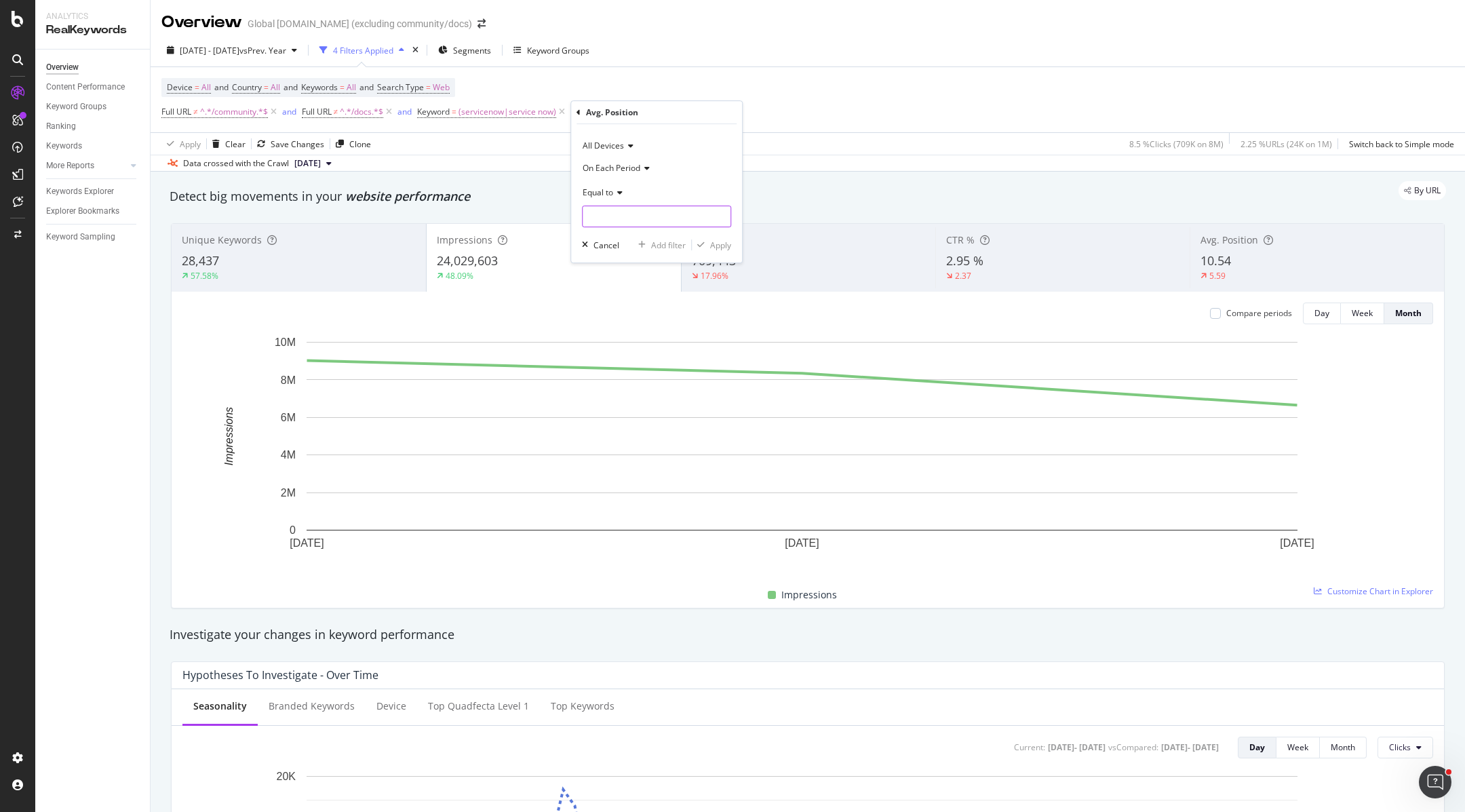
click at [651, 218] on input "number" at bounding box center [656, 216] width 149 height 22
type input "1"
click at [592, 186] on span "Equal to" at bounding box center [598, 192] width 31 height 12
click at [642, 326] on div "Between" at bounding box center [657, 325] width 145 height 17
click at [619, 218] on input "0" at bounding box center [656, 216] width 149 height 22
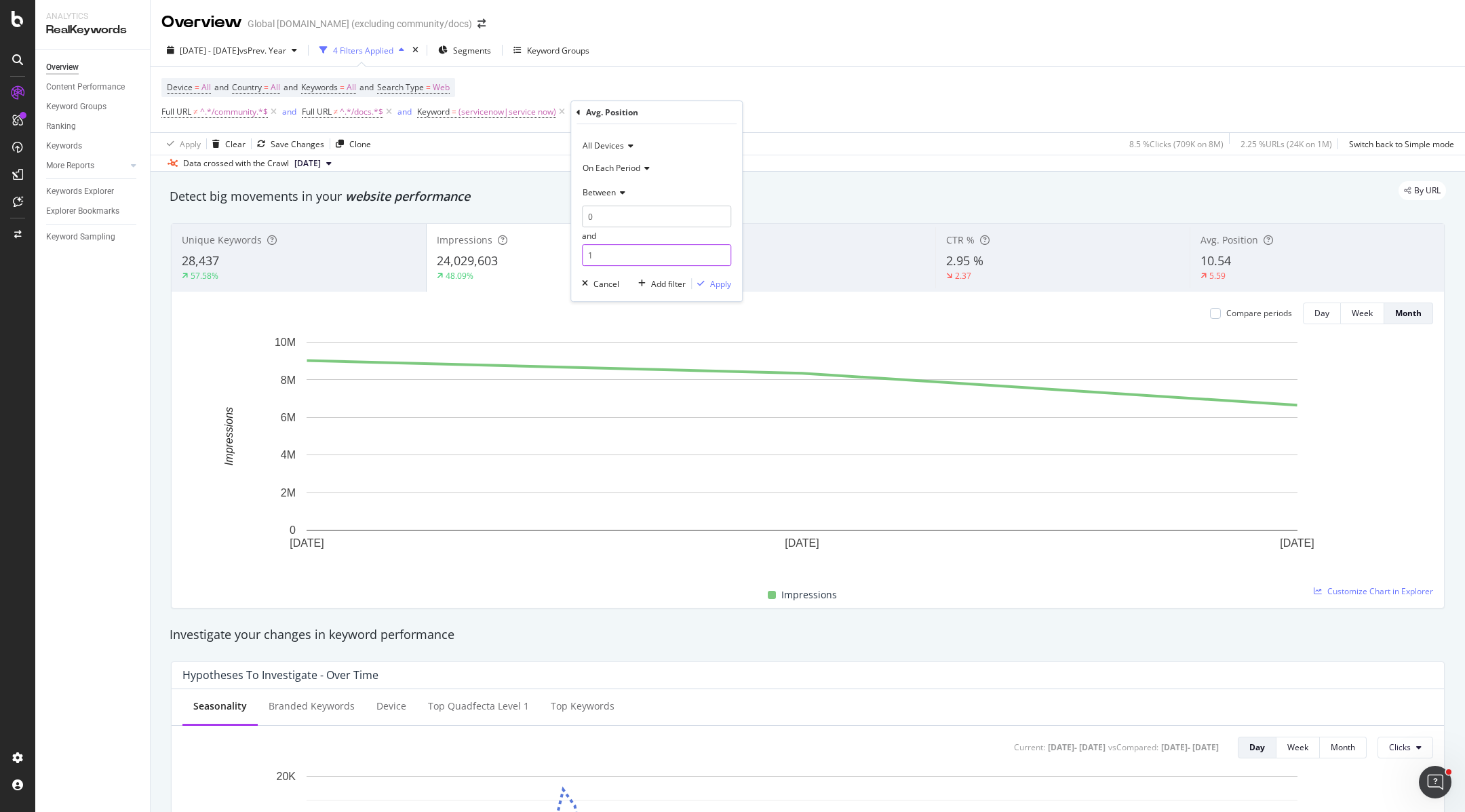
click at [616, 250] on input "1" at bounding box center [656, 255] width 149 height 22
click at [614, 216] on input "0" at bounding box center [656, 216] width 149 height 22
type input "1"
click at [618, 247] on input "1" at bounding box center [656, 255] width 149 height 22
type input "11"
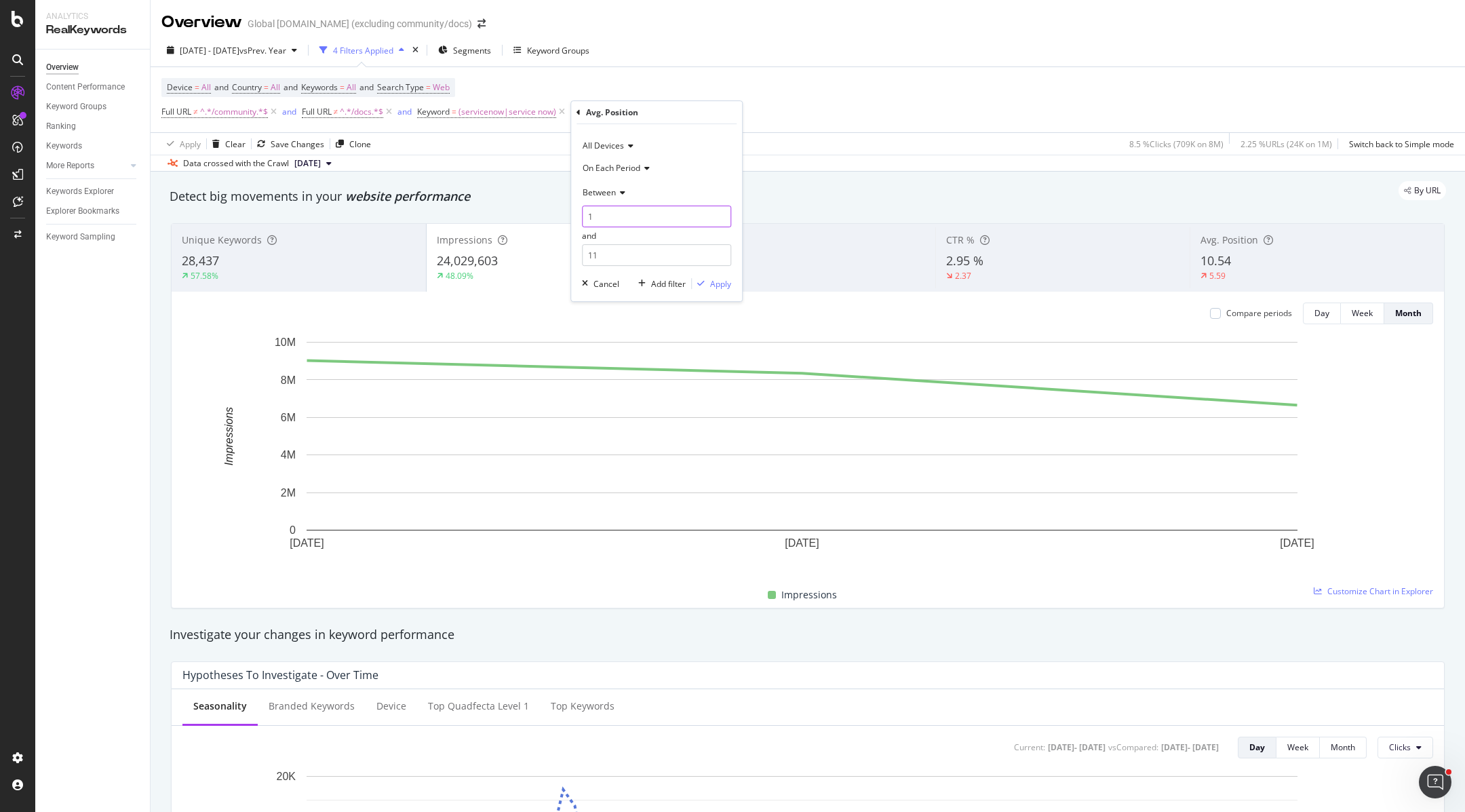
click at [639, 220] on input "1" at bounding box center [656, 216] width 149 height 22
type input "0"
click at [720, 284] on div "Apply" at bounding box center [720, 284] width 21 height 12
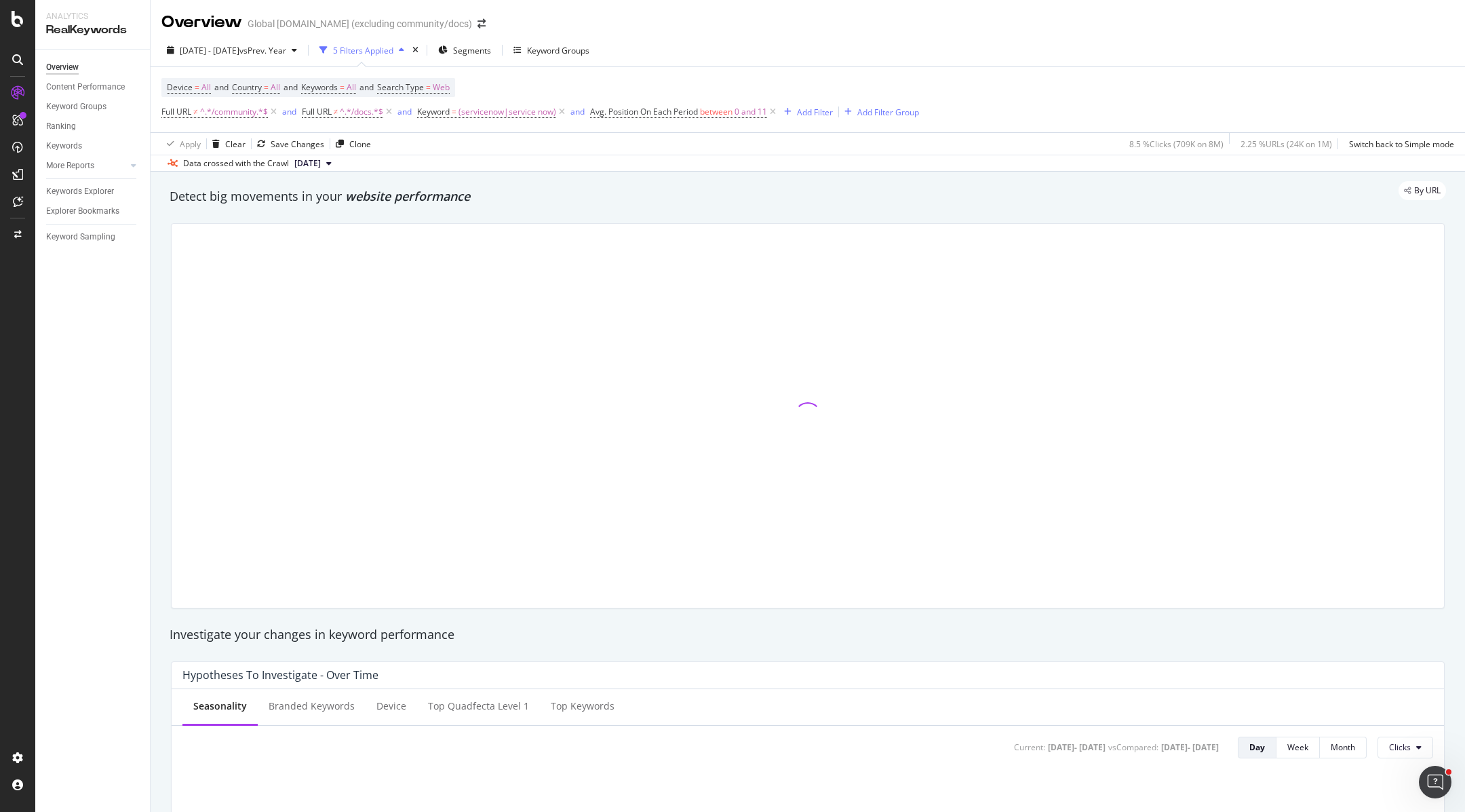
scroll to position [4, 0]
click at [172, 194] on div "By URL" at bounding box center [801, 187] width 1290 height 19
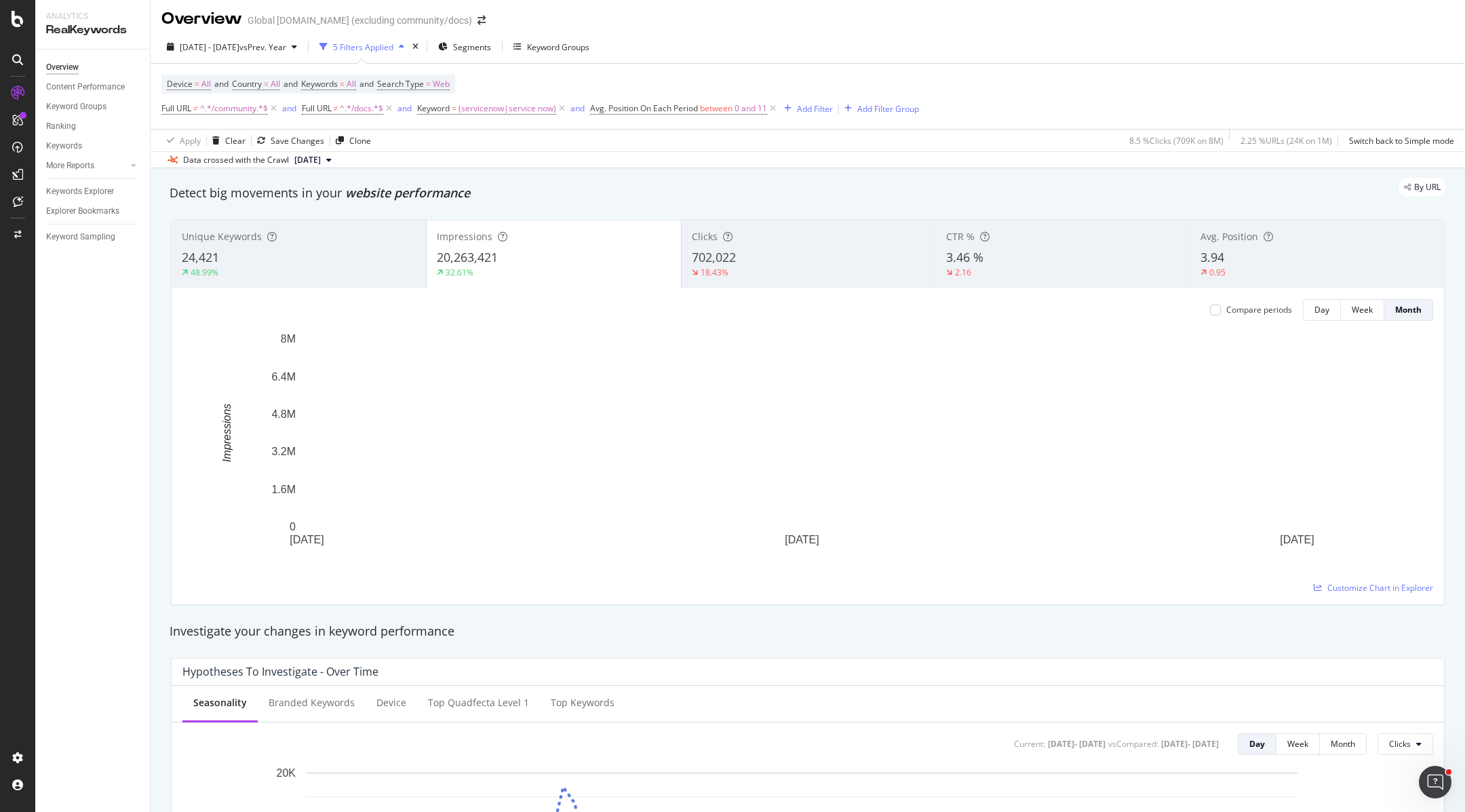
drag, startPoint x: 167, startPoint y: 195, endPoint x: 437, endPoint y: 193, distance: 270.0
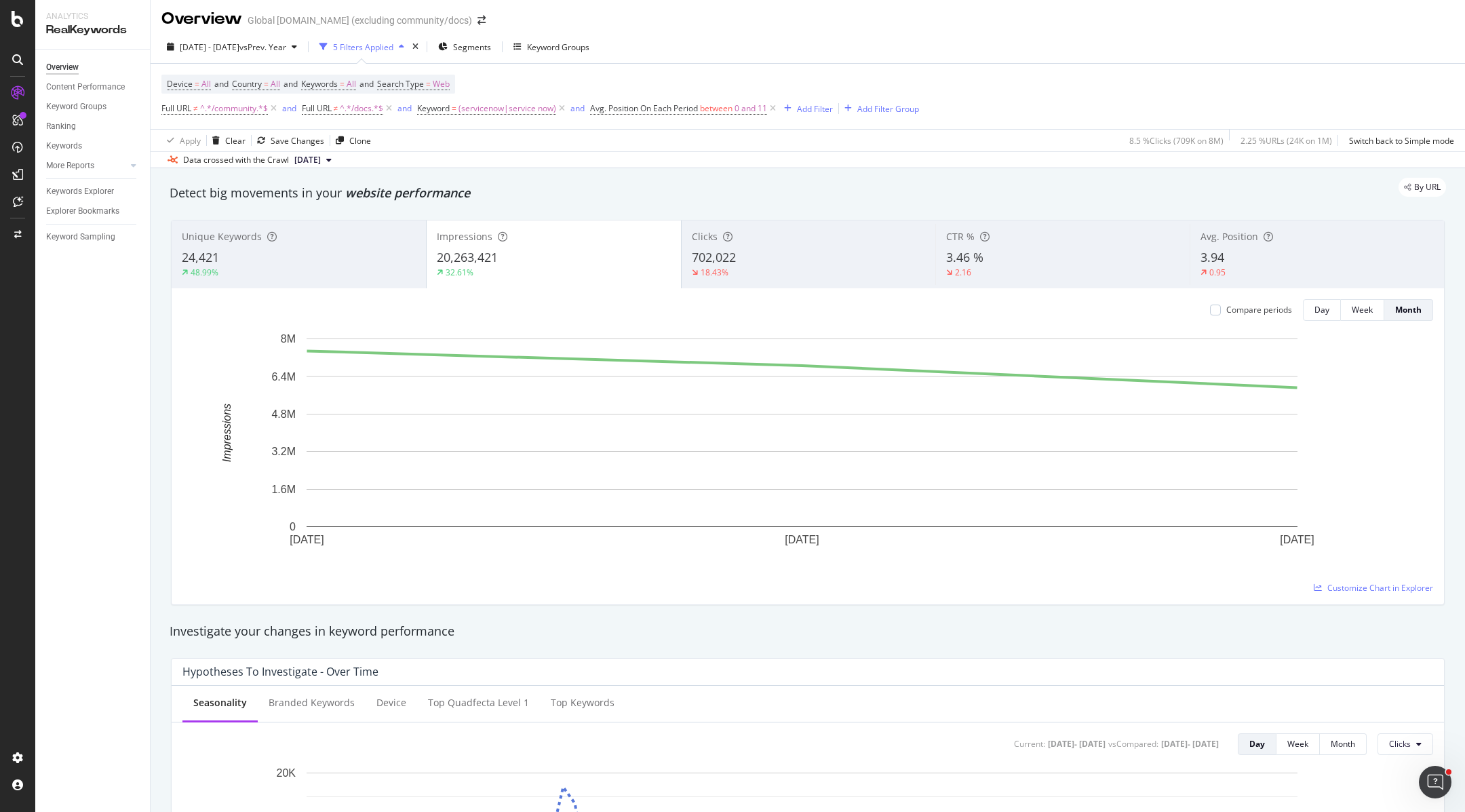
click at [393, 194] on div "By URL" at bounding box center [801, 187] width 1290 height 19
click at [437, 193] on div "By URL" at bounding box center [801, 187] width 1290 height 19
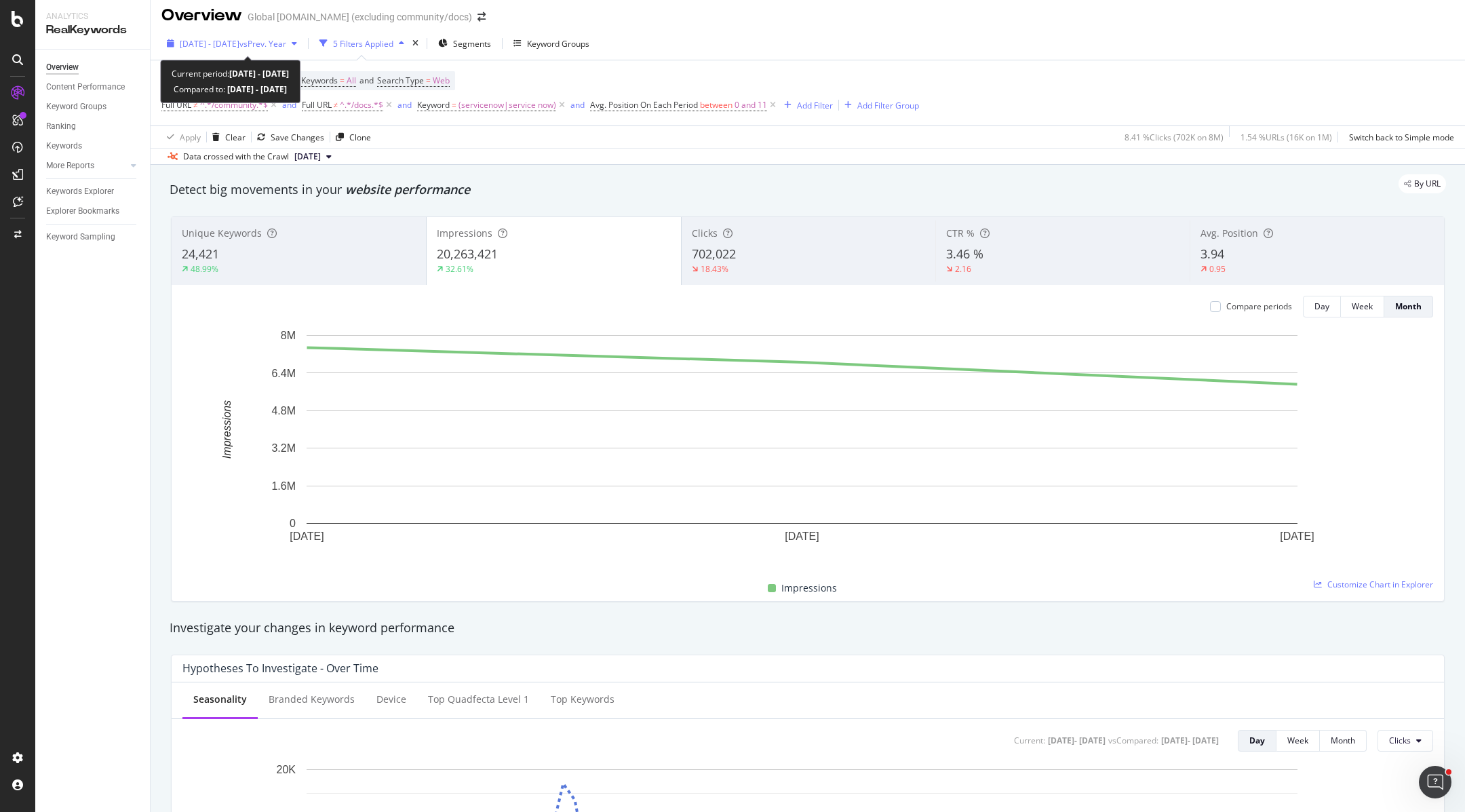
click at [239, 44] on span "2025 Jul. 1st - Sep. 24th" at bounding box center [210, 44] width 60 height 12
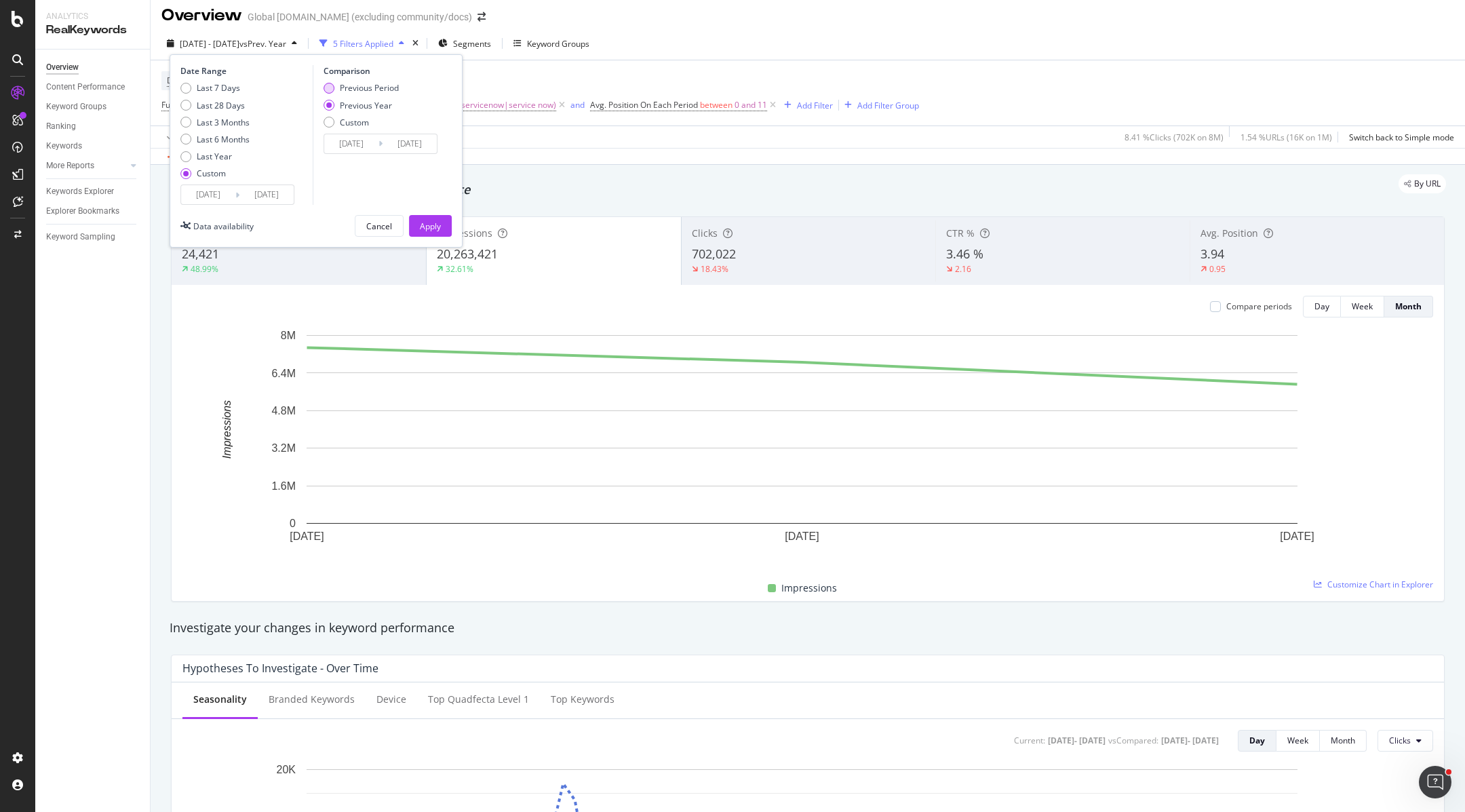
click at [357, 83] on div "Previous Period" at bounding box center [369, 88] width 59 height 12
type input "2025/04/06"
type input "2025/06/30"
drag, startPoint x: 422, startPoint y: 220, endPoint x: 1154, endPoint y: 45, distance: 752.6
click at [422, 220] on div "Apply" at bounding box center [430, 226] width 21 height 12
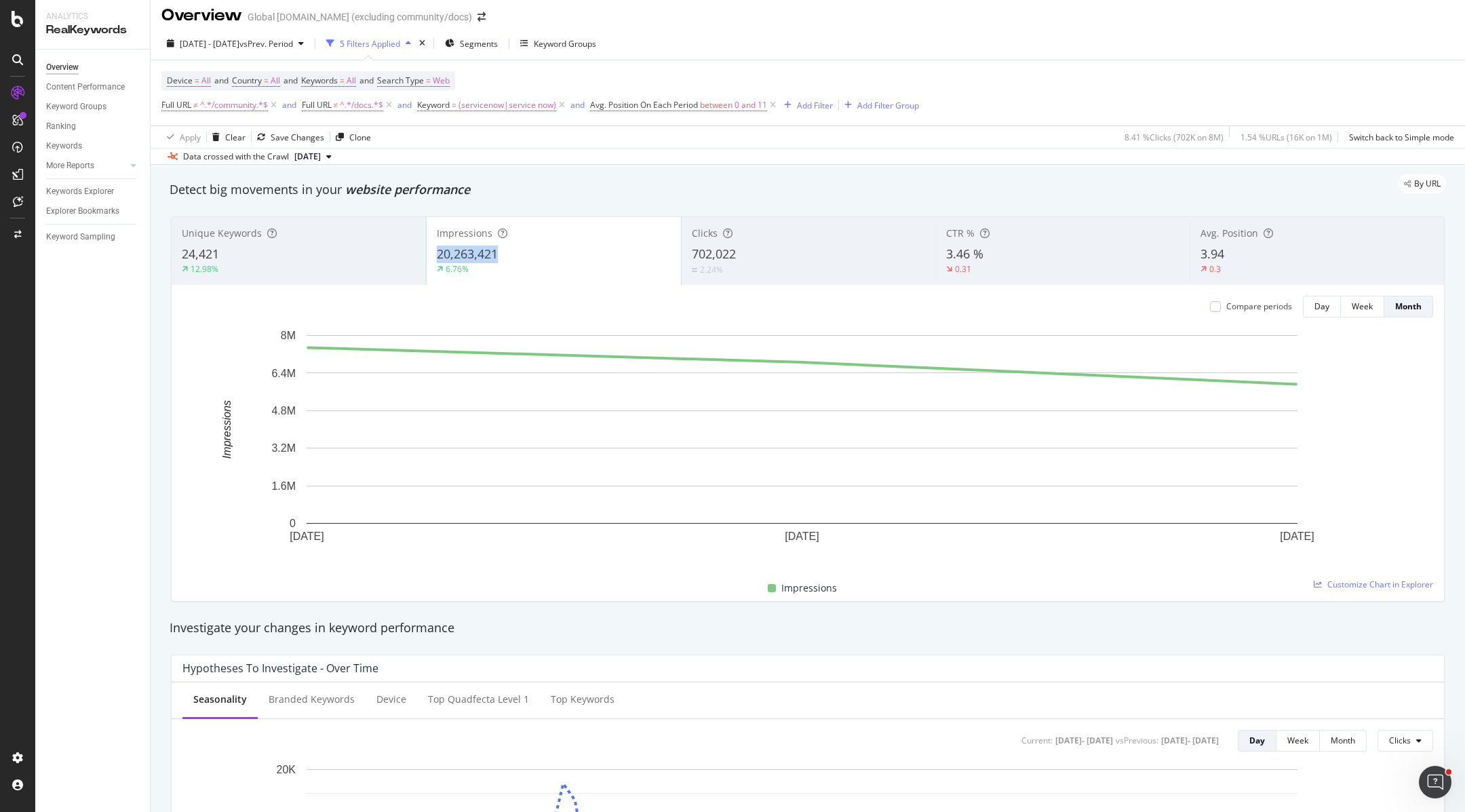
drag, startPoint x: 495, startPoint y: 257, endPoint x: 433, endPoint y: 258, distance: 62.0
click at [433, 258] on div "Impressions 20,263,421 6.76%" at bounding box center [554, 251] width 255 height 61
click at [718, 102] on span "between" at bounding box center [716, 105] width 33 height 12
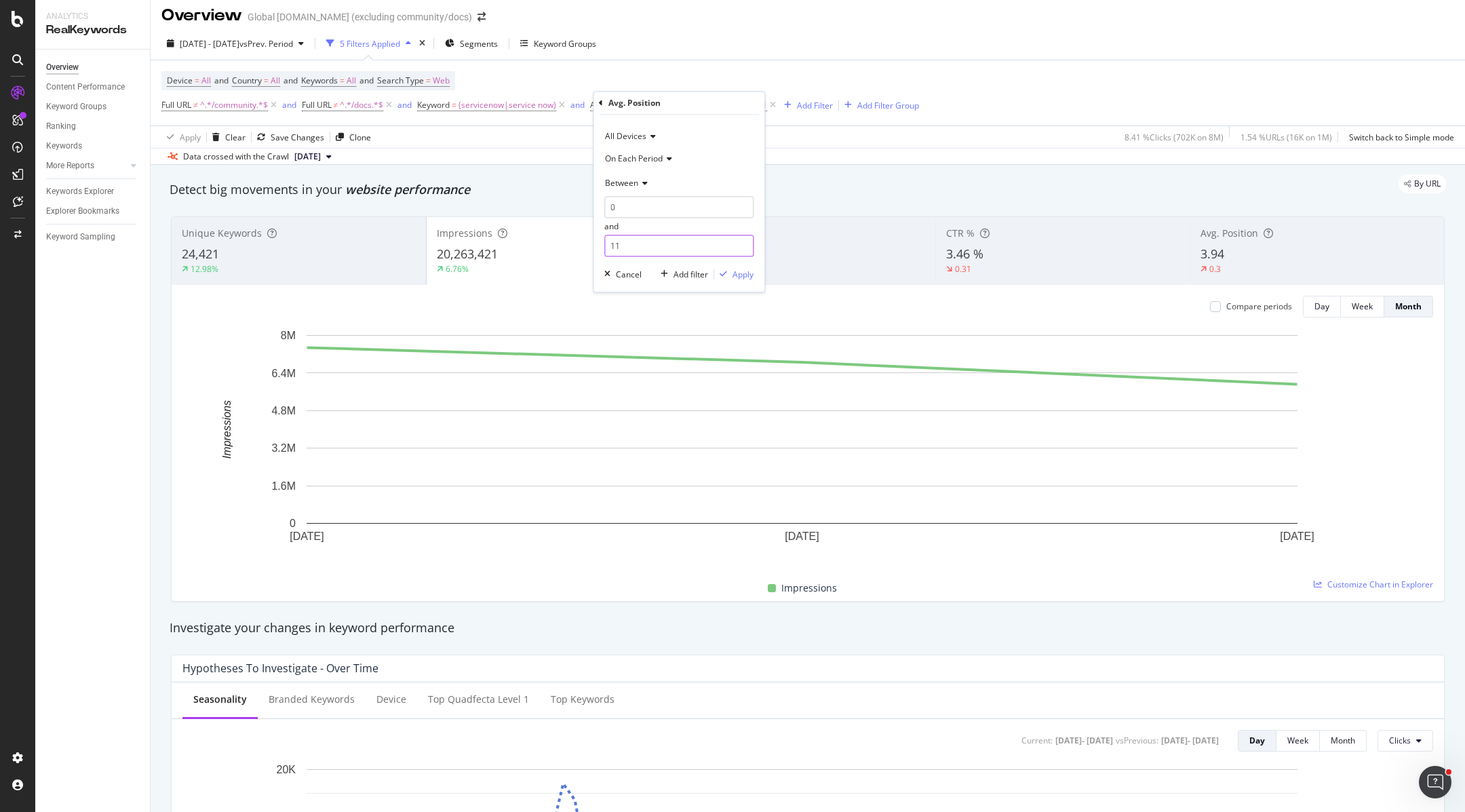
click at [648, 252] on input "11" at bounding box center [678, 246] width 149 height 22
click at [648, 252] on input "11" at bounding box center [678, 246] width 149 height 22
type input "3"
click at [742, 271] on div "Apply" at bounding box center [743, 274] width 21 height 12
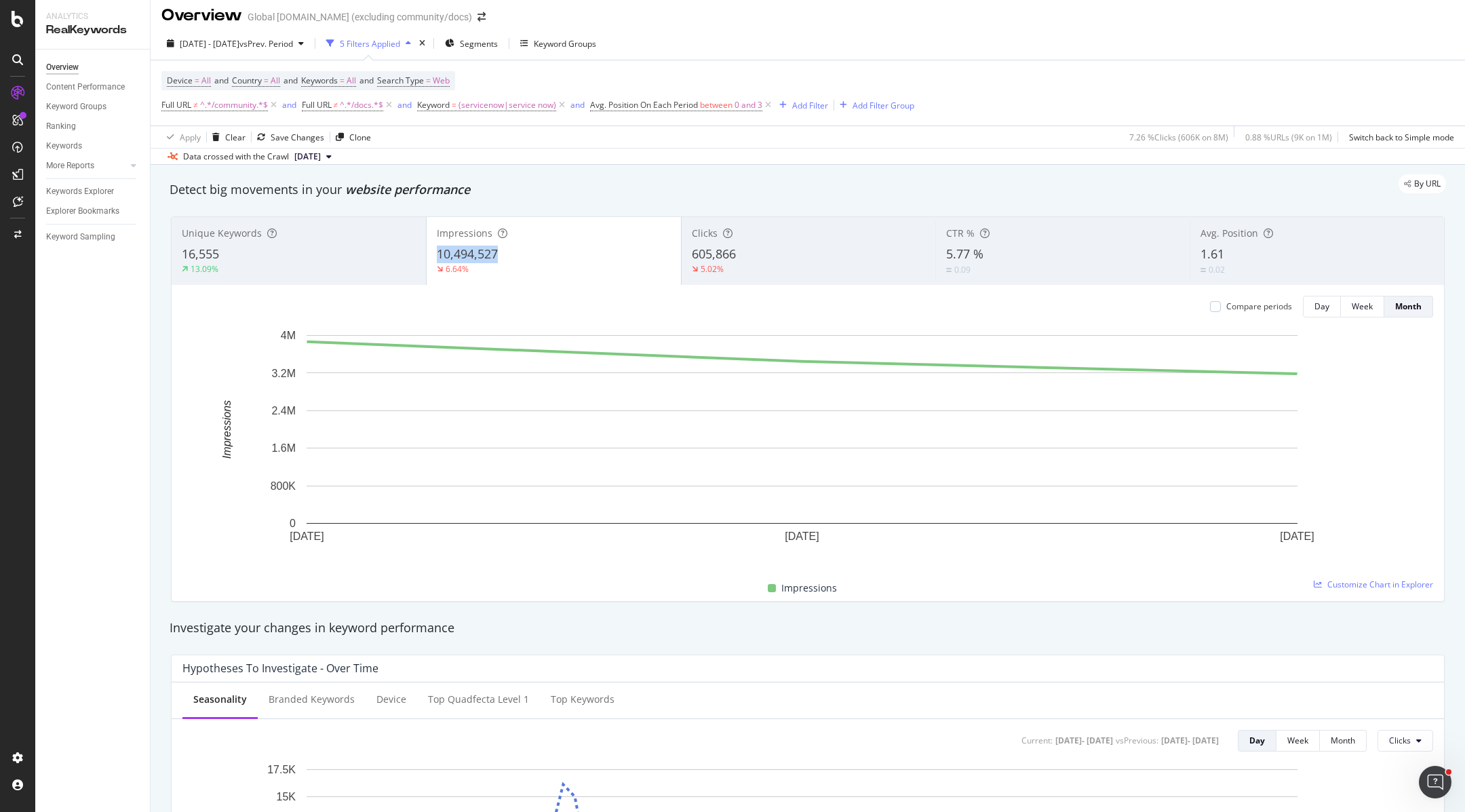
copy span "10,494,527"
drag, startPoint x: 523, startPoint y: 258, endPoint x: 435, endPoint y: 261, distance: 88.1
click at [437, 261] on div "10,494,527" at bounding box center [554, 254] width 234 height 17
click at [530, 175] on div "By URL" at bounding box center [801, 184] width 1290 height 19
click at [733, 100] on span "between" at bounding box center [716, 105] width 33 height 12
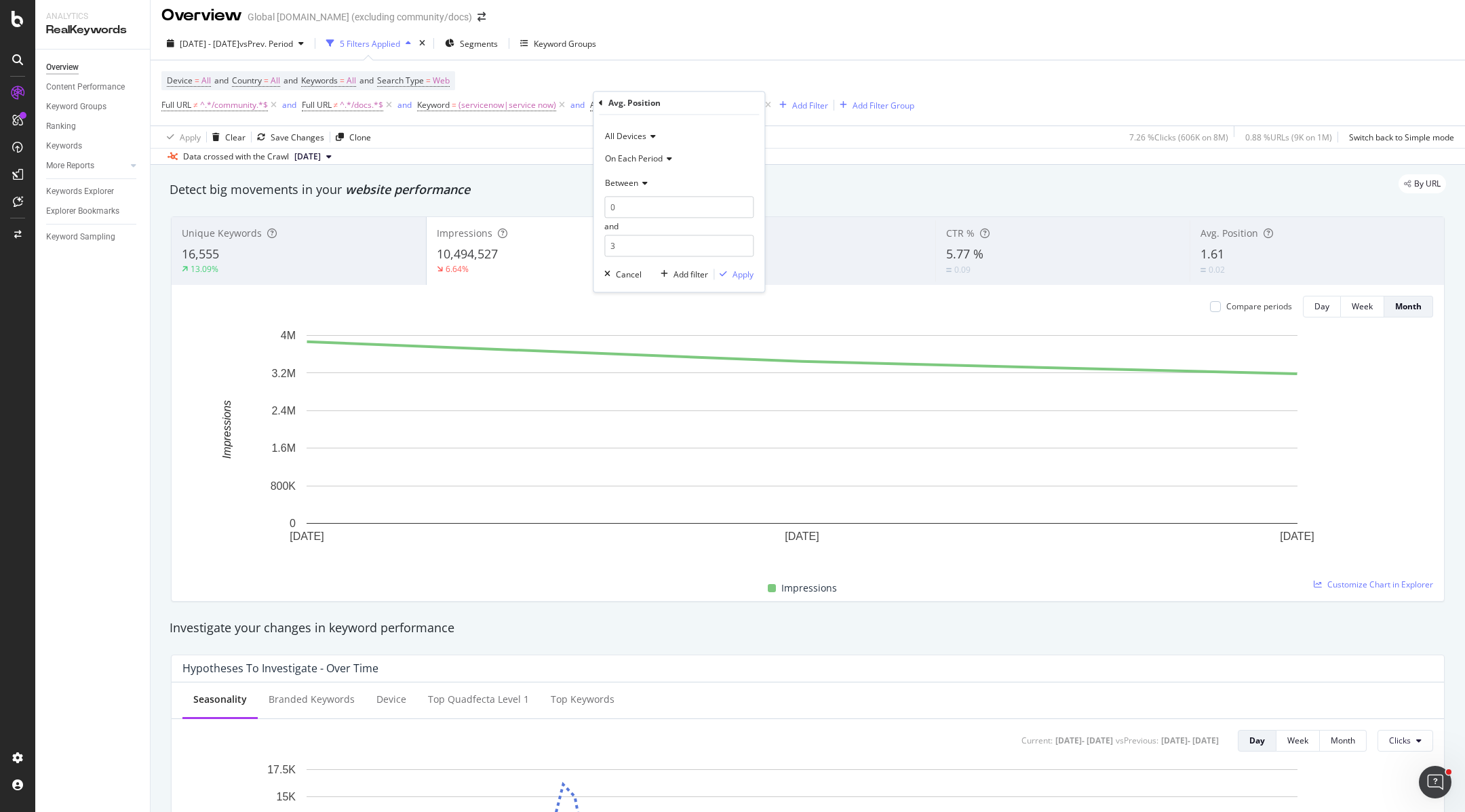
click at [640, 188] on div "Between" at bounding box center [678, 183] width 149 height 22
click at [652, 209] on div "Equal to" at bounding box center [680, 211] width 145 height 17
click at [646, 207] on input "number" at bounding box center [678, 207] width 149 height 22
type input "1"
click at [746, 234] on div "Apply" at bounding box center [743, 236] width 21 height 12
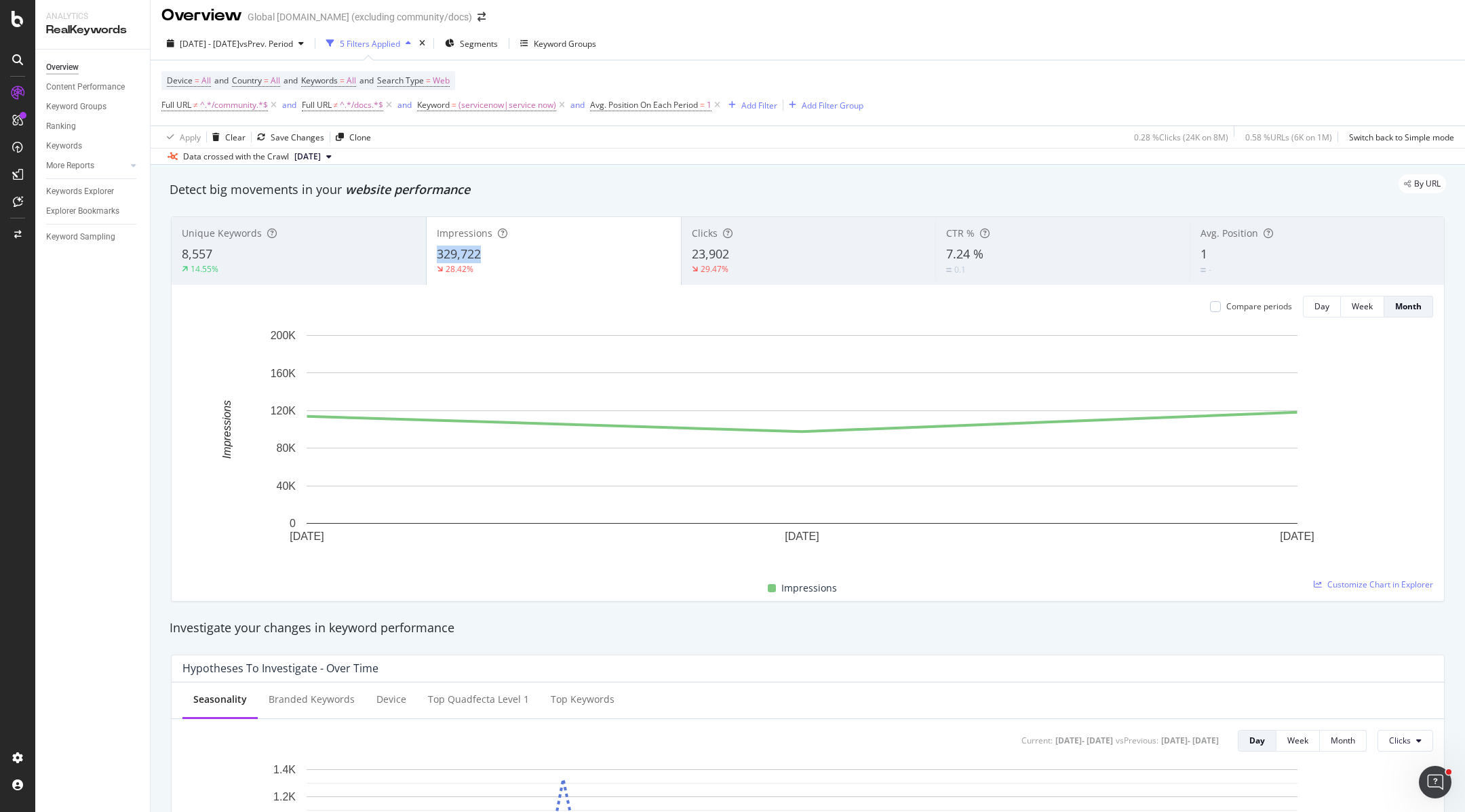
copy span "329,722"
drag, startPoint x: 505, startPoint y: 253, endPoint x: 427, endPoint y: 252, distance: 78.0
click at [427, 252] on div "Impressions 329,722 28.42%" at bounding box center [554, 251] width 255 height 61
click at [85, 108] on div "Keyword Groups" at bounding box center [76, 107] width 60 height 15
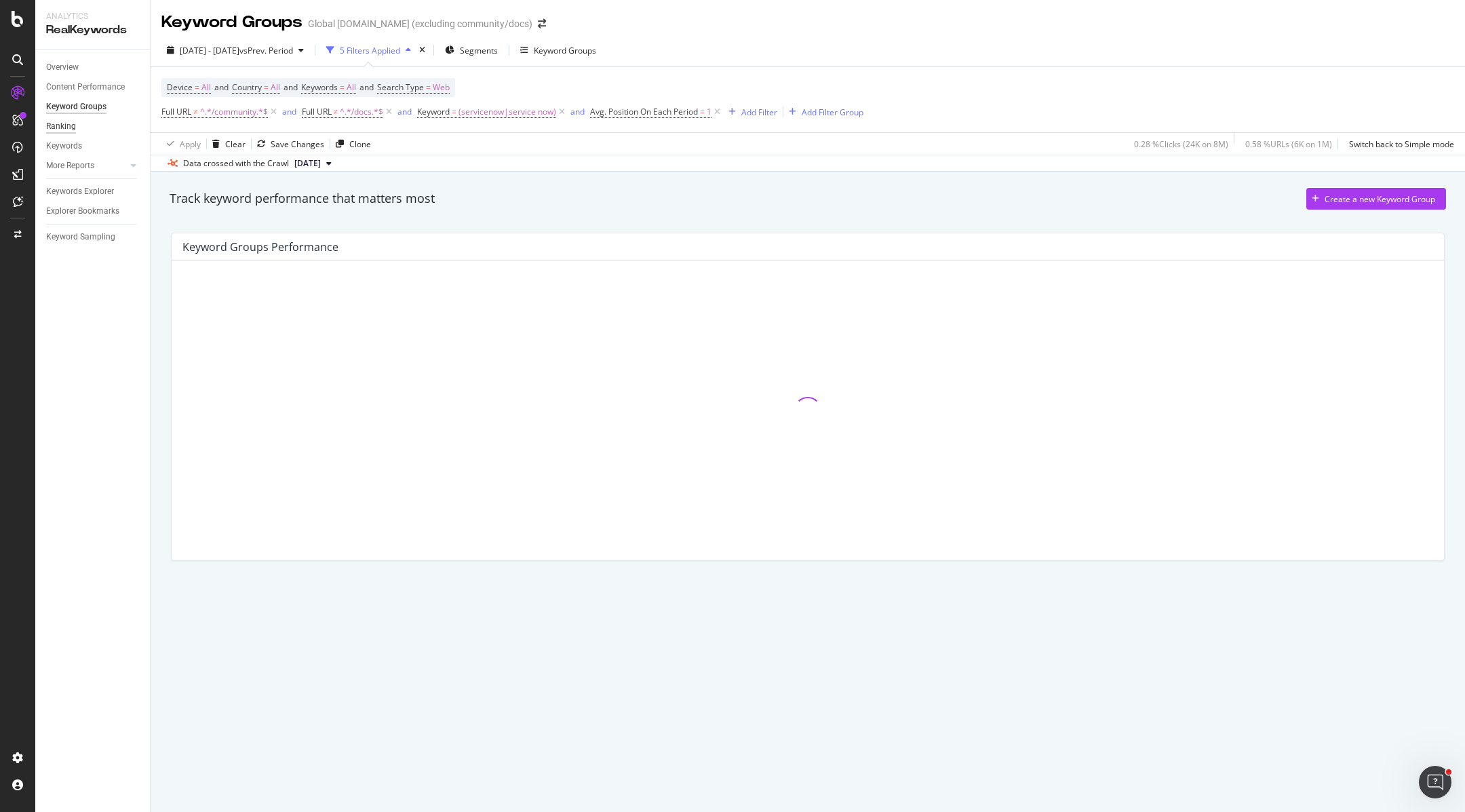
click at [64, 130] on div "Ranking" at bounding box center [60, 127] width 30 height 15
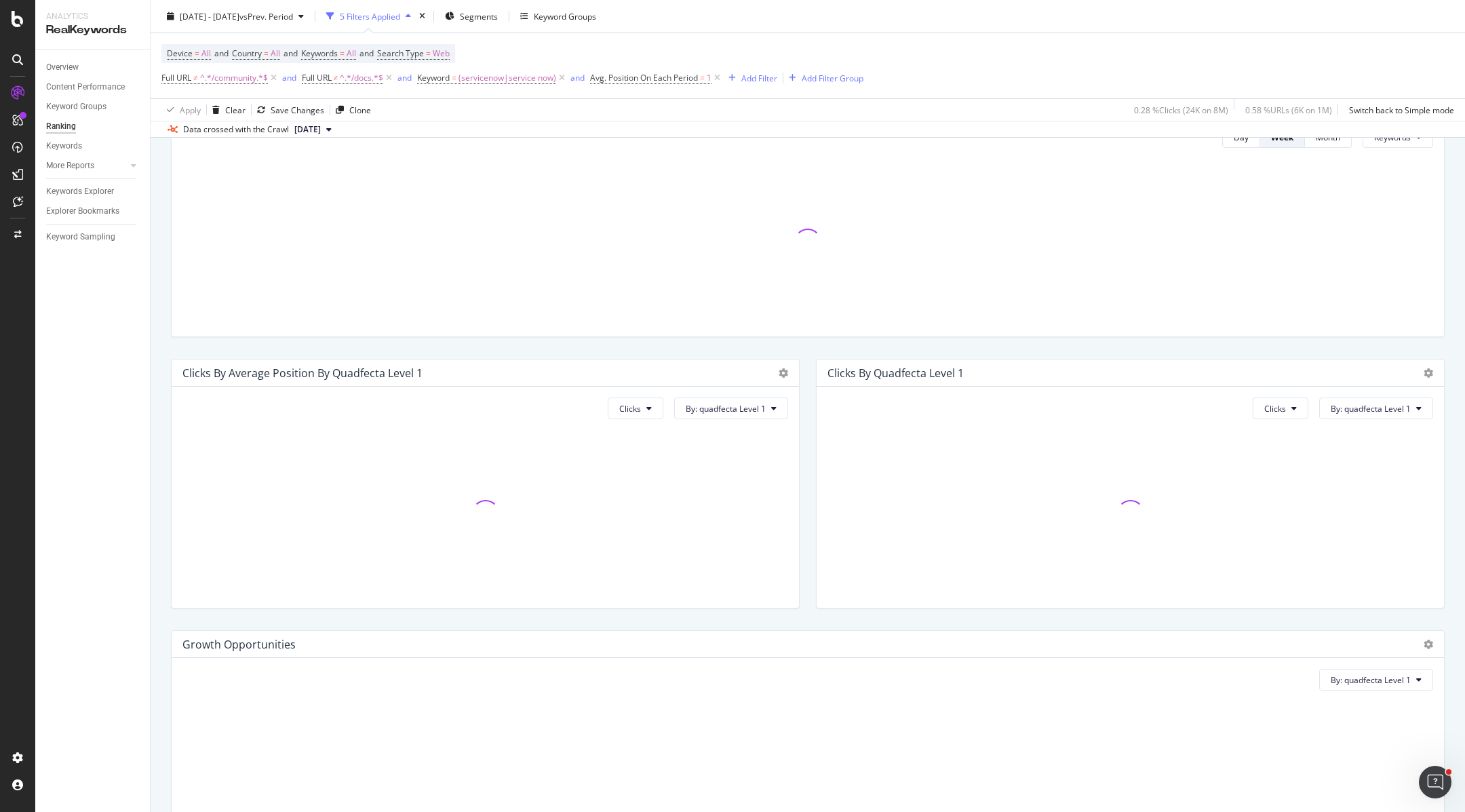
scroll to position [428, 0]
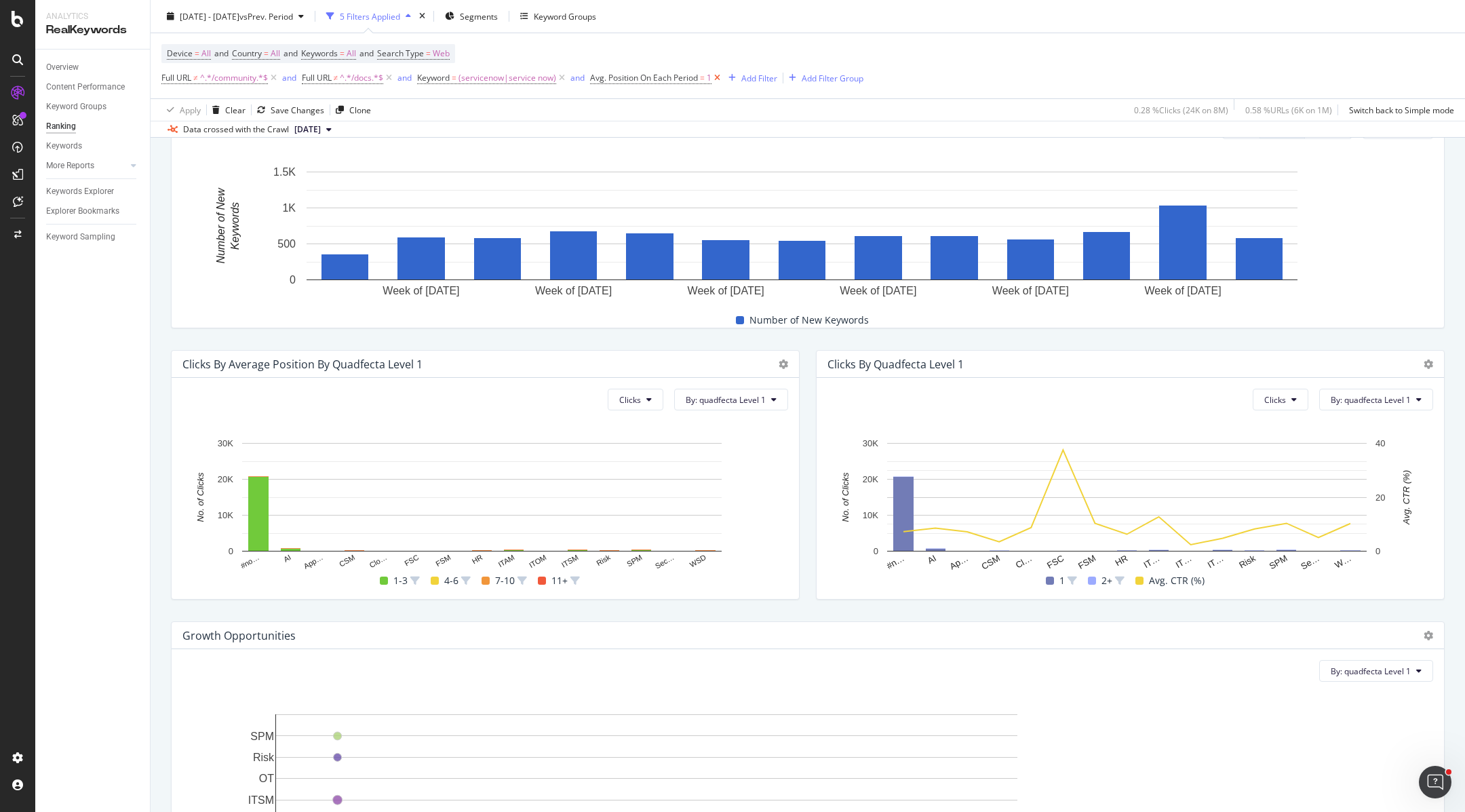
click at [723, 77] on icon at bounding box center [718, 78] width 12 height 14
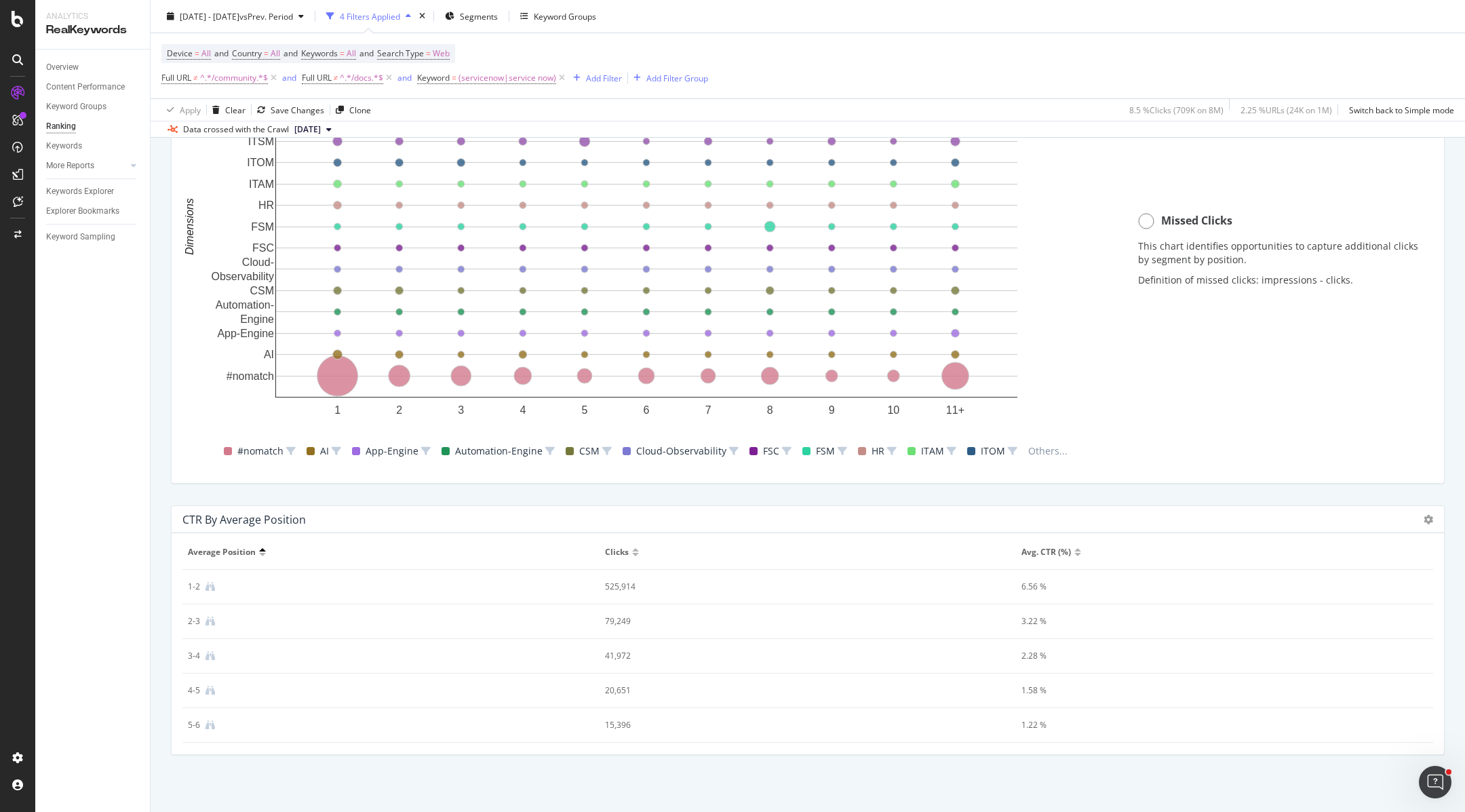
scroll to position [10, 0]
click at [1424, 520] on icon at bounding box center [1428, 519] width 9 height 9
click at [1352, 479] on span "Chart (by Value)" at bounding box center [1349, 480] width 102 height 12
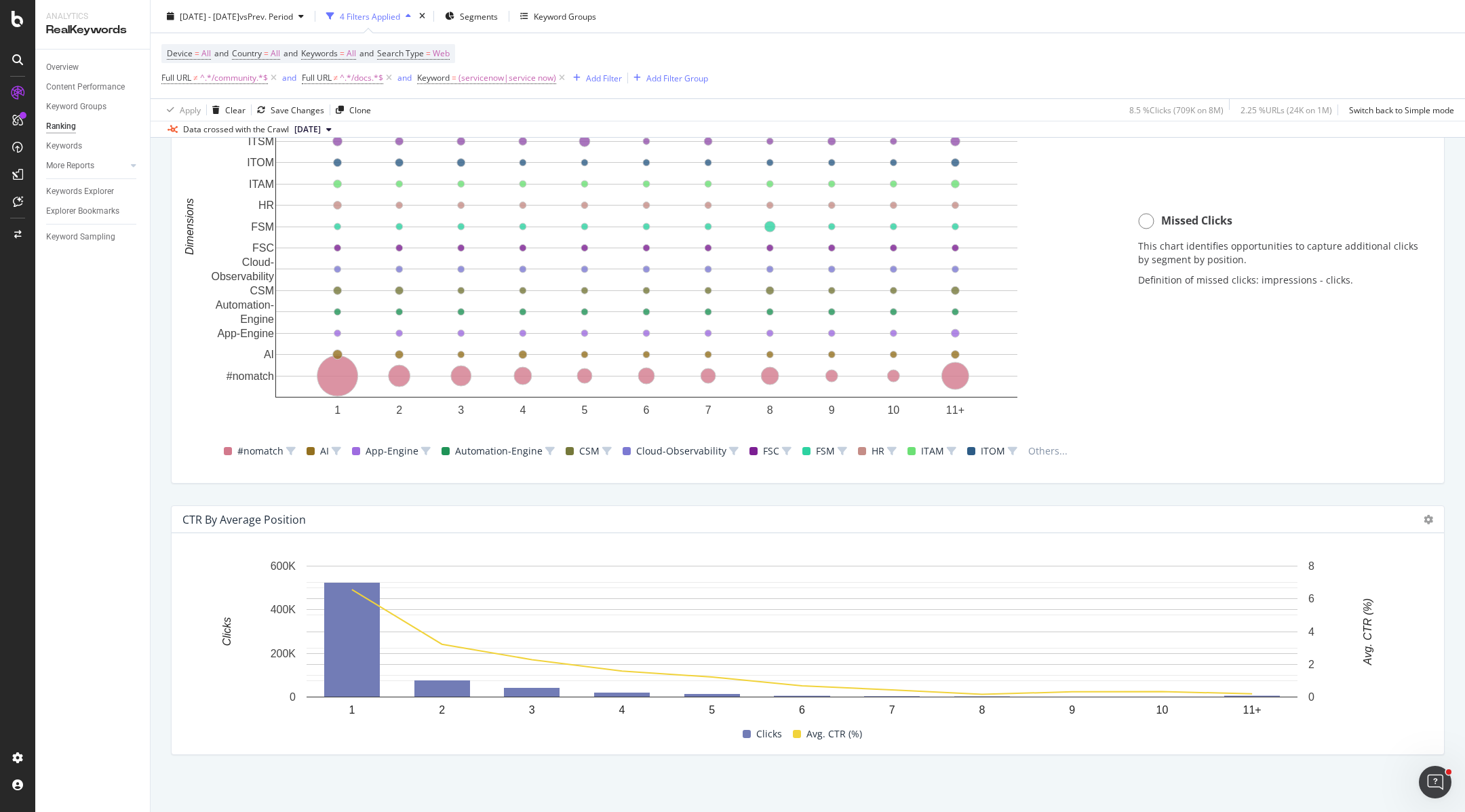
click at [1417, 523] on div at bounding box center [1425, 520] width 16 height 14
click at [1424, 517] on icon at bounding box center [1428, 519] width 9 height 9
click at [1333, 506] on span "Table" at bounding box center [1349, 506] width 102 height 12
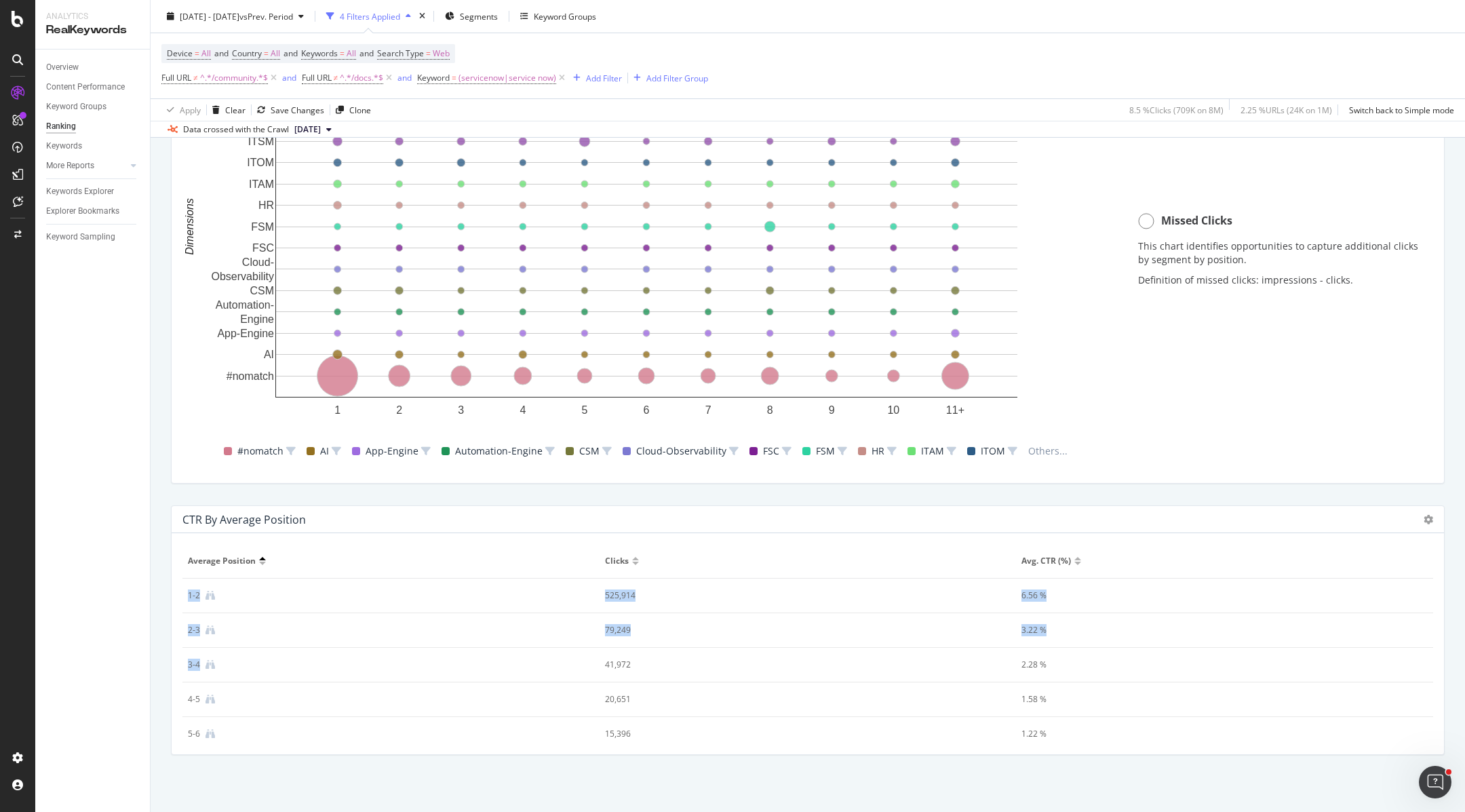
drag, startPoint x: 185, startPoint y: 592, endPoint x: 937, endPoint y: 648, distance: 754.1
click at [937, 648] on tbody "1-2 525,914 6.56 % 2-3 79,249 3.22 % 3-4 41,972 2.28 % 4-5 20,651 1.58 % 5-6 15…" at bounding box center [808, 768] width 1251 height 381
drag, startPoint x: 195, startPoint y: 558, endPoint x: 1121, endPoint y: 741, distance: 943.9
click at [1121, 741] on table "Average position Clicks Avg. CTR (%) 1-2 525,914 6.56 % 2-3 79,249 3.22 % 3-4 4…" at bounding box center [808, 540] width 1251 height 415
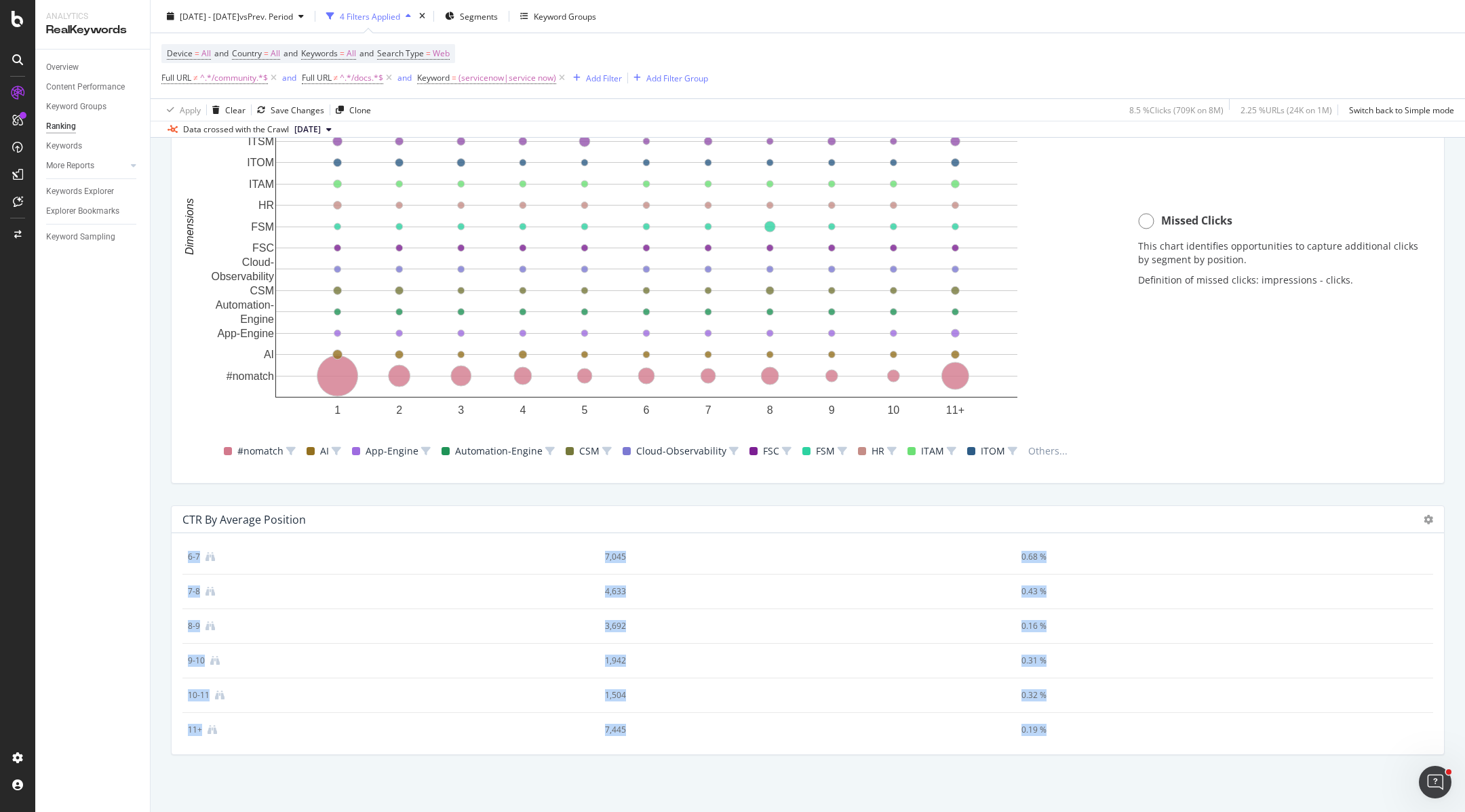
copy table "Average position Clicks Avg. CTR (%) 1-2 525,914 6.56 % 2-3 79,249 3.22 % 3-4 4…"
click at [108, 75] on div "Overview" at bounding box center [98, 67] width 104 height 20
click at [92, 194] on div "Keywords Explorer" at bounding box center [79, 192] width 68 height 15
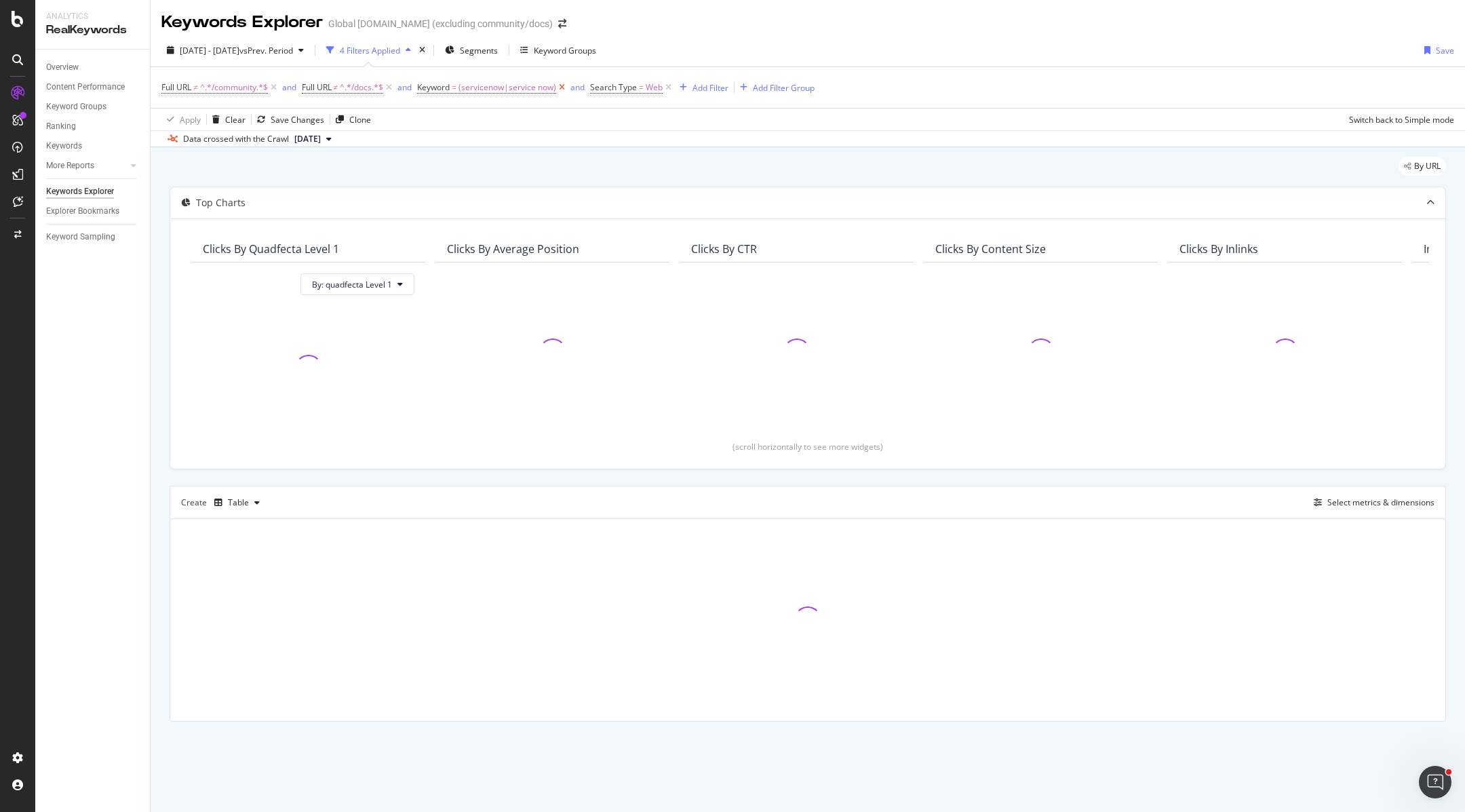
click at [565, 89] on icon at bounding box center [562, 87] width 12 height 14
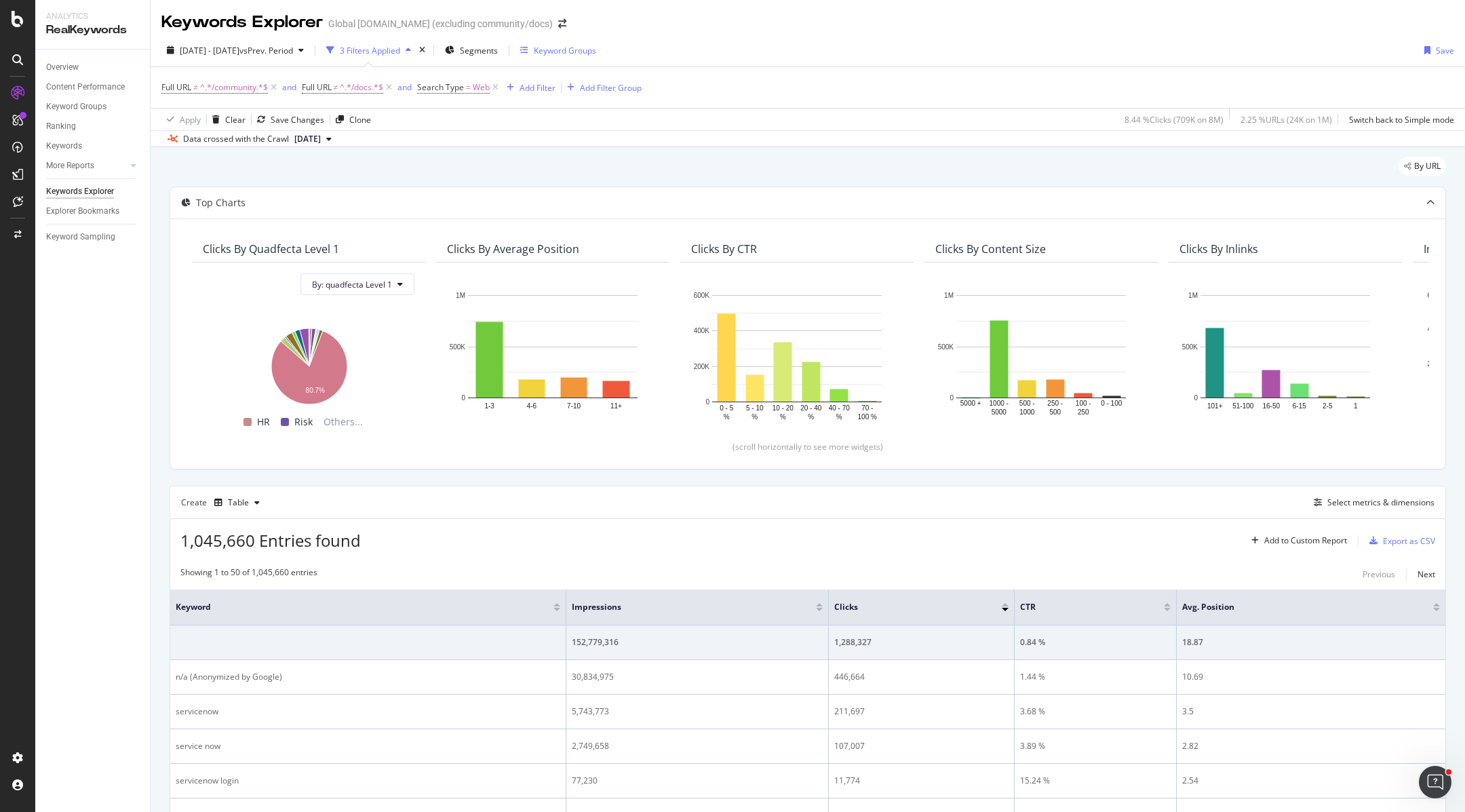
click at [596, 48] on div "Keyword Groups" at bounding box center [565, 51] width 63 height 12
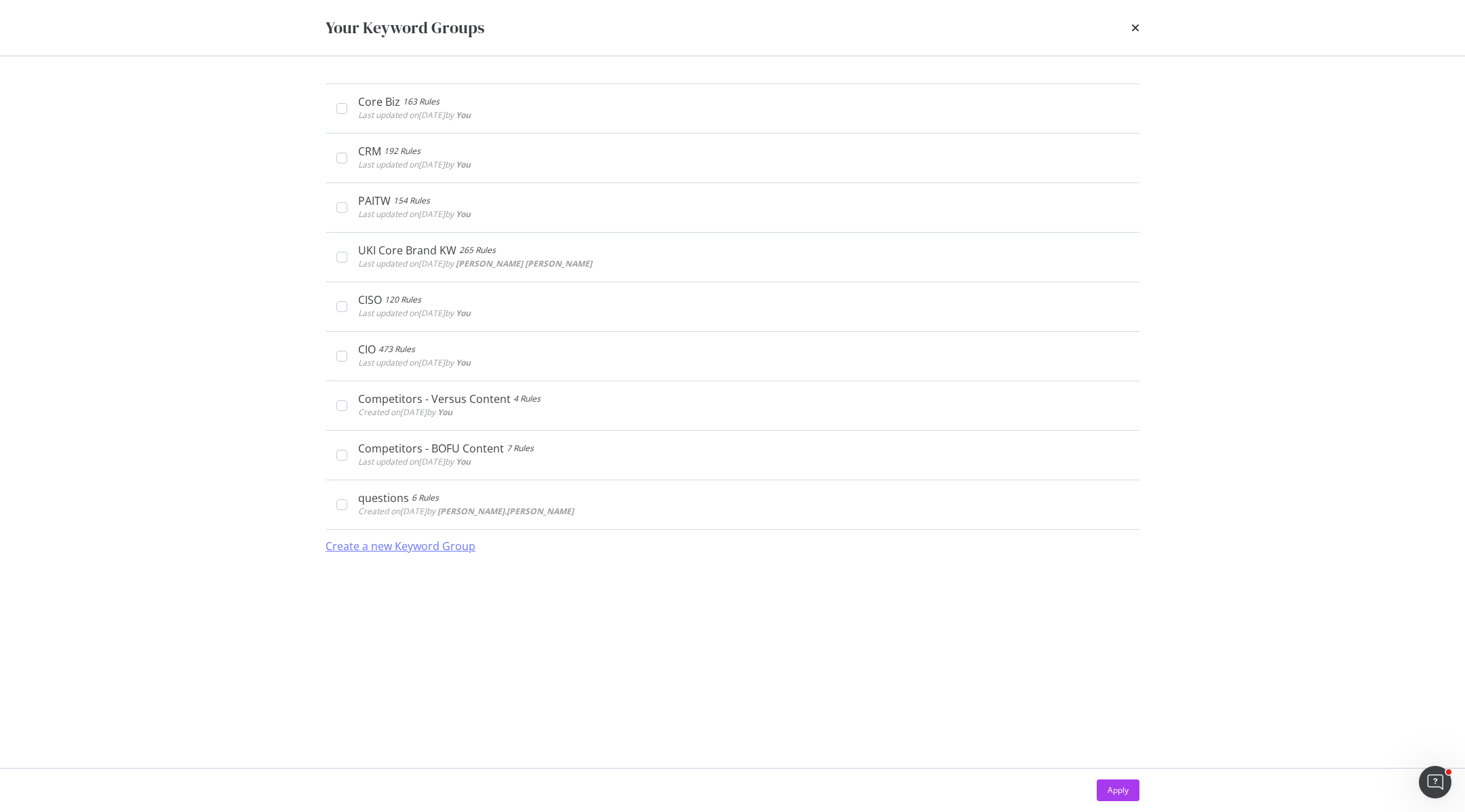
click at [410, 541] on div "Create a new Keyword Group" at bounding box center [400, 546] width 150 height 15
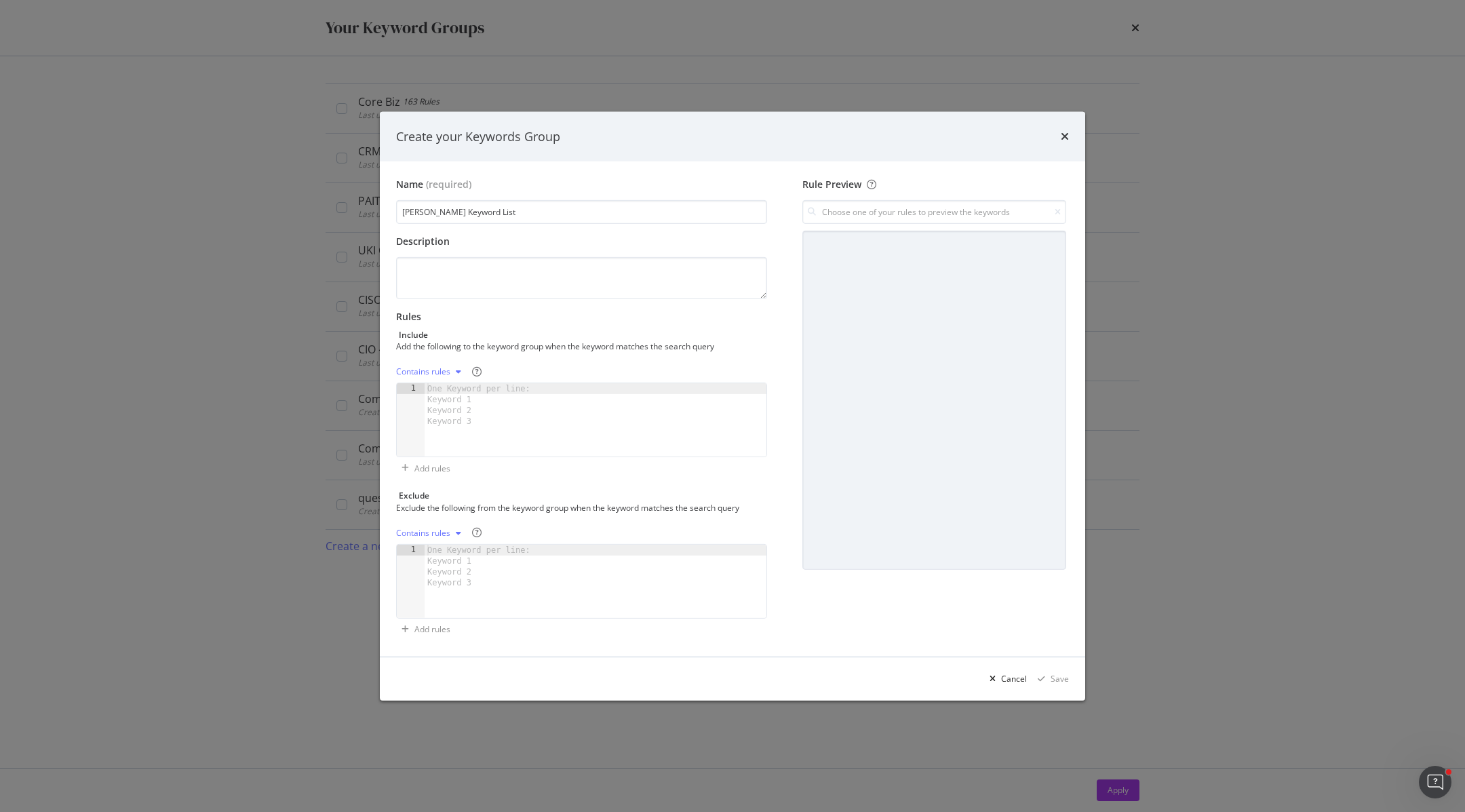
type input "Sally Keyword List"
click at [517, 420] on div "One Keyword per line: Keyword 1 Keyword 2 Keyword 3" at bounding box center [481, 405] width 114 height 44
paste textarea "workplace services"
type textarea "workplace services"
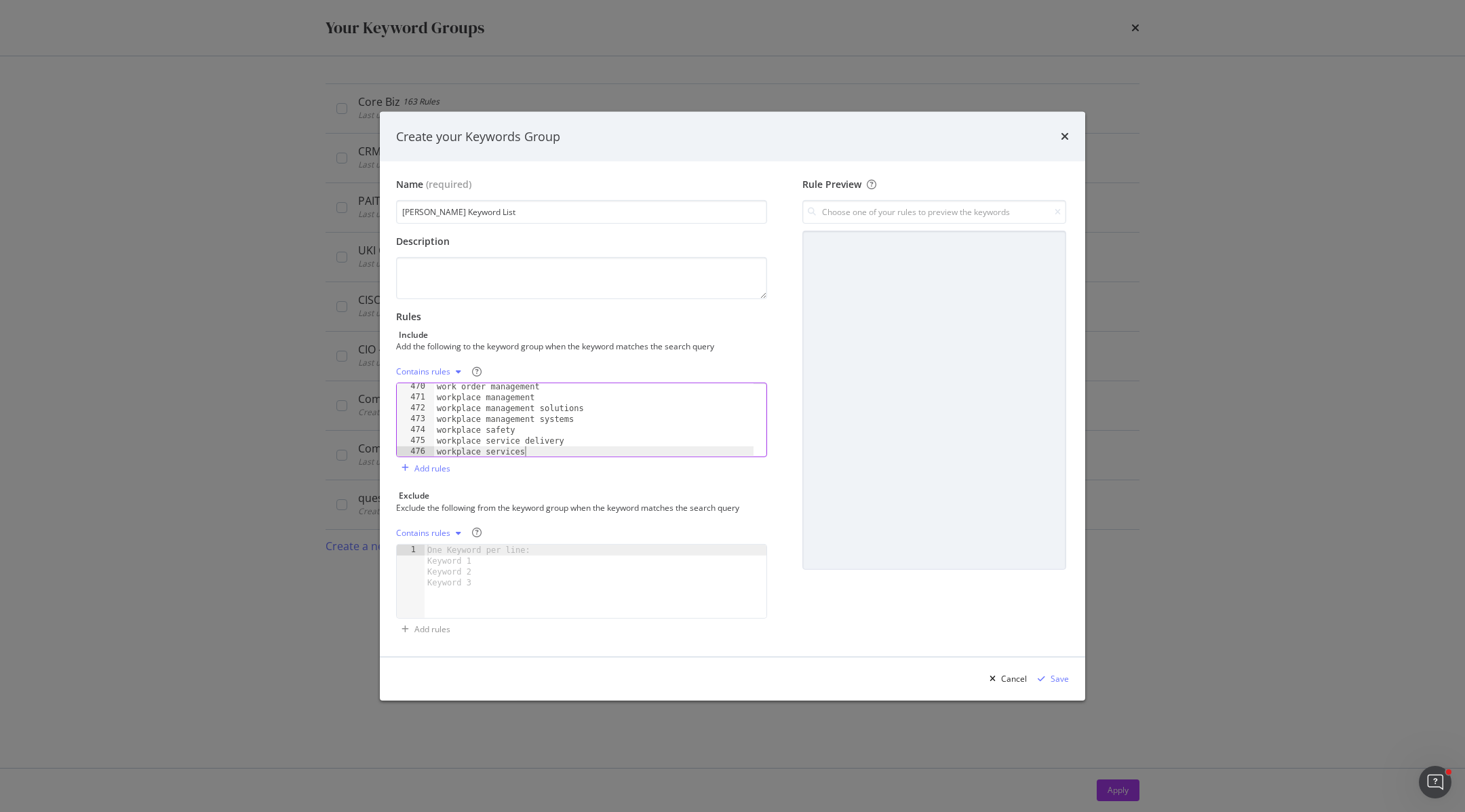
click at [414, 368] on div "Contains rules" at bounding box center [423, 371] width 55 height 8
click at [436, 417] on div "Exact rules" at bounding box center [434, 417] width 41 height 12
click at [1062, 680] on div "Save" at bounding box center [1060, 679] width 18 height 12
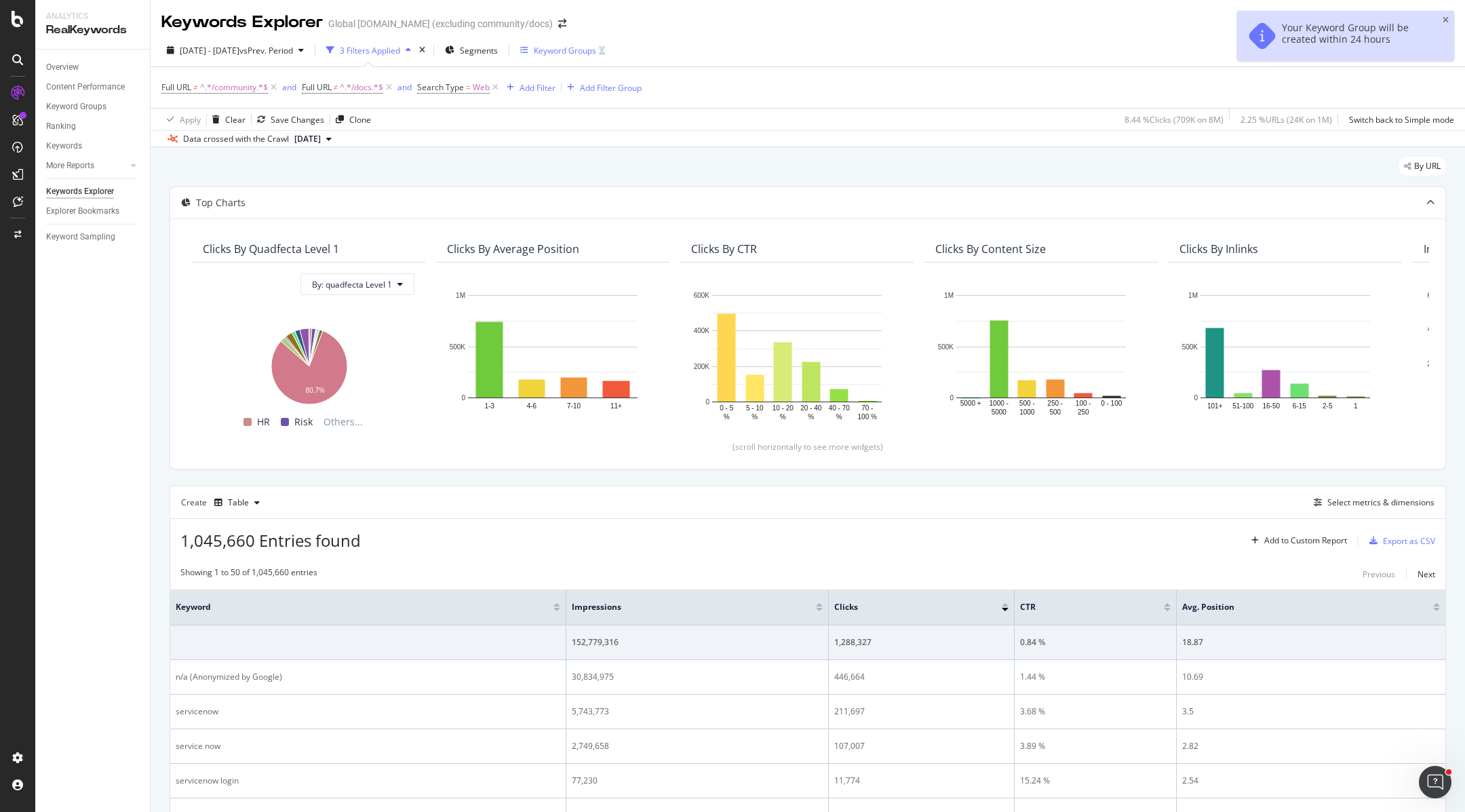
click at [584, 49] on div "Keyword Groups" at bounding box center [565, 51] width 63 height 12
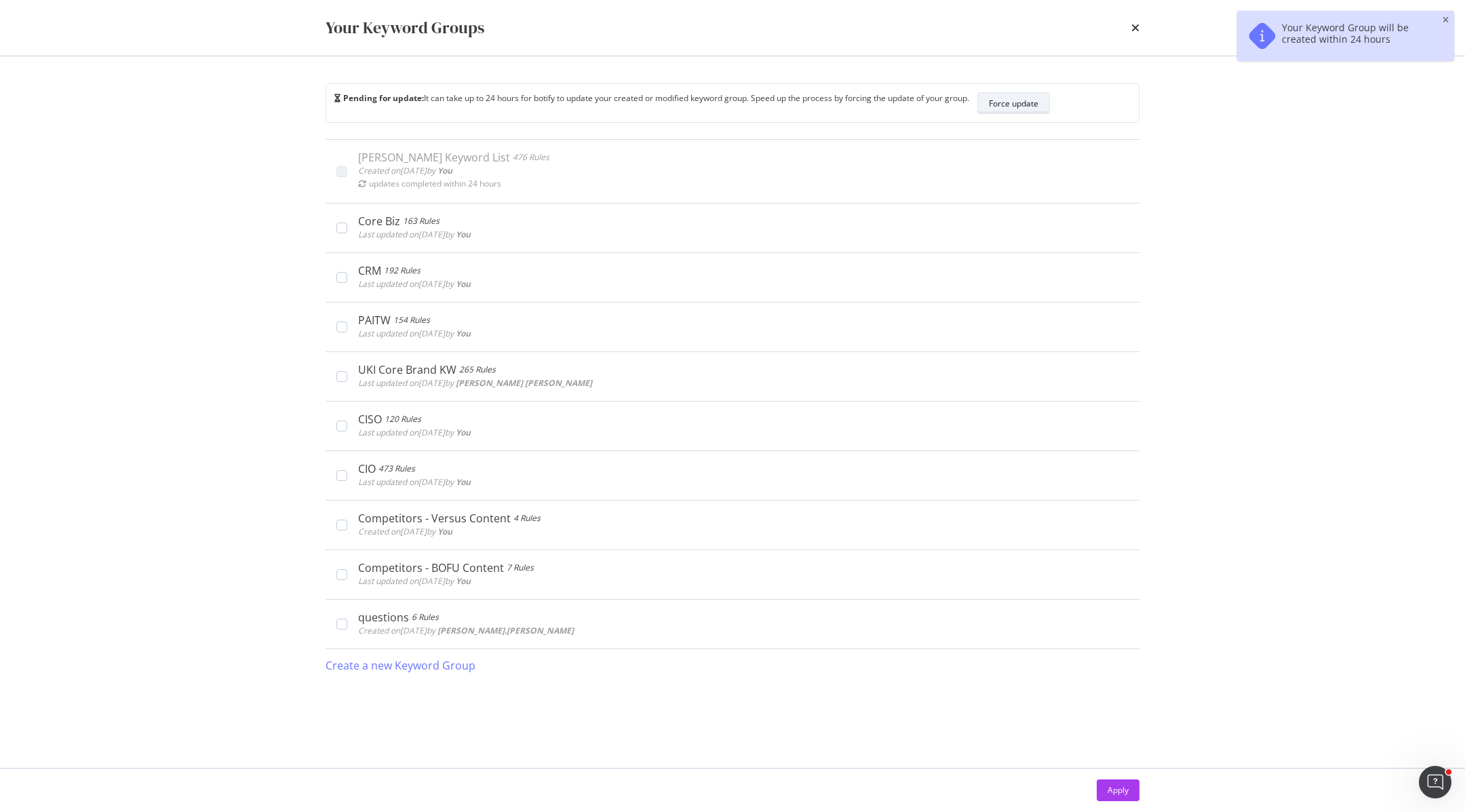
click at [1032, 103] on div "Force update" at bounding box center [1014, 103] width 49 height 12
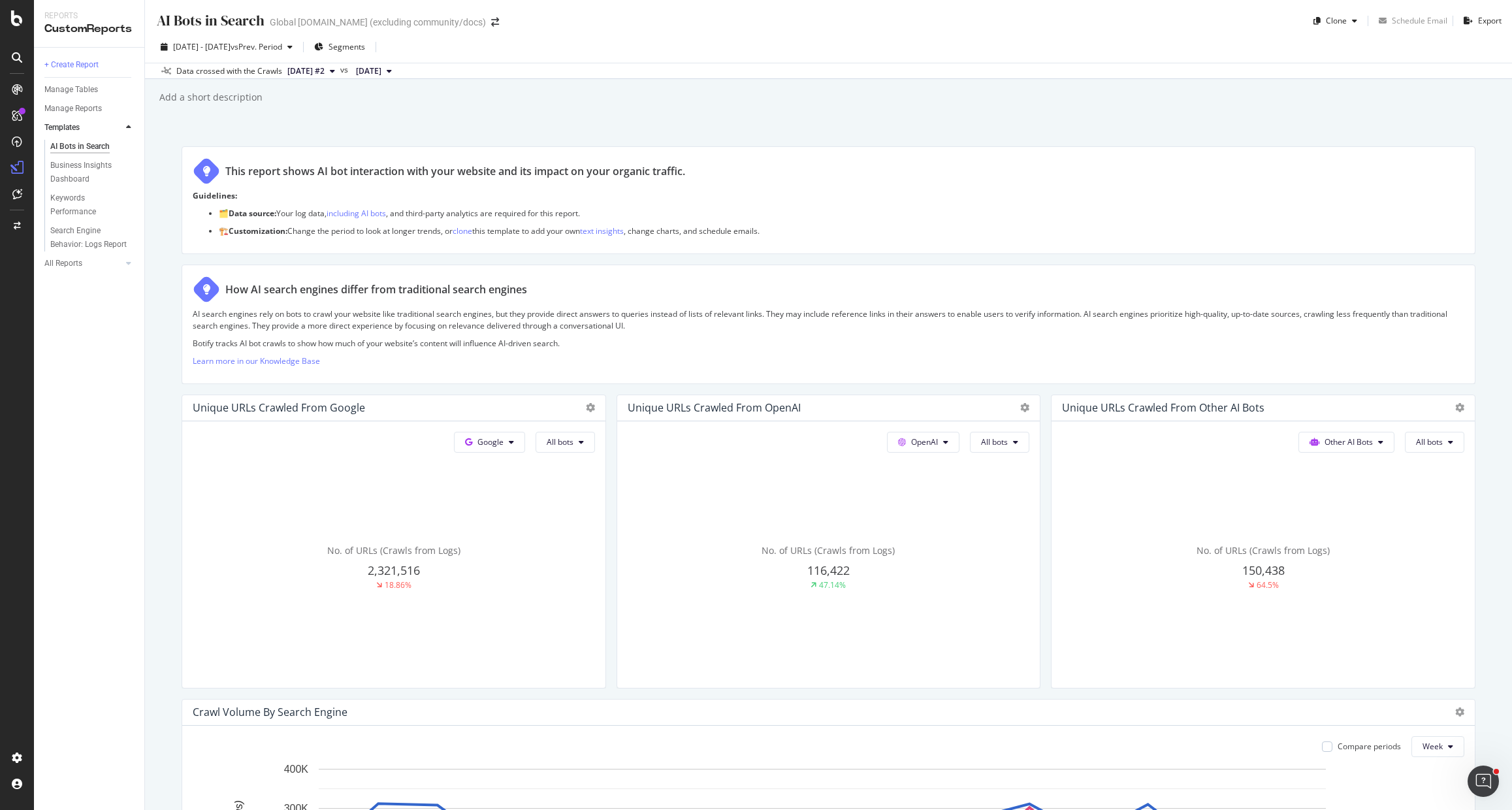
scroll to position [1691, 0]
